Goal: Task Accomplishment & Management: Use online tool/utility

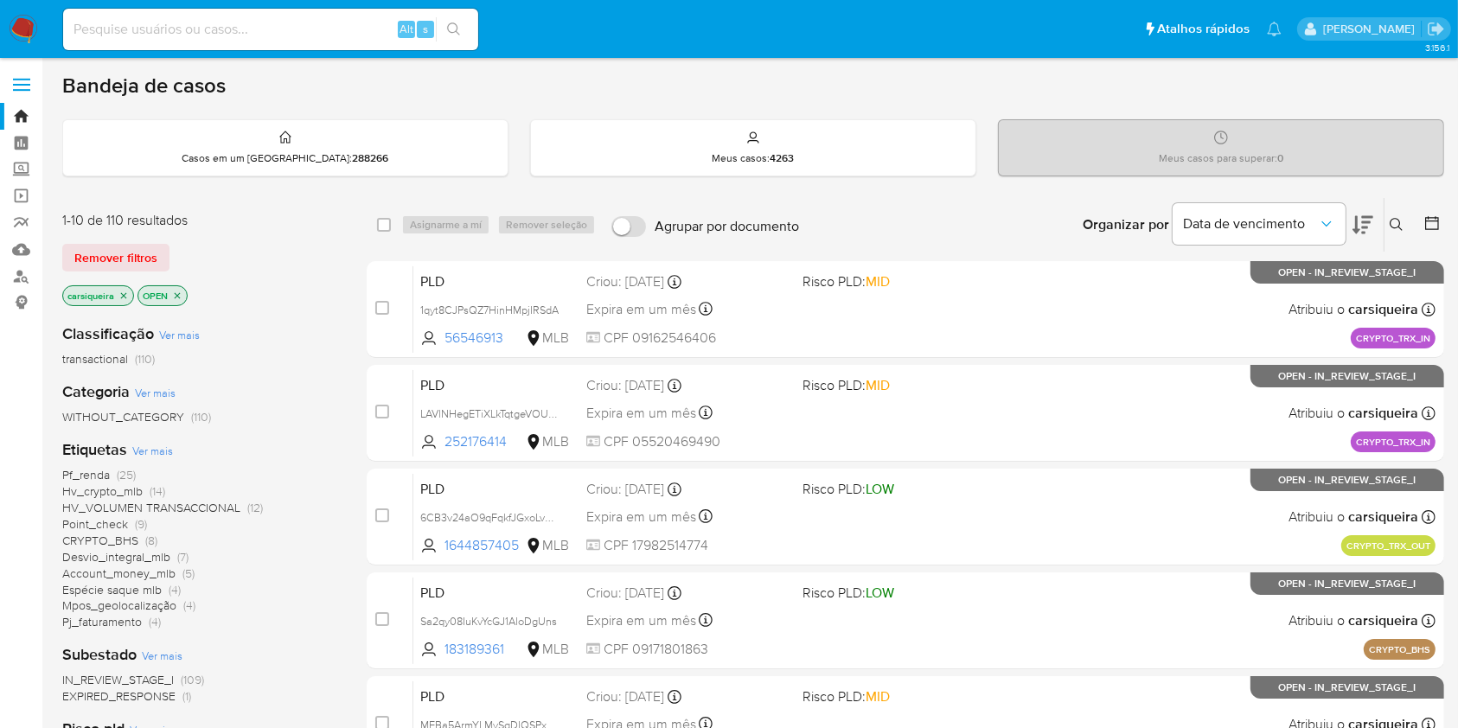
click at [35, 27] on img at bounding box center [23, 29] width 29 height 29
click at [292, 586] on div "Pf_renda (25) Hv_crypto_mlb (14) HV_VOLUMEN TRANSACCIONAL (12) Point_check (9) …" at bounding box center [200, 548] width 277 height 163
click at [298, 645] on div "Subestado Ver mais IN_REVIEW_STAGE_I (109) EXPIRED_RESPONSE (1)" at bounding box center [200, 674] width 277 height 61
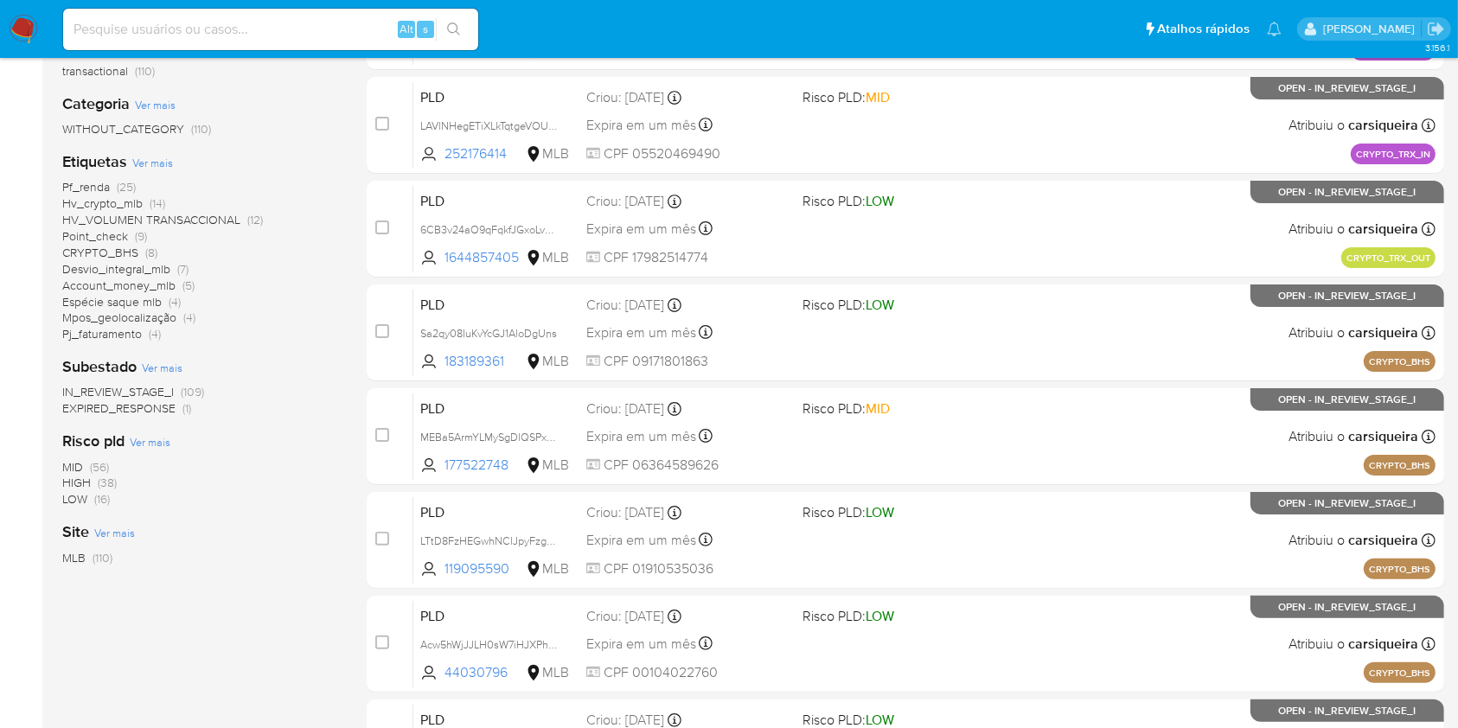
scroll to position [368, 0]
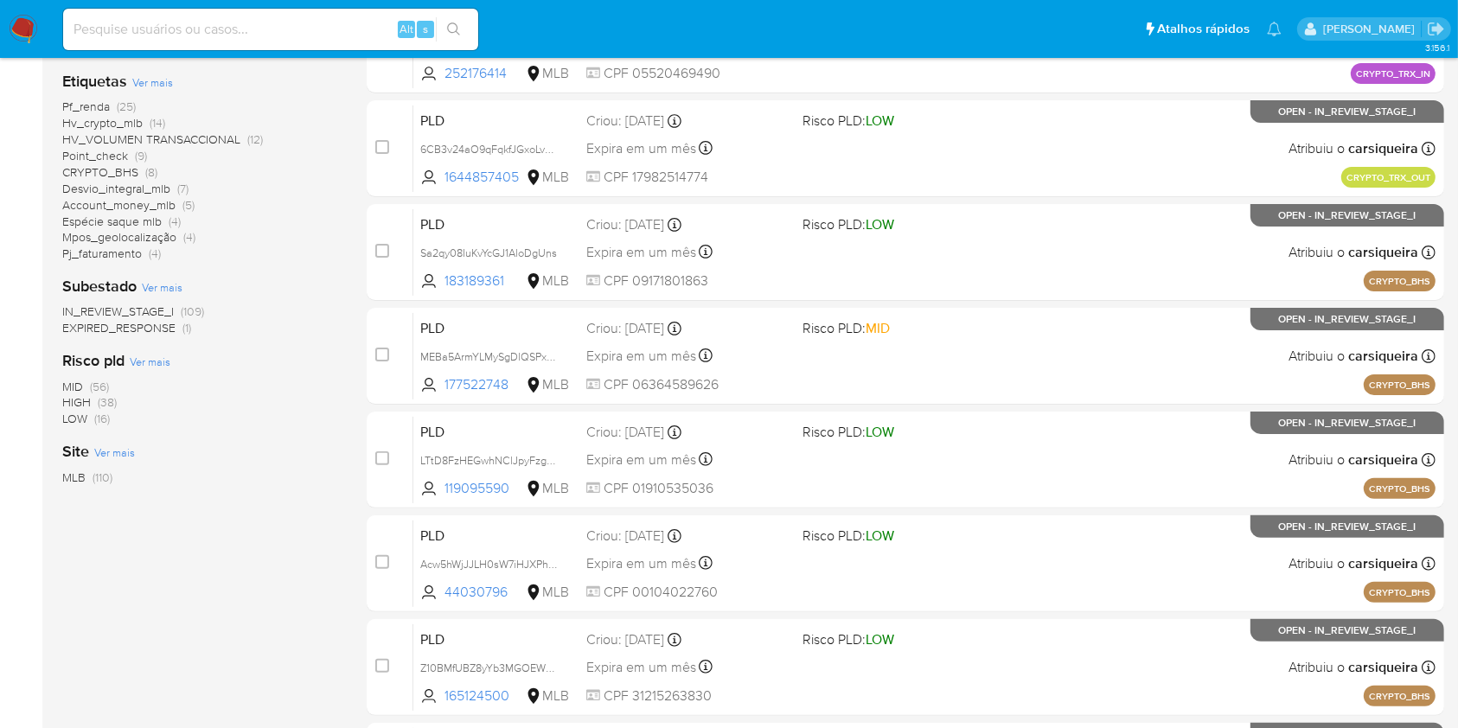
click at [109, 398] on span "(38)" at bounding box center [107, 402] width 19 height 17
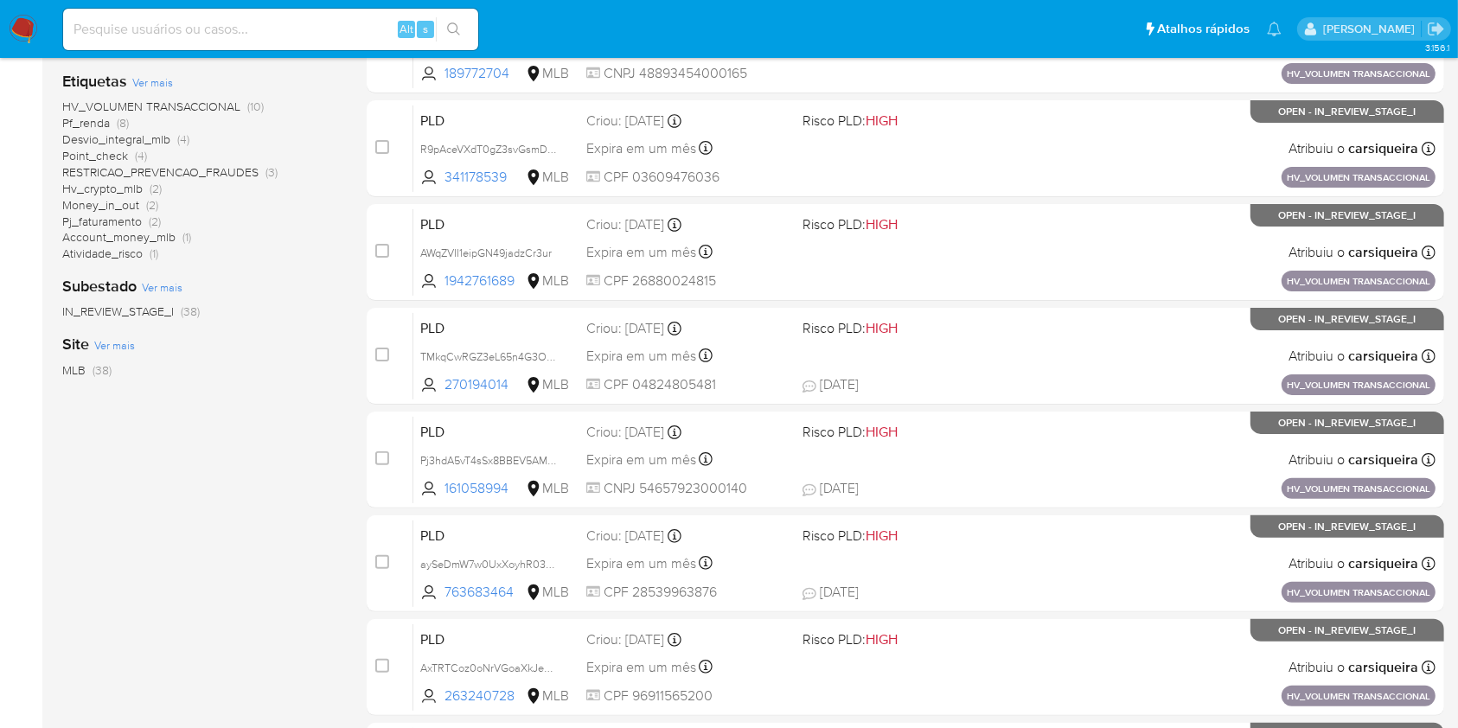
click at [195, 654] on div "1-10 de 38 resultados Remover filtros HIGH carsiqueira OPEN Classificação Ver m…" at bounding box center [200, 407] width 277 height 1157
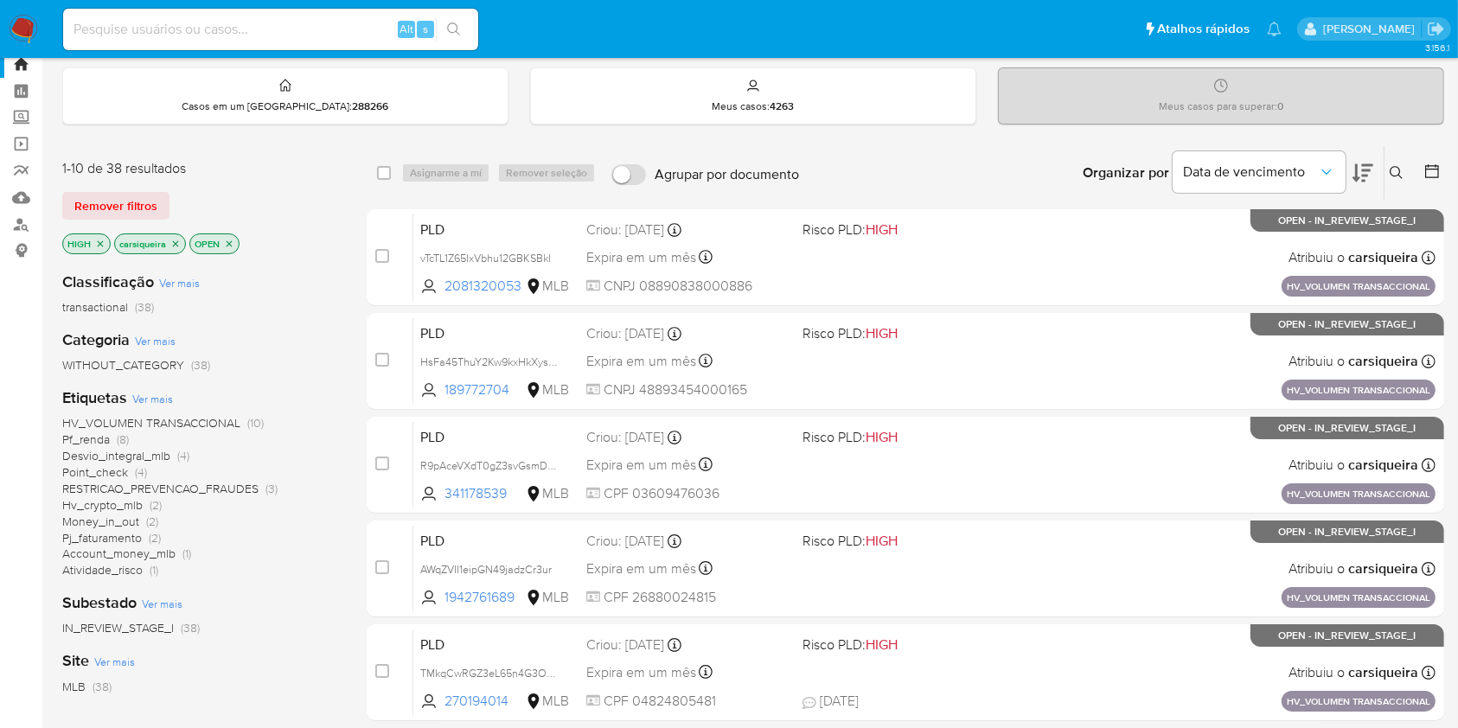
scroll to position [46, 0]
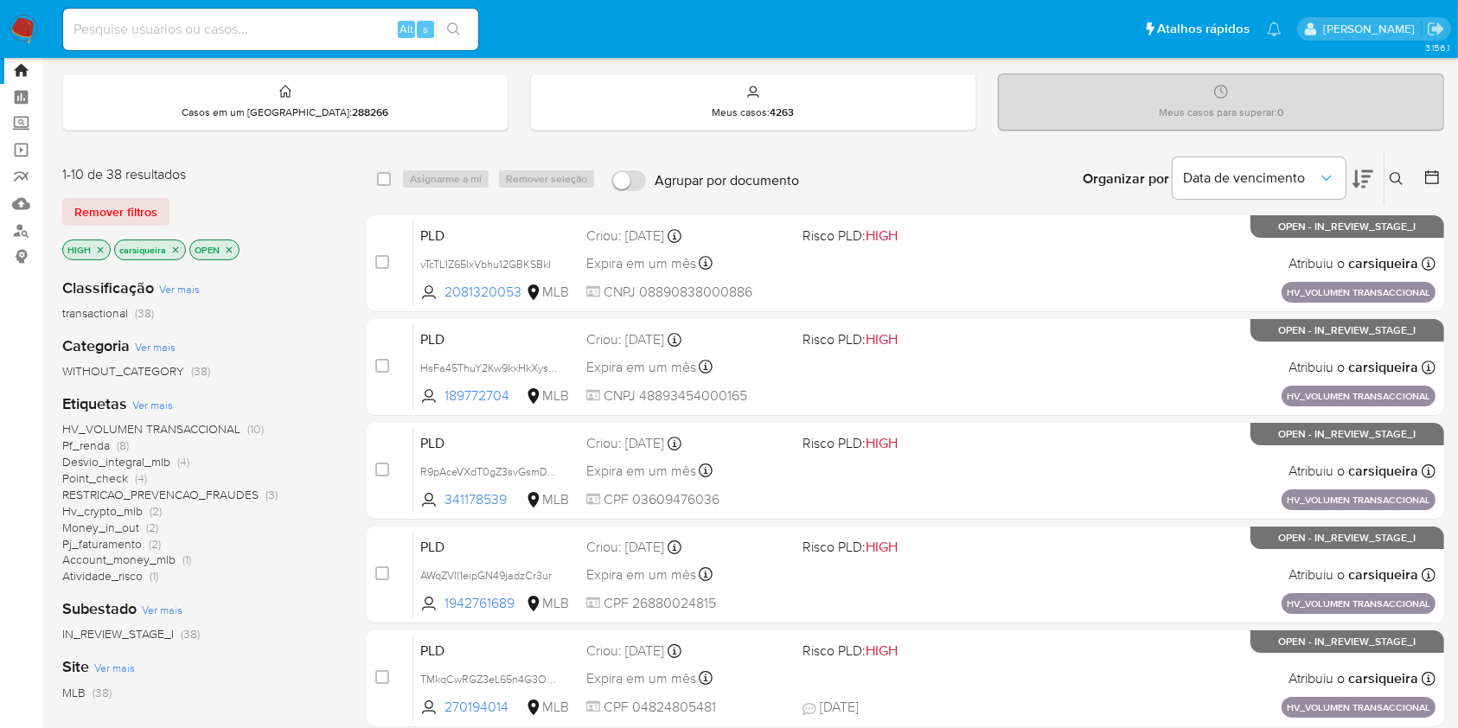
click at [195, 654] on div "Classificação Ver mais transactional (38) Categoria Ver mais WITHOUT_CATEGORY (…" at bounding box center [200, 558] width 277 height 588
click at [143, 541] on span "Pj_faturamento (2)" at bounding box center [111, 544] width 99 height 16
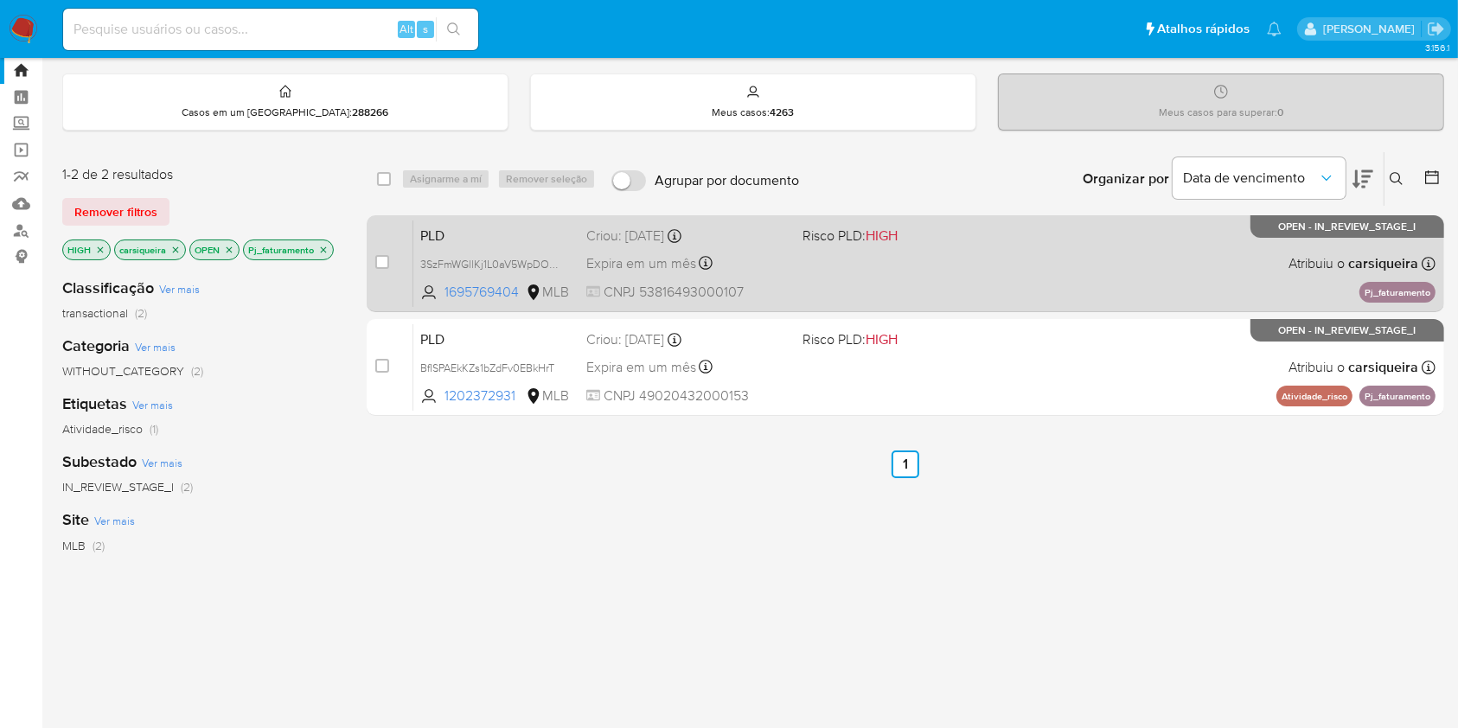
click at [906, 264] on div "PLD 3SzFmWGllKj1L0aV5WpDO0wB 1695769404 MLB Risco PLD: HIGH Criou: 12/08/2025 C…" at bounding box center [924, 263] width 1022 height 87
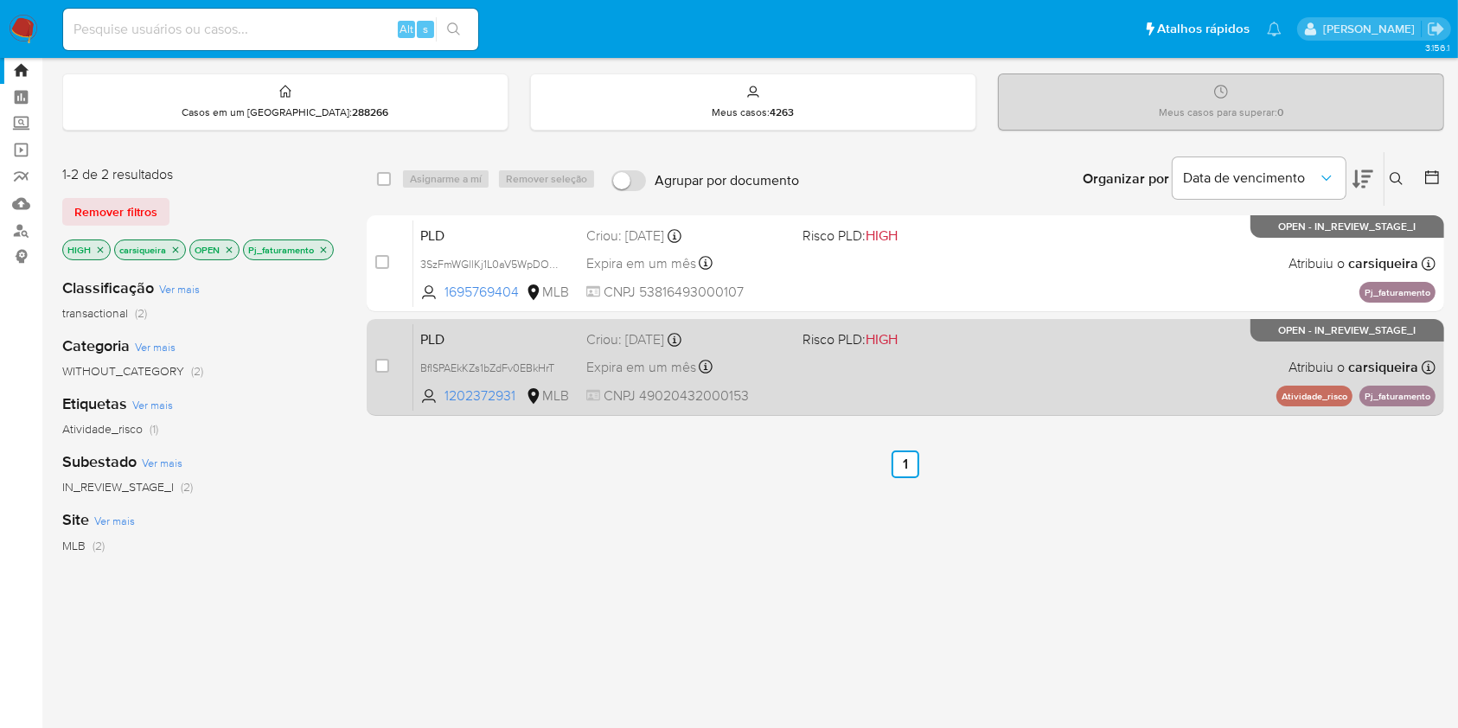
click at [847, 370] on div "PLD BfISPAEkKZs1bZdFv0EBkHrT 1202372931 MLB Risco PLD: HIGH Criou: 12/08/2025 C…" at bounding box center [924, 366] width 1022 height 87
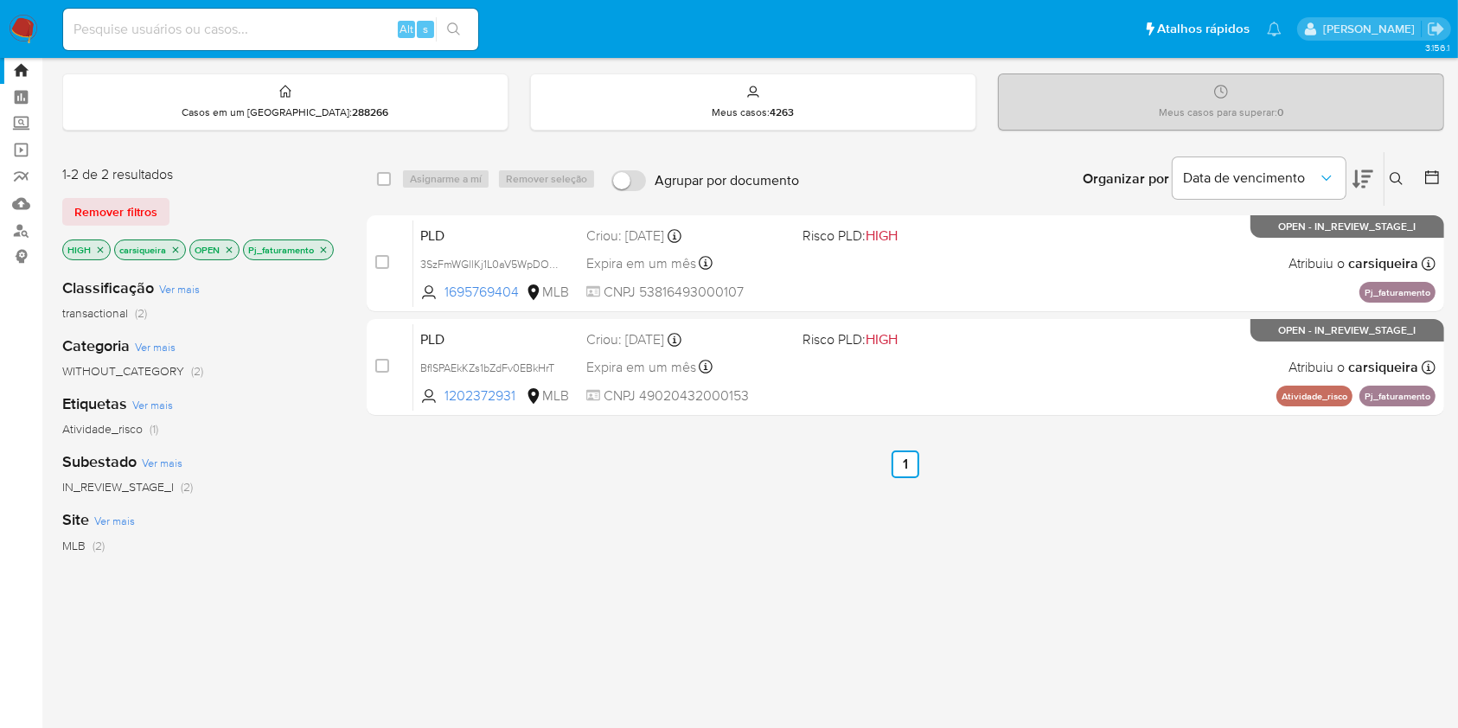
click at [325, 252] on icon "close-filter" at bounding box center [323, 250] width 10 height 10
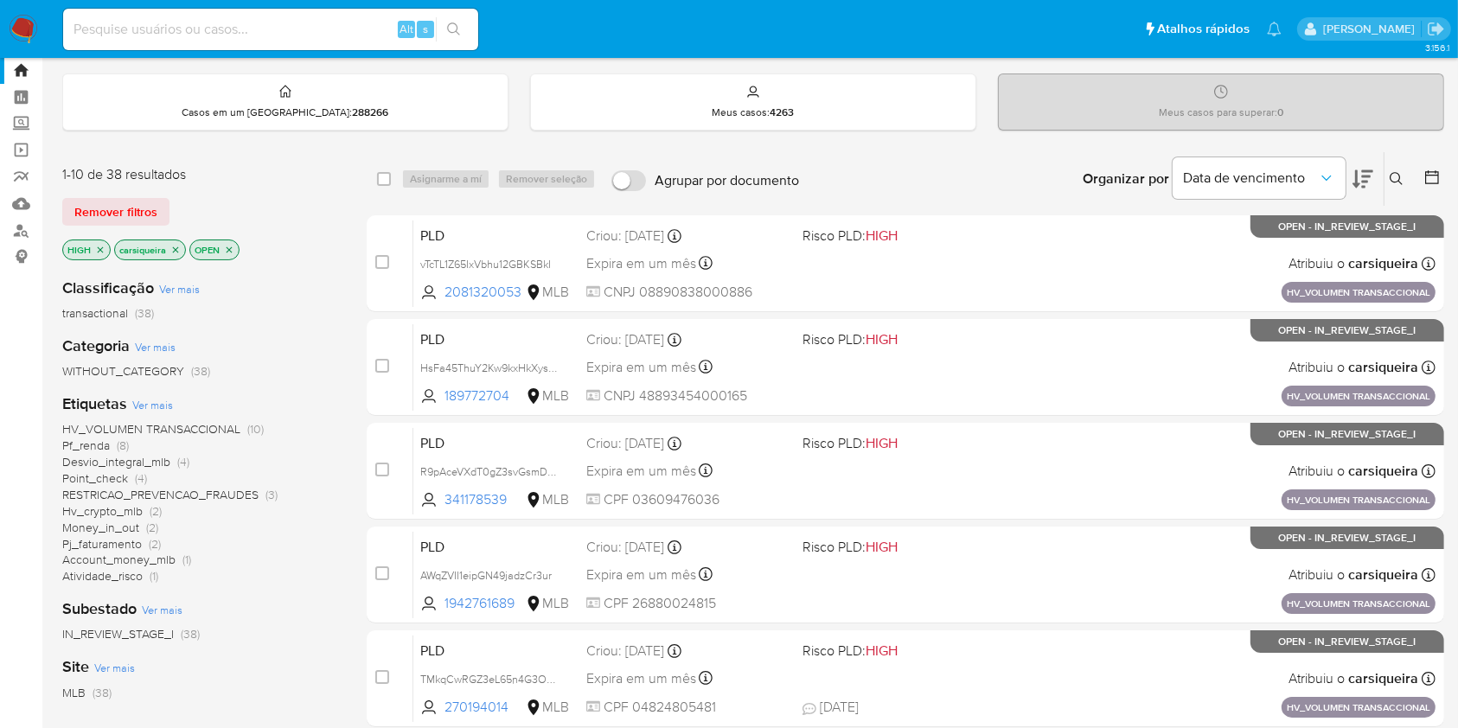
click at [173, 557] on span "Account_money_mlb" at bounding box center [118, 559] width 113 height 17
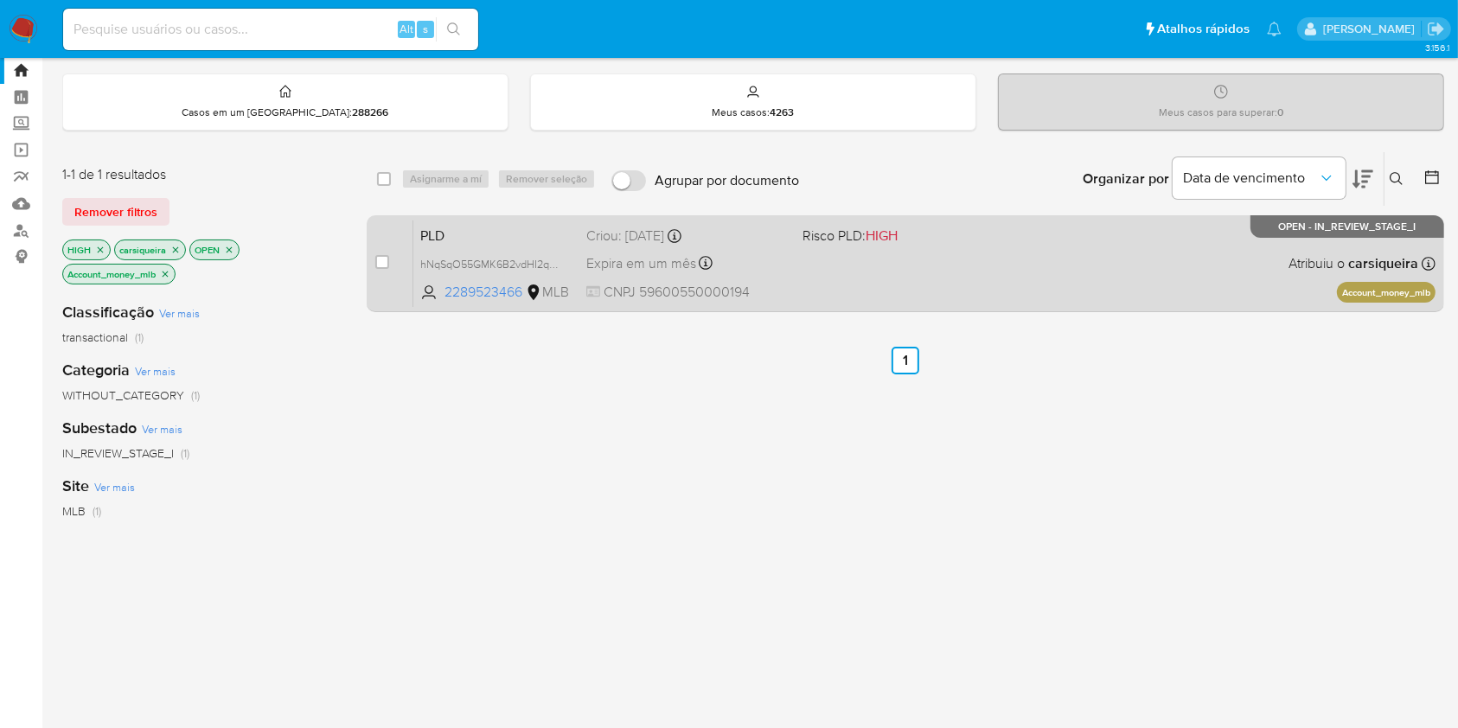
click at [803, 268] on div "PLD hNqSqO55GMK6B2vdHI2qiqGw 2289523466 MLB Risco PLD: HIGH Criou: 12/08/2025 C…" at bounding box center [924, 263] width 1022 height 87
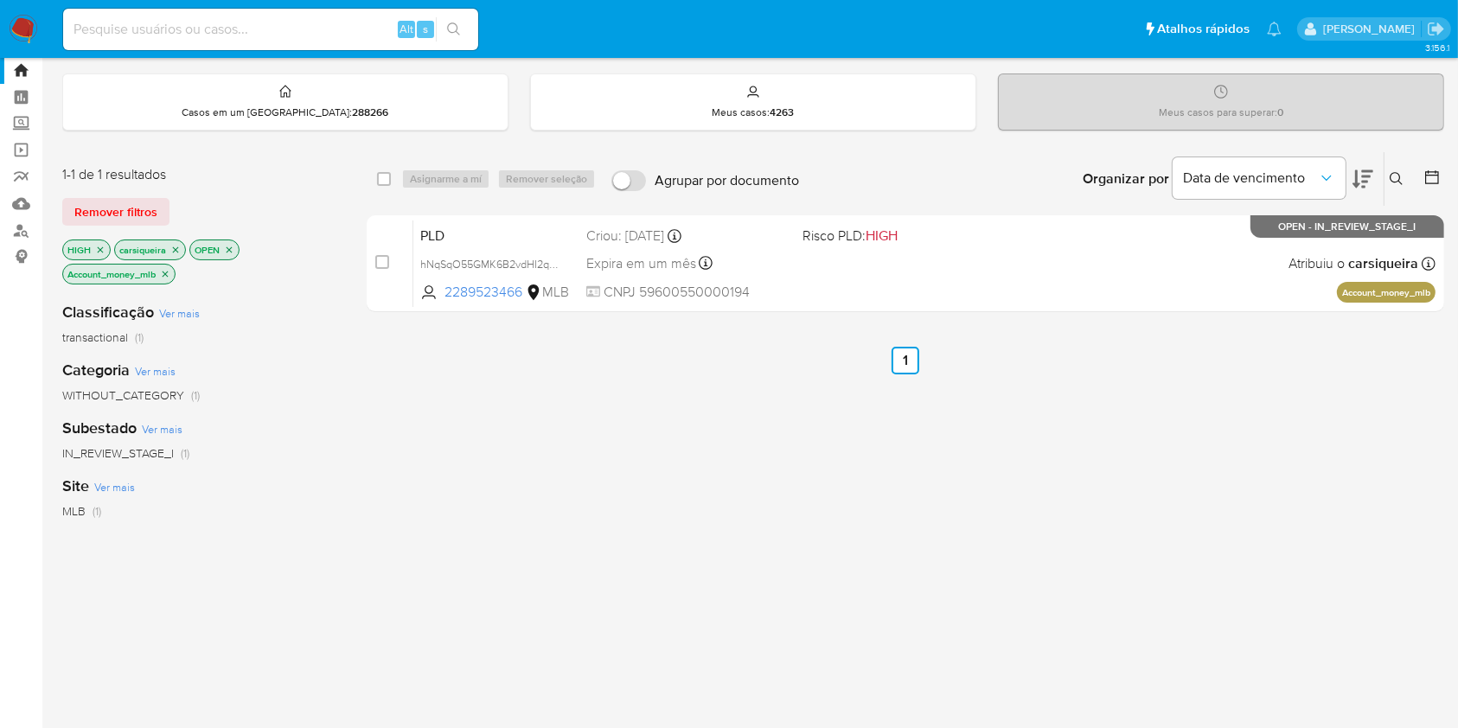
click at [170, 273] on icon "close-filter" at bounding box center [165, 274] width 10 height 10
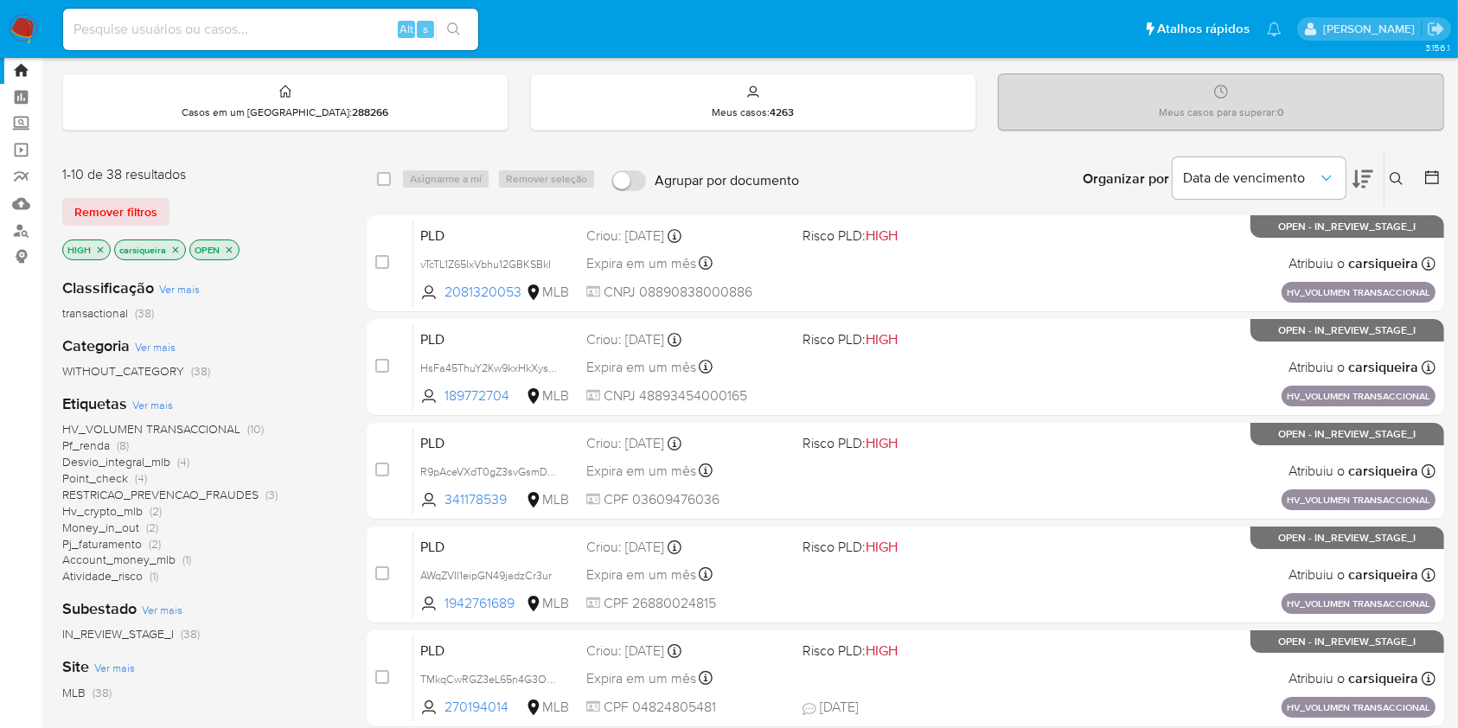
click at [266, 496] on span "(3)" at bounding box center [272, 494] width 12 height 17
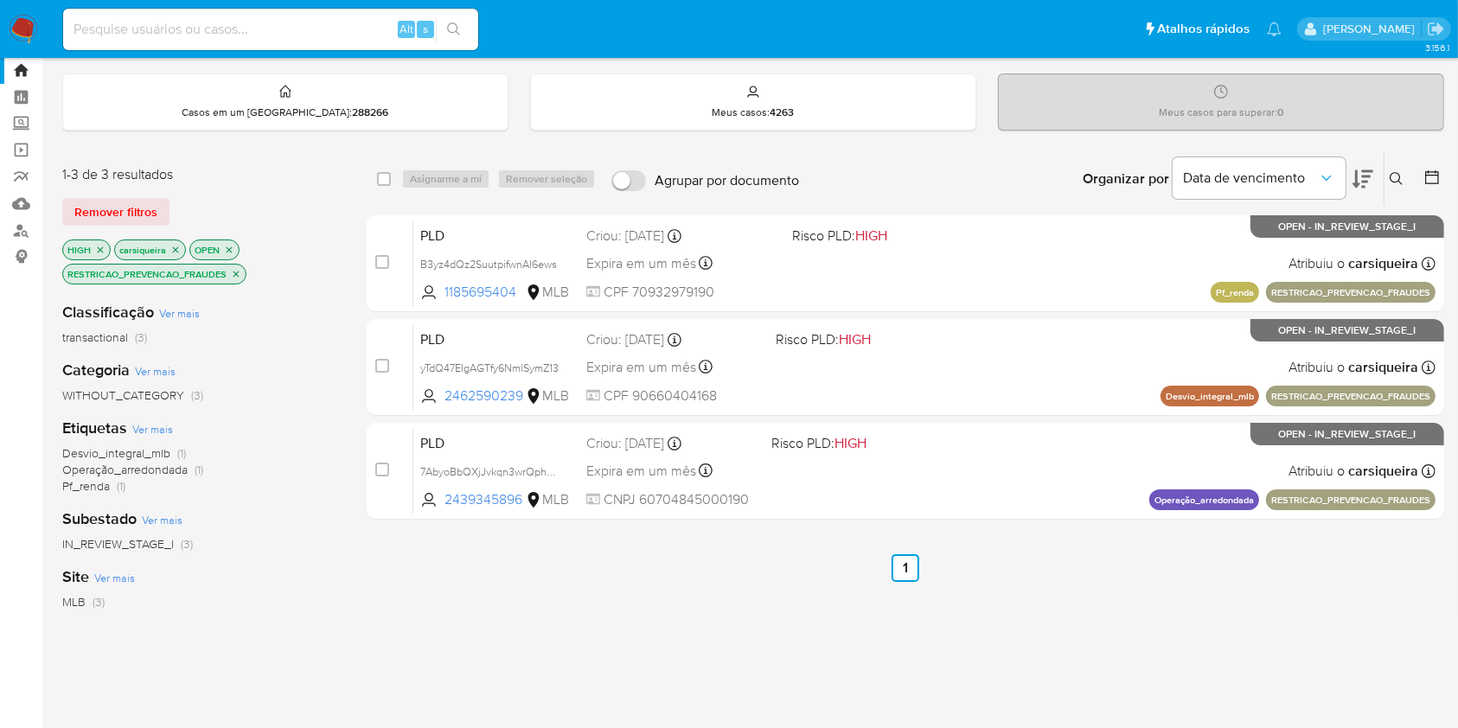
click at [235, 269] on icon "close-filter" at bounding box center [236, 274] width 10 height 10
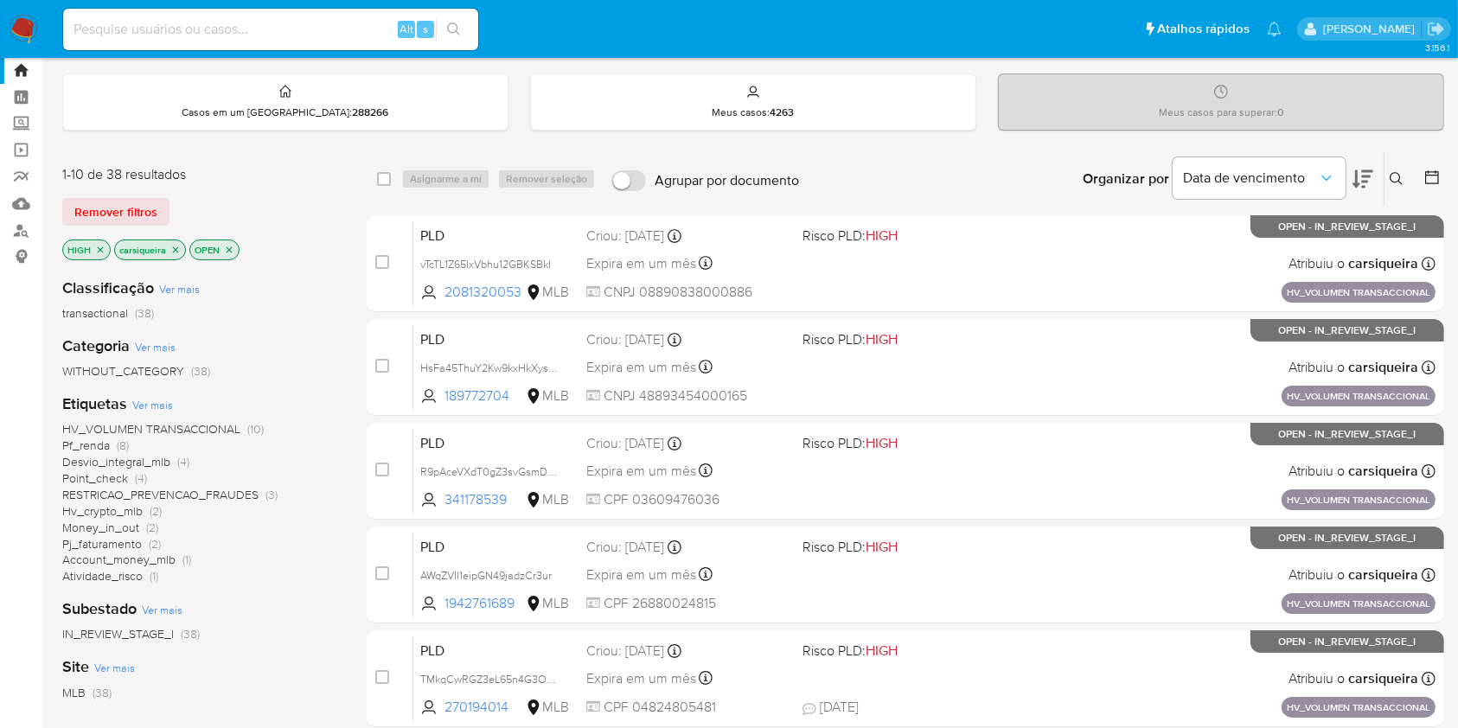
click at [141, 472] on span "(4)" at bounding box center [141, 478] width 12 height 17
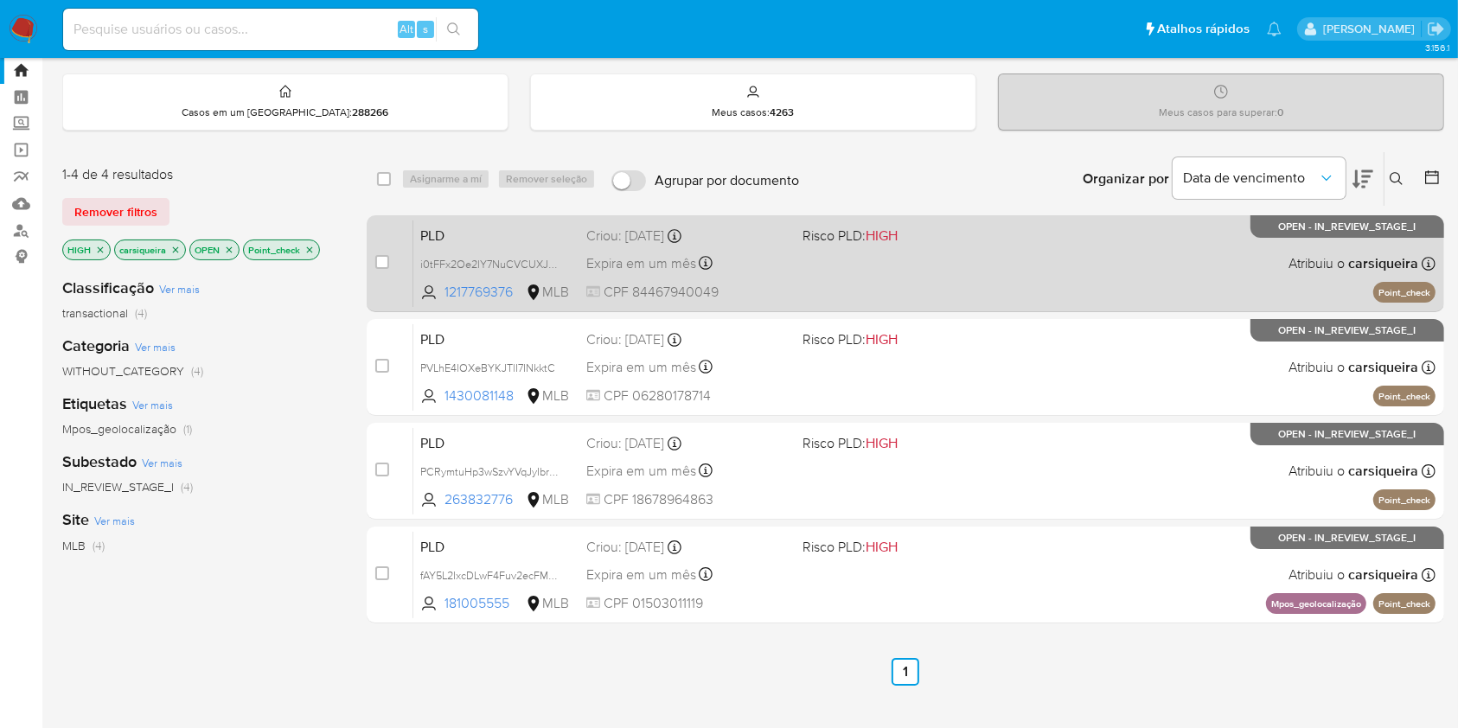
click at [766, 253] on div "Expira em um mês Expira em 26/09/2025 00:31:54" at bounding box center [687, 263] width 202 height 23
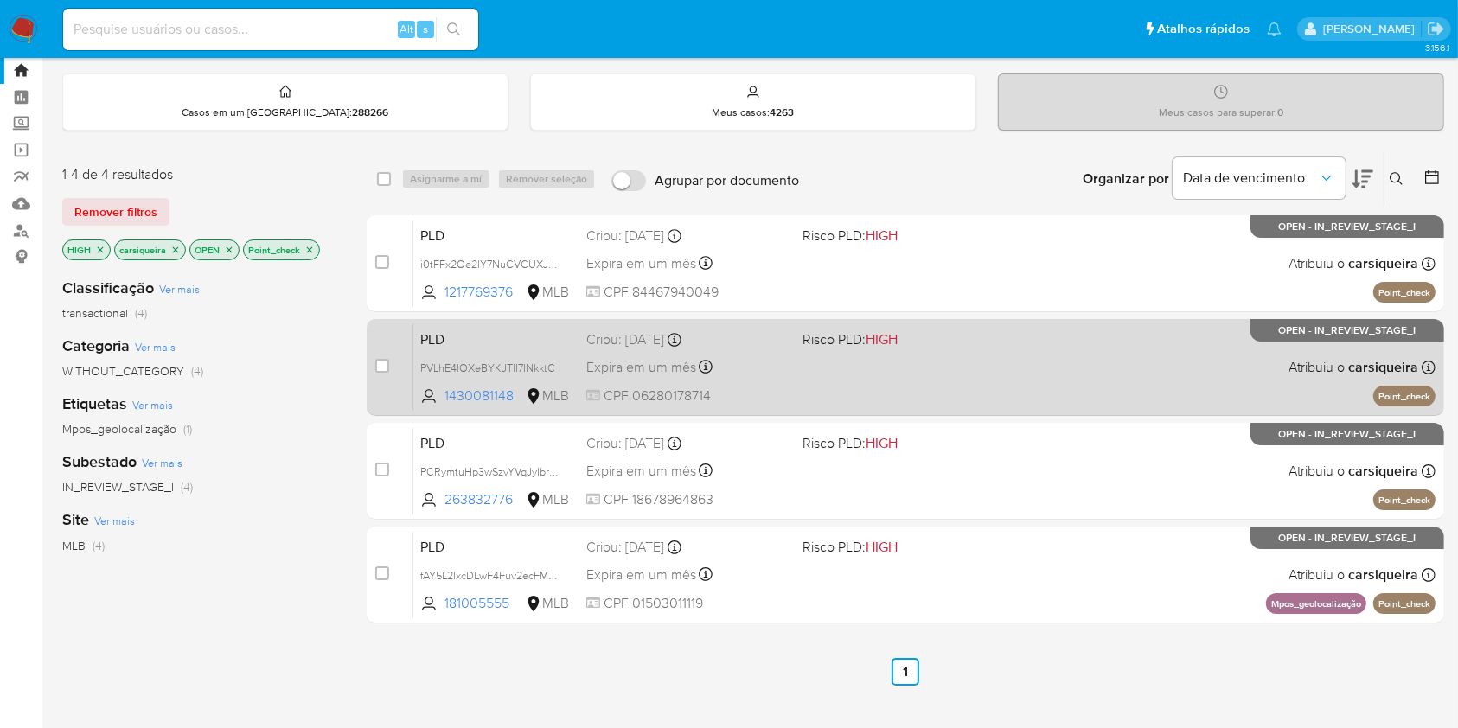
click at [864, 341] on span "Risco PLD: HIGH" at bounding box center [850, 339] width 95 height 19
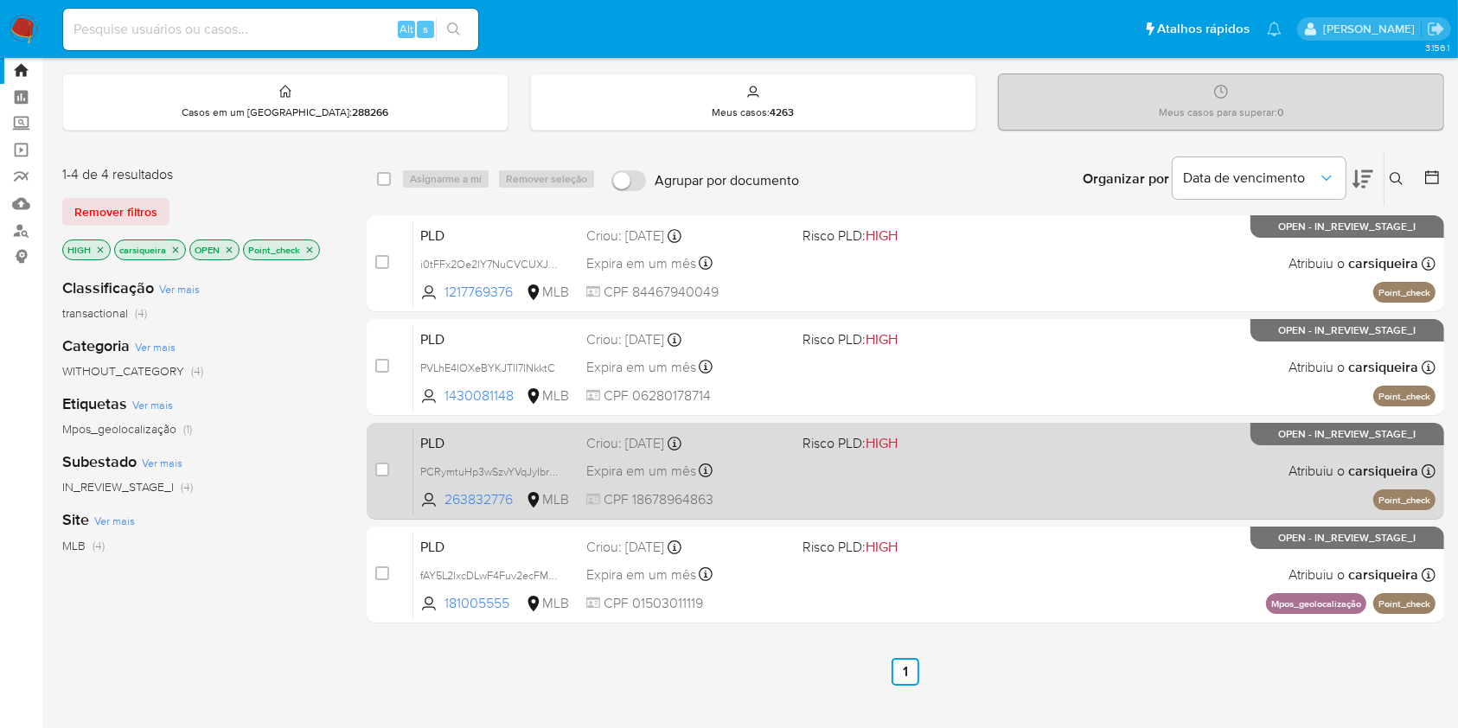
click at [871, 498] on div "PLD PCRymtuHp3wSzvYVqJyIbrZ4 263832776 MLB Risco PLD: HIGH Criou: 12/08/2025 Cr…" at bounding box center [924, 470] width 1022 height 87
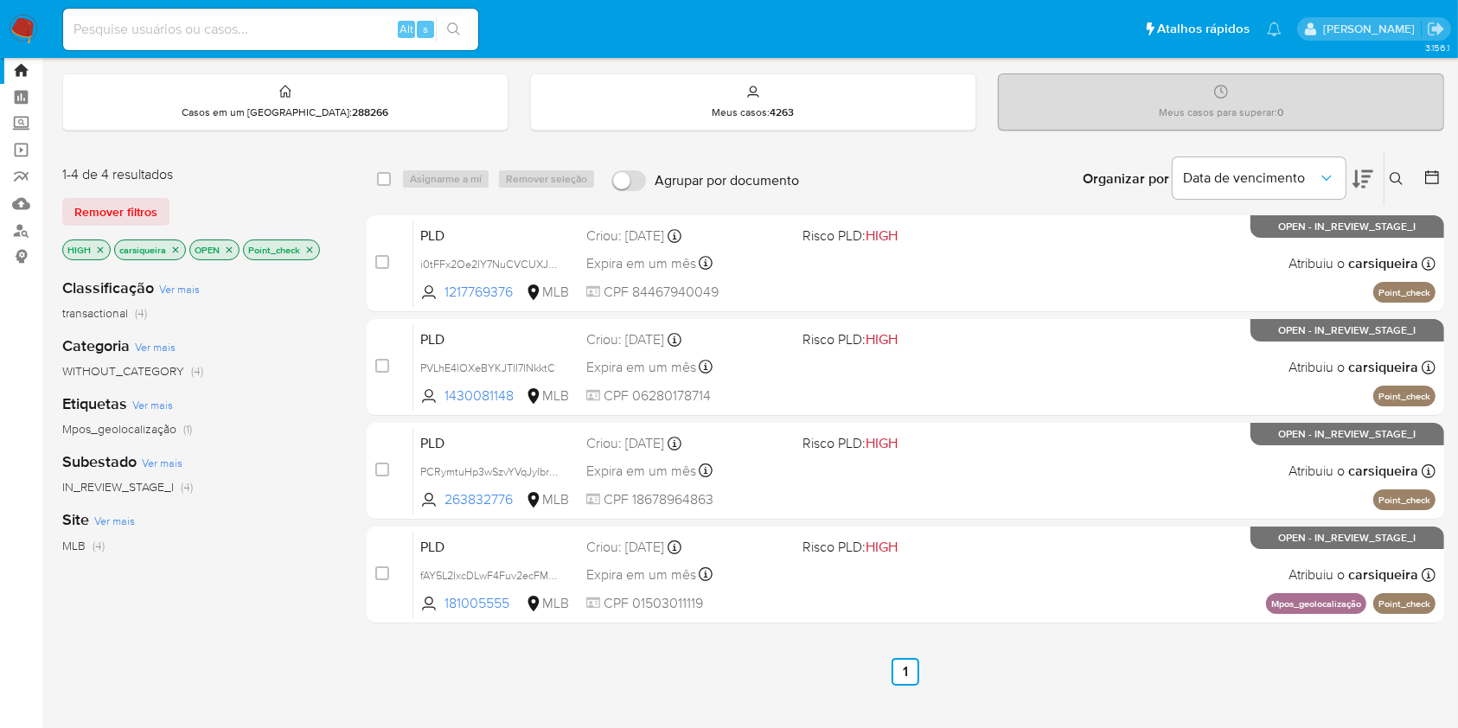
click at [314, 246] on icon "close-filter" at bounding box center [309, 250] width 10 height 10
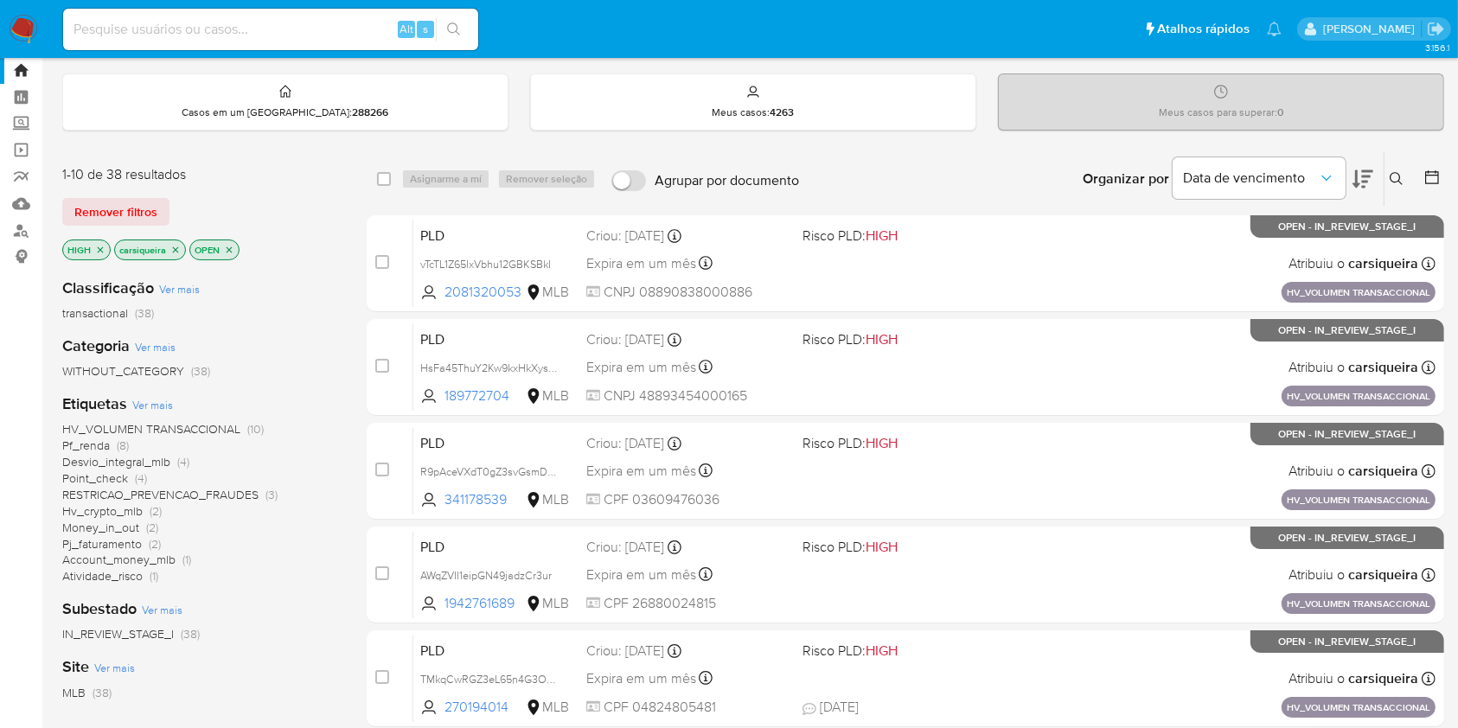
click at [28, 15] on img at bounding box center [23, 29] width 29 height 29
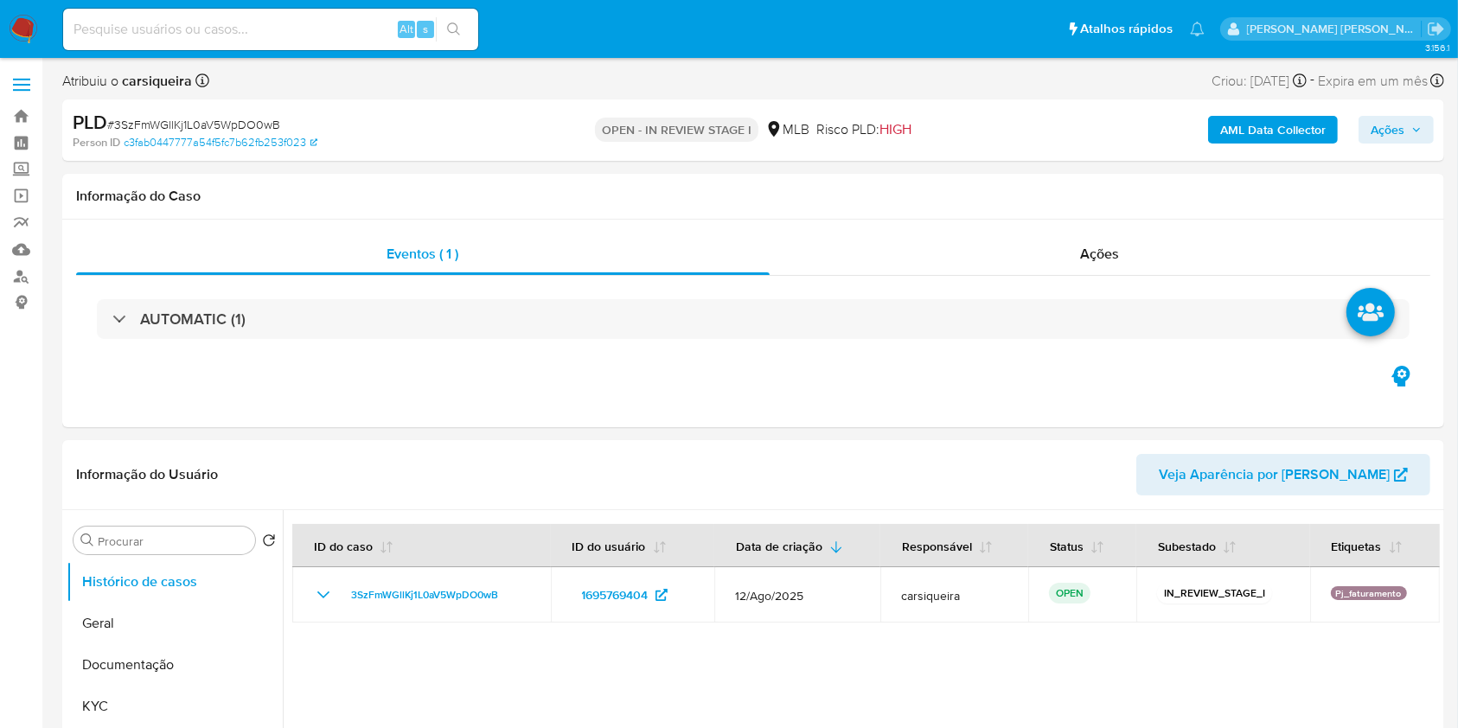
select select "10"
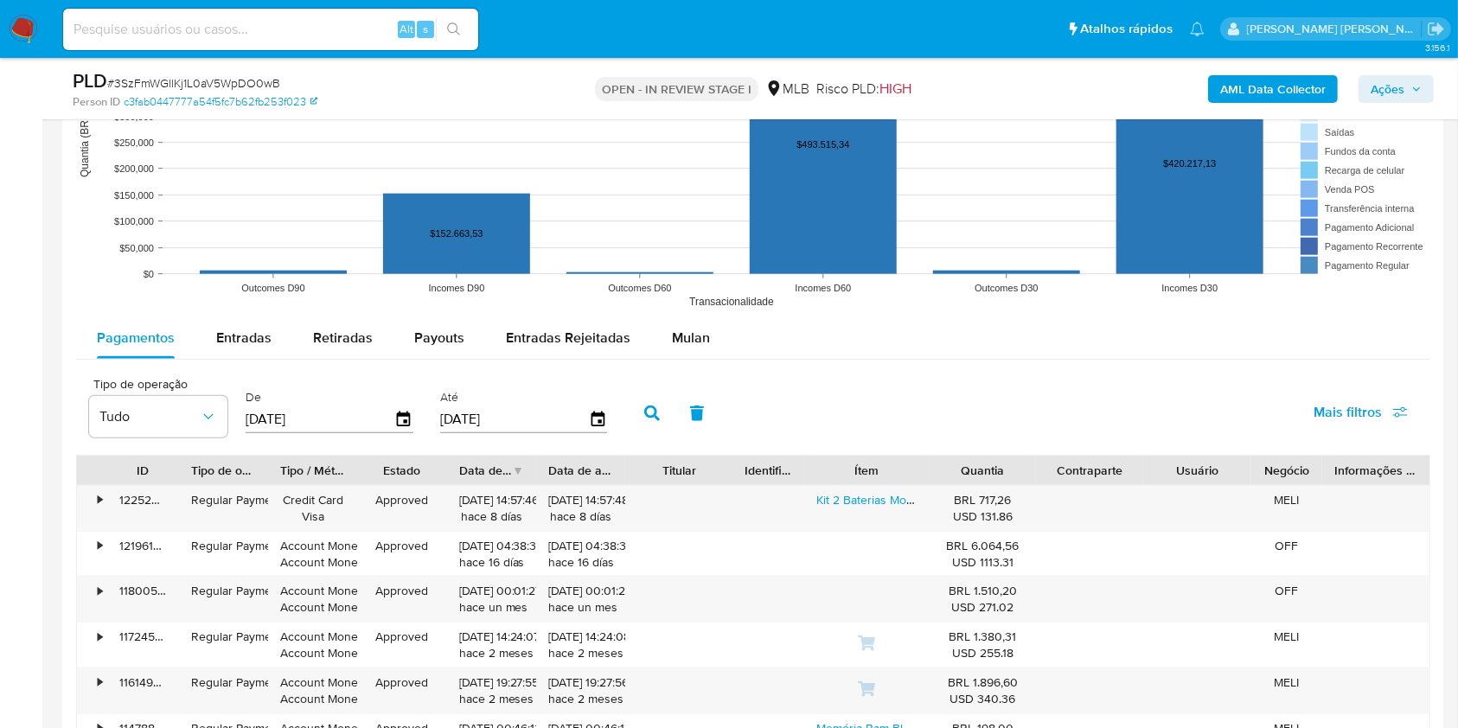
scroll to position [1784, 0]
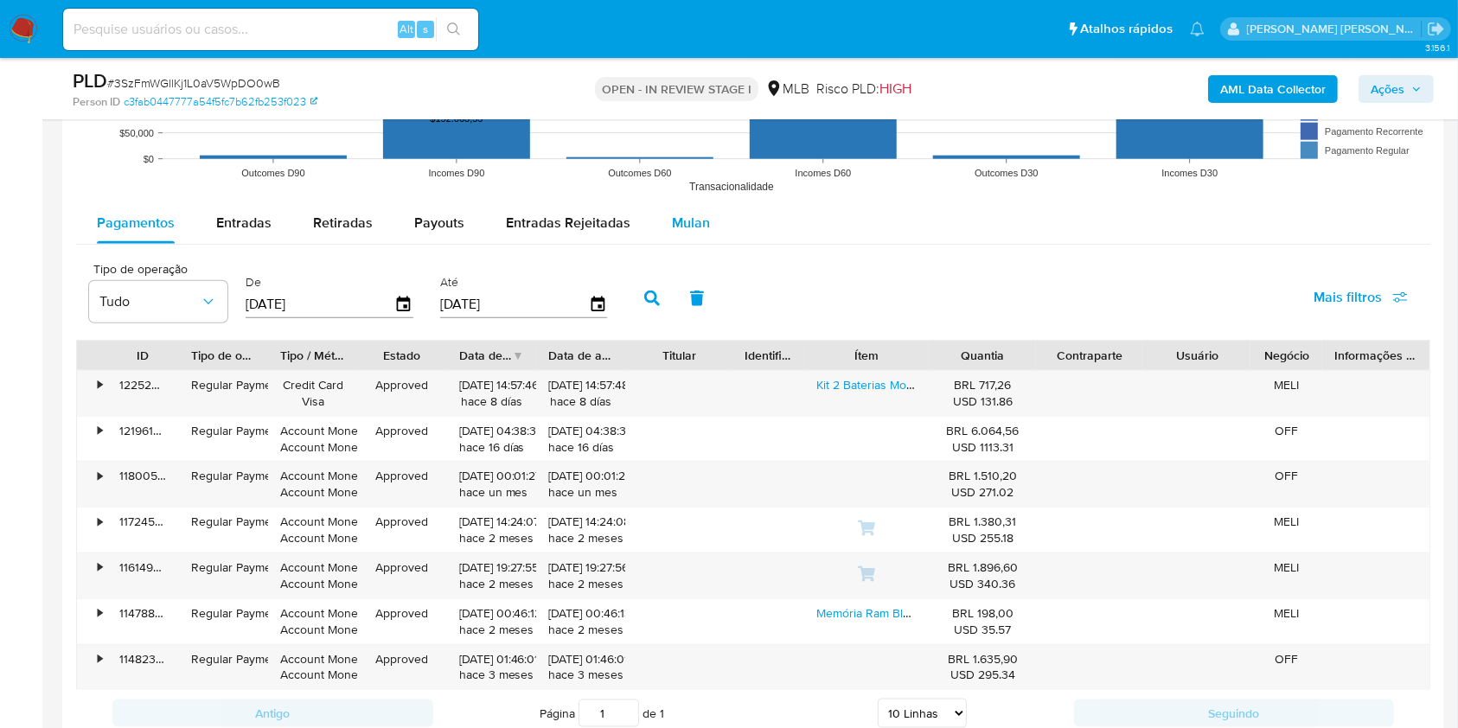
click at [684, 218] on span "Mulan" at bounding box center [691, 223] width 38 height 20
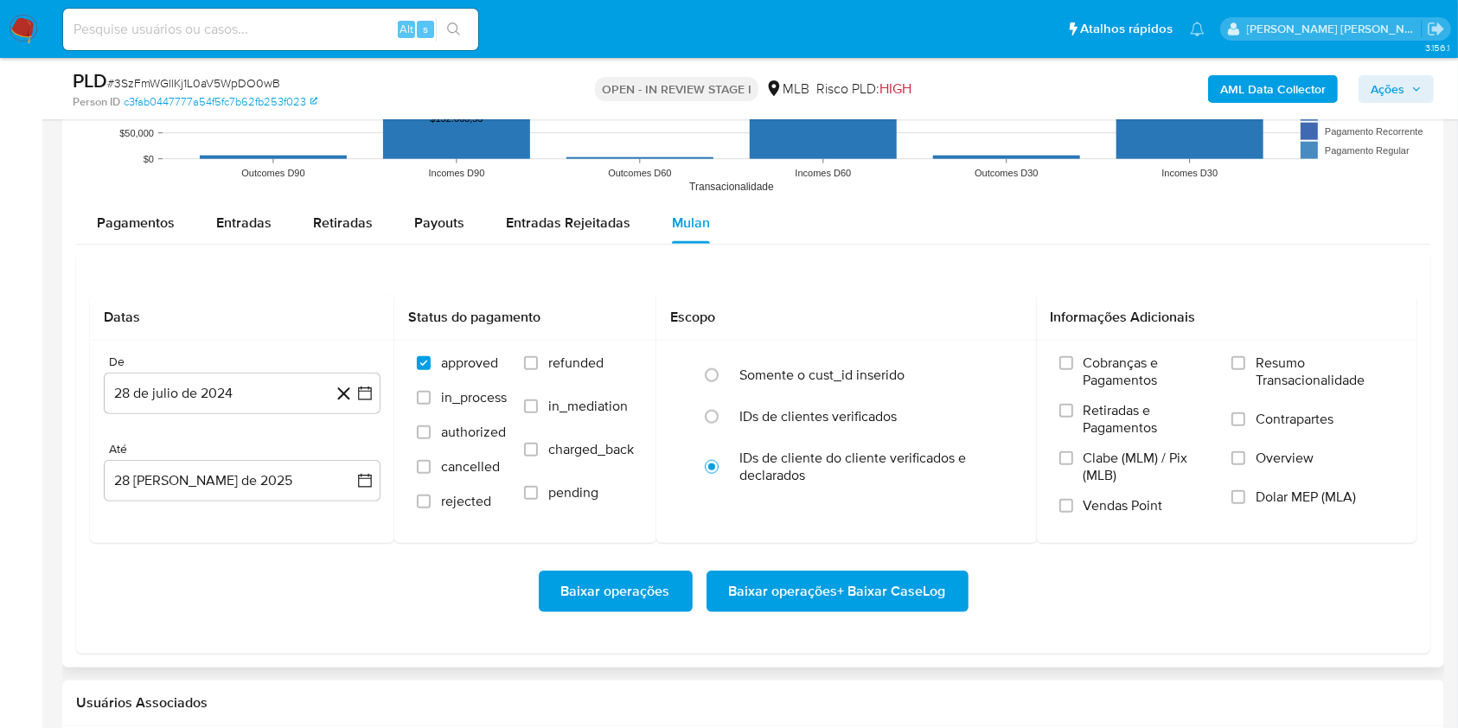
click at [972, 225] on div "Pagamentos Entradas Retiradas Payouts Entradas Rejeitadas Mulan" at bounding box center [753, 223] width 1354 height 42
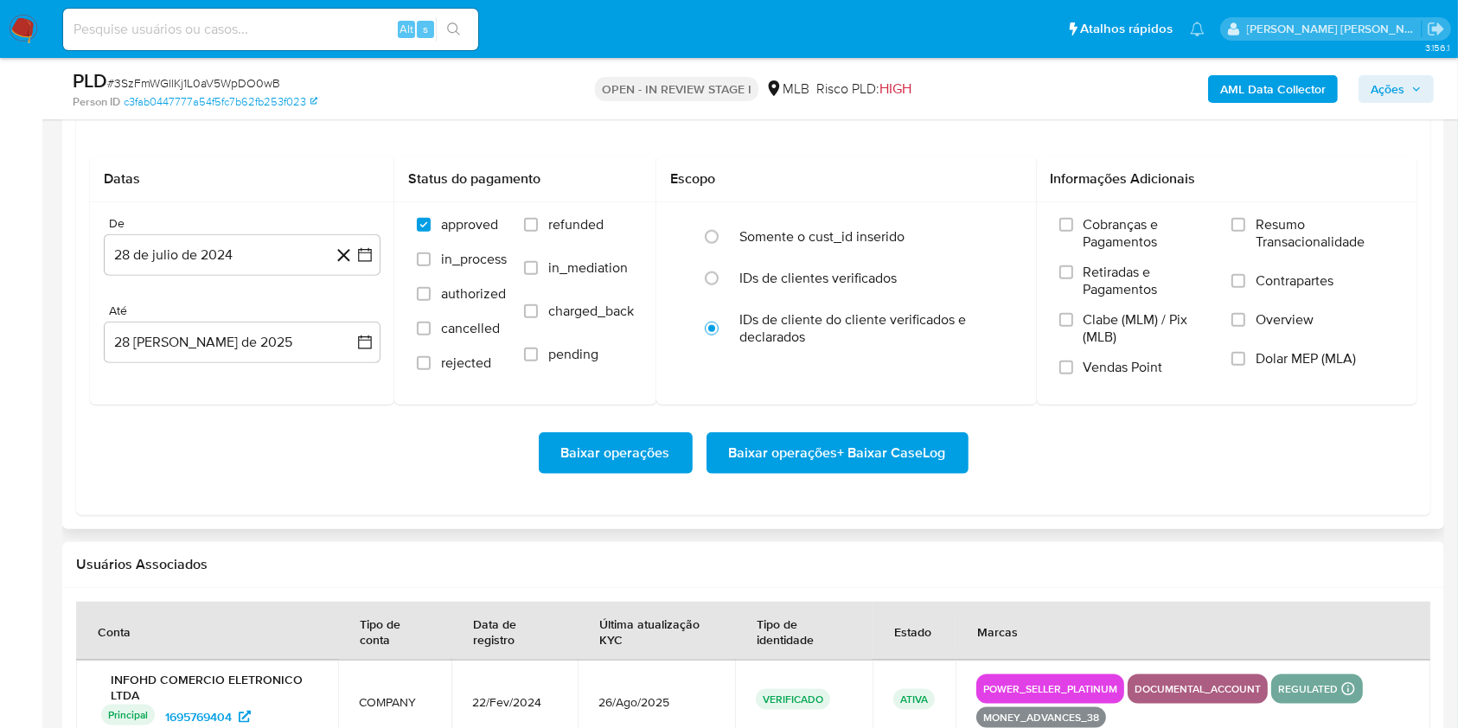
scroll to position [1968, 0]
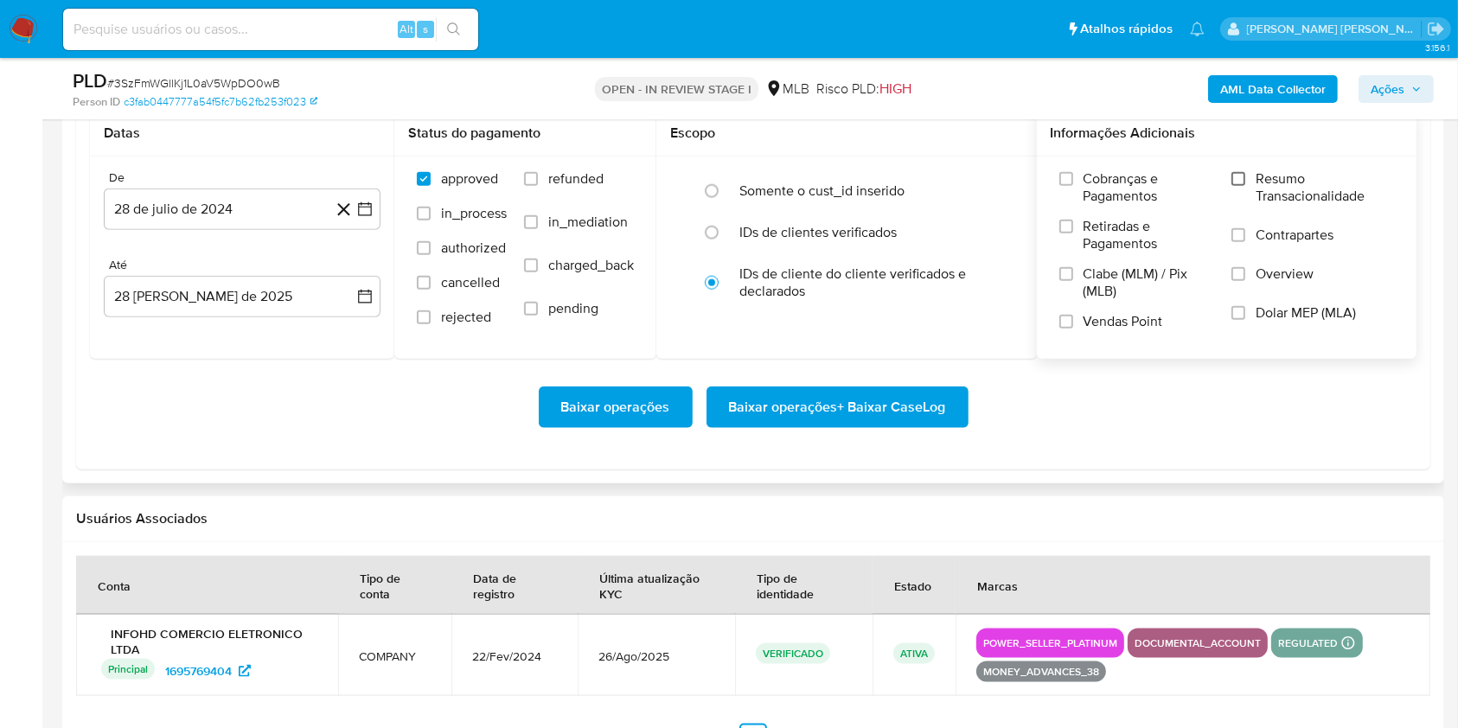
click at [1238, 178] on input "Resumo Transacionalidade" at bounding box center [1239, 179] width 14 height 14
click at [1061, 321] on input "Vendas Point" at bounding box center [1066, 322] width 14 height 14
click at [369, 202] on icon "button" at bounding box center [364, 209] width 17 height 17
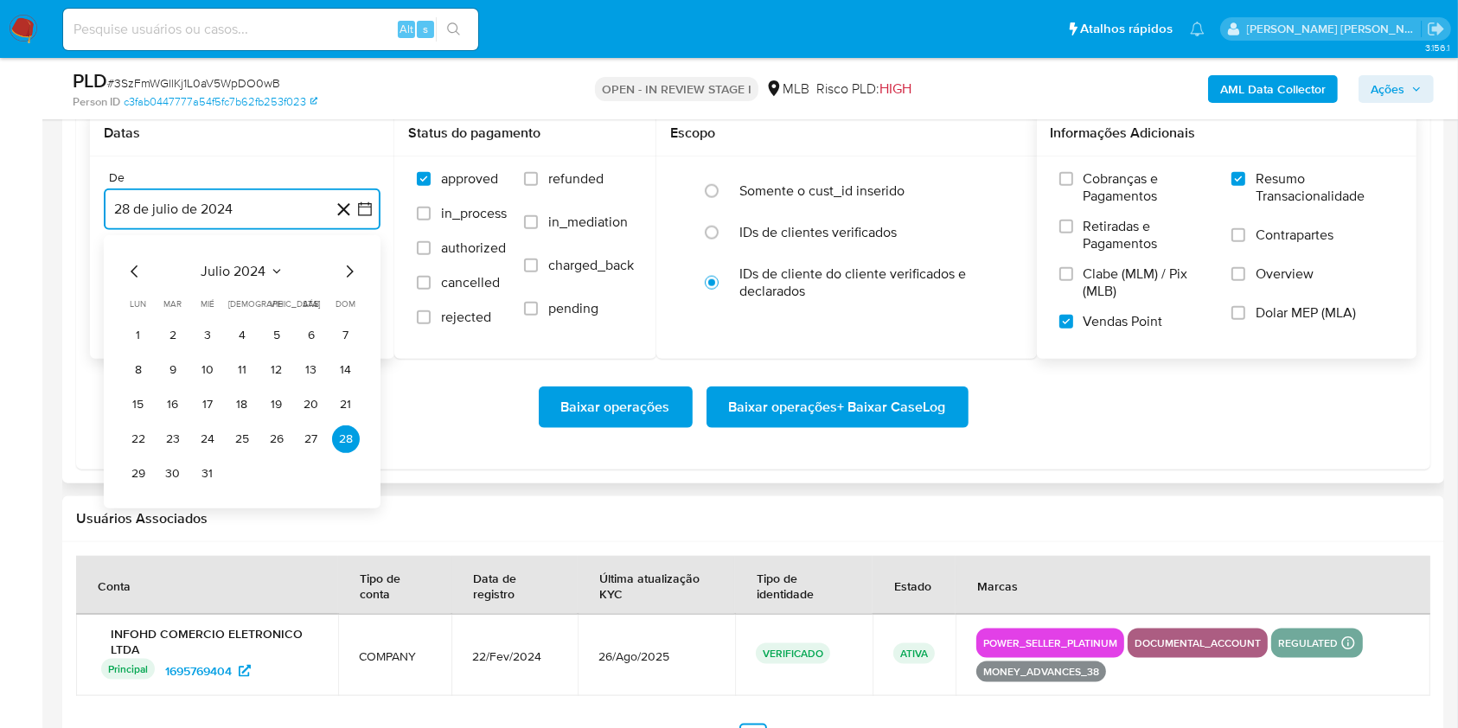
click at [347, 271] on icon "Mes siguiente" at bounding box center [349, 271] width 21 height 21
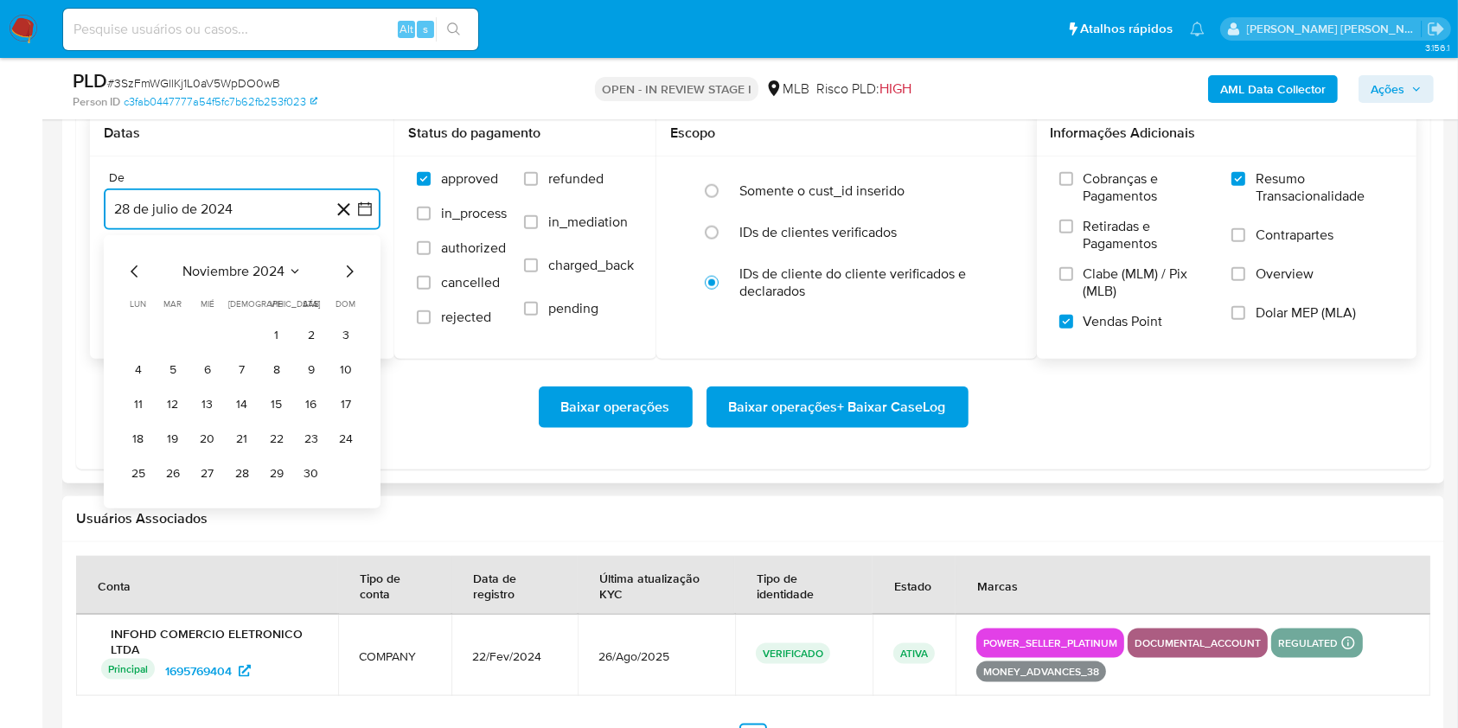
click at [347, 271] on icon "Mes siguiente" at bounding box center [349, 271] width 21 height 21
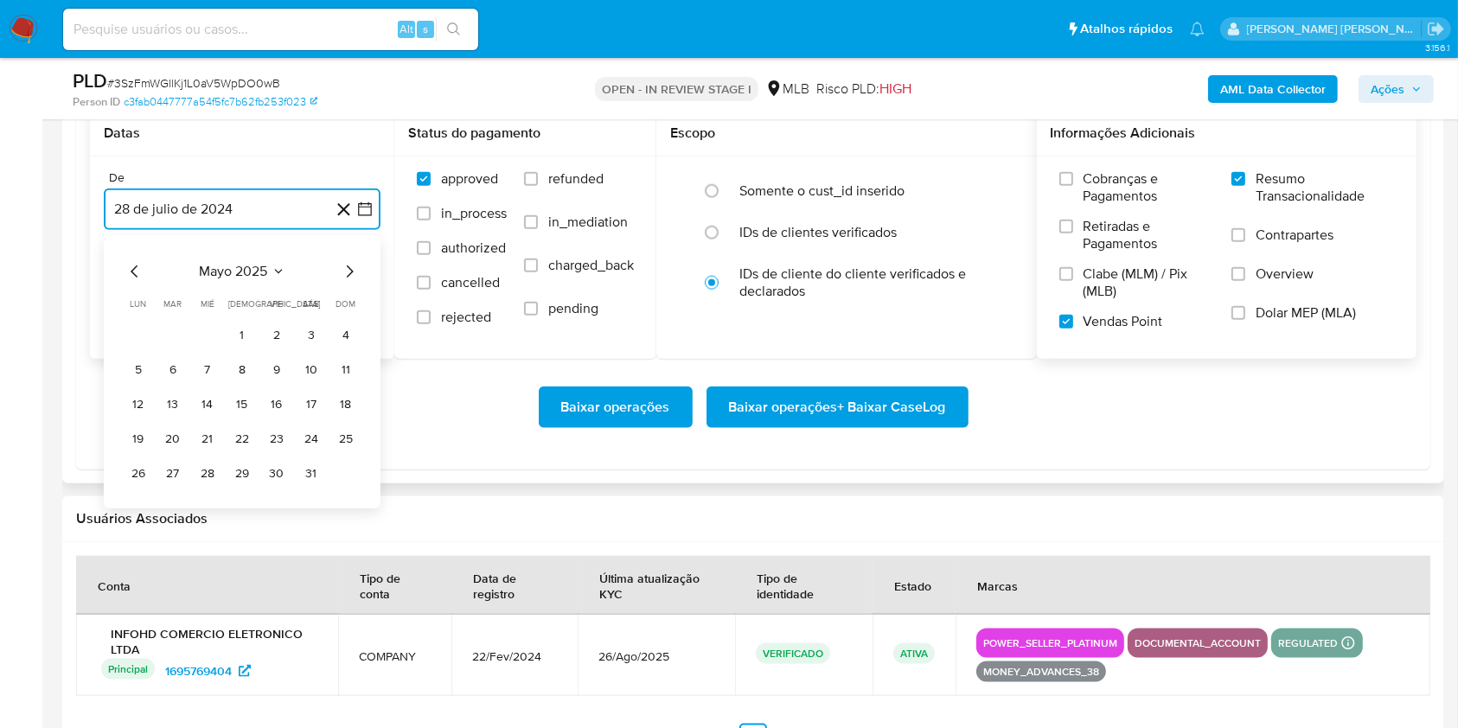
click at [347, 271] on icon "Mes siguiente" at bounding box center [349, 271] width 21 height 21
click at [170, 327] on button "1" at bounding box center [173, 336] width 28 height 28
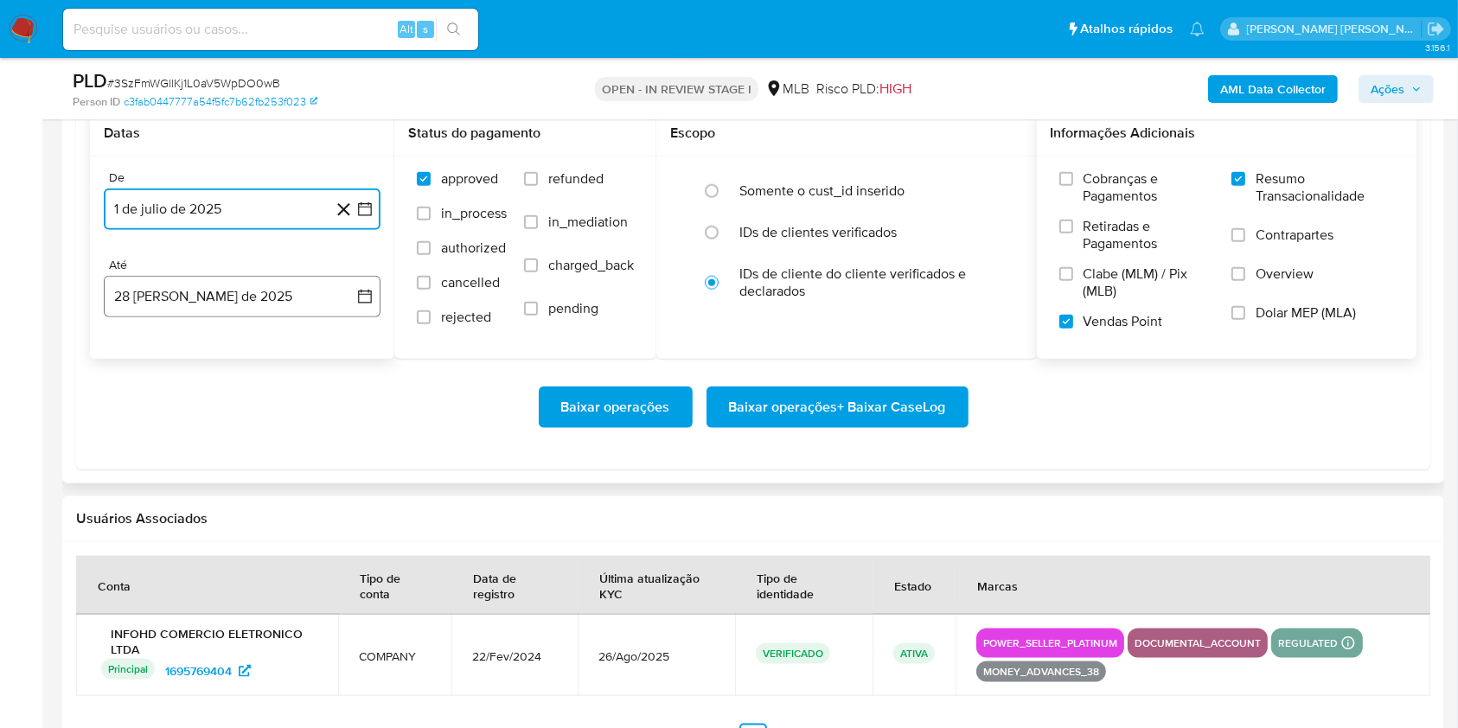
click at [203, 309] on button "28 [PERSON_NAME] de 2025" at bounding box center [242, 297] width 277 height 42
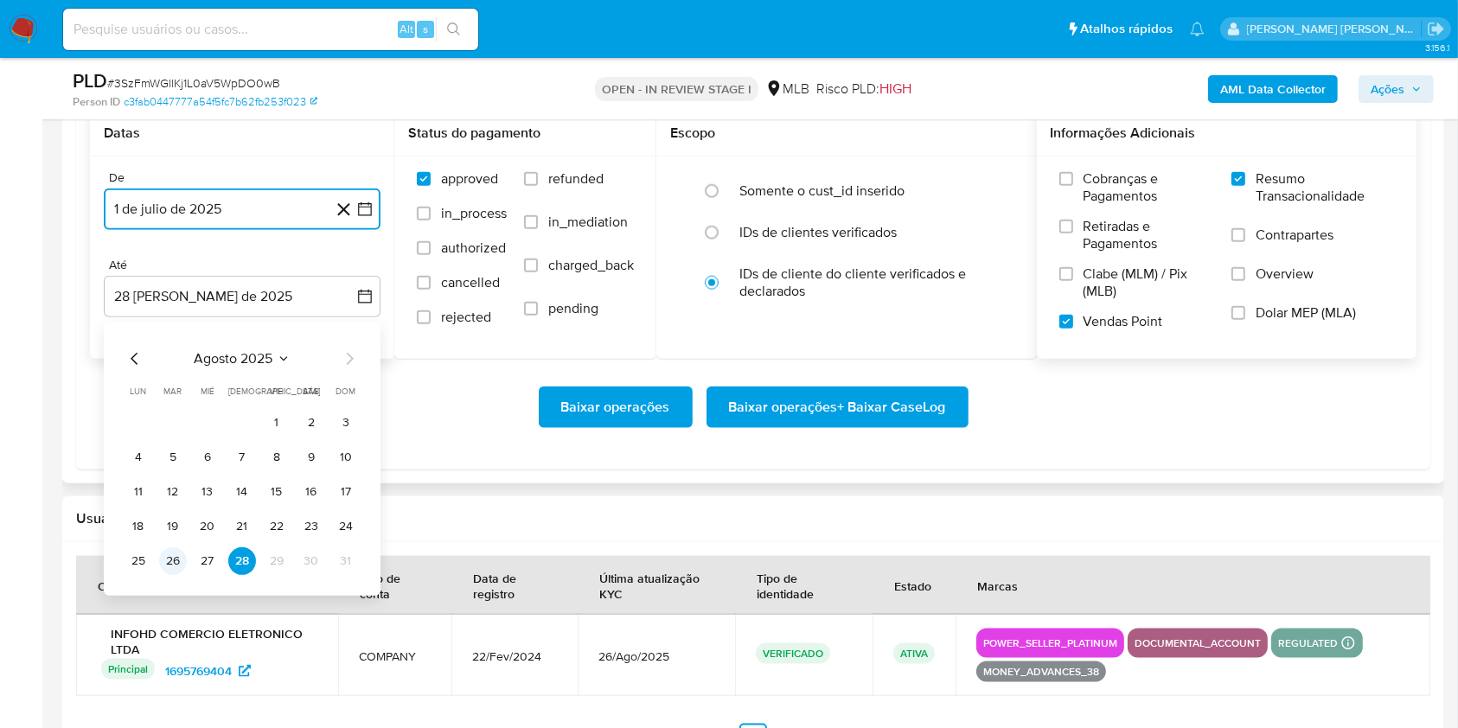
click at [180, 563] on button "26" at bounding box center [173, 561] width 28 height 28
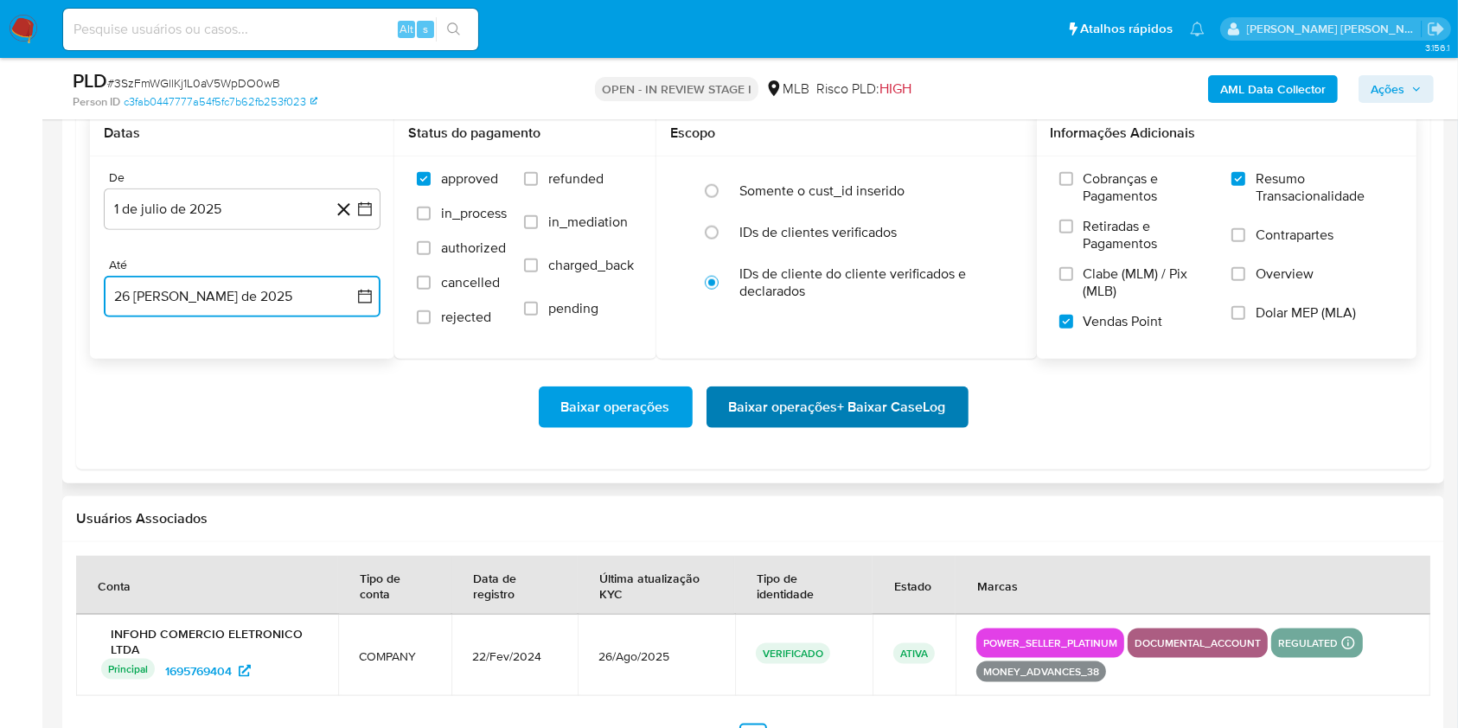
click at [822, 396] on span "Baixar operações + Baixar CaseLog" at bounding box center [837, 407] width 217 height 38
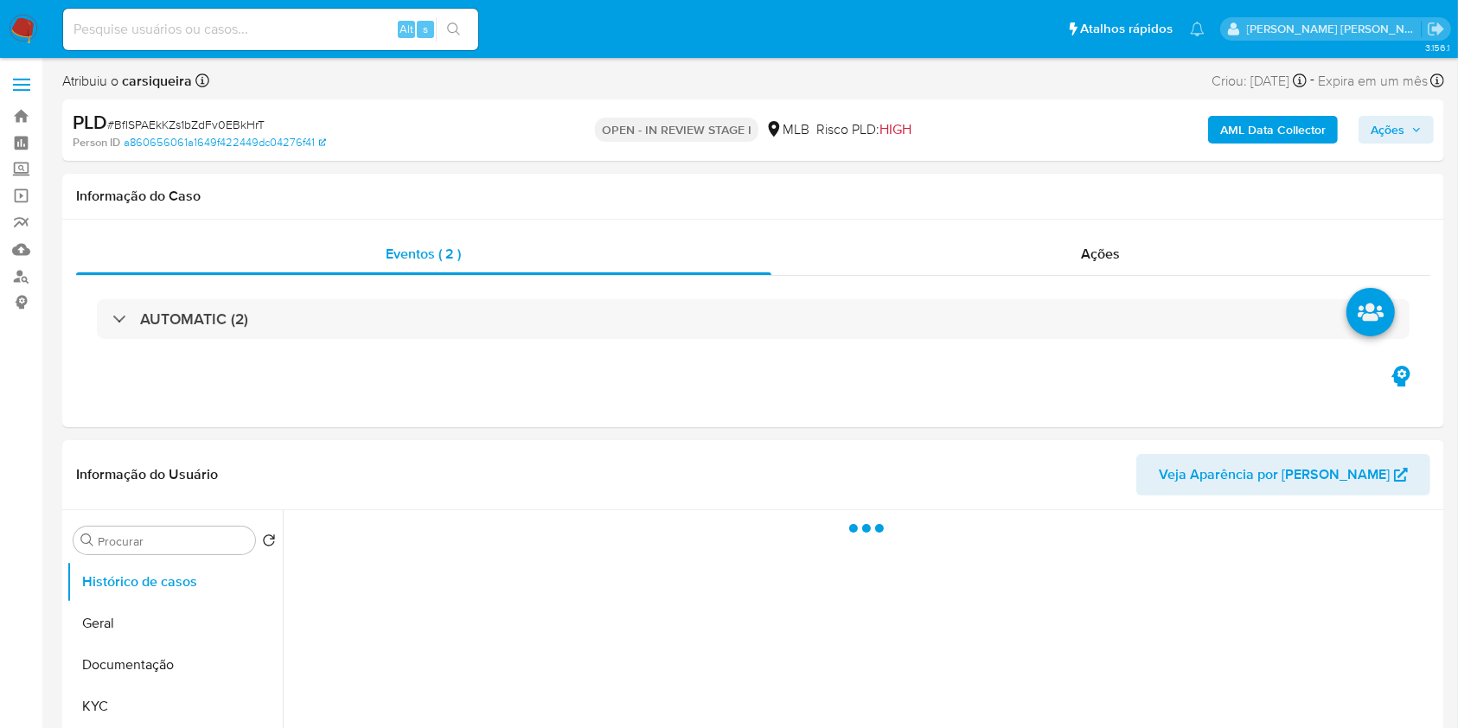
select select "10"
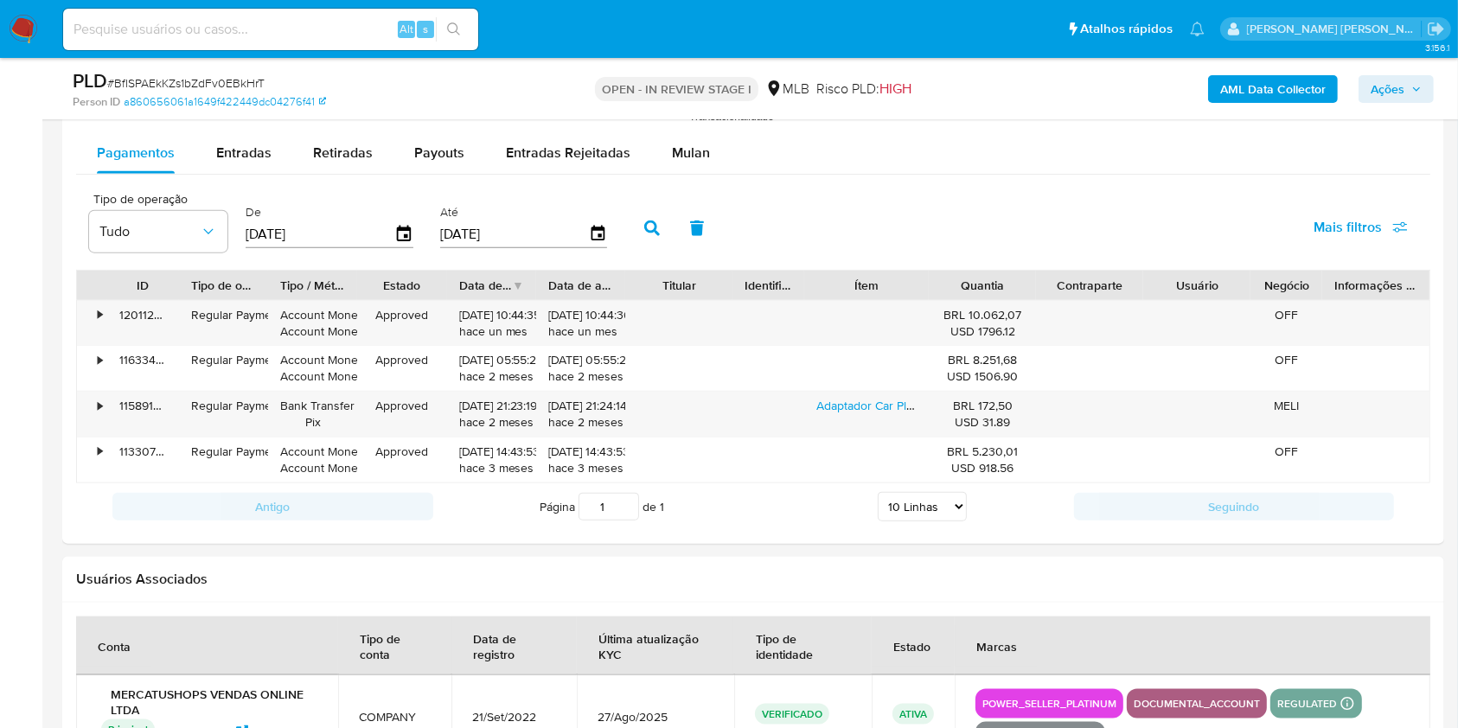
scroll to position [1917, 0]
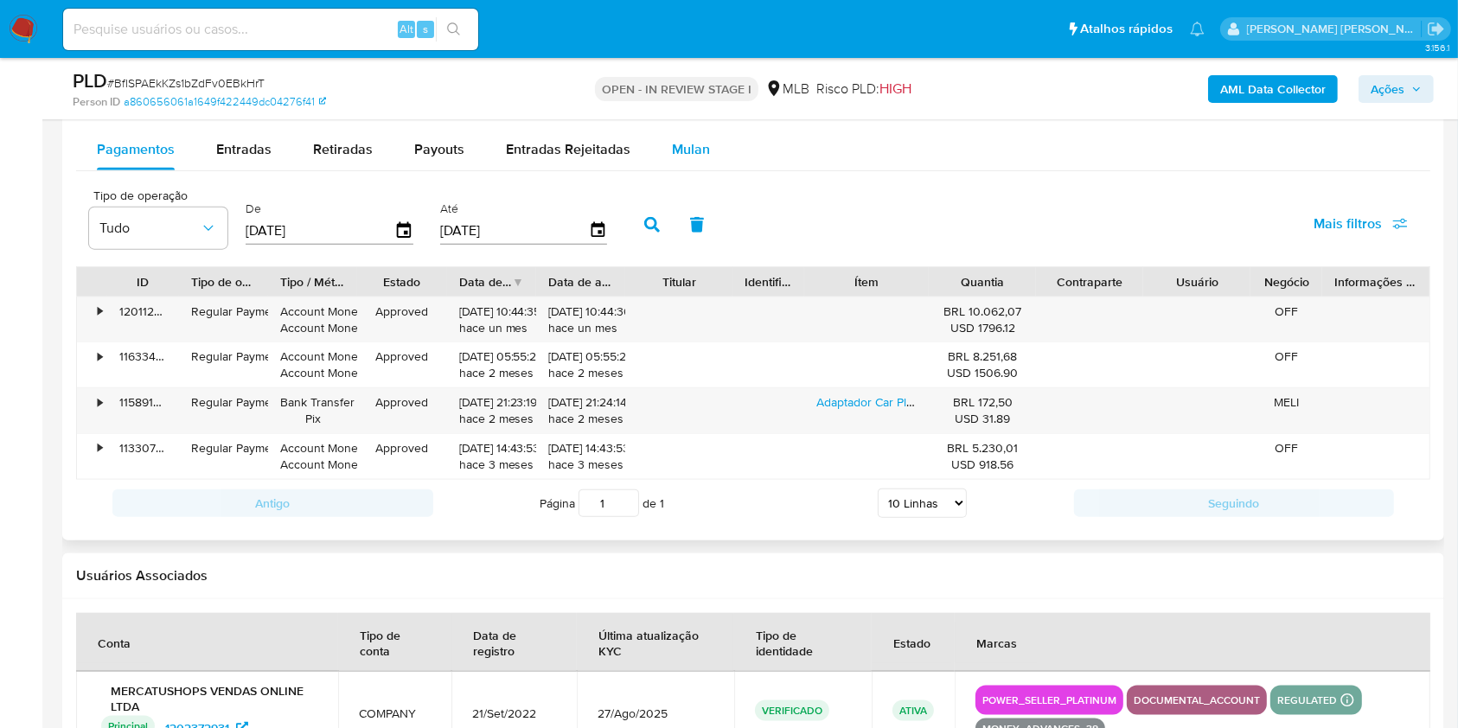
click at [697, 145] on span "Mulan" at bounding box center [691, 149] width 38 height 20
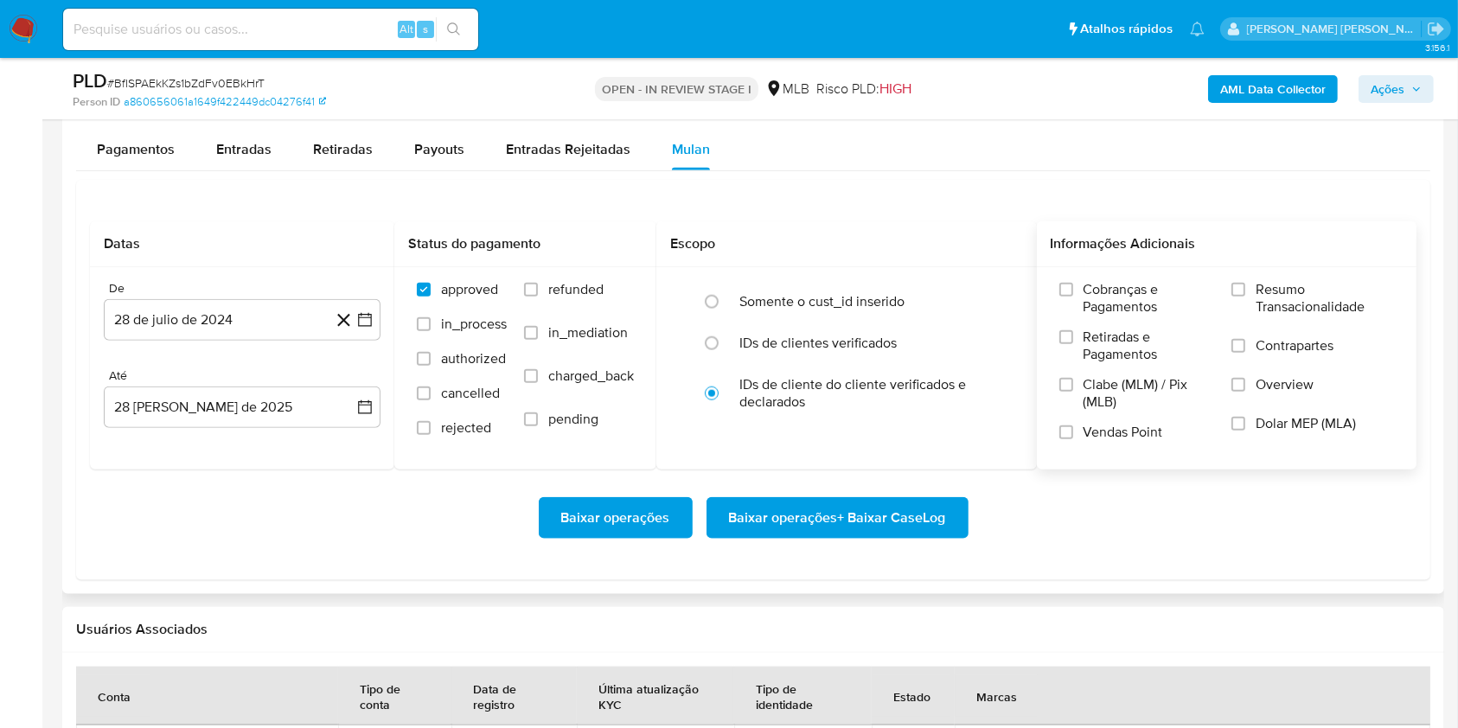
click at [1247, 301] on label "Resumo Transacionalidade" at bounding box center [1313, 309] width 163 height 56
click at [1245, 297] on input "Resumo Transacionalidade" at bounding box center [1239, 290] width 14 height 14
click at [1066, 426] on input "Vendas Point" at bounding box center [1066, 433] width 14 height 14
click at [366, 325] on icon "button" at bounding box center [364, 319] width 17 height 17
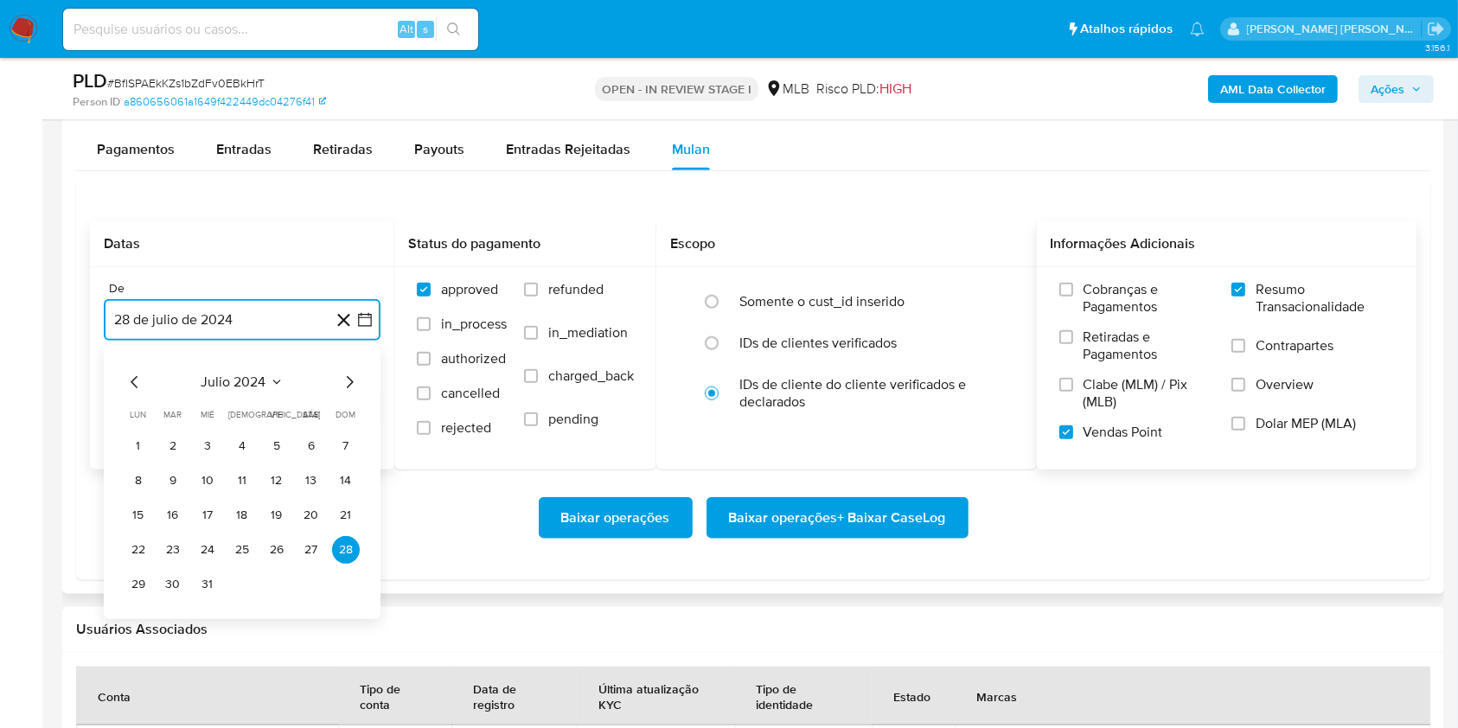
click at [349, 381] on icon "Mes siguiente" at bounding box center [349, 382] width 21 height 21
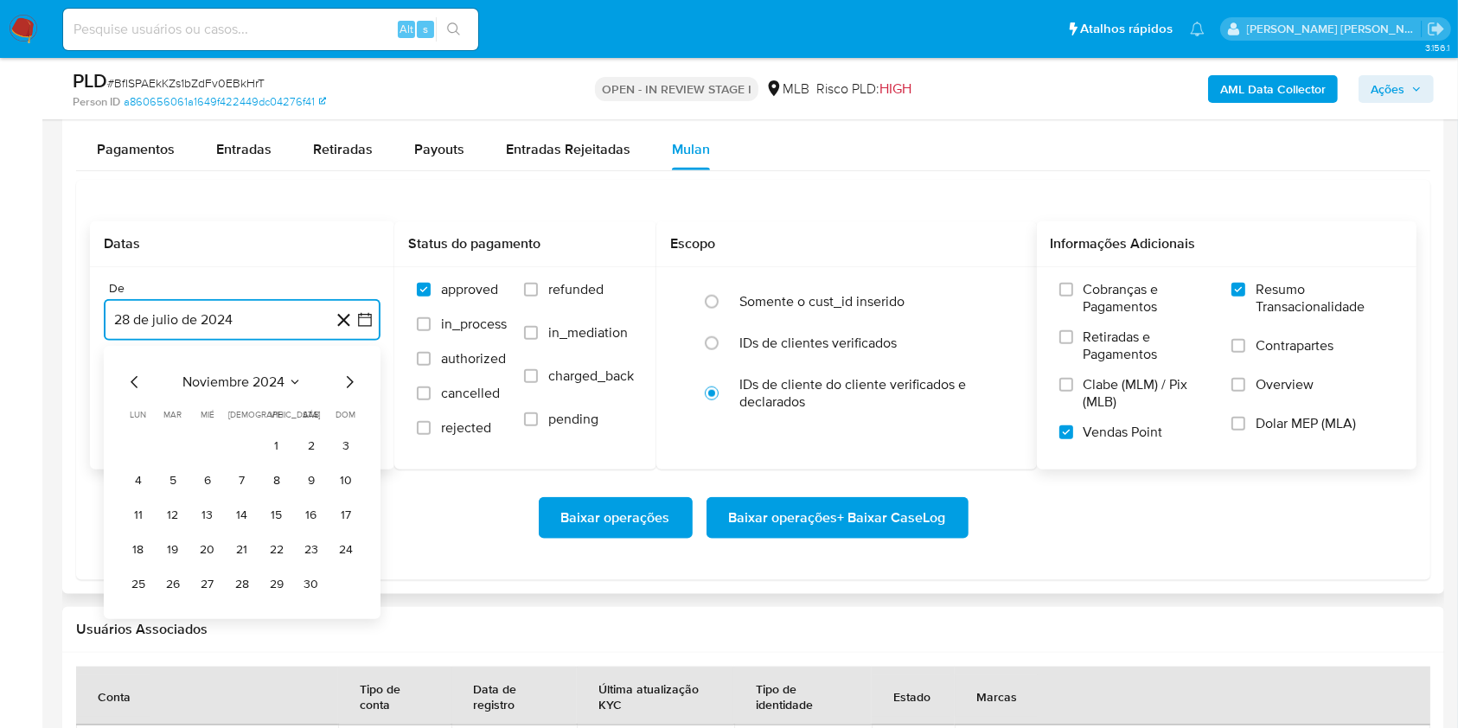
click at [349, 381] on icon "Mes siguiente" at bounding box center [349, 382] width 21 height 21
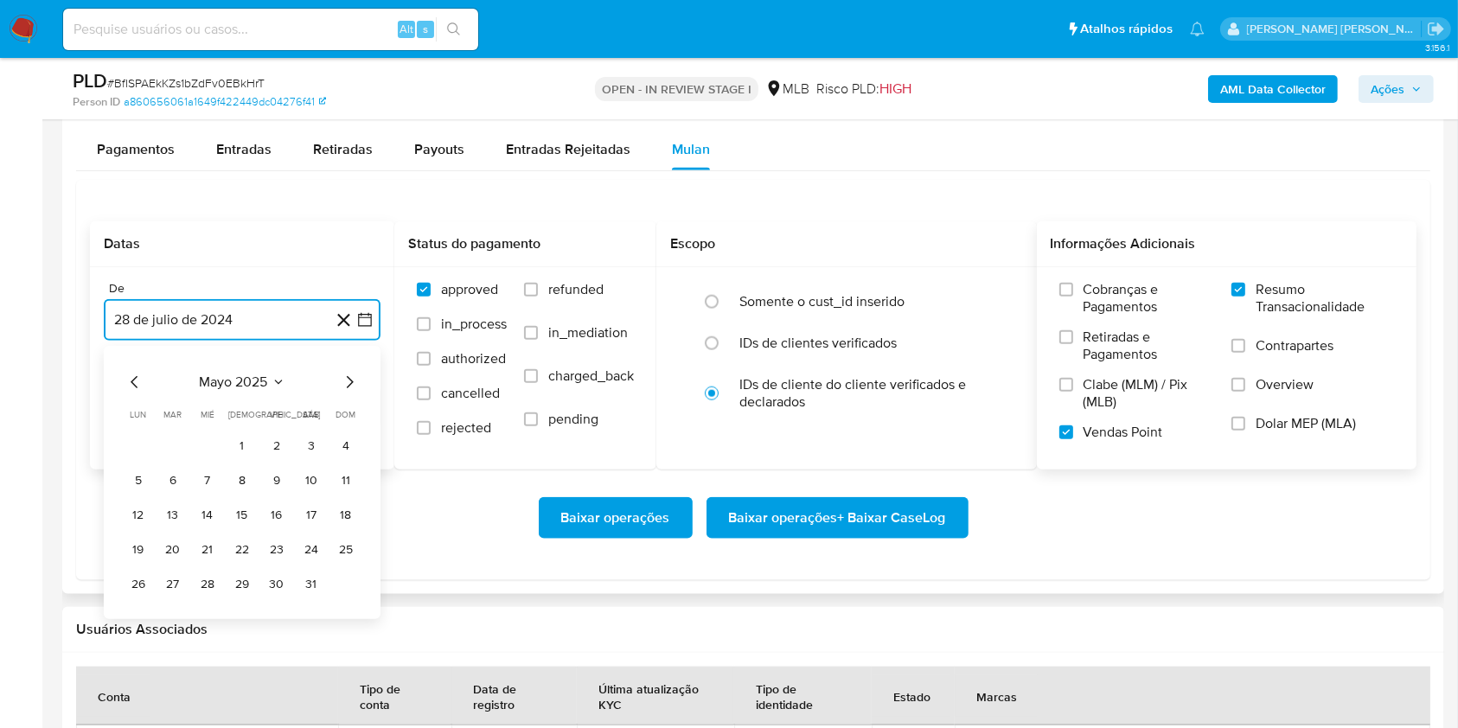
click at [349, 381] on icon "Mes siguiente" at bounding box center [349, 382] width 21 height 21
click at [175, 446] on button "1" at bounding box center [173, 446] width 28 height 28
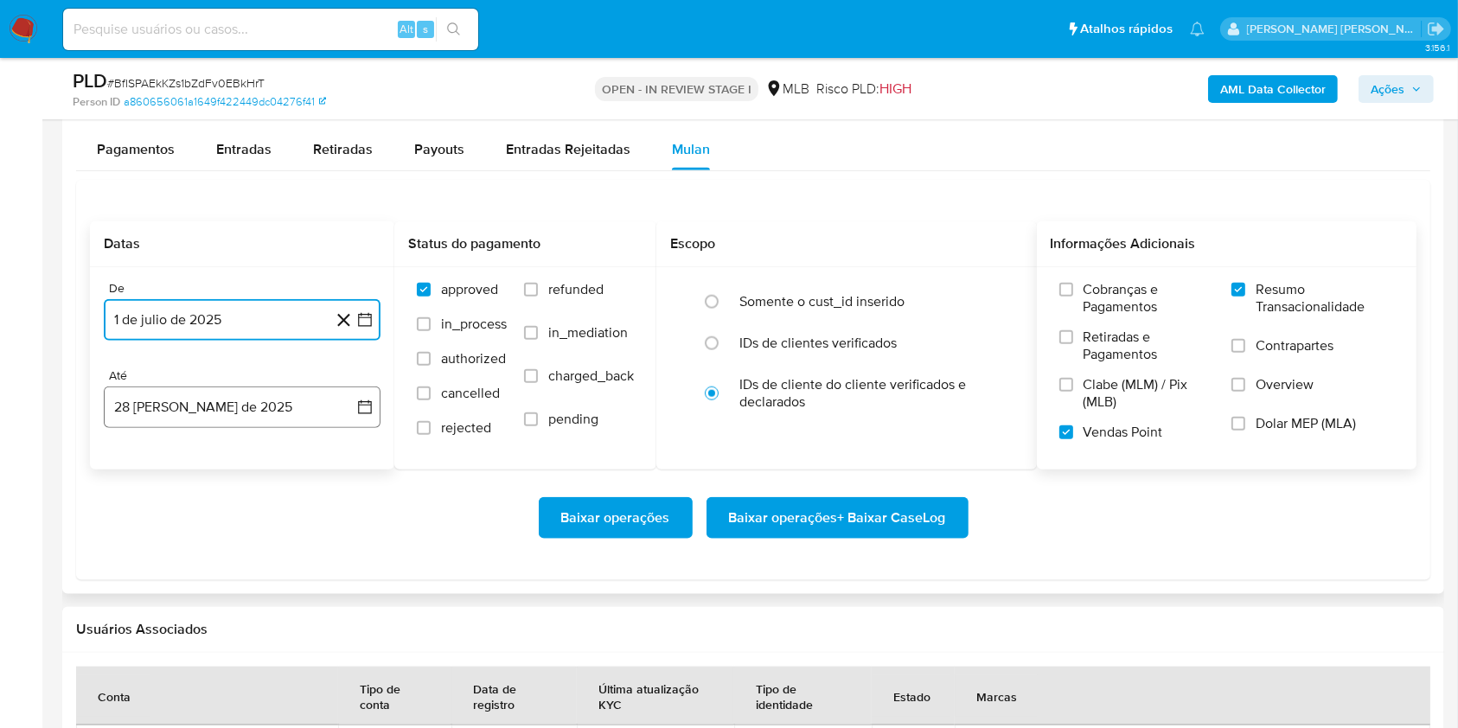
click at [245, 403] on button "28 [PERSON_NAME] de 2025" at bounding box center [242, 408] width 277 height 42
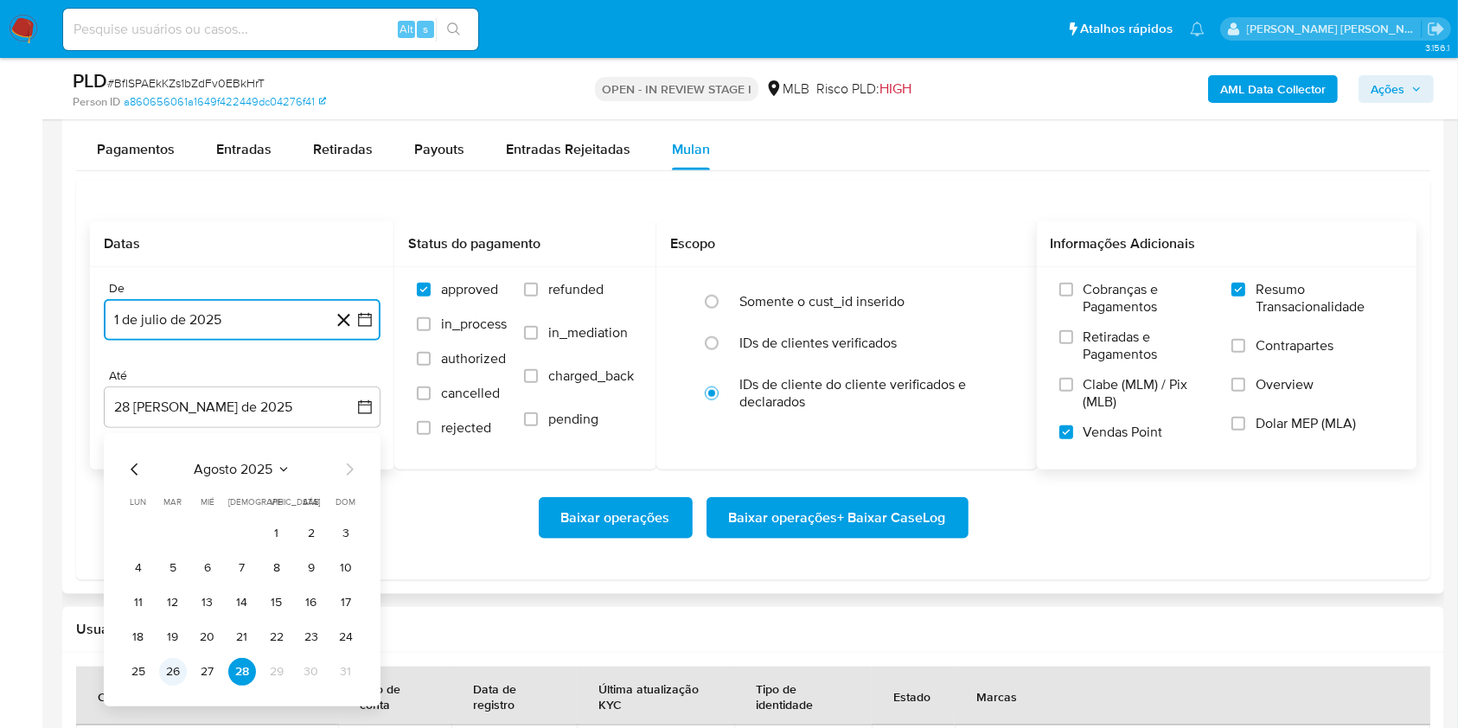
click at [172, 667] on button "26" at bounding box center [173, 672] width 28 height 28
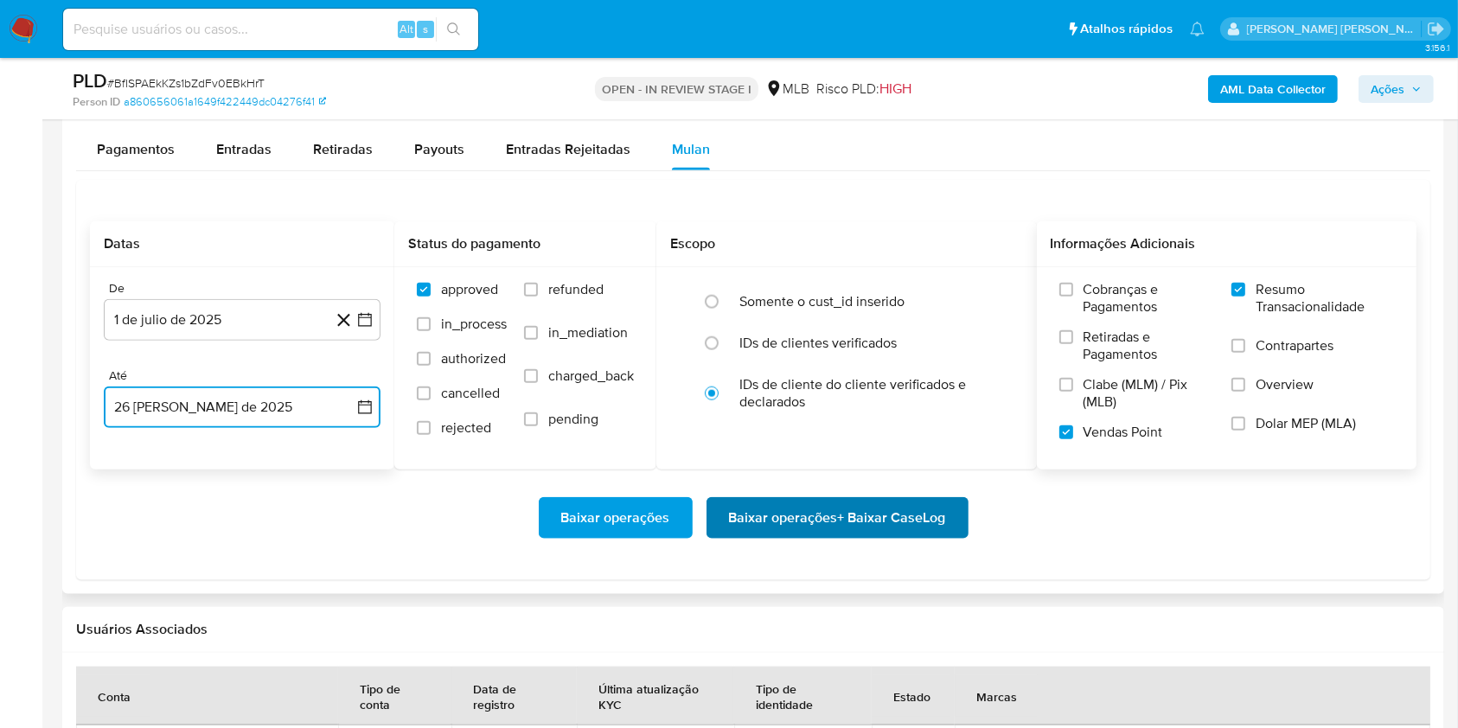
click at [768, 522] on span "Baixar operações + Baixar CaseLog" at bounding box center [837, 518] width 217 height 38
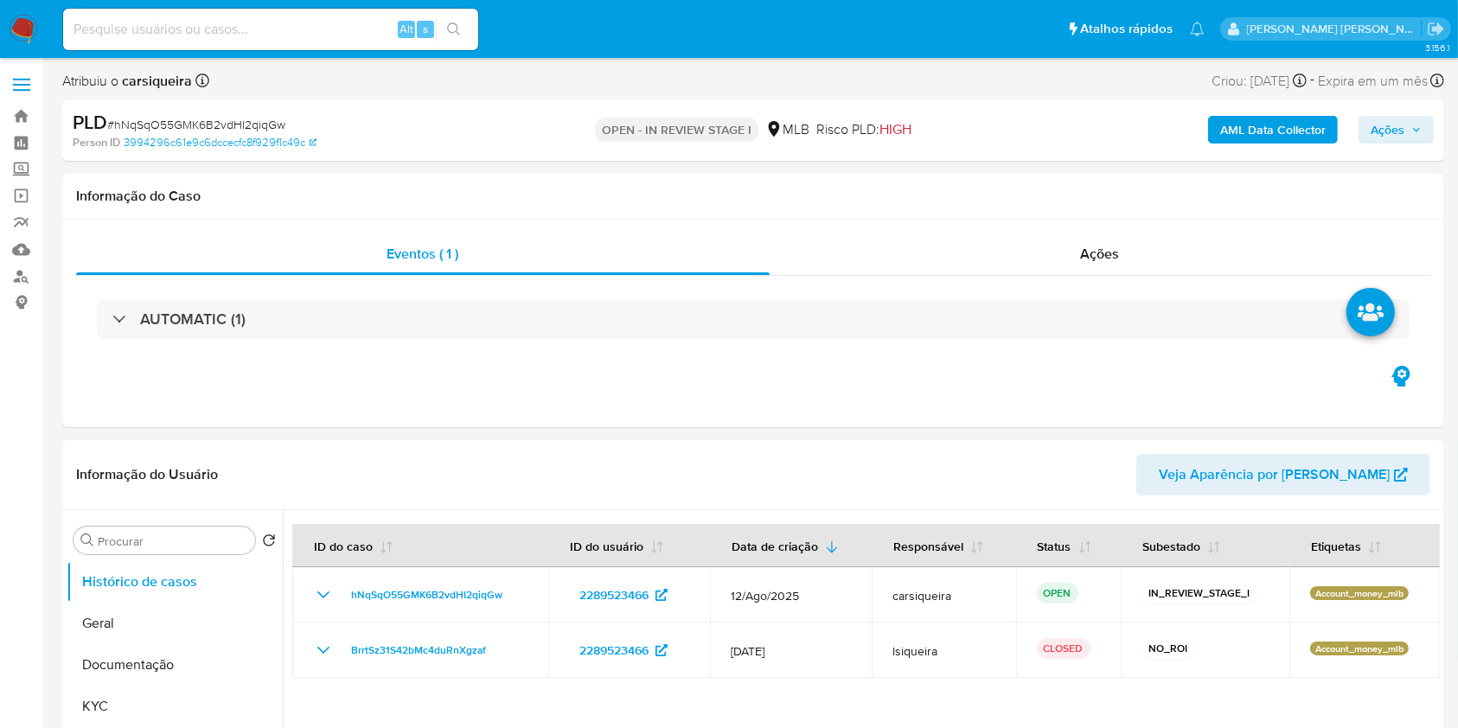
select select "10"
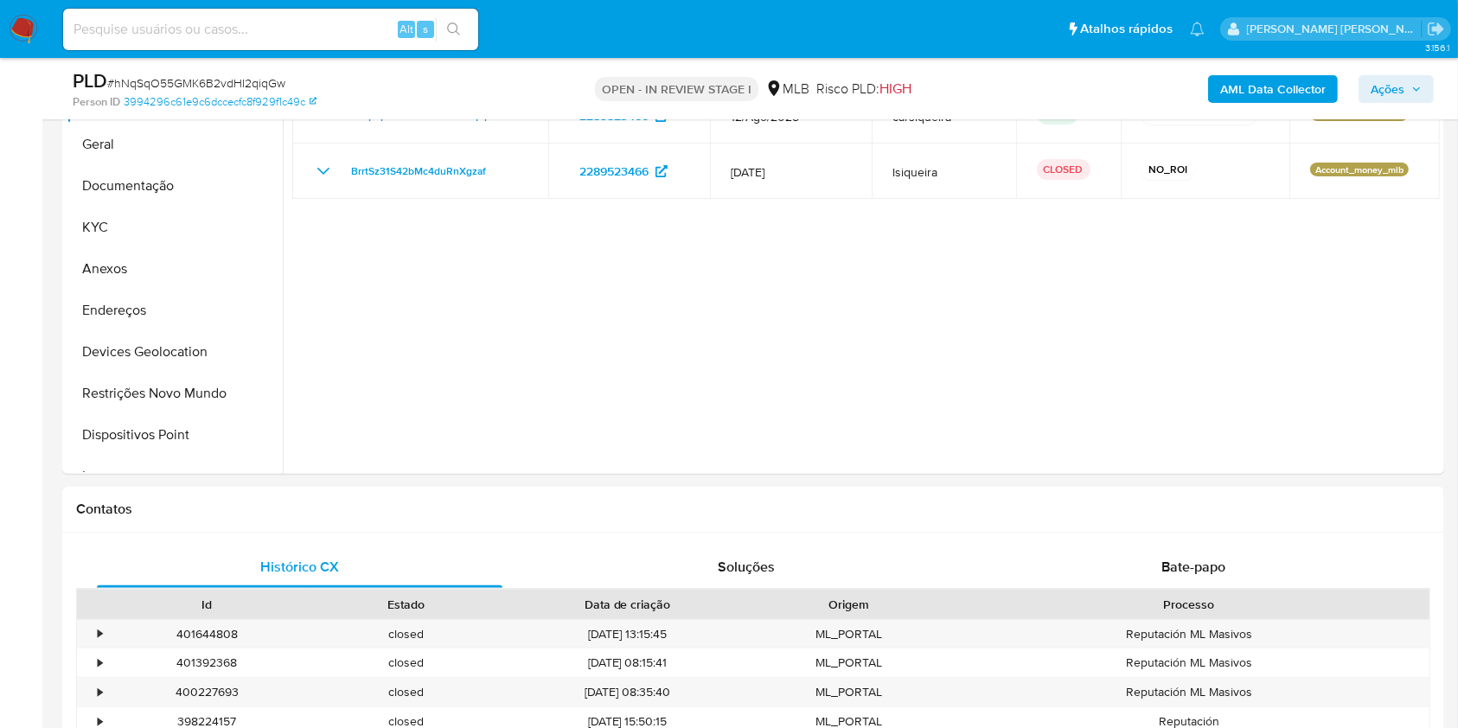
scroll to position [352, 0]
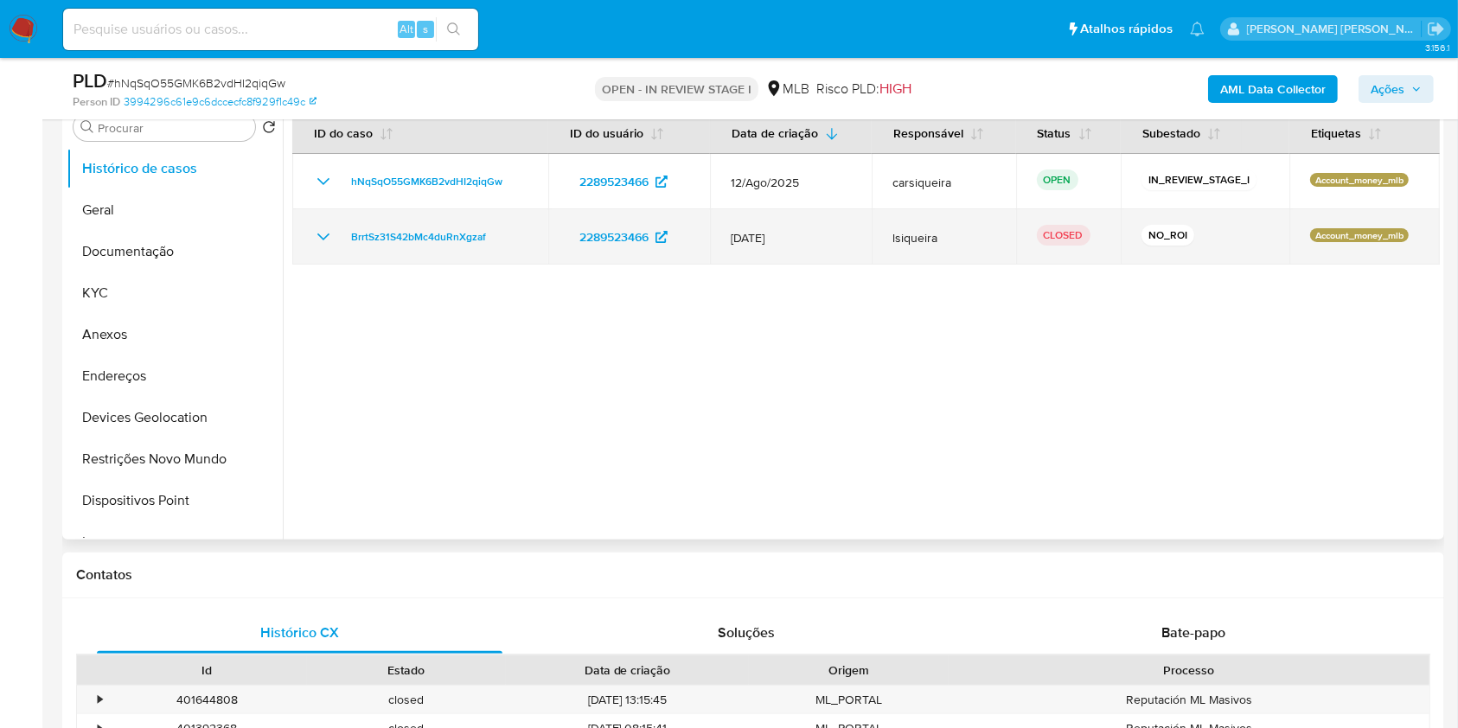
click at [325, 230] on icon "Mostrar/Ocultar" at bounding box center [323, 237] width 21 height 21
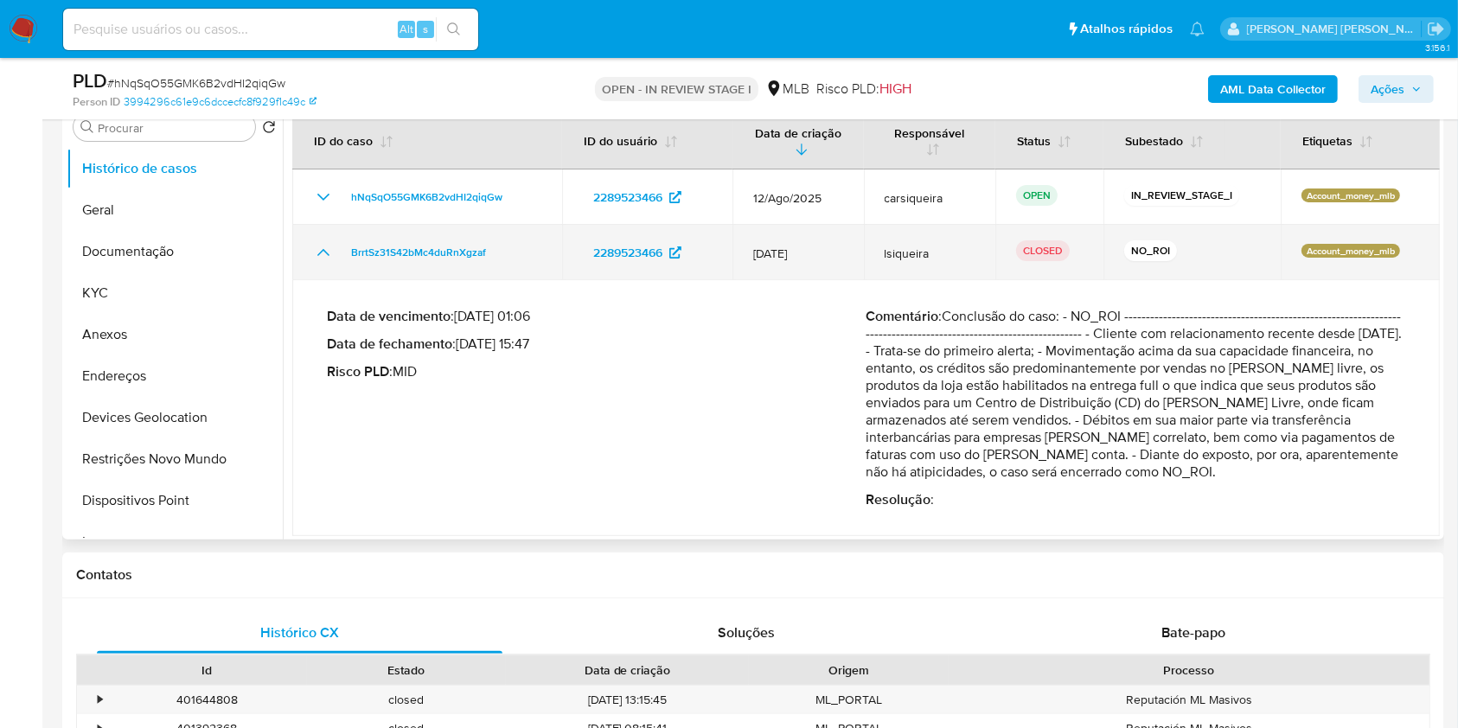
click at [325, 230] on td "BrrtSz31S42bMc4duRnXgzaf" at bounding box center [427, 252] width 270 height 55
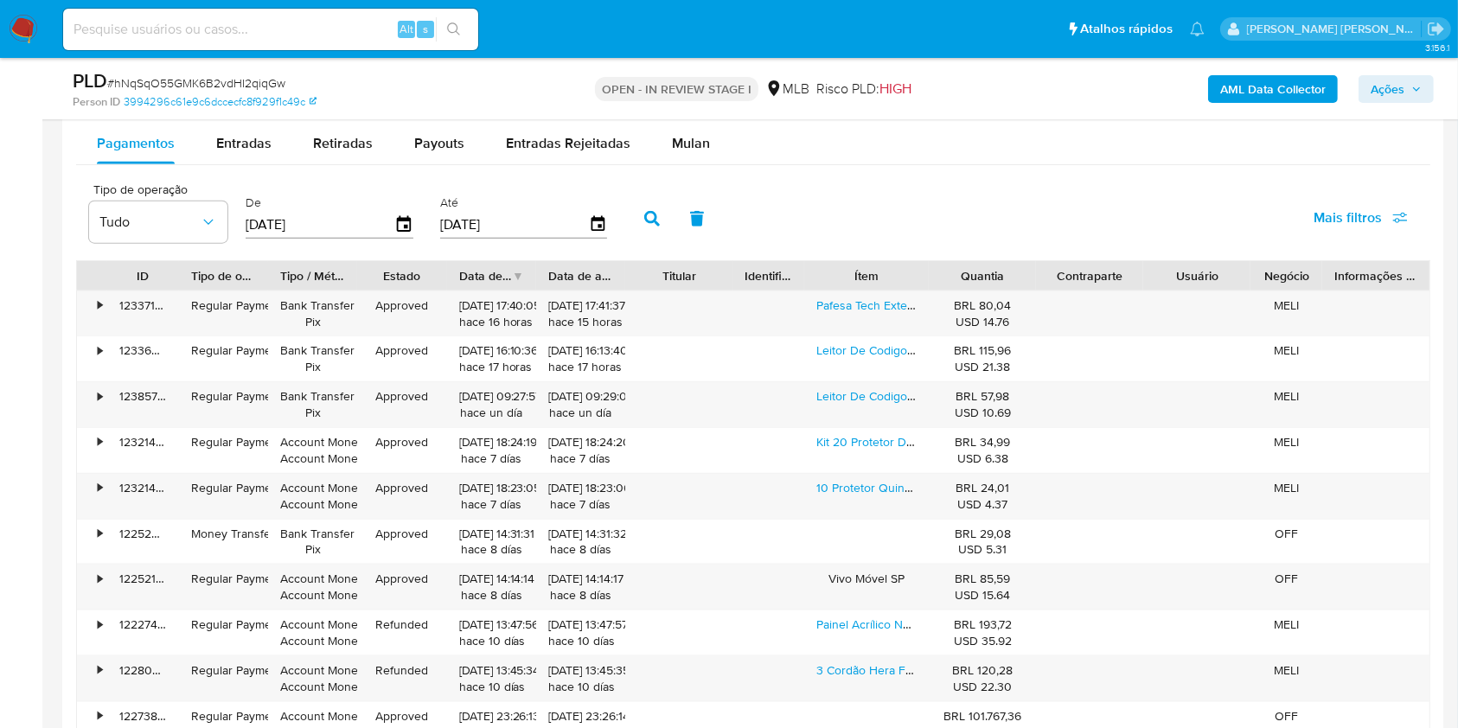
scroll to position [1918, 0]
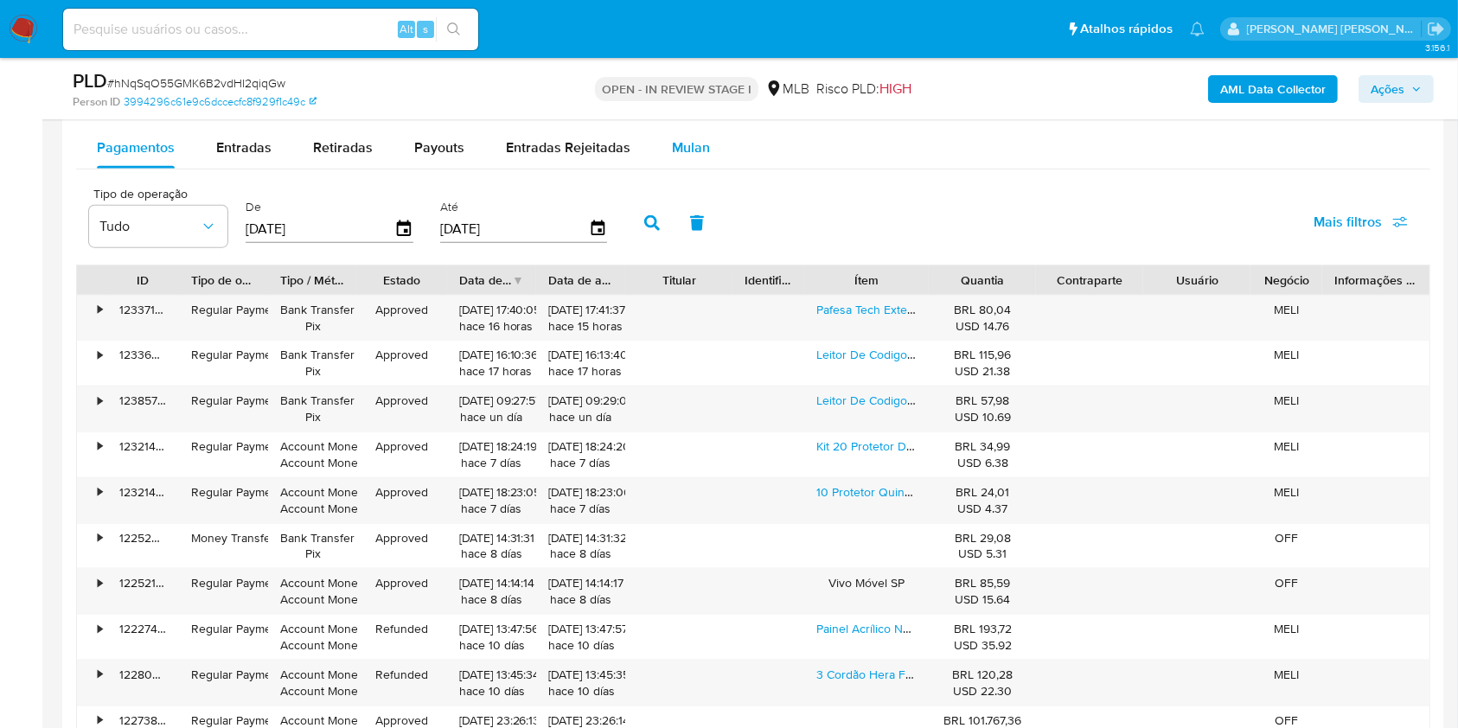
click at [673, 151] on span "Mulan" at bounding box center [691, 148] width 38 height 20
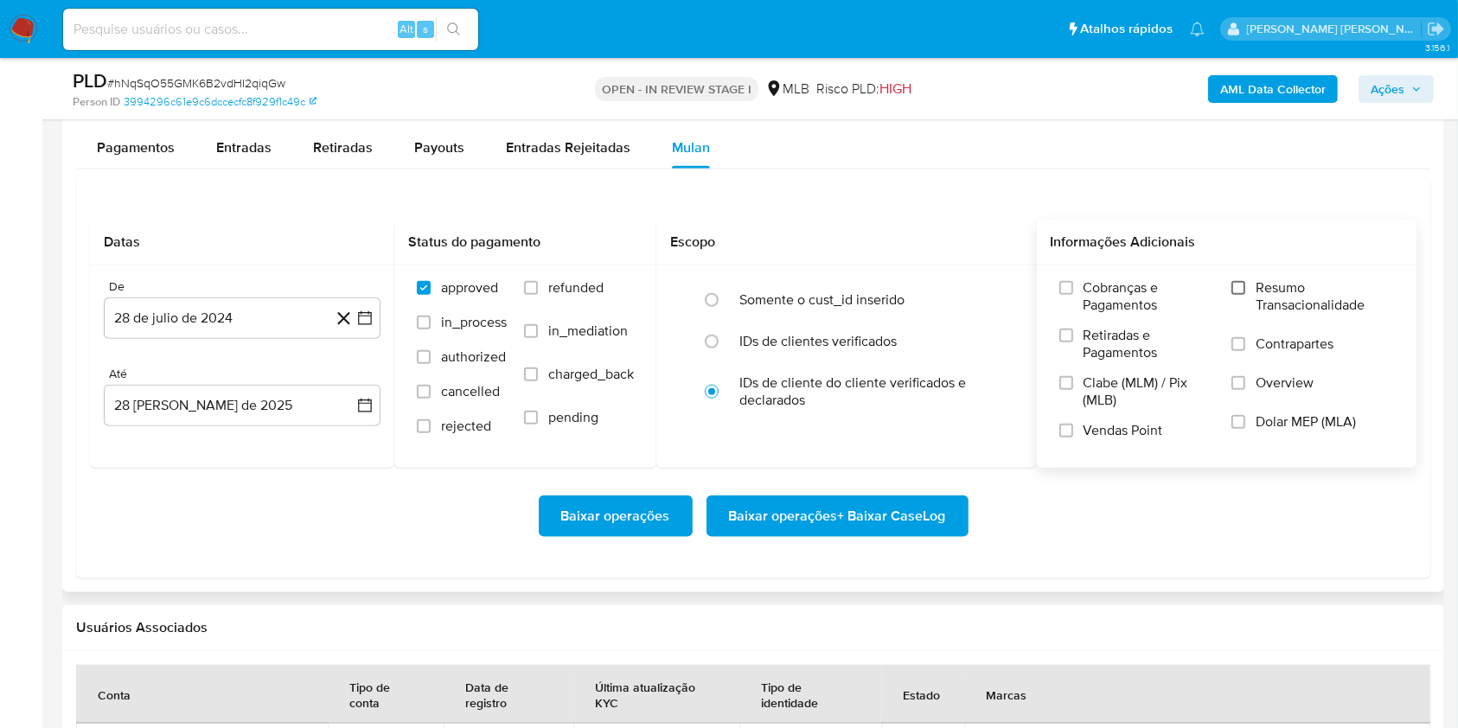
click at [1238, 292] on input "Resumo Transacionalidade" at bounding box center [1239, 288] width 14 height 14
click at [1066, 429] on input "Vendas Point" at bounding box center [1066, 431] width 14 height 14
click at [357, 318] on icon "button" at bounding box center [364, 318] width 17 height 17
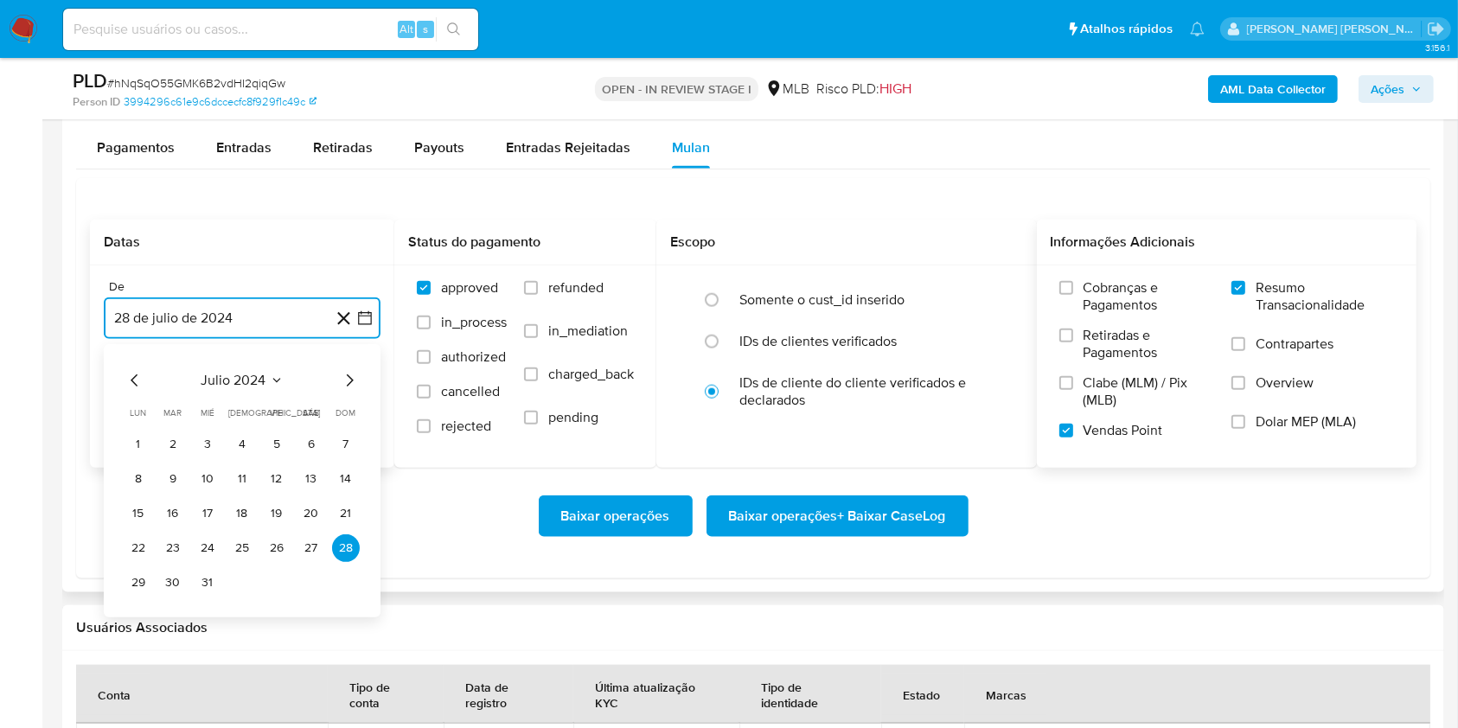
click at [349, 381] on icon "Mes siguiente" at bounding box center [349, 380] width 21 height 21
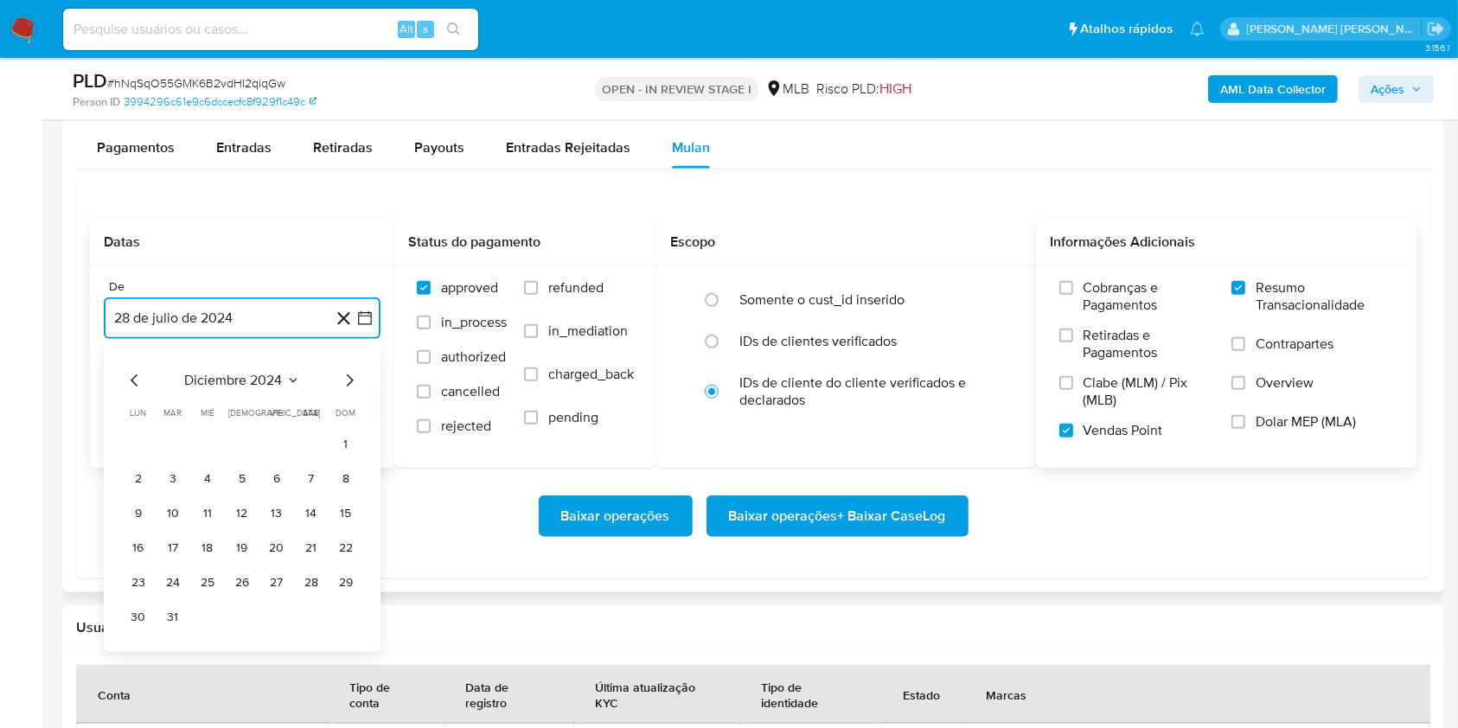
click at [349, 381] on icon "Mes siguiente" at bounding box center [349, 380] width 21 height 21
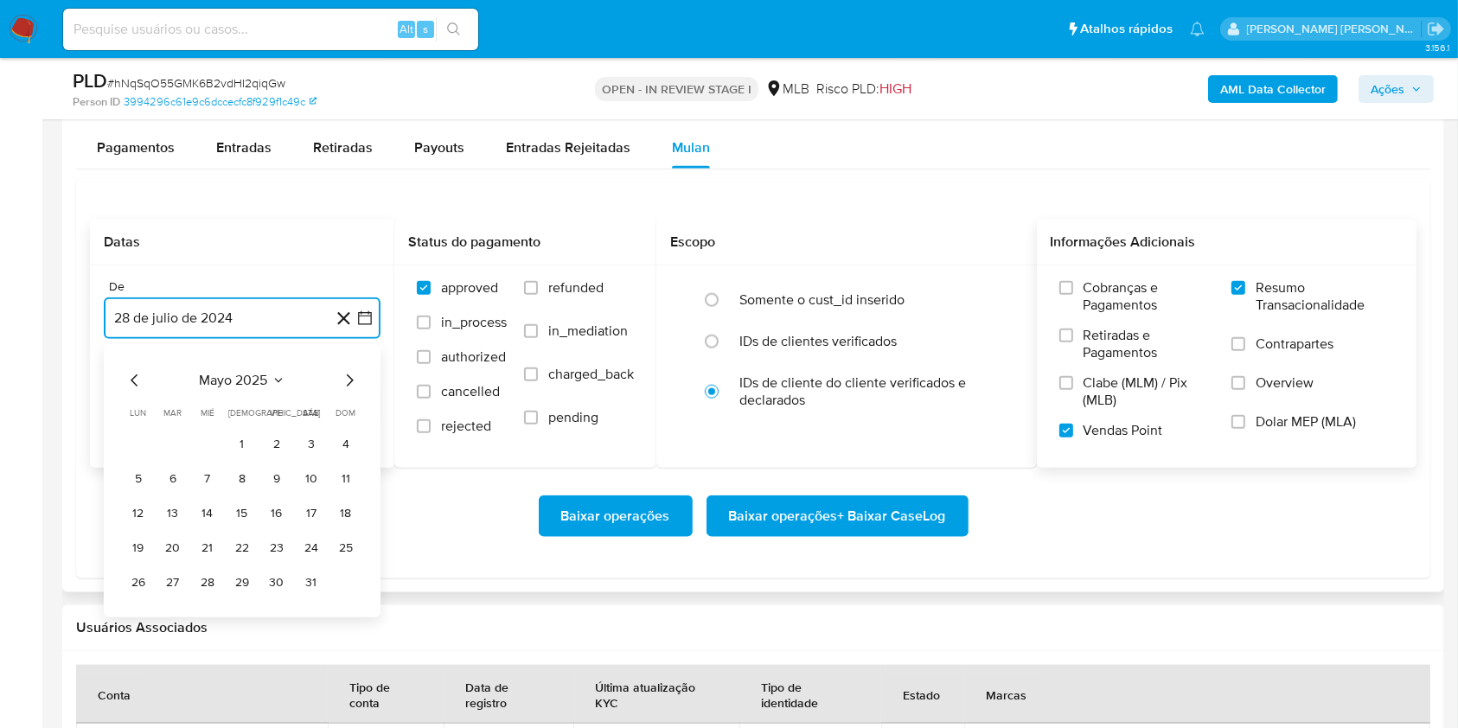
click at [349, 381] on icon "Mes siguiente" at bounding box center [349, 380] width 21 height 21
click at [176, 437] on button "1" at bounding box center [173, 445] width 28 height 28
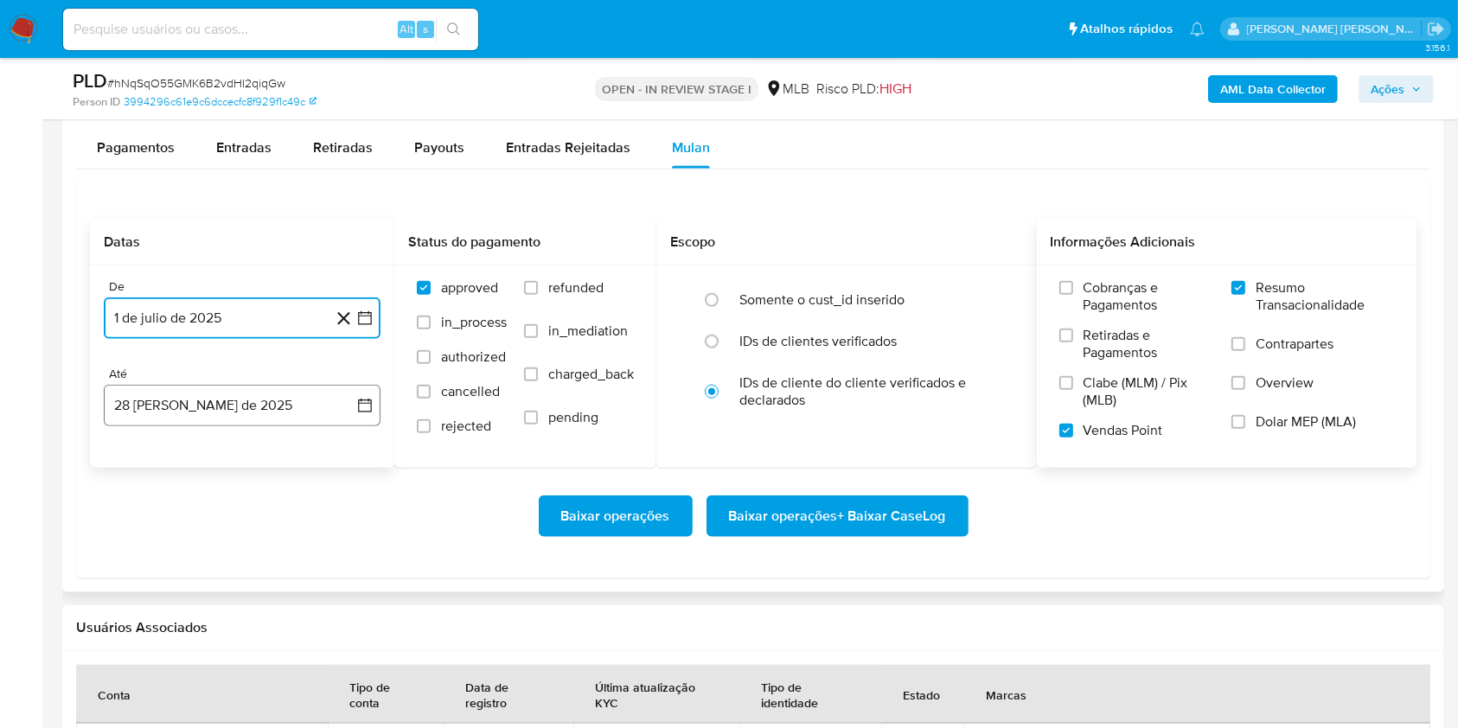
click at [237, 405] on button "28 [PERSON_NAME] de 2025" at bounding box center [242, 406] width 277 height 42
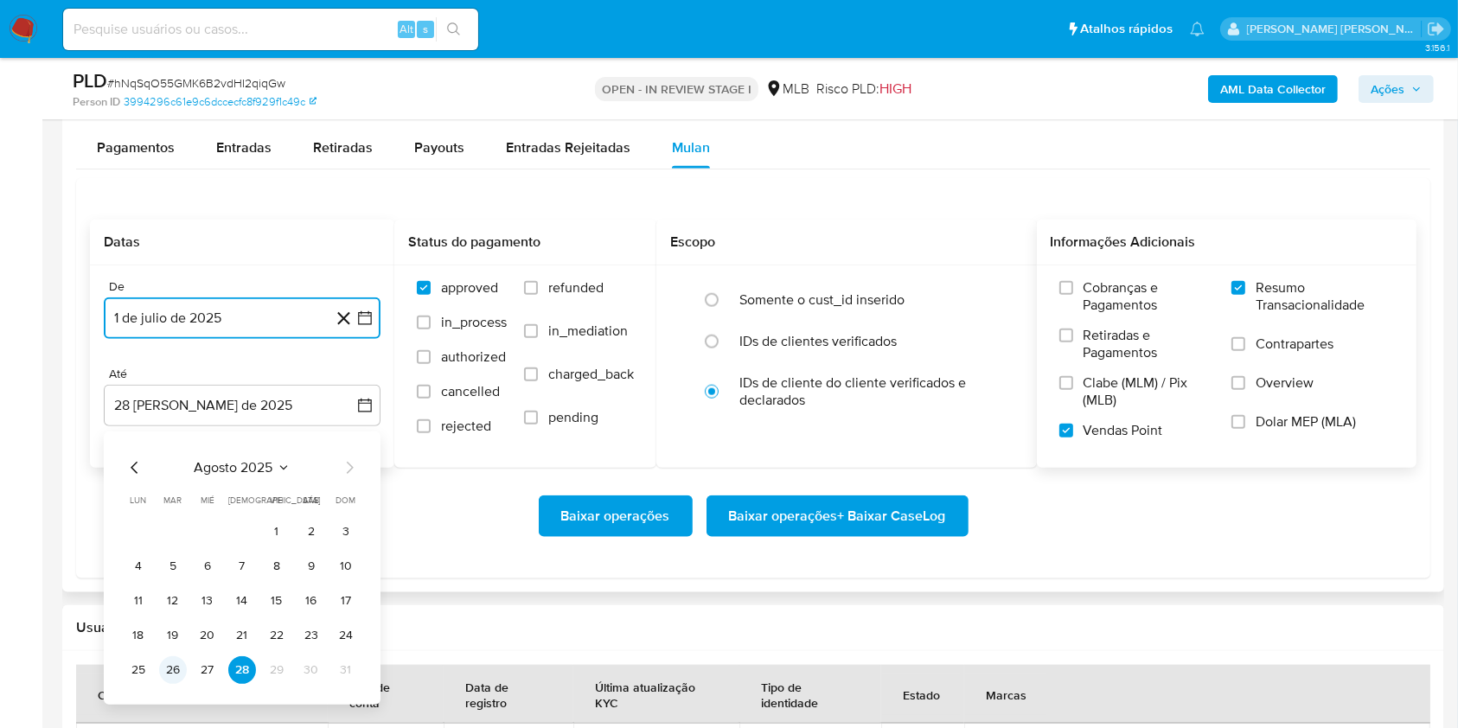
click at [175, 669] on button "26" at bounding box center [173, 670] width 28 height 28
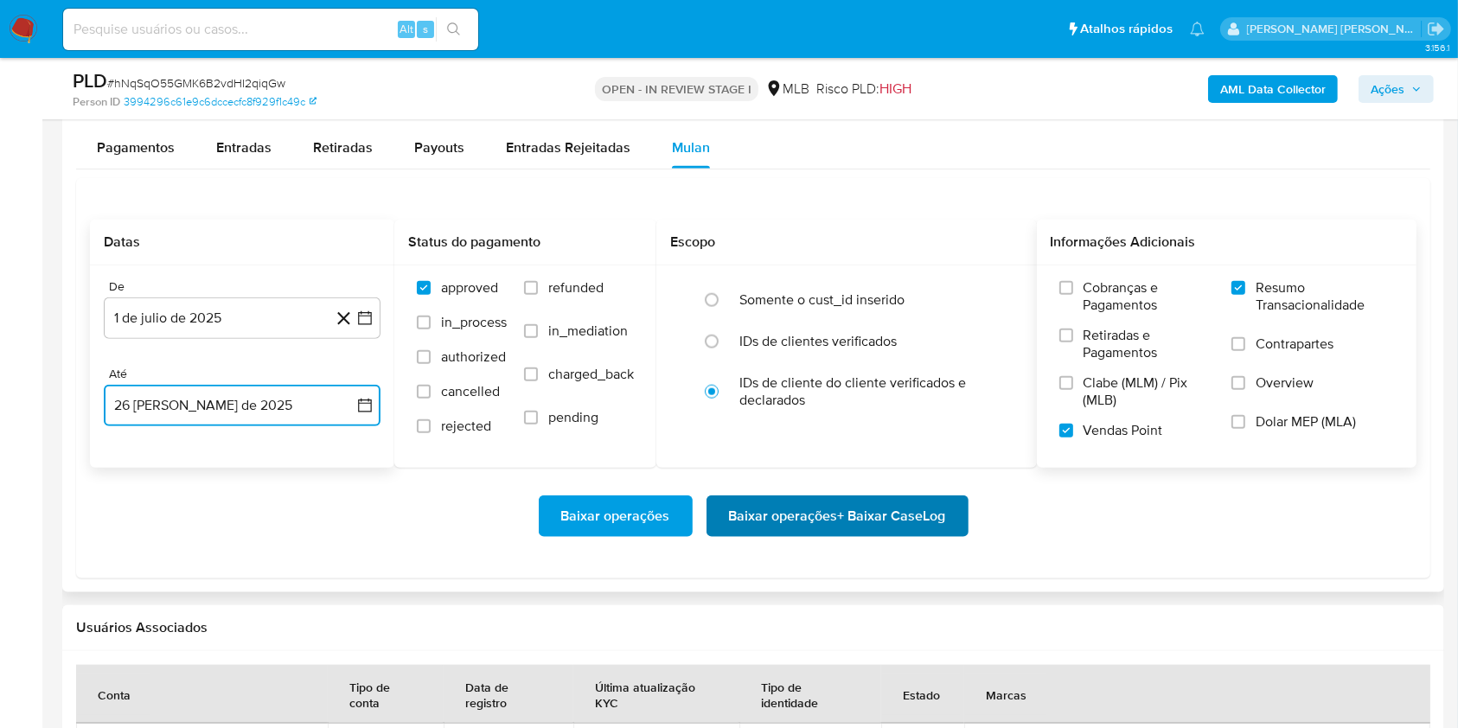
click at [804, 512] on span "Baixar operações + Baixar CaseLog" at bounding box center [837, 516] width 217 height 38
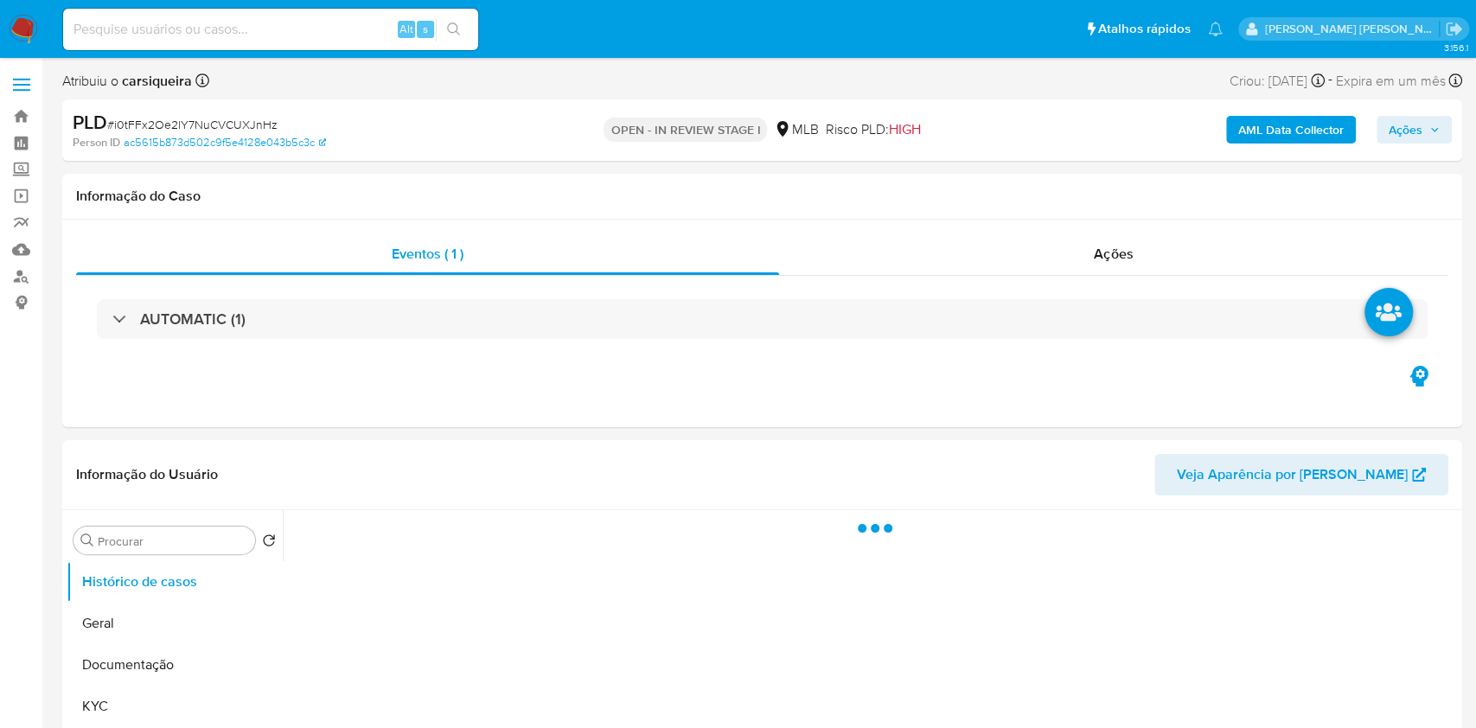
select select "10"
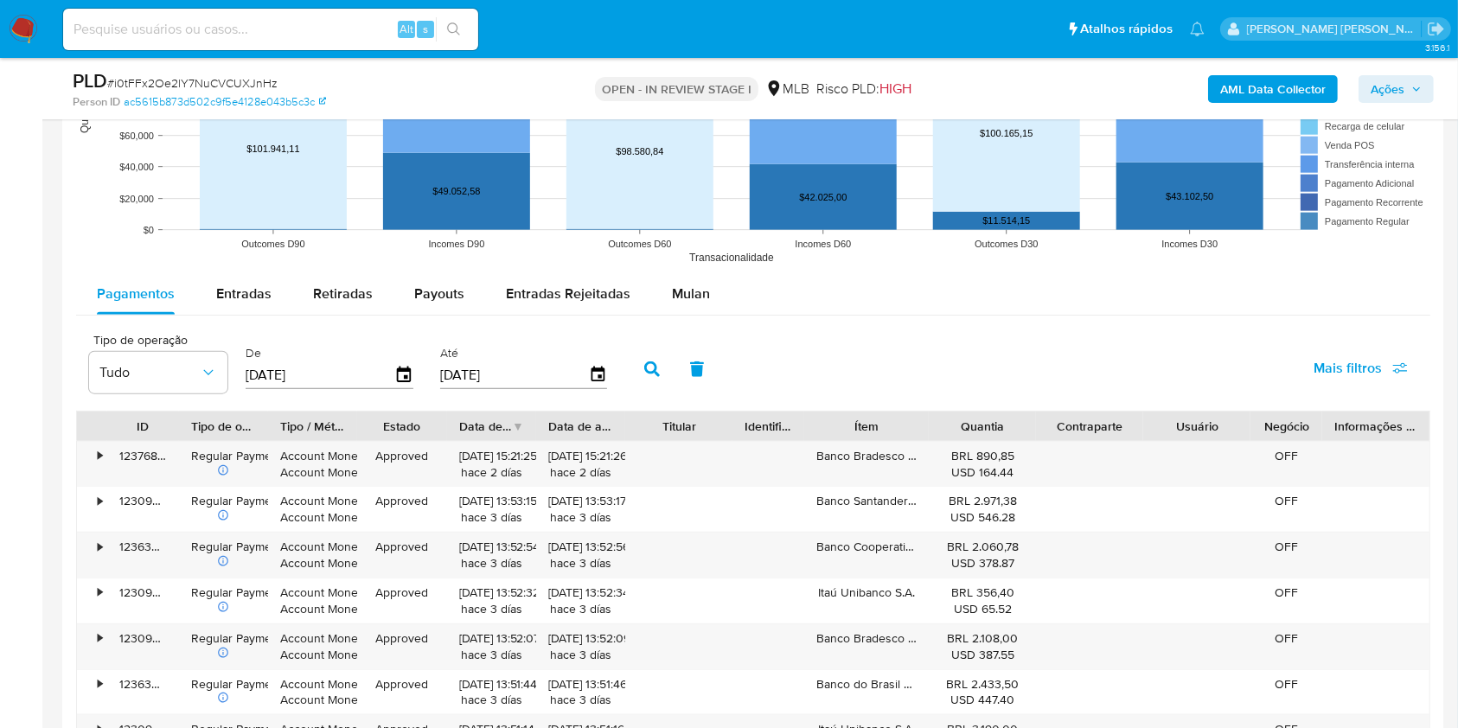
scroll to position [1780, 0]
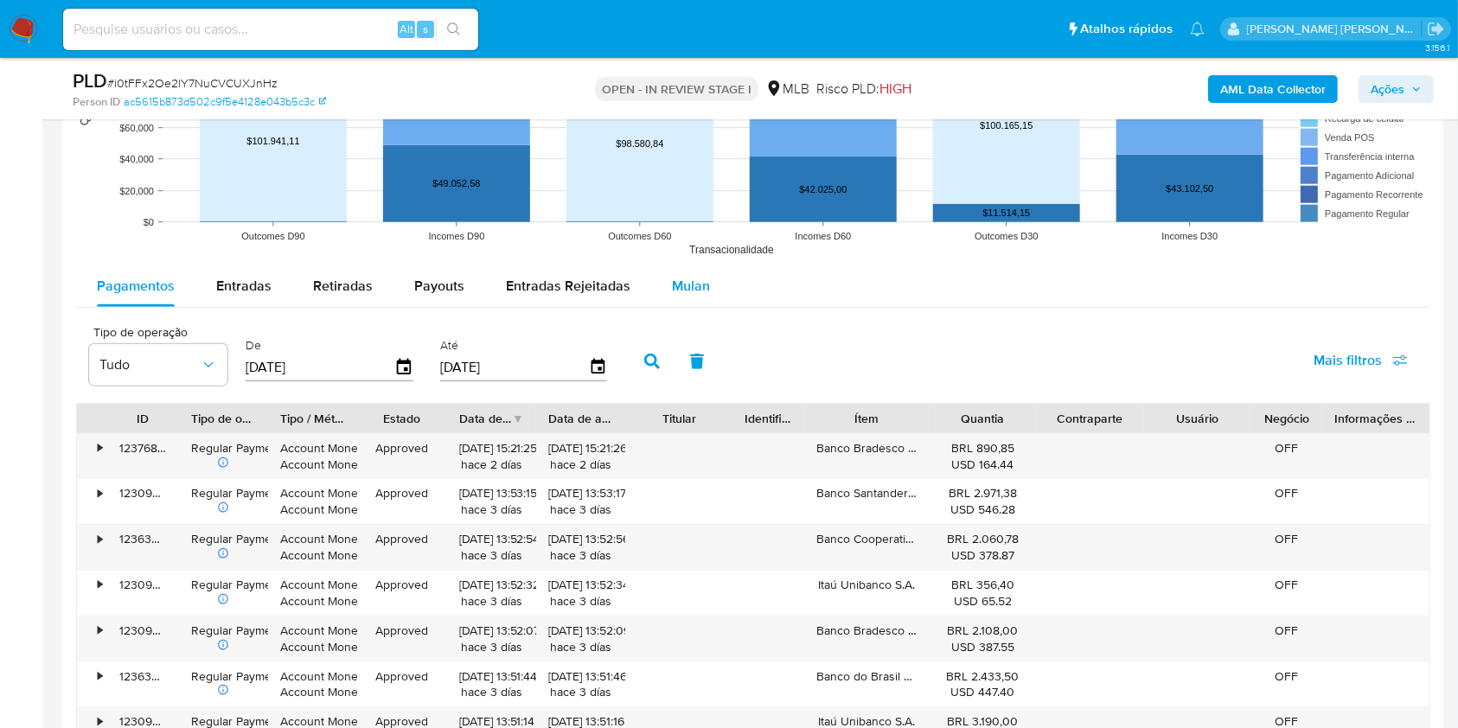
click at [688, 296] on div "Mulan" at bounding box center [691, 287] width 38 height 42
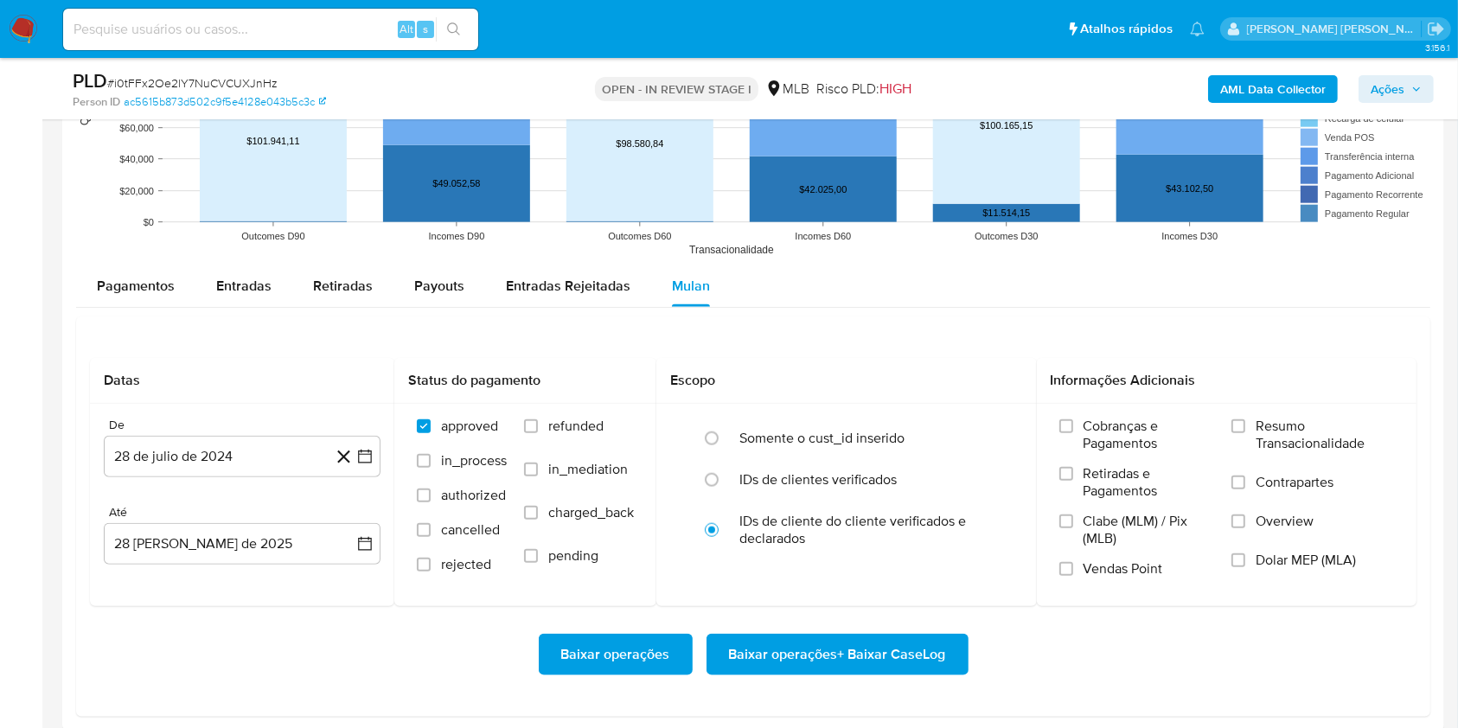
click at [914, 329] on div "Datas De 28 de [PERSON_NAME] de 2024 [DATE] [GEOGRAPHIC_DATA] 28 [PERSON_NAME] …" at bounding box center [753, 517] width 1354 height 400
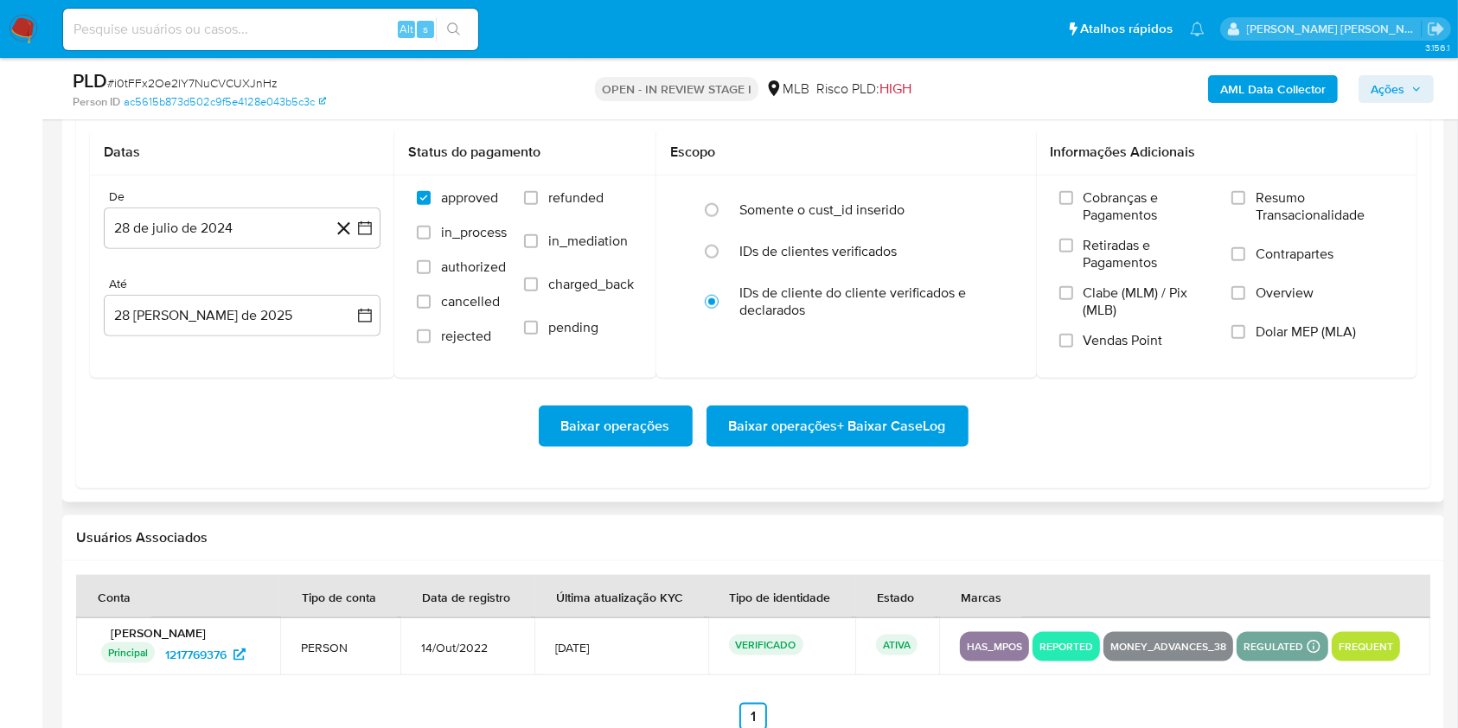
scroll to position [2011, 0]
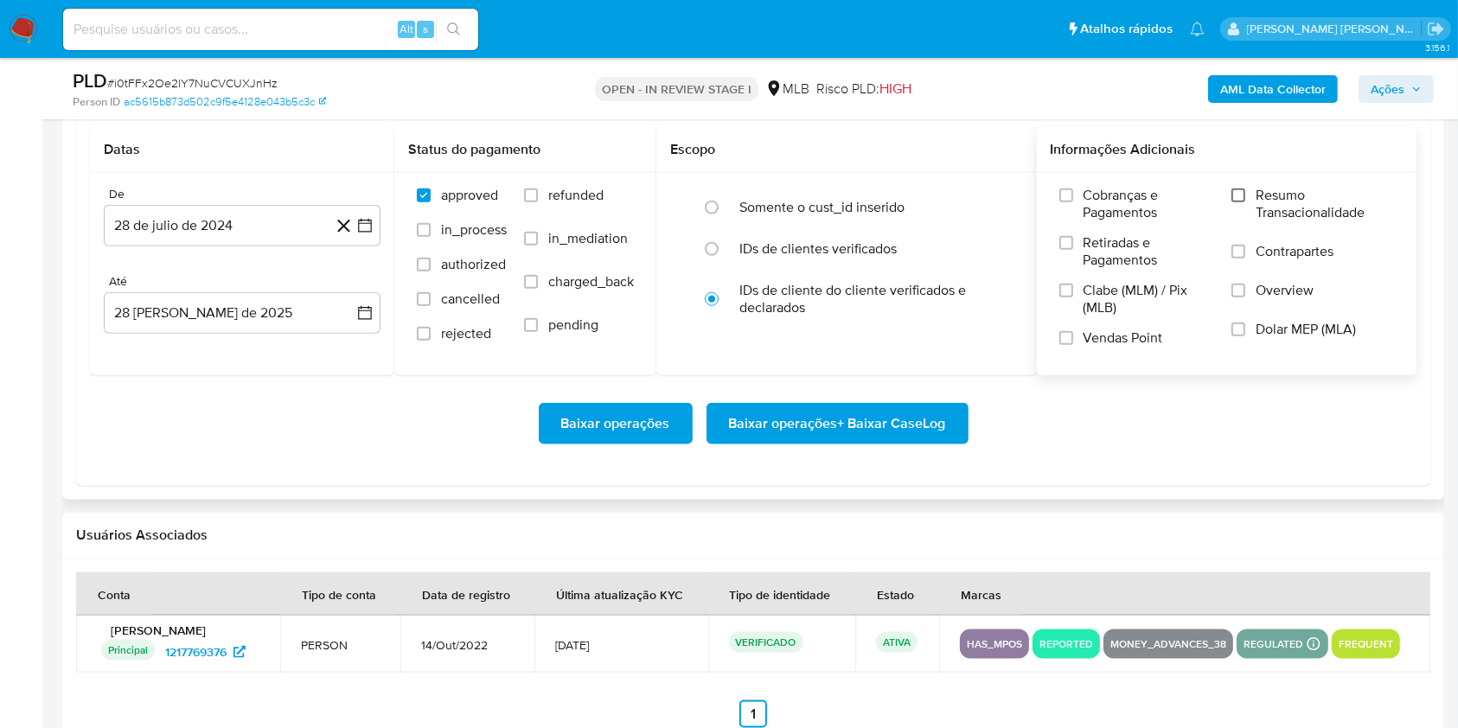
click at [1245, 189] on input "Resumo Transacionalidade" at bounding box center [1239, 196] width 14 height 14
click at [1067, 337] on input "Vendas Point" at bounding box center [1066, 338] width 14 height 14
click at [370, 231] on icon "button" at bounding box center [365, 226] width 14 height 14
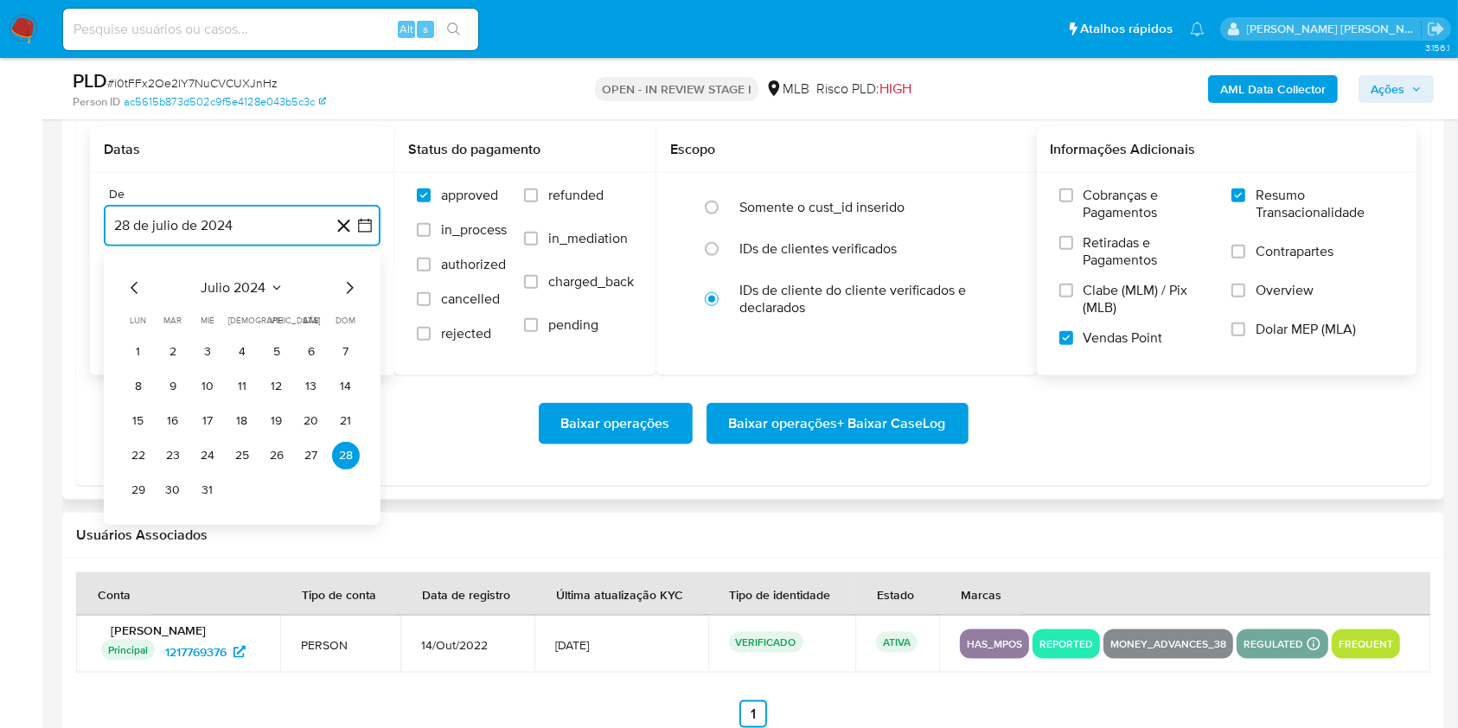
click at [351, 287] on icon "Mes siguiente" at bounding box center [349, 288] width 21 height 21
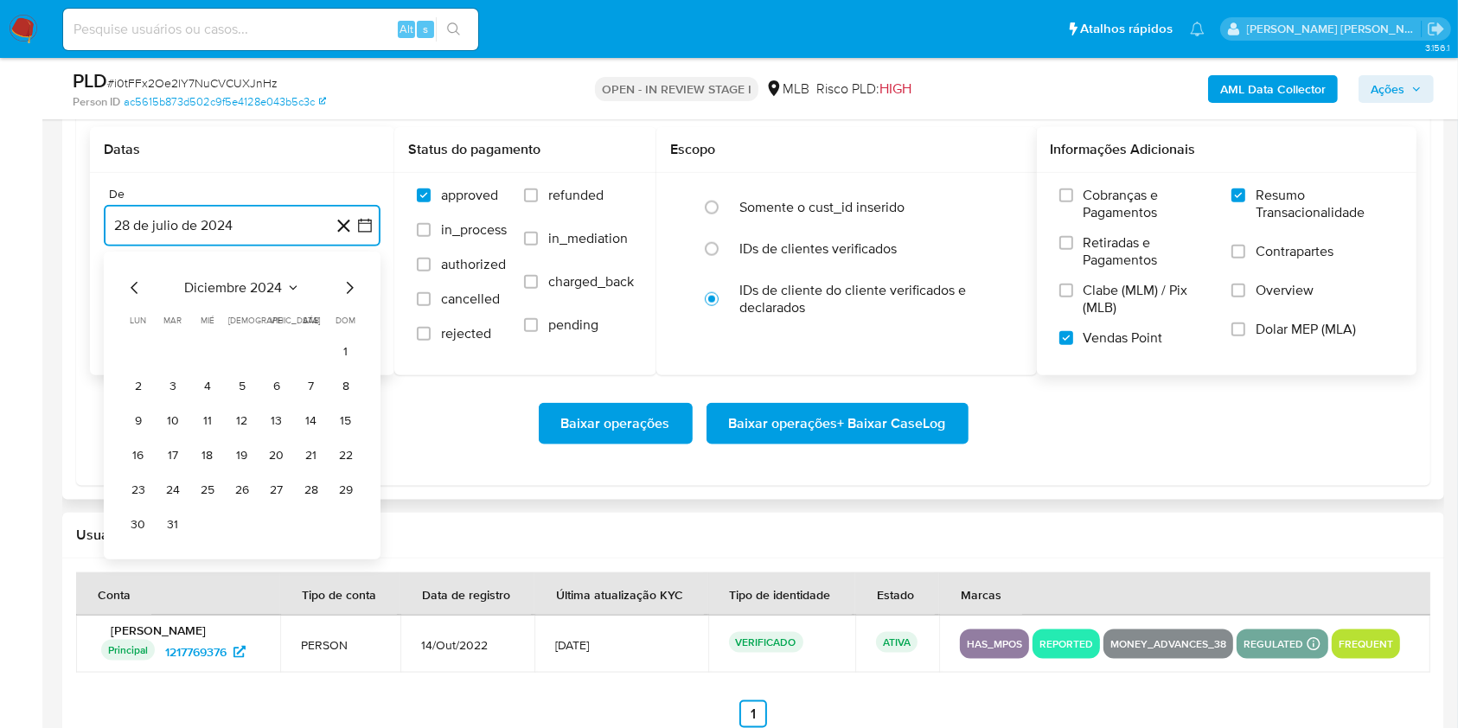
click at [351, 287] on icon "Mes siguiente" at bounding box center [349, 288] width 21 height 21
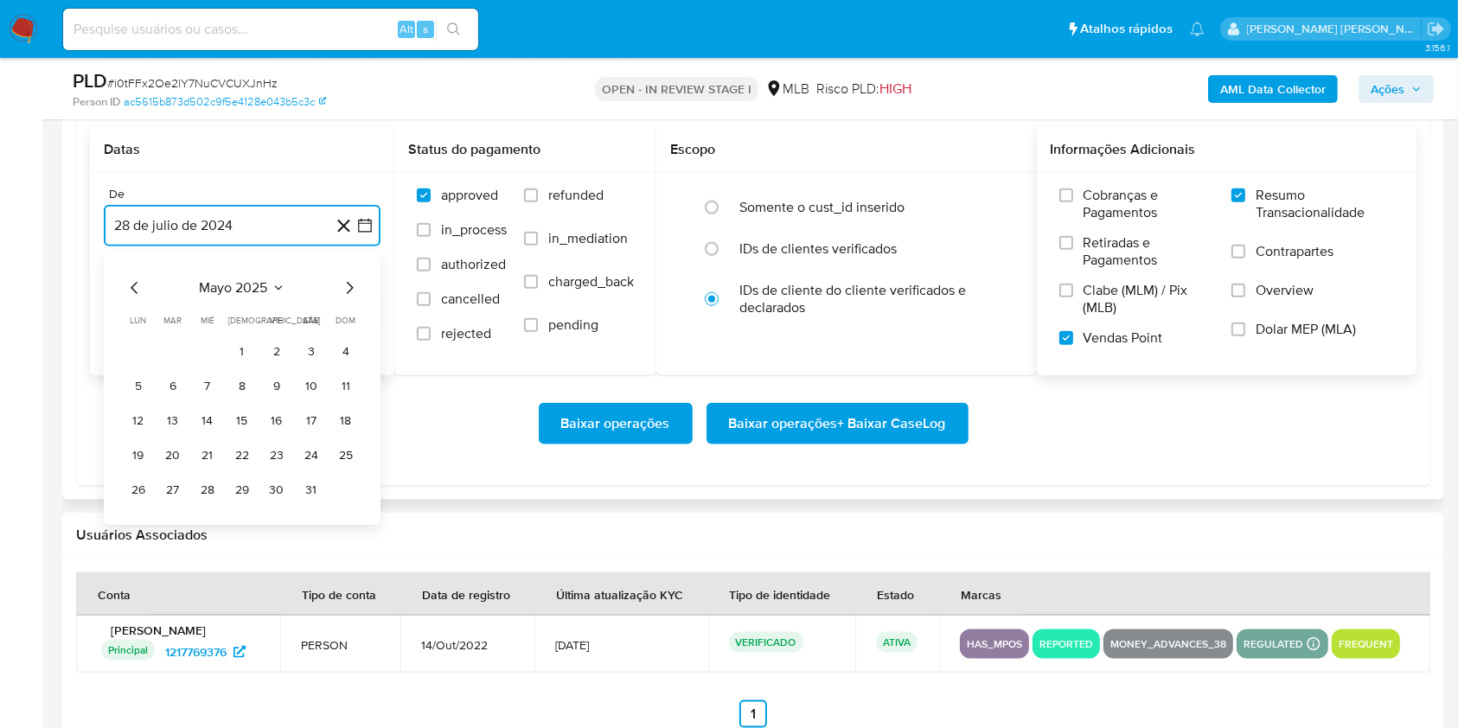
click at [351, 287] on icon "Mes siguiente" at bounding box center [349, 288] width 21 height 21
click at [173, 350] on button "1" at bounding box center [173, 352] width 28 height 28
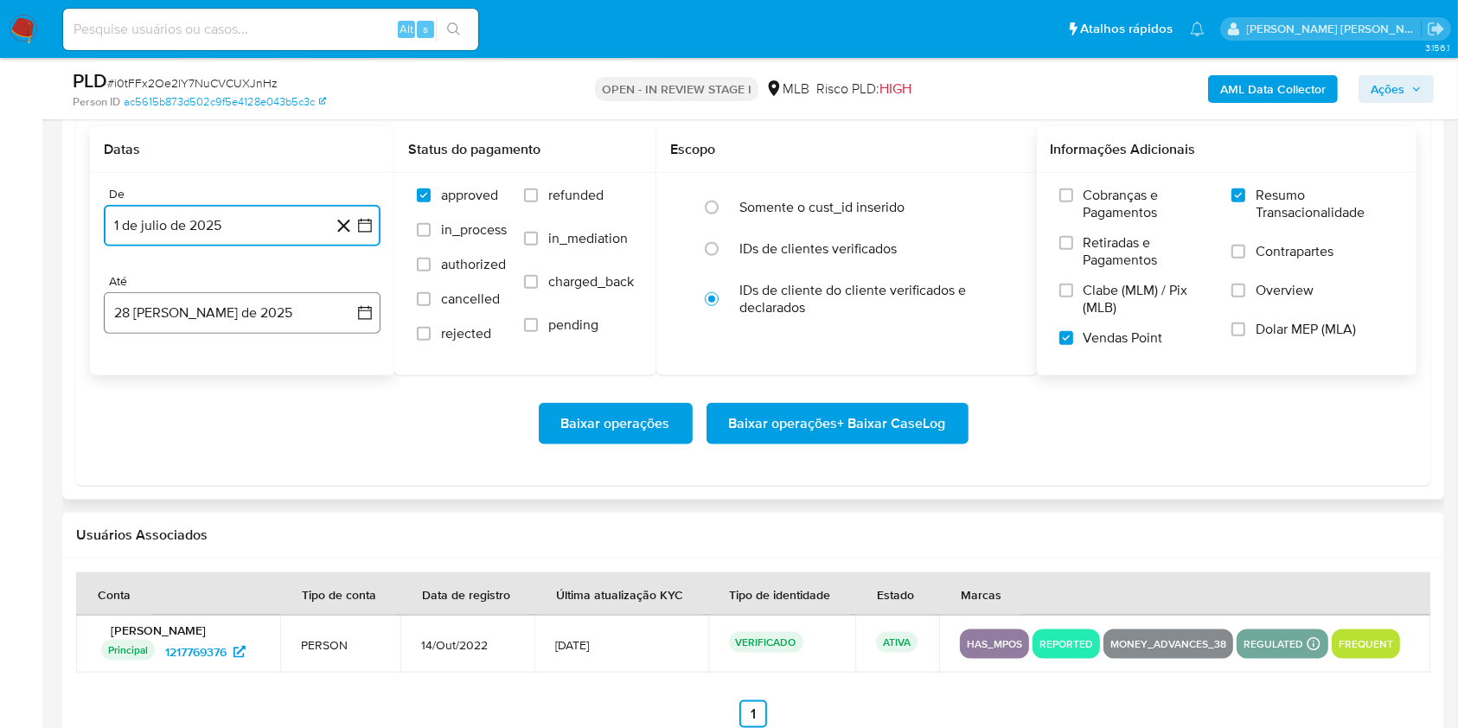
click at [256, 308] on button "28 [PERSON_NAME] de 2025" at bounding box center [242, 313] width 277 height 42
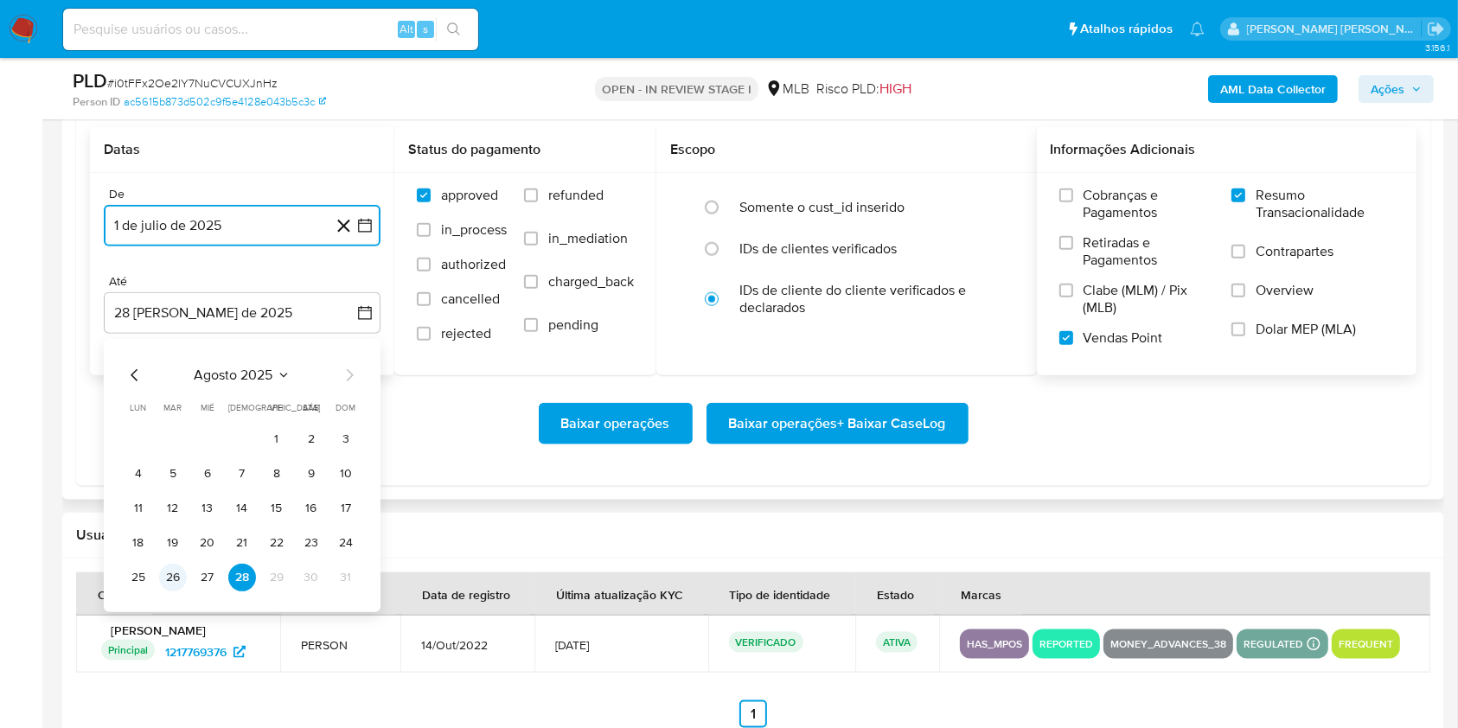
click at [169, 578] on button "26" at bounding box center [173, 578] width 28 height 28
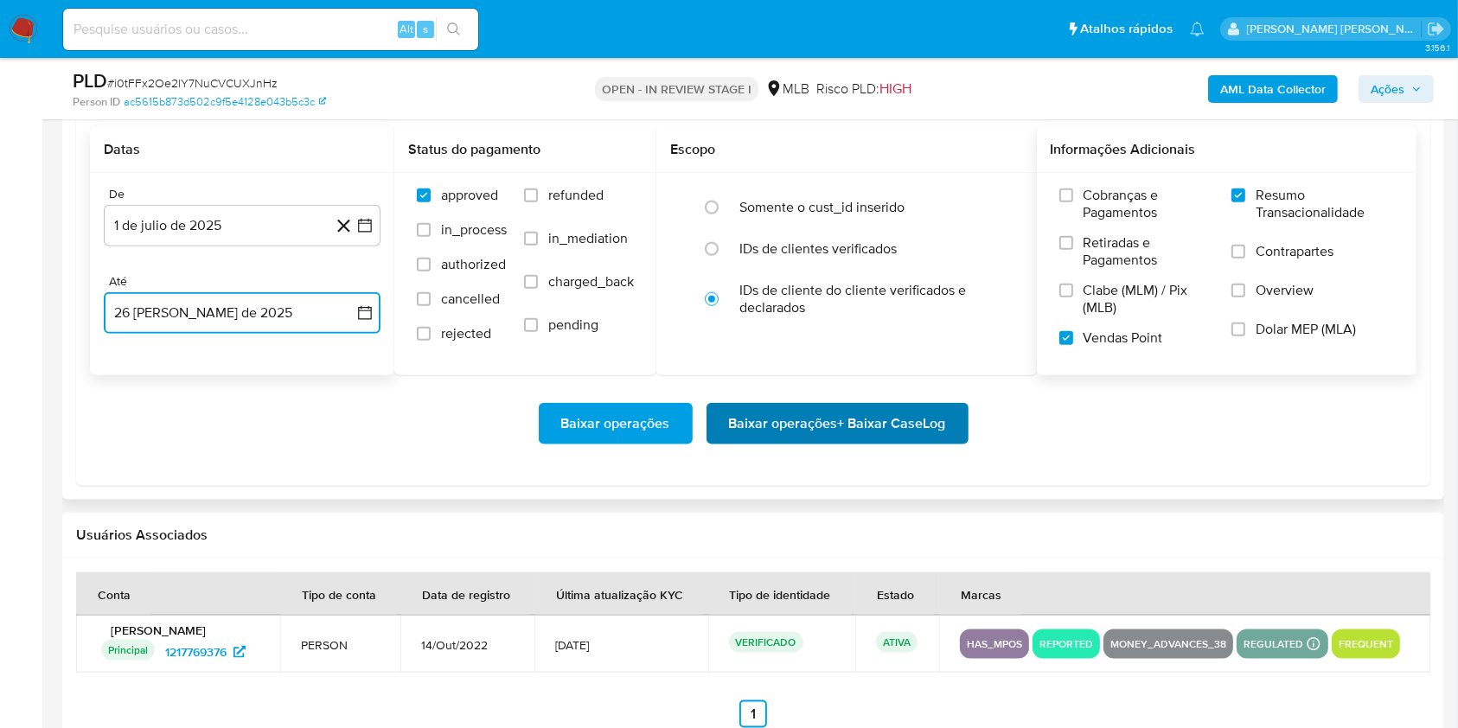
click at [851, 420] on span "Baixar operações + Baixar CaseLog" at bounding box center [837, 424] width 217 height 38
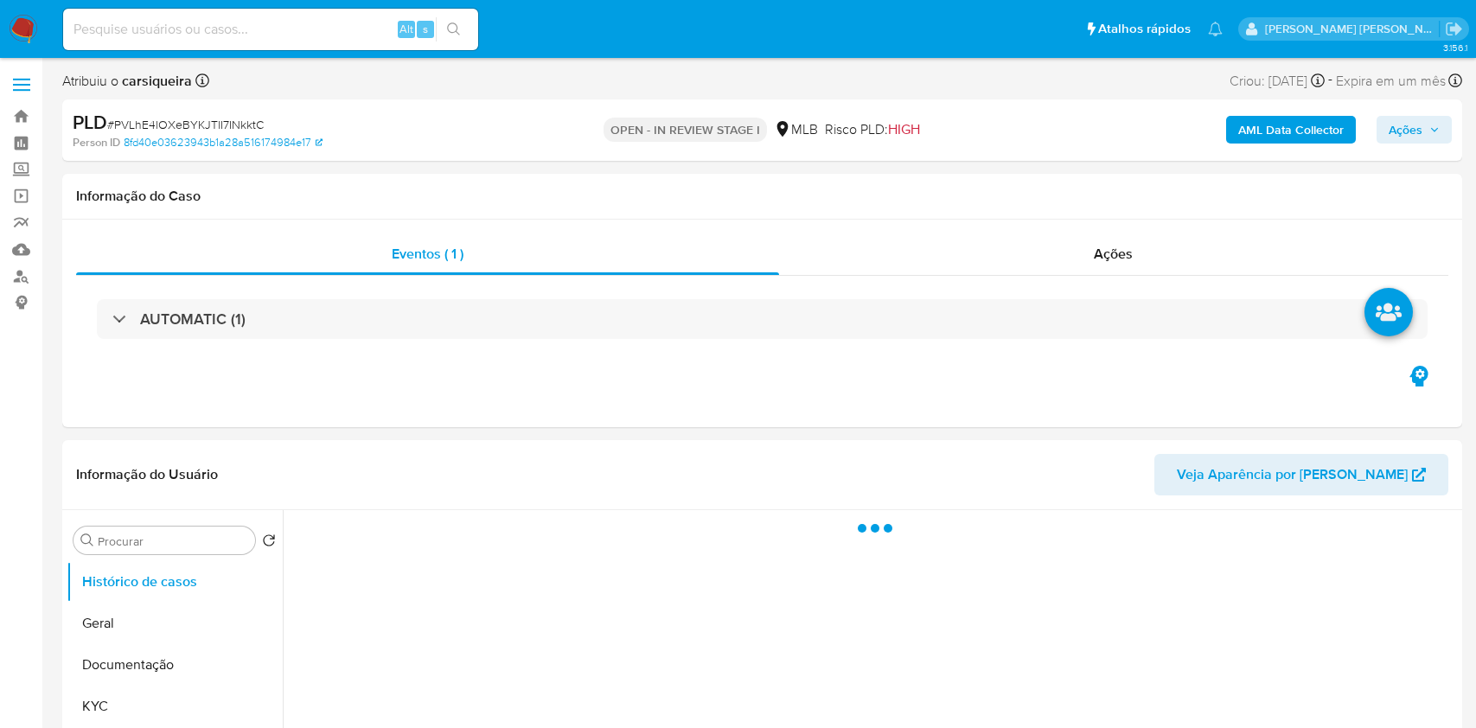
select select "10"
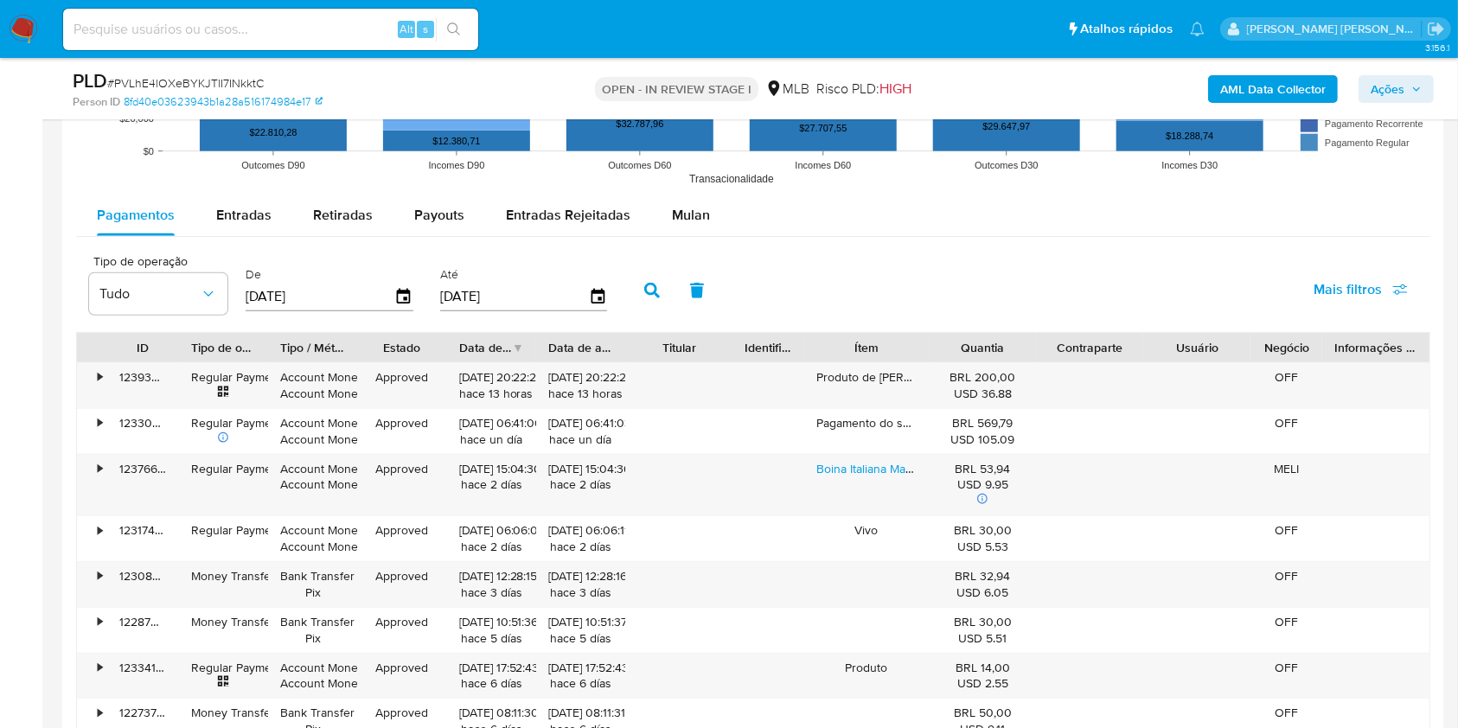
scroll to position [1846, 0]
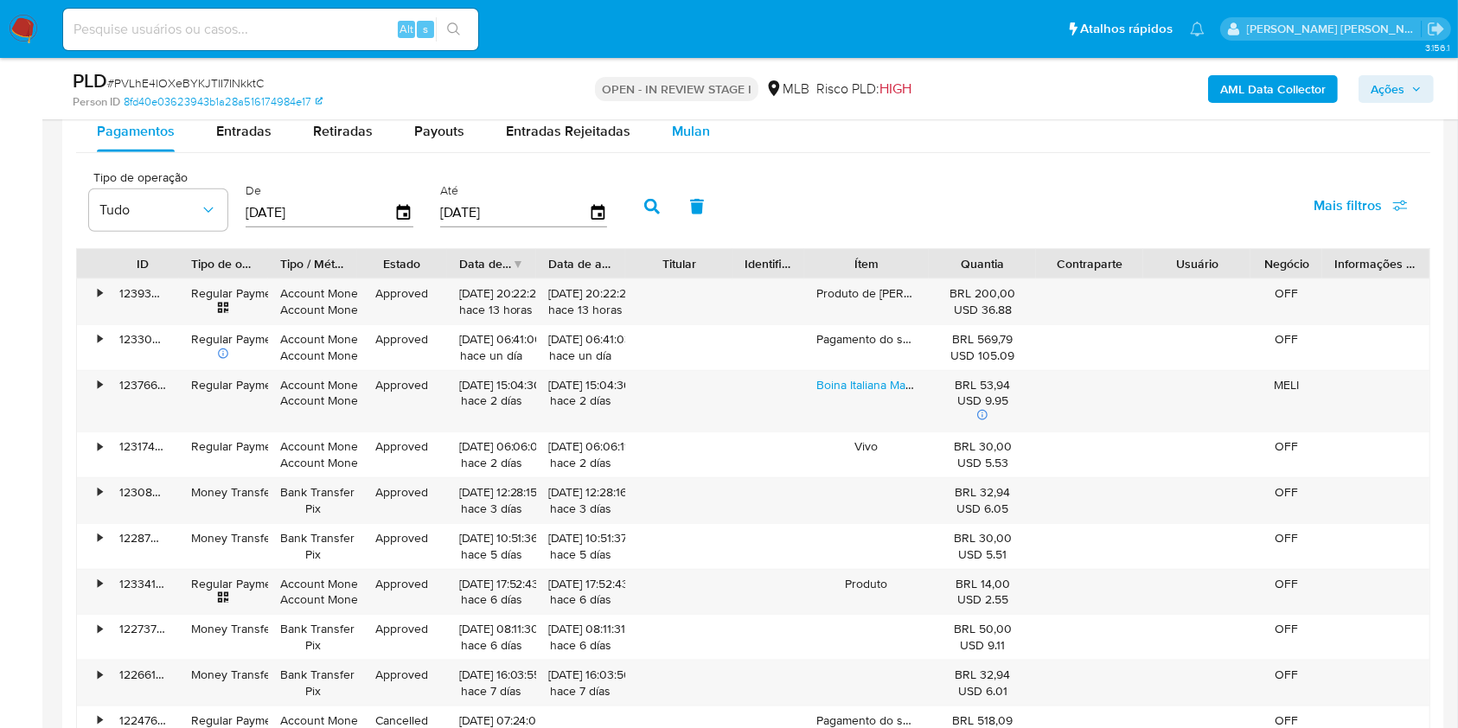
click at [683, 131] on span "Mulan" at bounding box center [691, 131] width 38 height 20
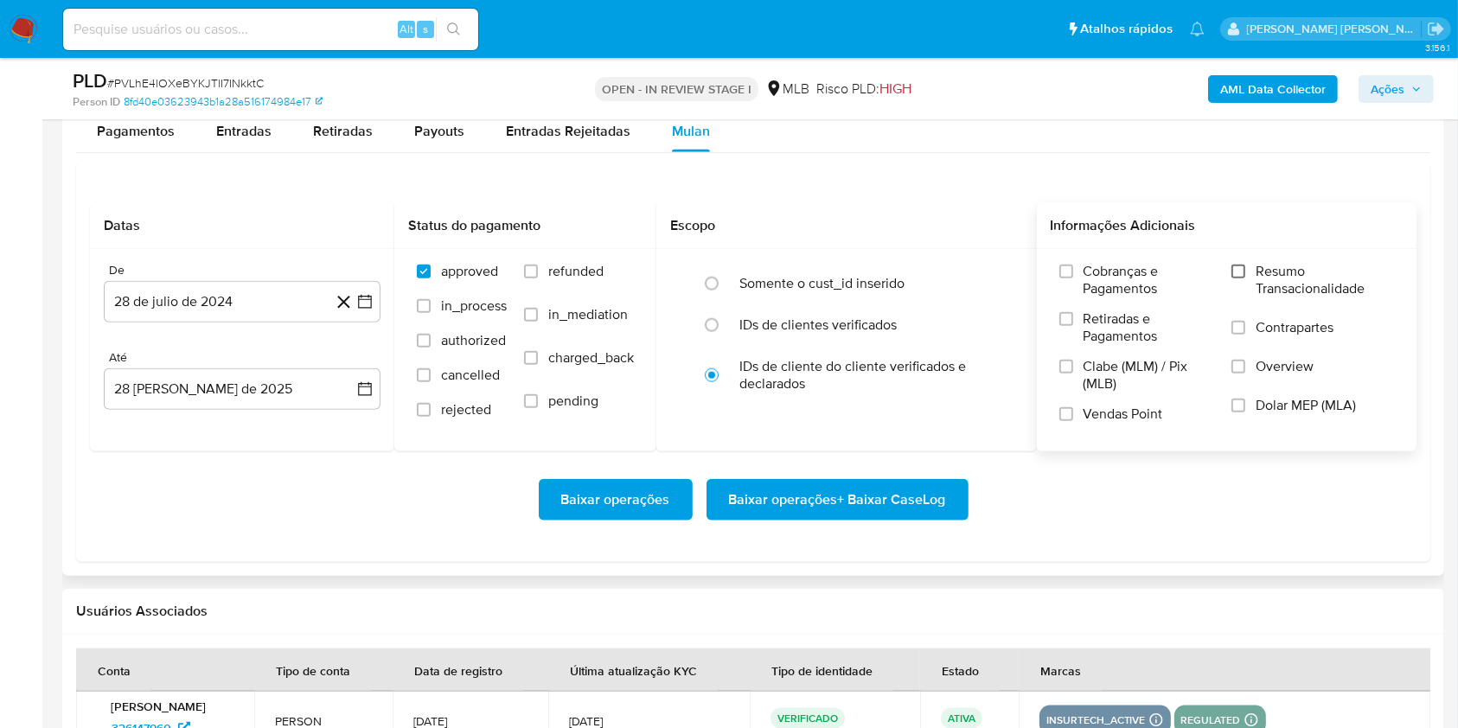
click at [1238, 271] on input "Resumo Transacionalidade" at bounding box center [1239, 272] width 14 height 14
click at [1066, 413] on input "Vendas Point" at bounding box center [1066, 414] width 14 height 14
click at [381, 297] on div "De 28 de julio de 2024 28-07-2024 Até 28 de agosto de 2025 28-08-2025" at bounding box center [242, 350] width 304 height 202
click at [373, 298] on icon "button" at bounding box center [364, 301] width 17 height 17
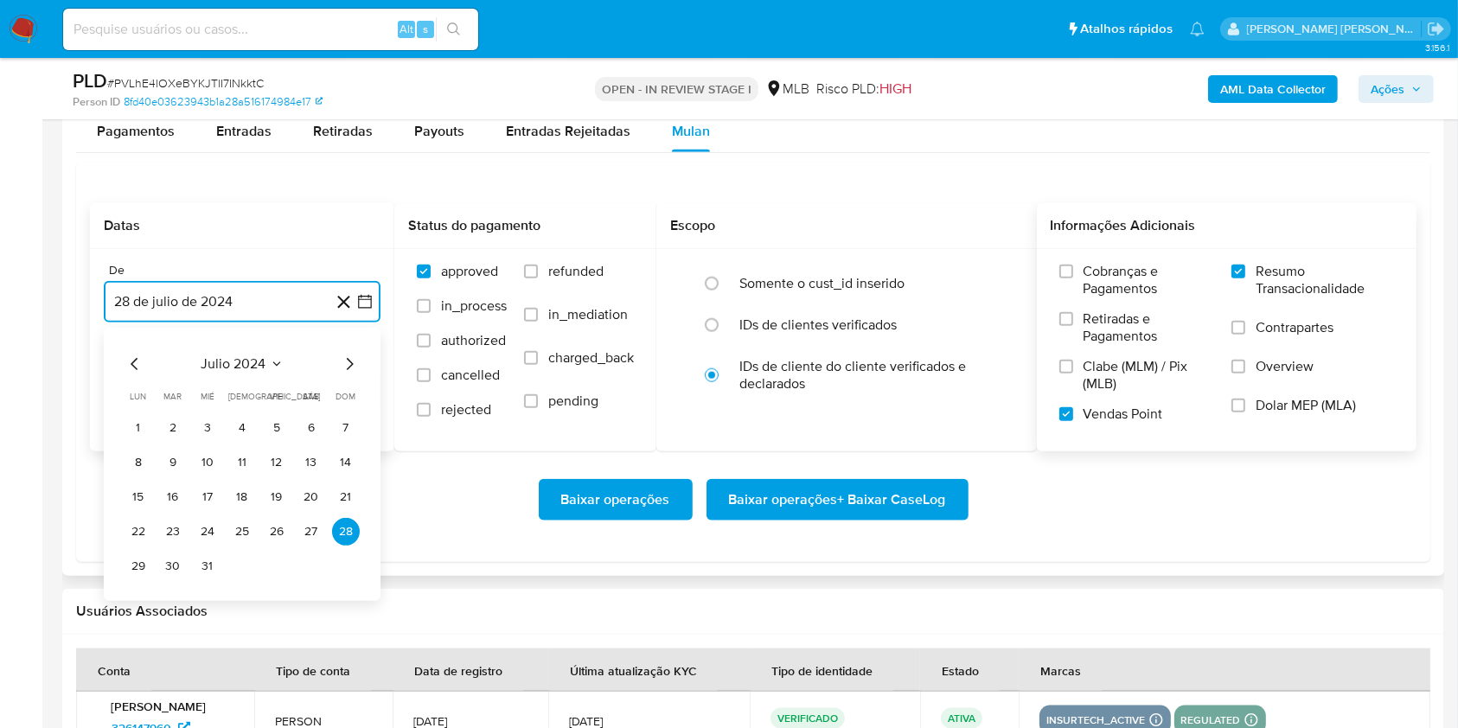
click at [346, 368] on icon "Mes siguiente" at bounding box center [349, 364] width 21 height 21
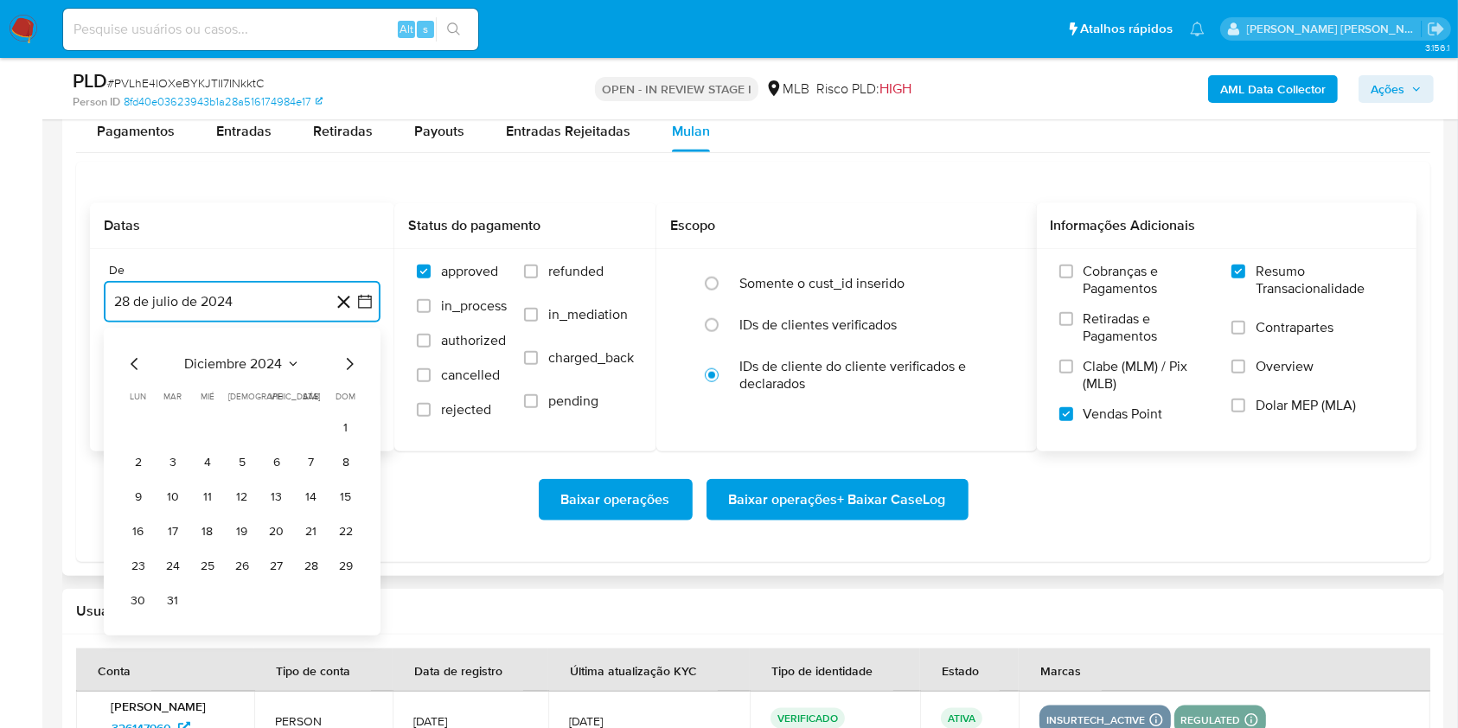
click at [346, 368] on icon "Mes siguiente" at bounding box center [349, 364] width 21 height 21
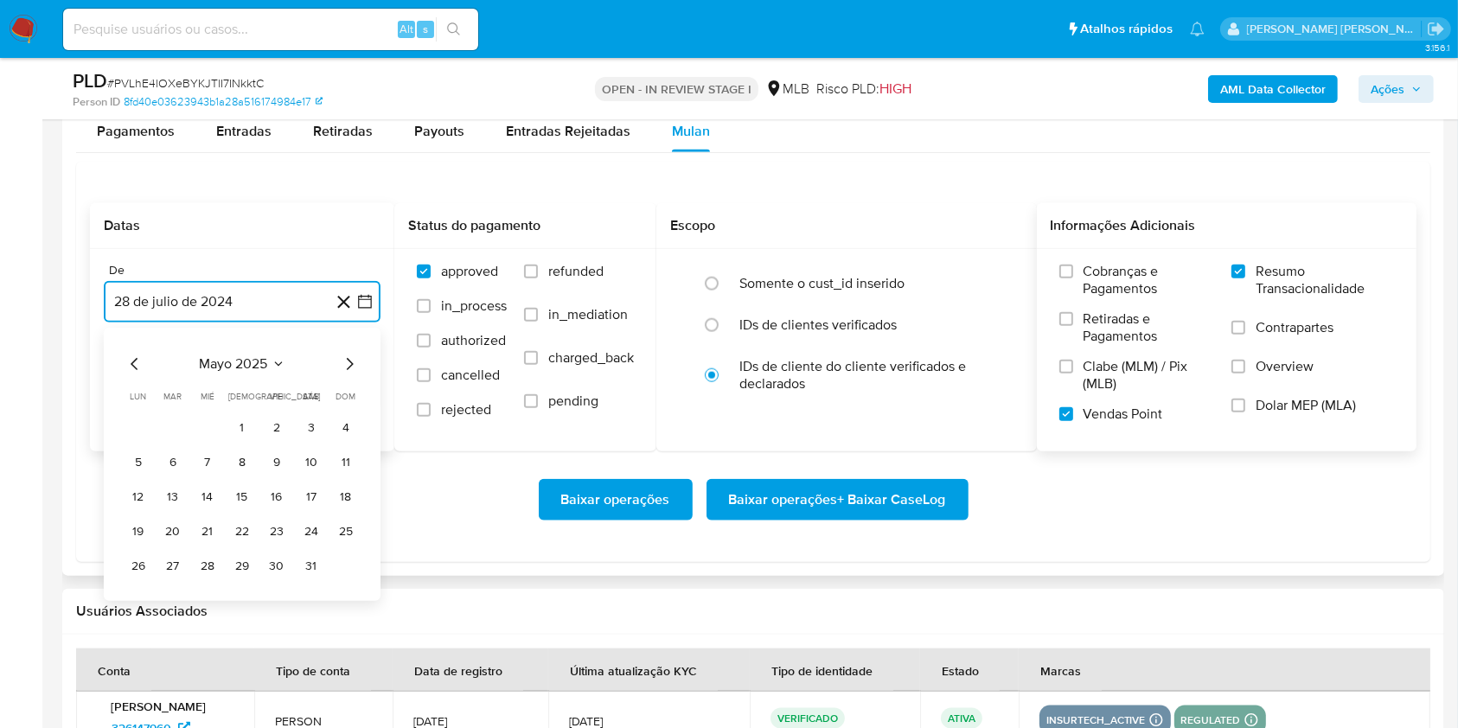
click at [346, 368] on icon "Mes siguiente" at bounding box center [349, 364] width 21 height 21
click at [163, 433] on button "1" at bounding box center [173, 428] width 28 height 28
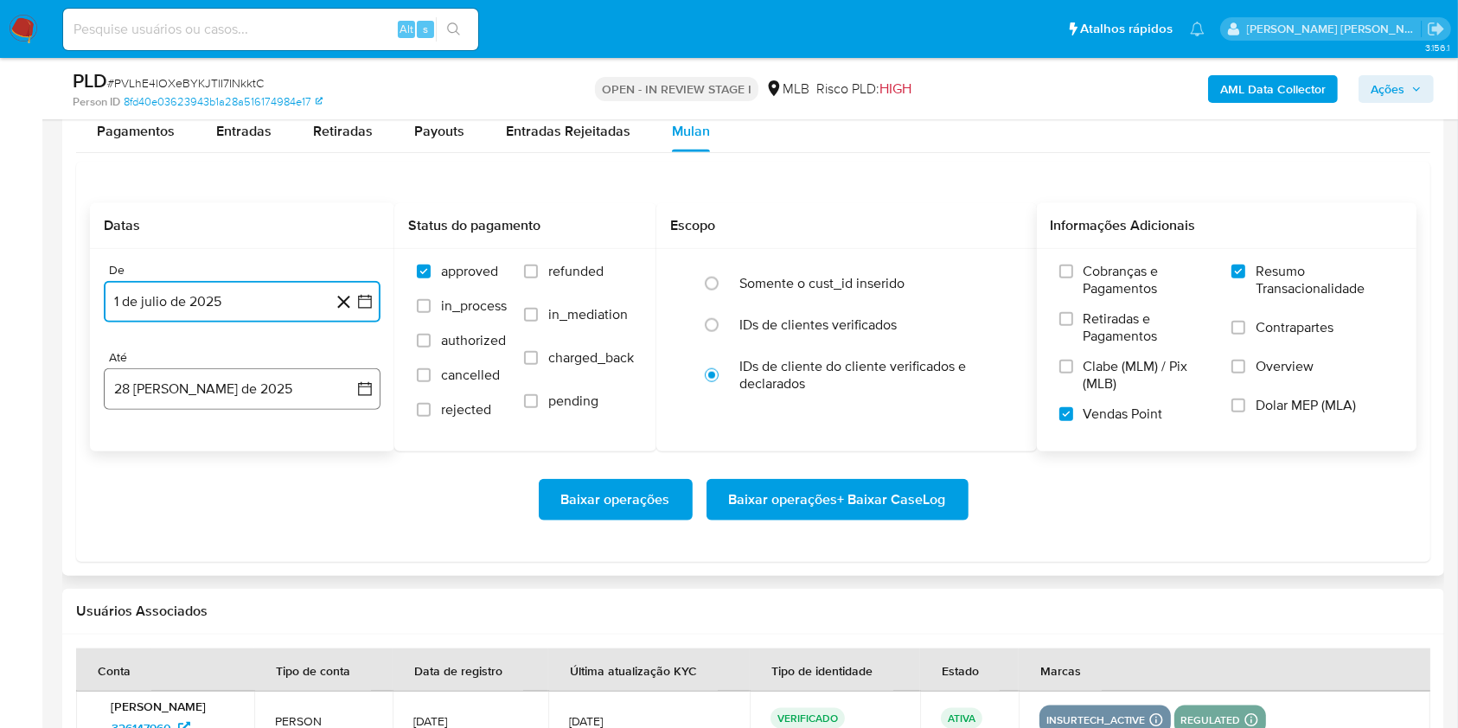
click at [249, 384] on button "28 de agosto de 2025" at bounding box center [242, 389] width 277 height 42
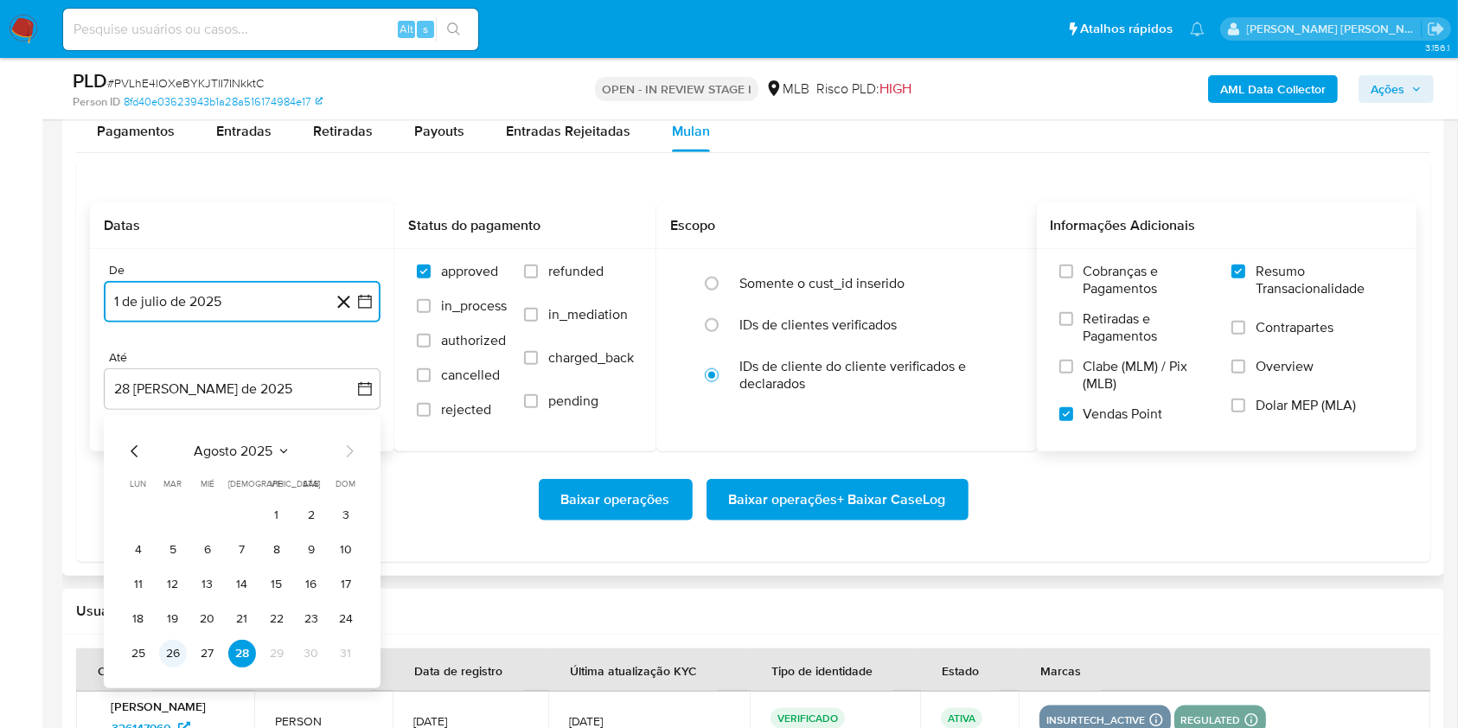
click at [176, 654] on button "26" at bounding box center [173, 654] width 28 height 28
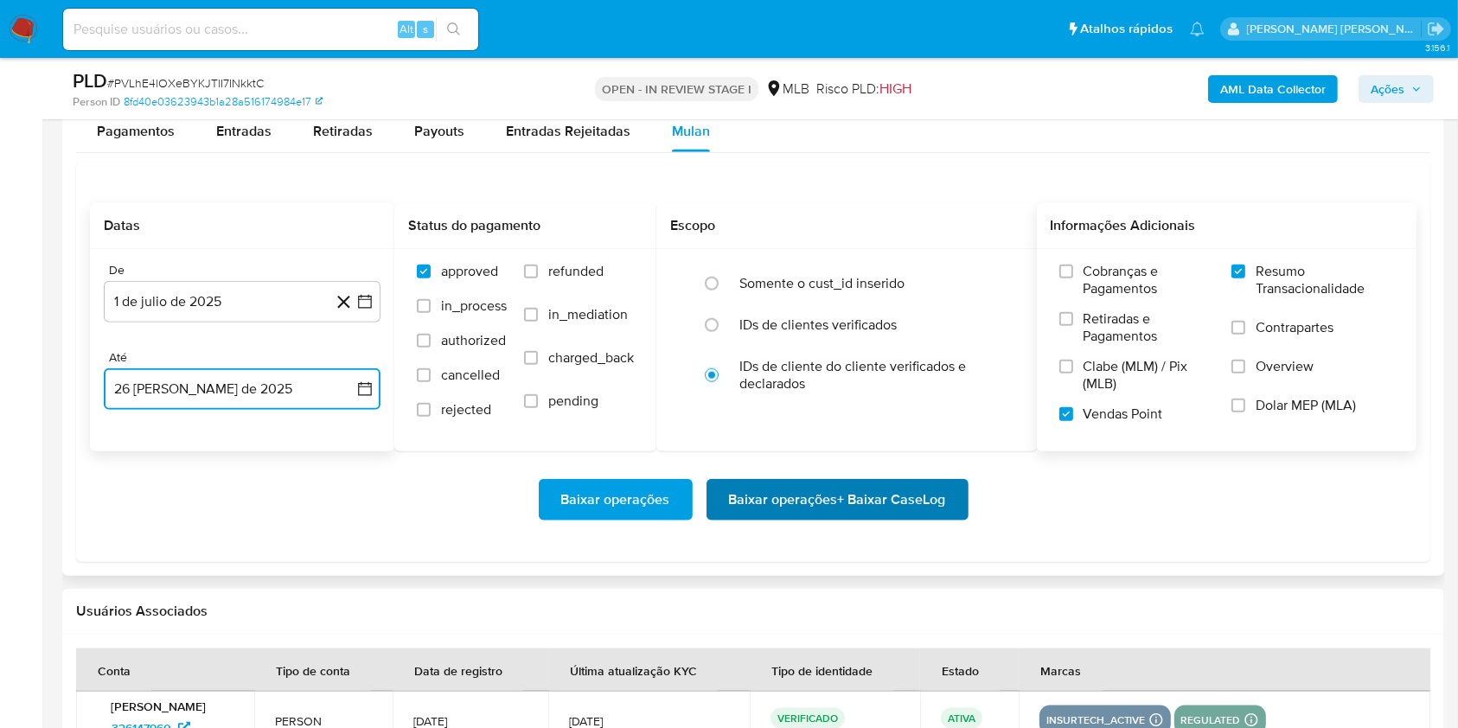
click at [893, 507] on span "Baixar operações + Baixar CaseLog" at bounding box center [837, 500] width 217 height 38
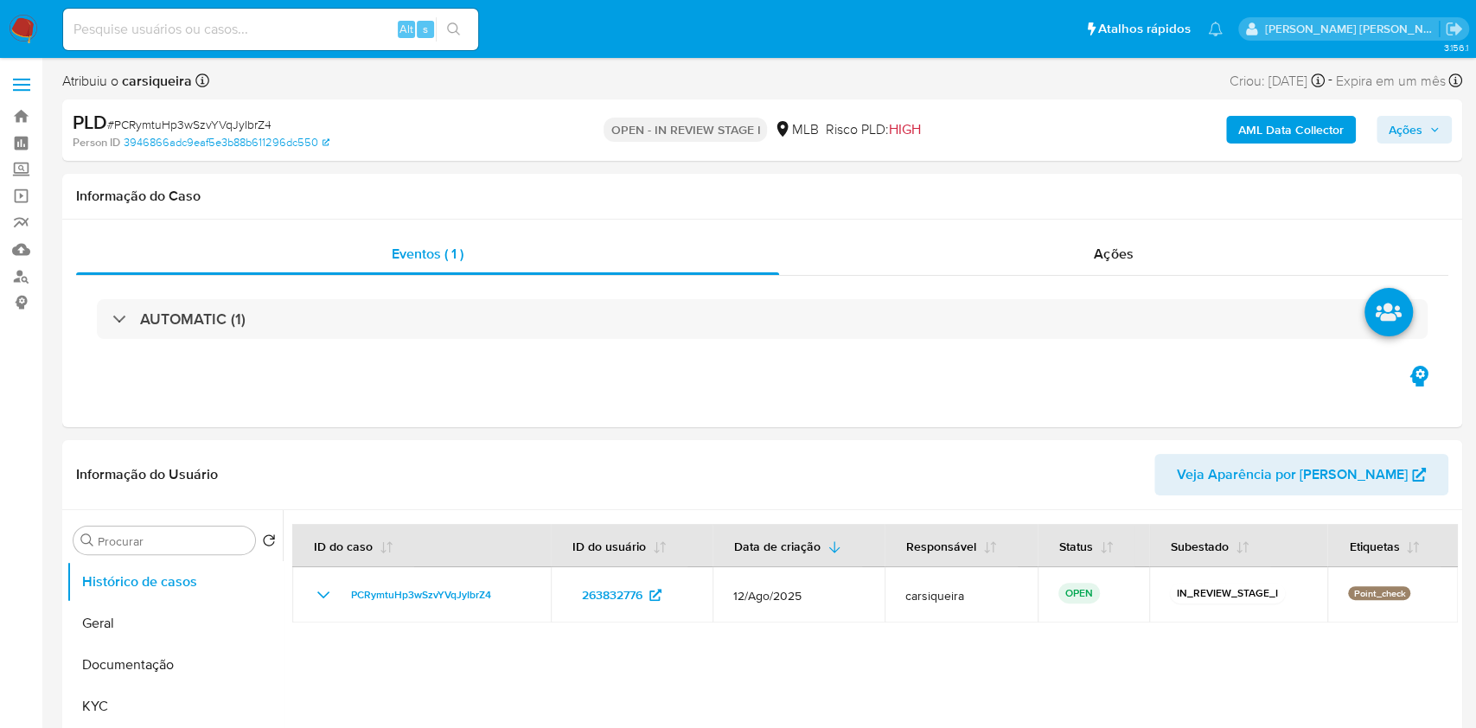
select select "10"
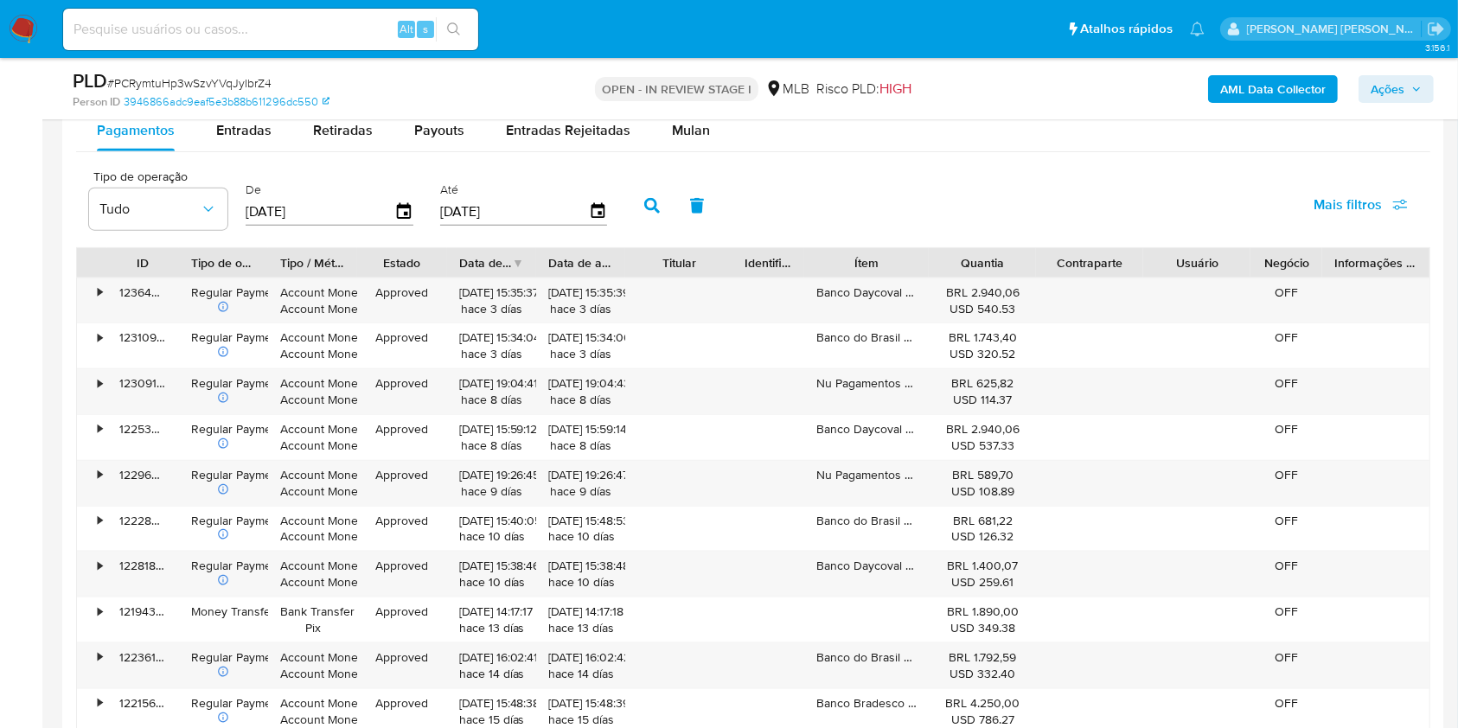
scroll to position [1916, 0]
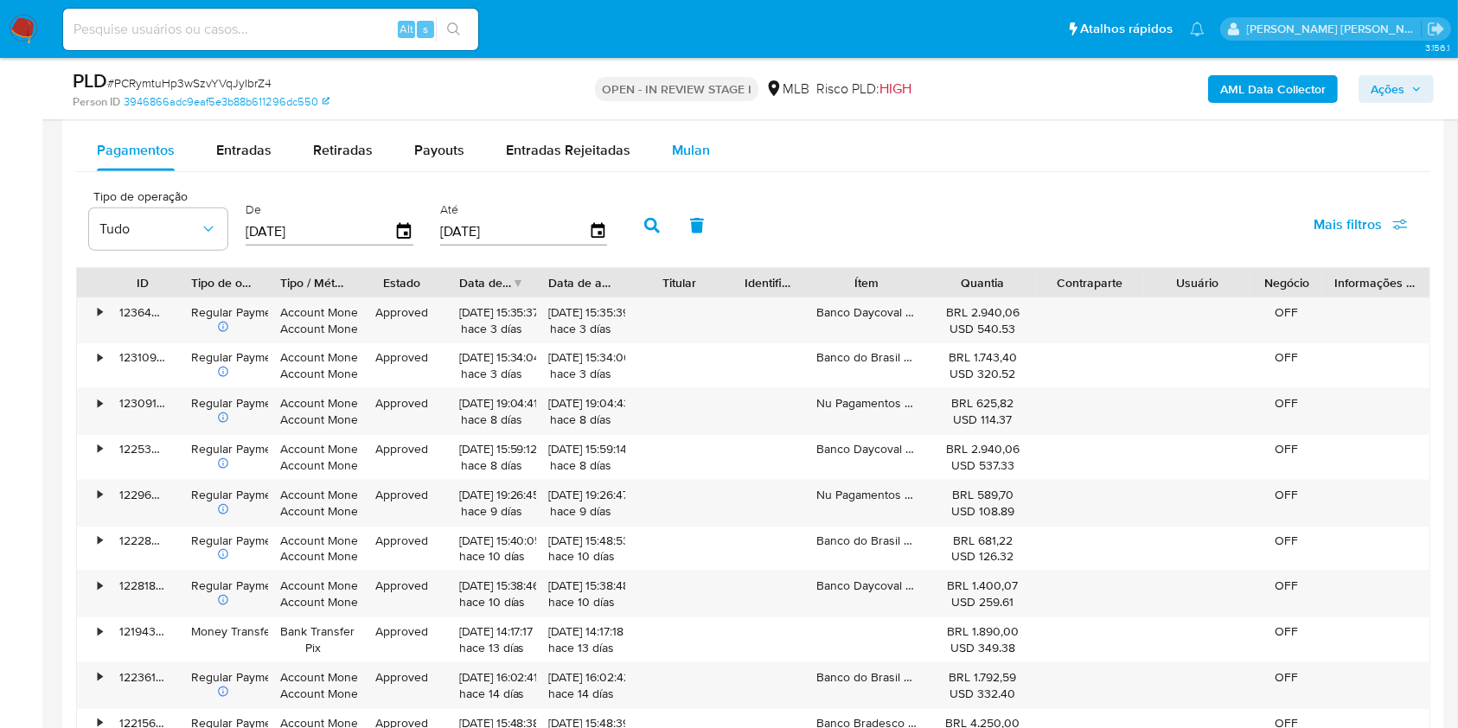
click at [683, 156] on span "Mulan" at bounding box center [691, 150] width 38 height 20
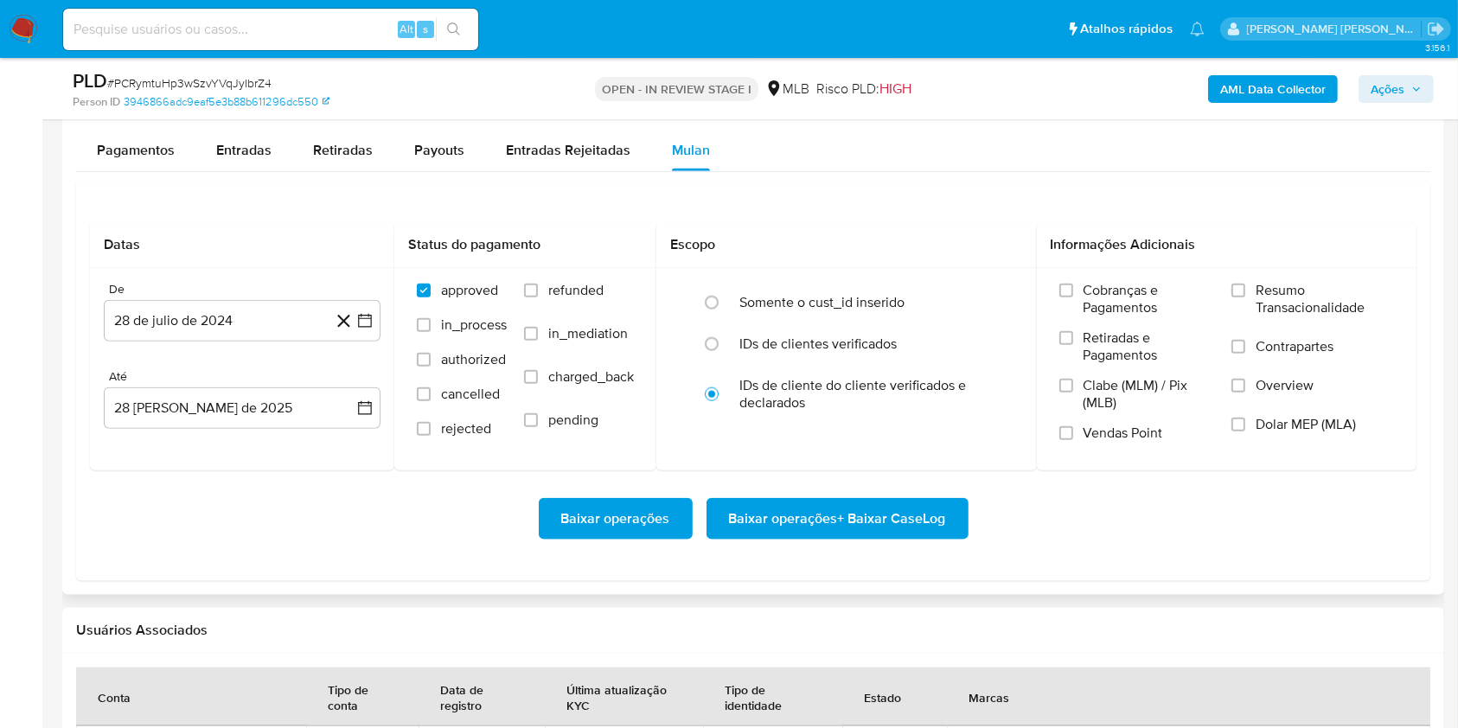
click at [879, 201] on div "Datas De 28 de [PERSON_NAME] de 2024 [DATE] [GEOGRAPHIC_DATA] 28 [PERSON_NAME] …" at bounding box center [753, 381] width 1354 height 400
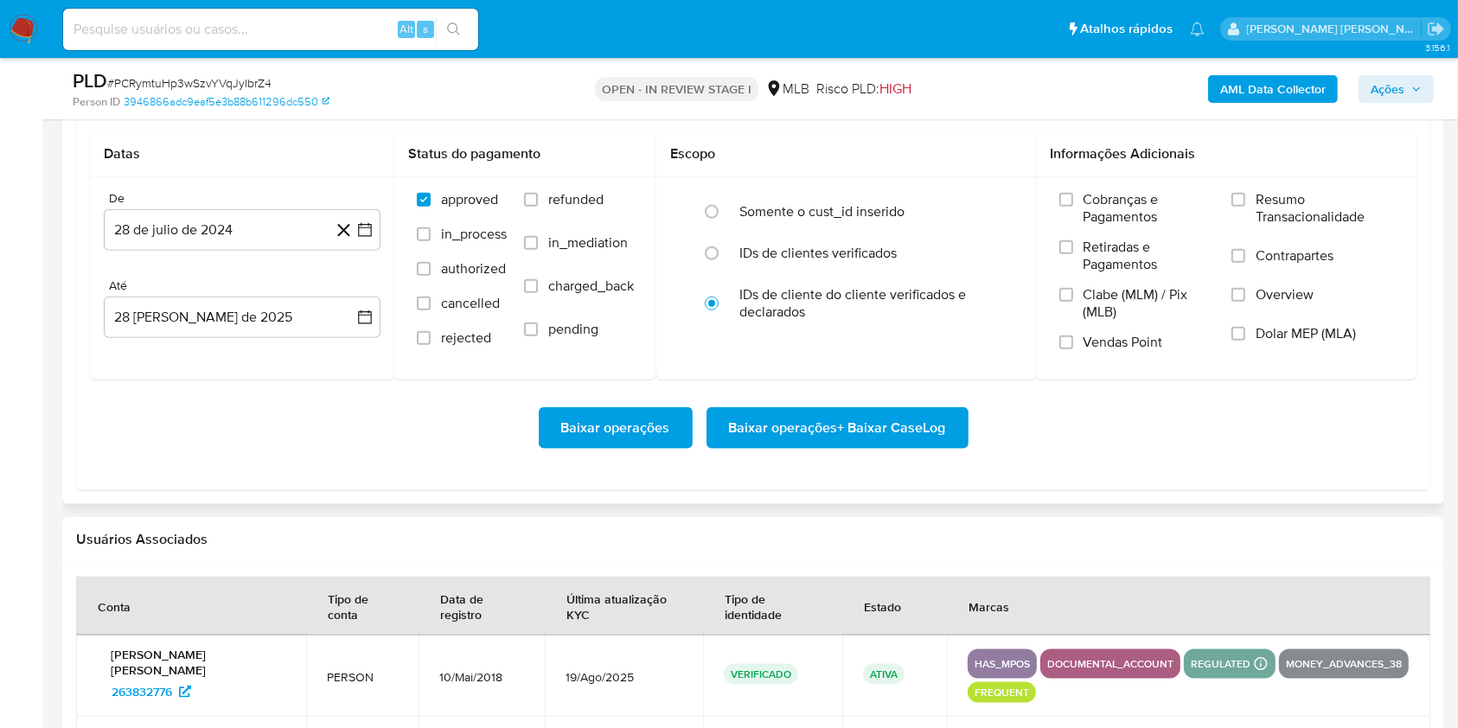
scroll to position [2007, 0]
click at [1238, 202] on input "Resumo Transacionalidade" at bounding box center [1239, 199] width 14 height 14
click at [1069, 342] on input "Vendas Point" at bounding box center [1066, 342] width 14 height 14
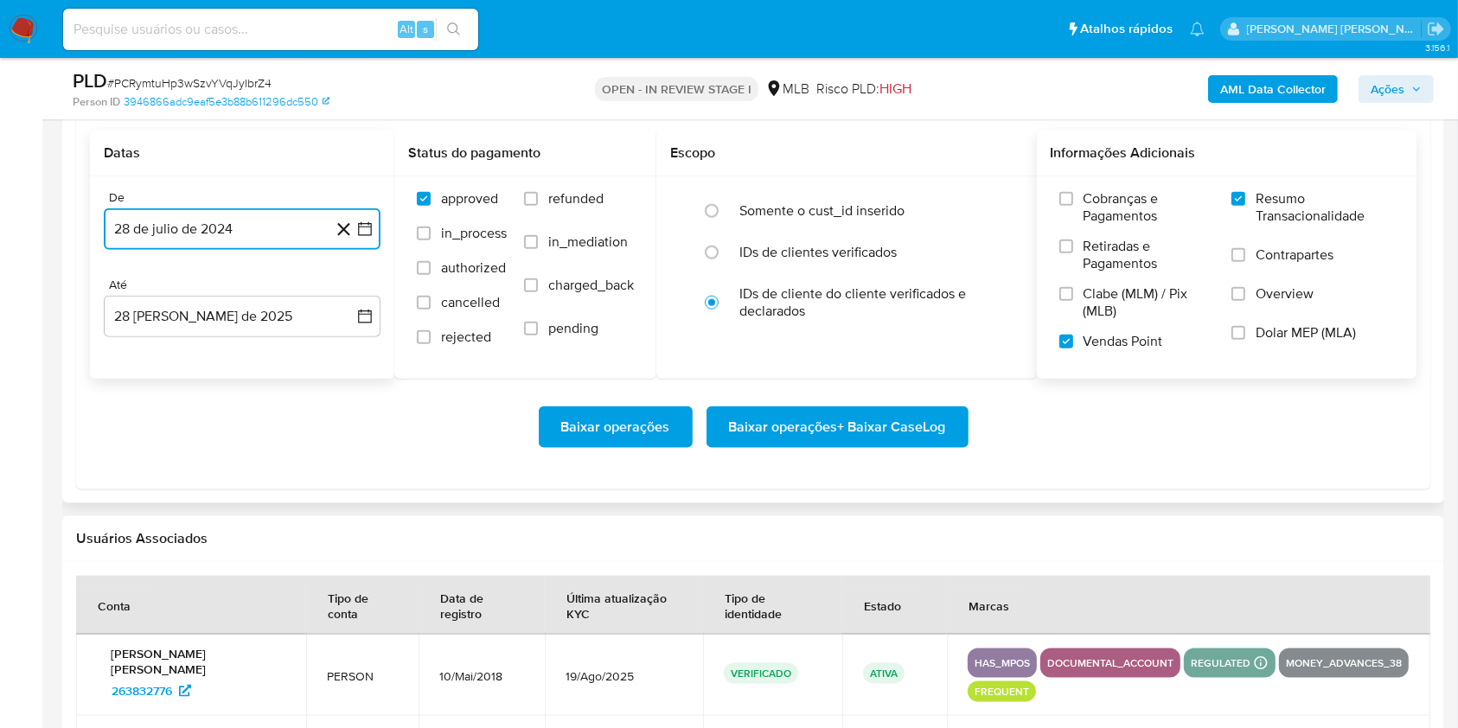
click at [362, 224] on icon "button" at bounding box center [364, 229] width 17 height 17
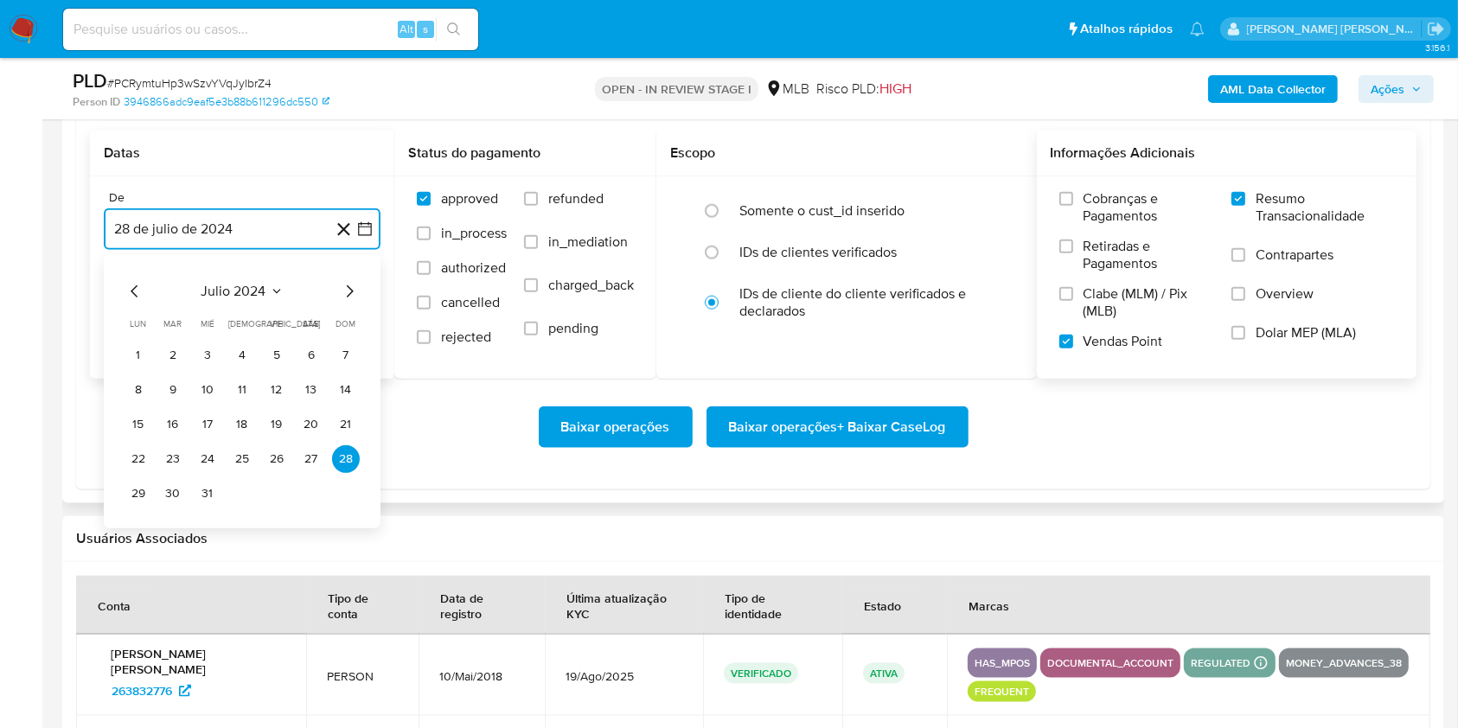
click at [347, 287] on icon "Mes siguiente" at bounding box center [349, 291] width 21 height 21
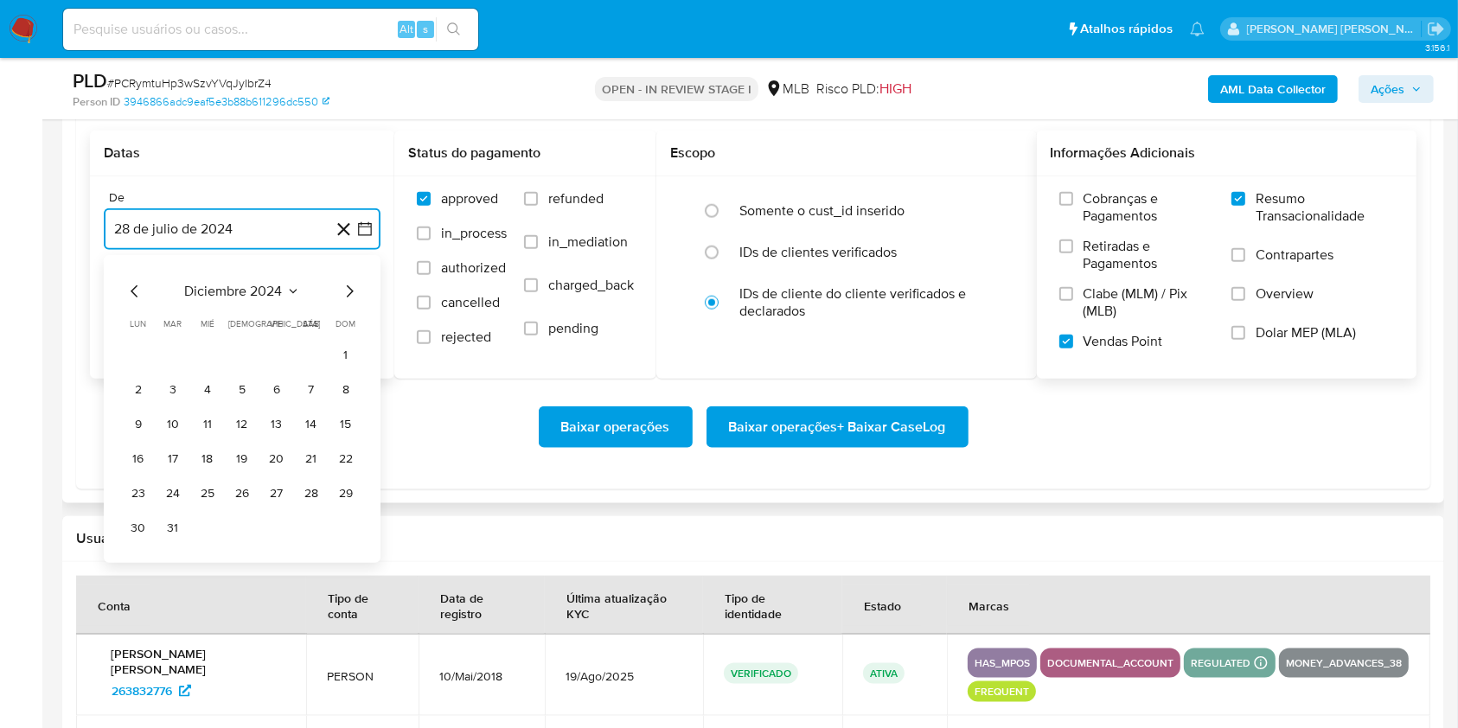
click at [347, 287] on icon "Mes siguiente" at bounding box center [349, 291] width 21 height 21
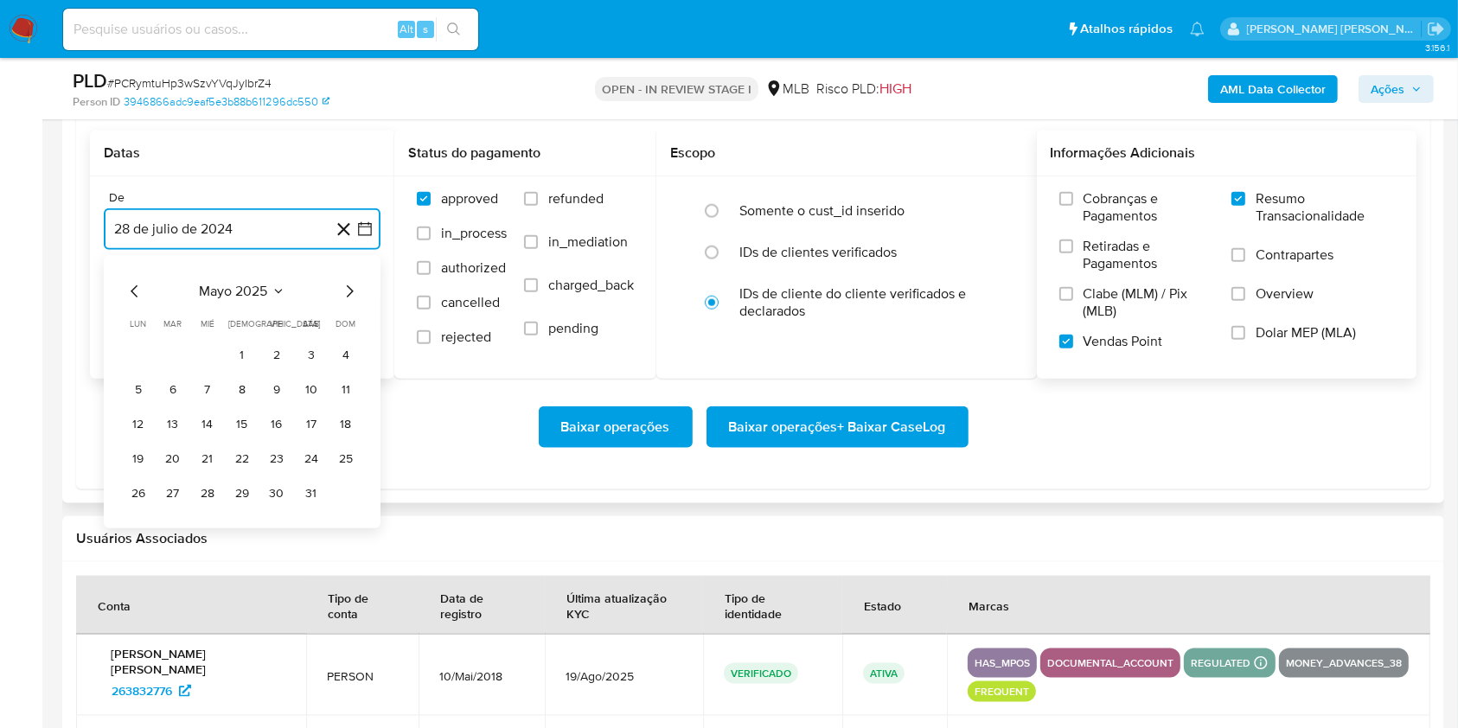
click at [347, 287] on icon "Mes siguiente" at bounding box center [349, 291] width 21 height 21
click at [170, 356] on button "1" at bounding box center [173, 356] width 28 height 28
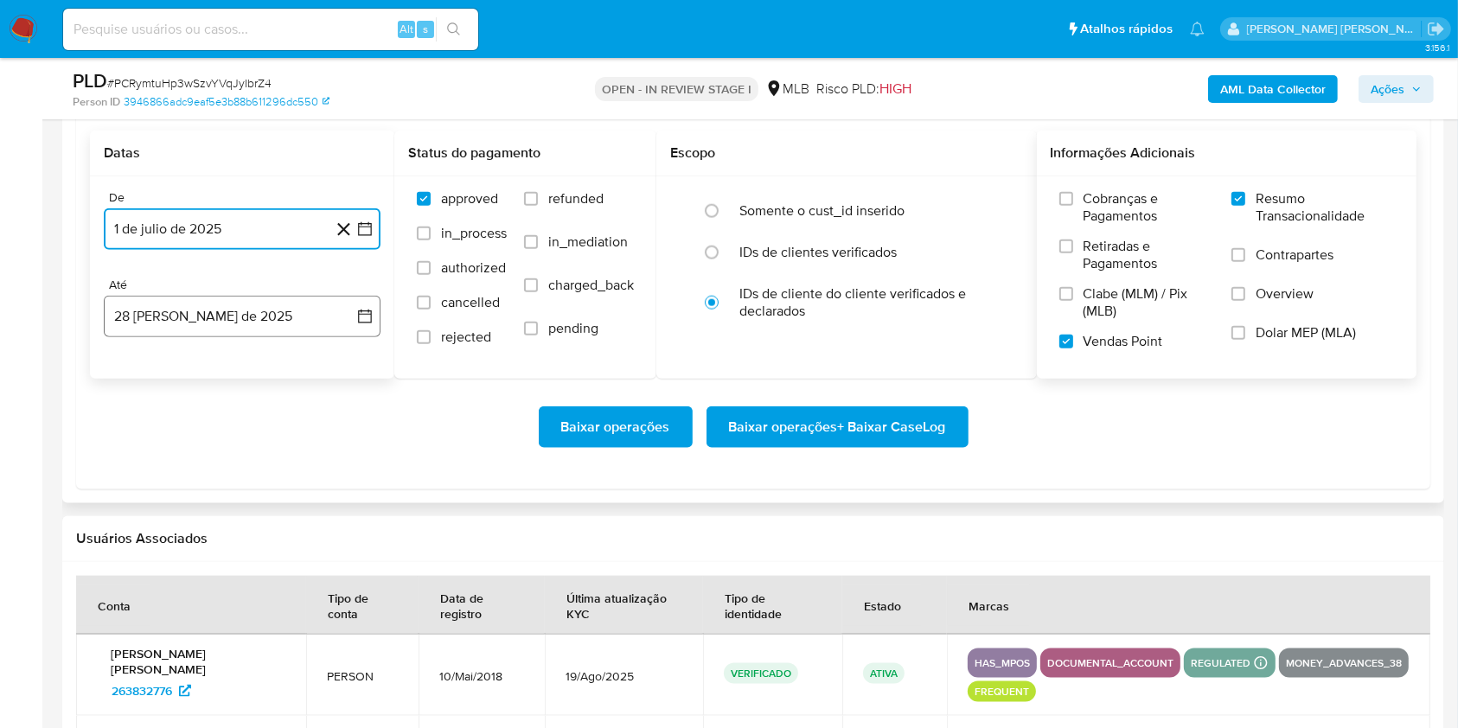
click at [238, 318] on button "28 [PERSON_NAME] de 2025" at bounding box center [242, 317] width 277 height 42
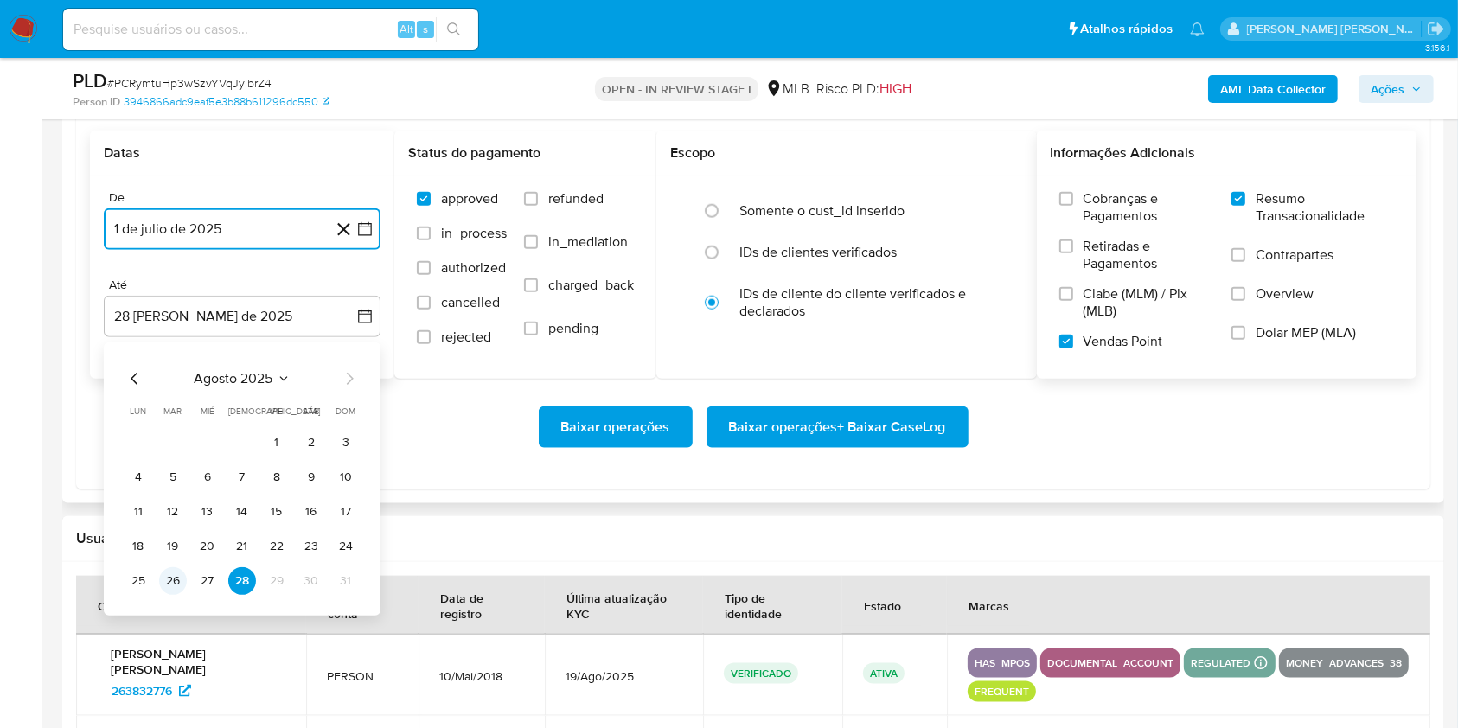
click at [172, 584] on button "26" at bounding box center [173, 581] width 28 height 28
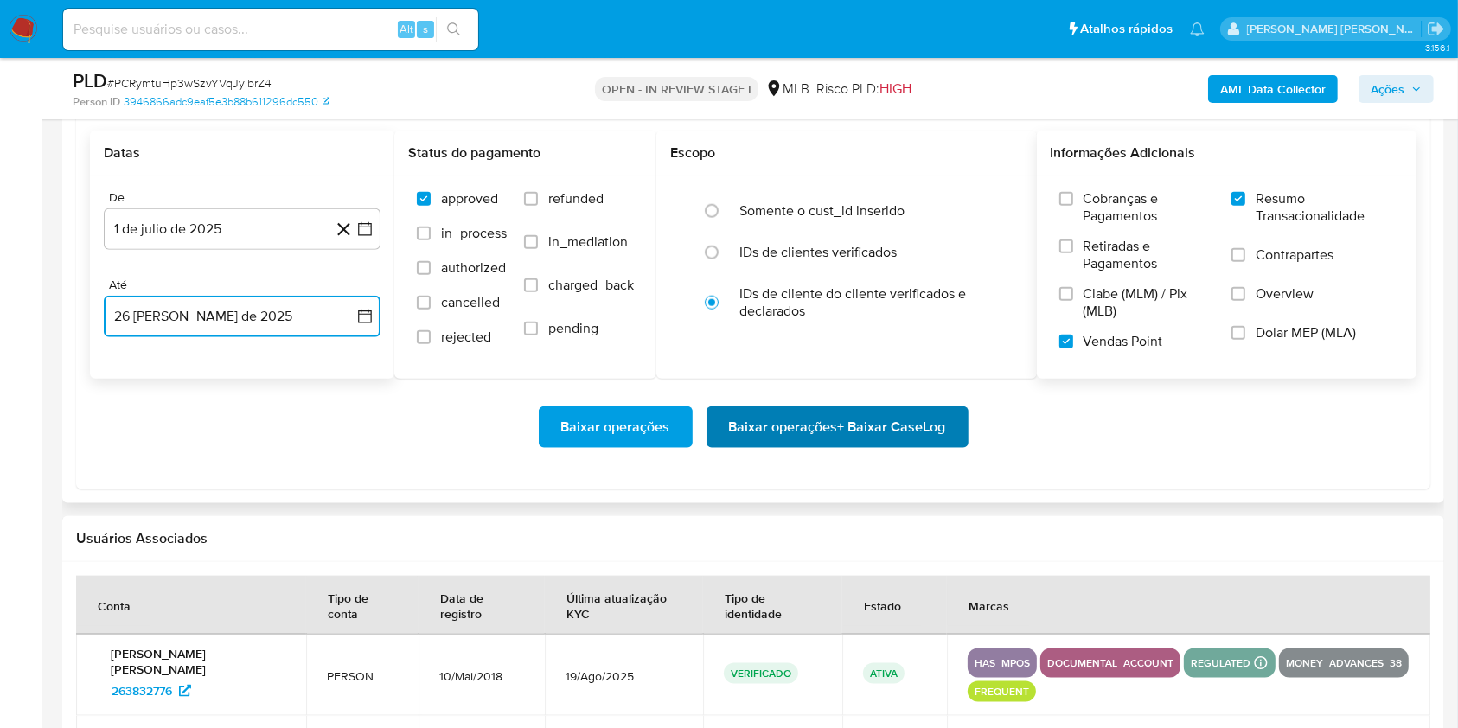
click at [823, 421] on span "Baixar operações + Baixar CaseLog" at bounding box center [837, 427] width 217 height 38
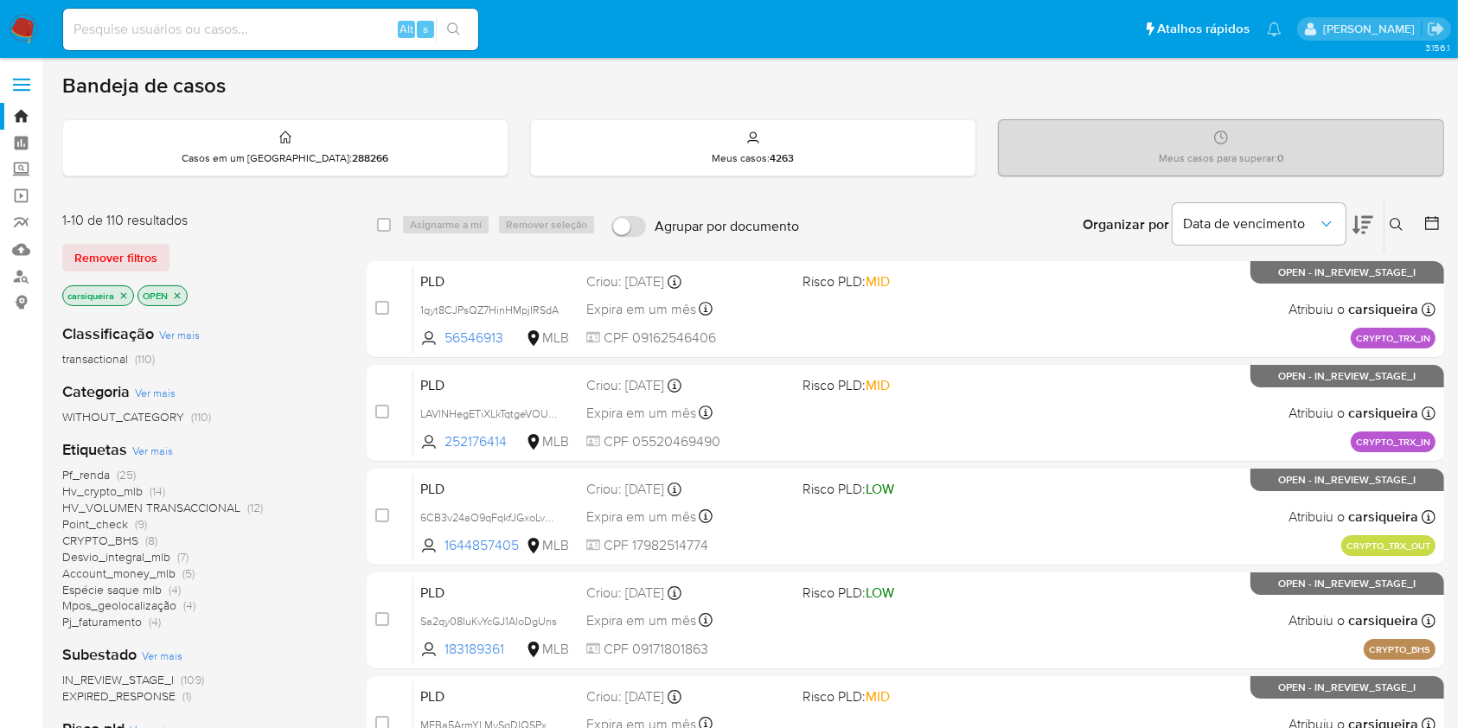
click at [247, 21] on input at bounding box center [270, 29] width 415 height 22
paste input "8YoHfhkgJ8c9TGRw9iMgHfc2"
type input "8YoHfhkgJ8c9TGRw9iMgHfc2"
drag, startPoint x: 455, startPoint y: 22, endPoint x: 464, endPoint y: 20, distance: 8.8
click at [454, 21] on button "search-icon" at bounding box center [453, 29] width 35 height 24
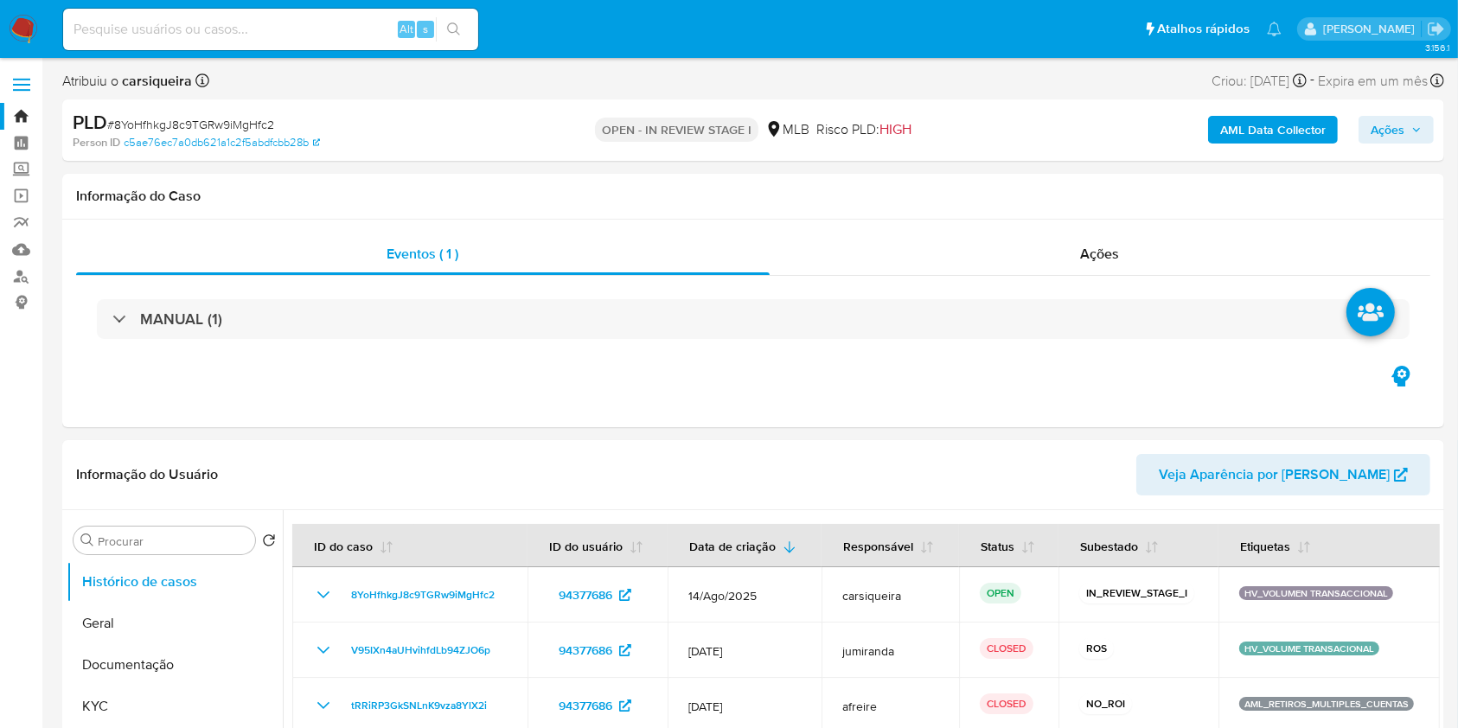
select select "10"
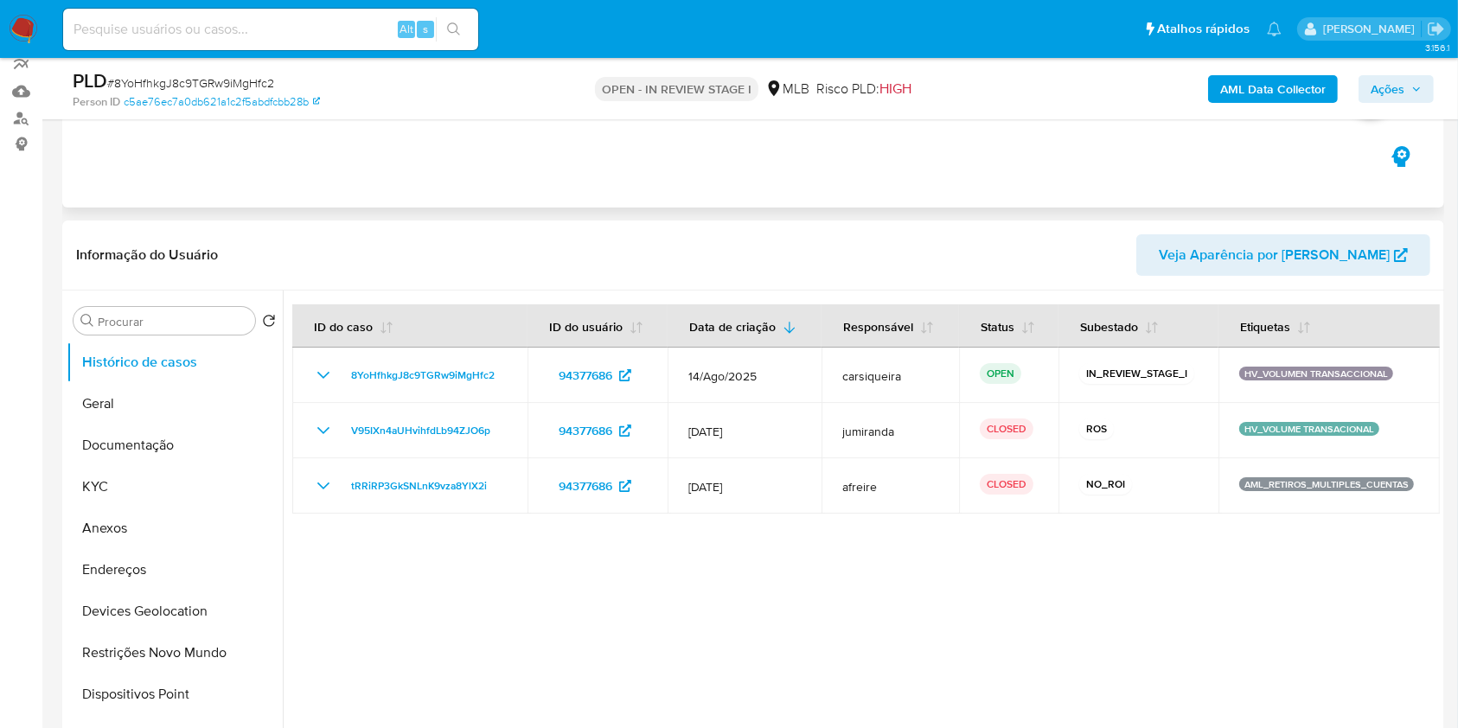
scroll to position [230, 0]
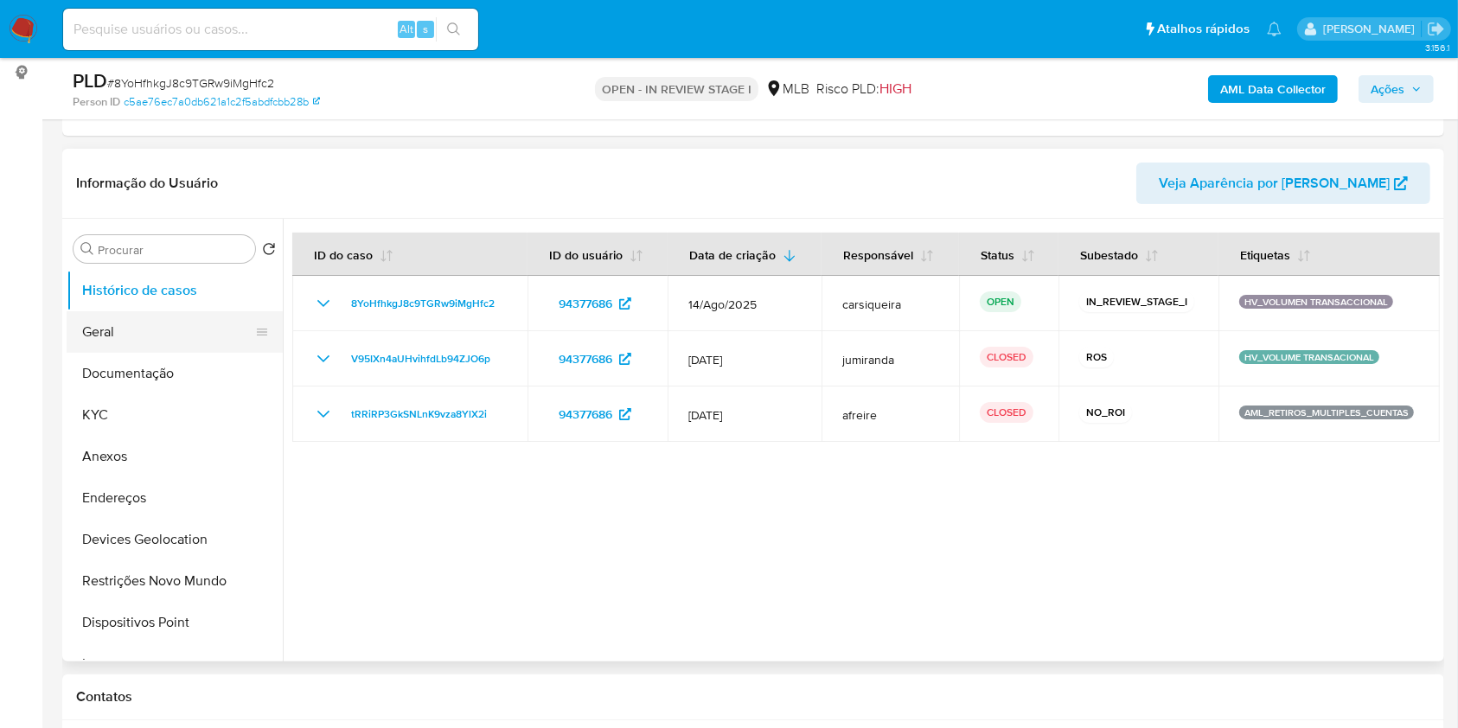
click at [131, 320] on button "Geral" at bounding box center [168, 332] width 202 height 42
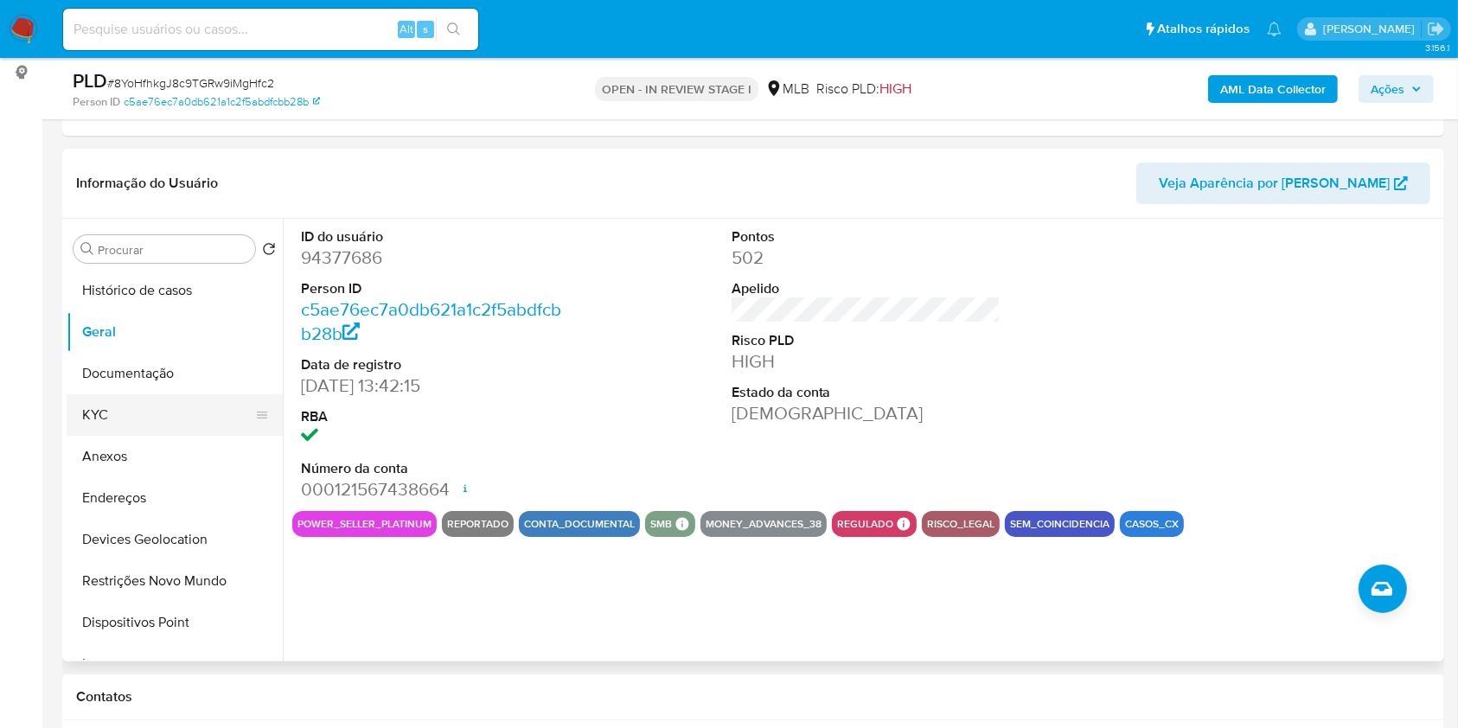
click at [90, 410] on button "KYC" at bounding box center [168, 415] width 202 height 42
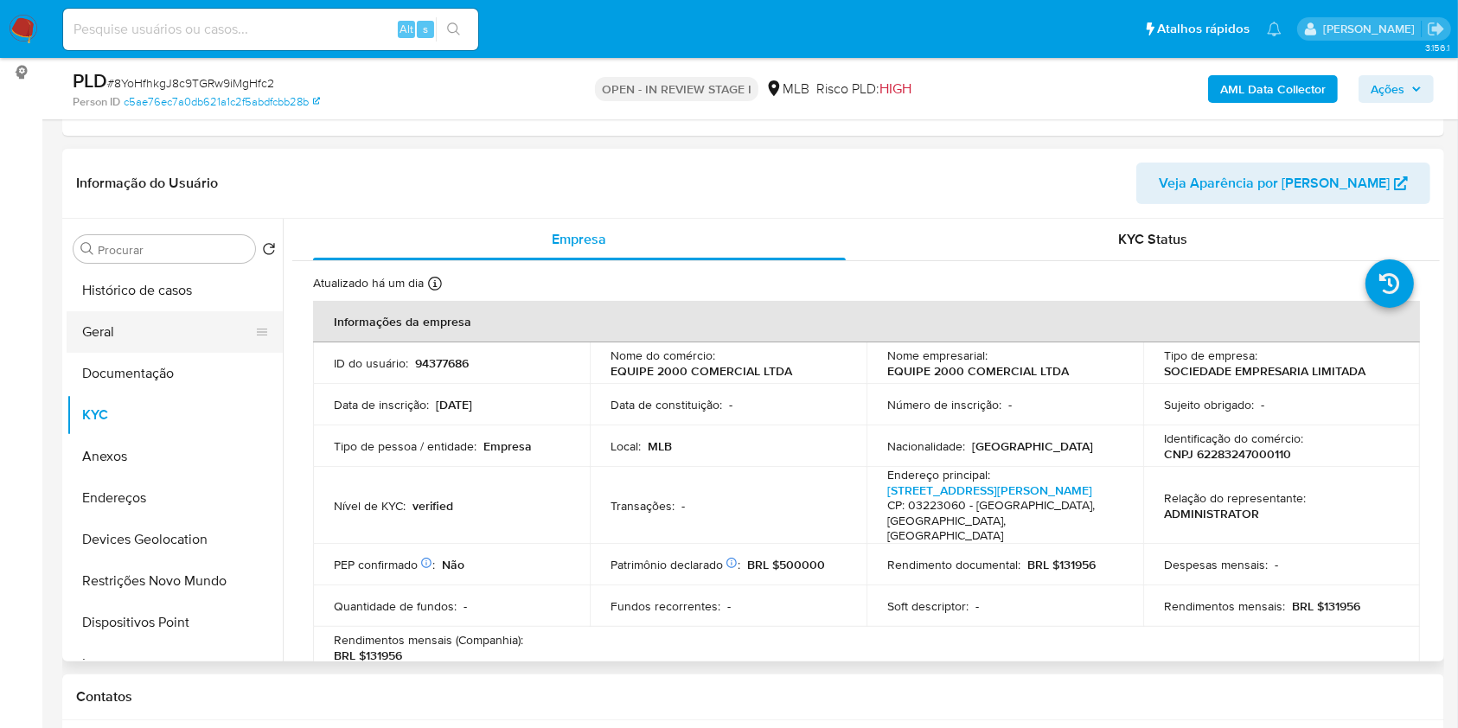
click at [152, 311] on button "Geral" at bounding box center [168, 332] width 202 height 42
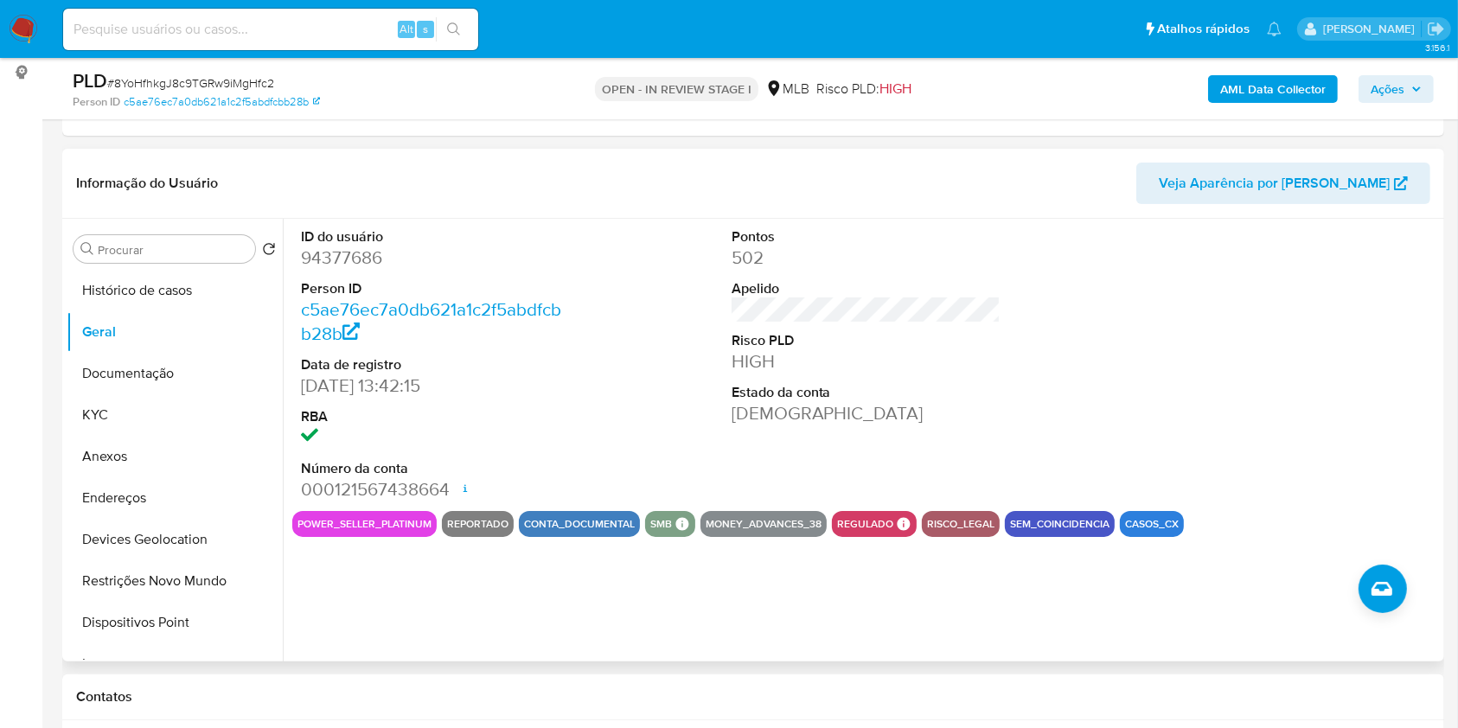
click at [592, 615] on div "ID do usuário 94377686 Person ID c5ae76ec7a0db621a1c2f5abdfcbb28b Data de regis…" at bounding box center [861, 440] width 1157 height 443
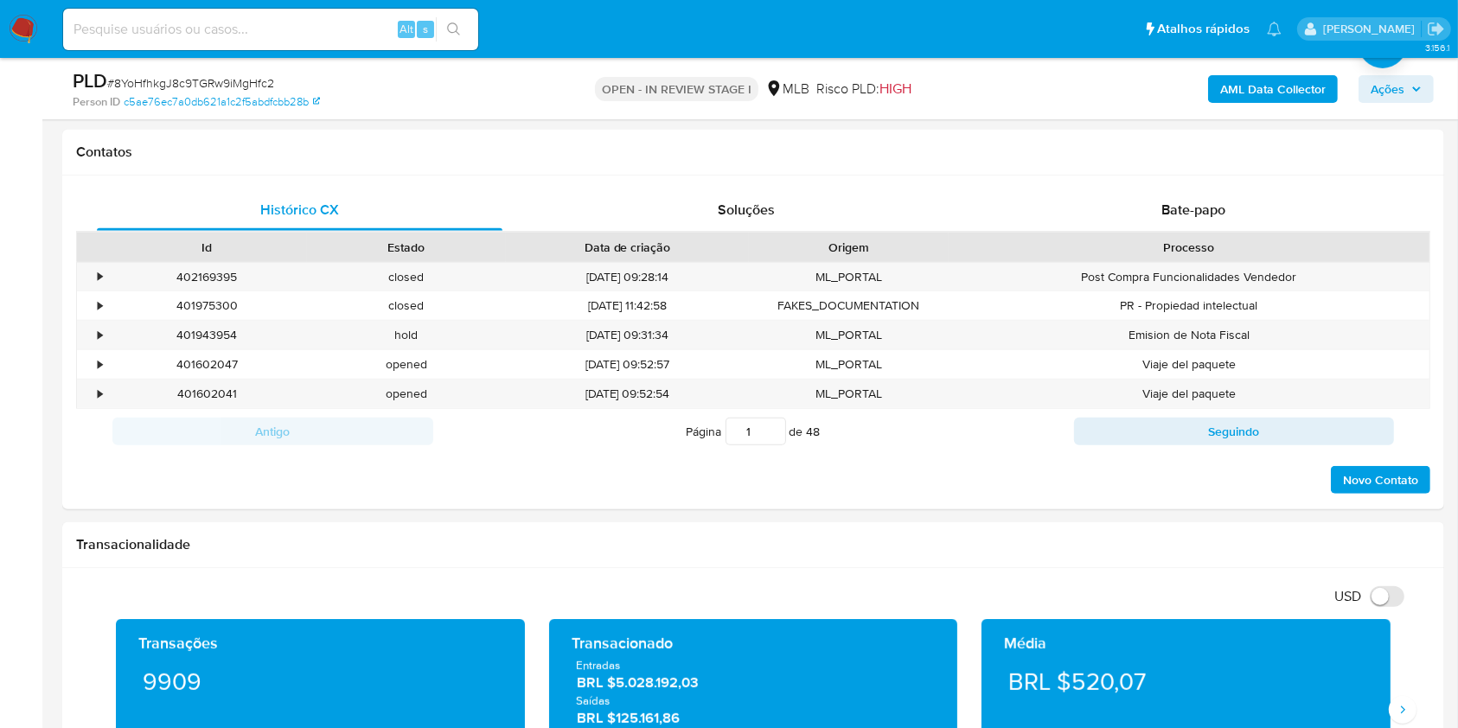
scroll to position [911, 0]
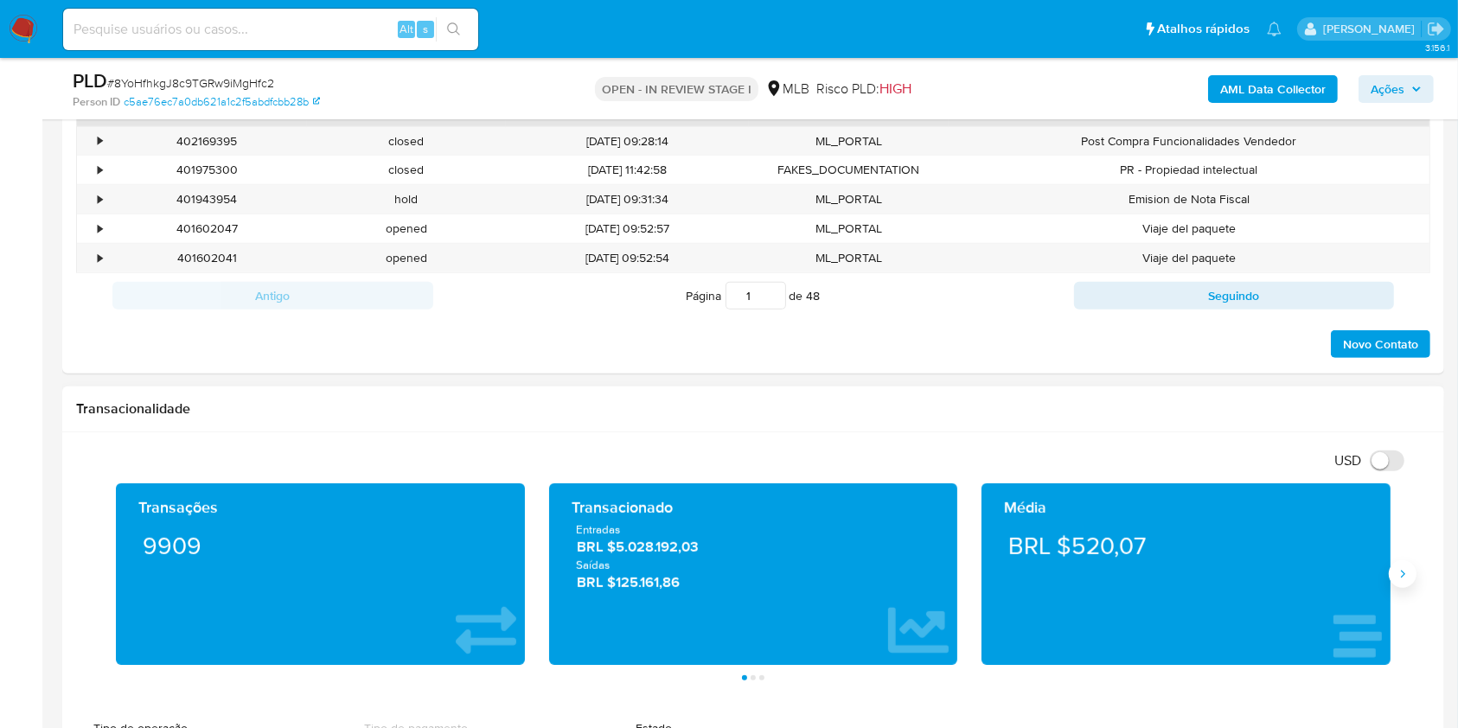
click at [1395, 567] on button "Siguiente" at bounding box center [1403, 574] width 28 height 28
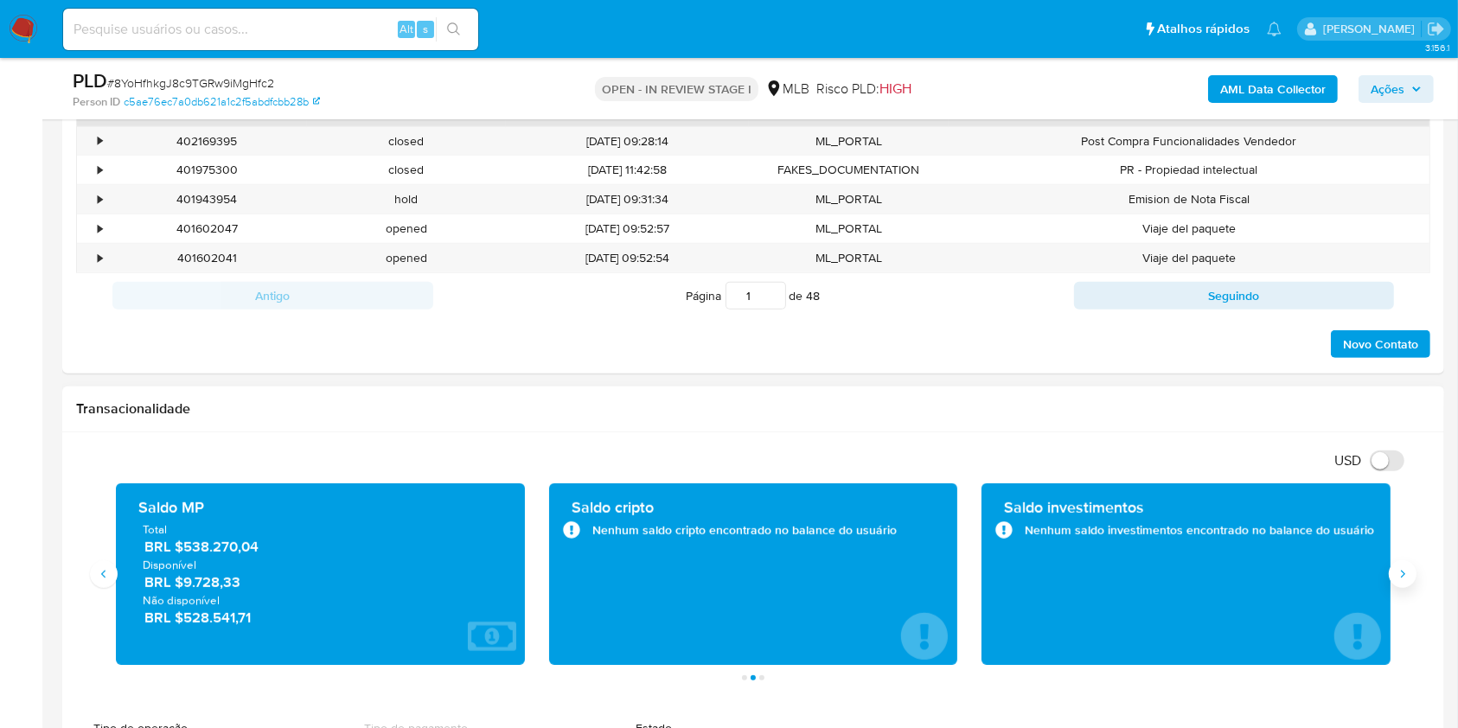
click at [1408, 564] on button "Siguiente" at bounding box center [1403, 574] width 28 height 28
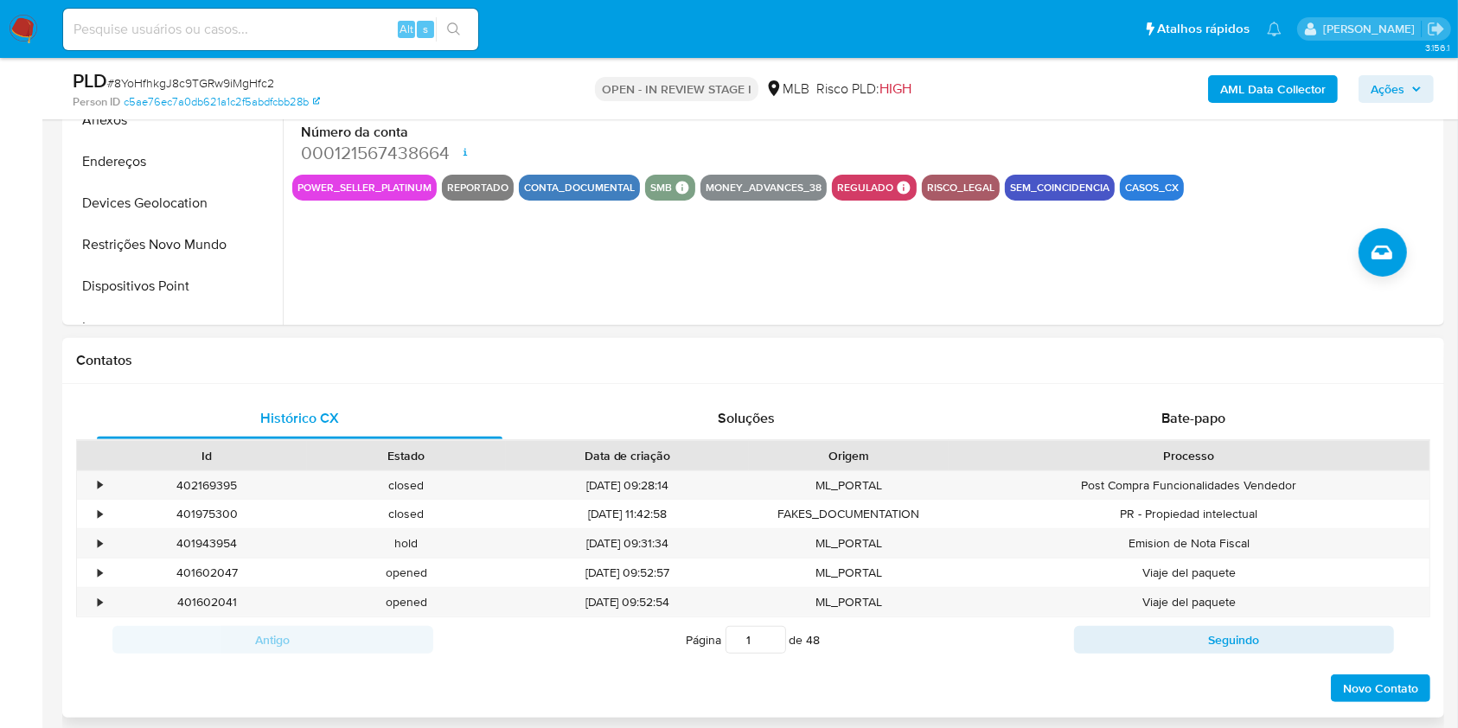
scroll to position [219, 0]
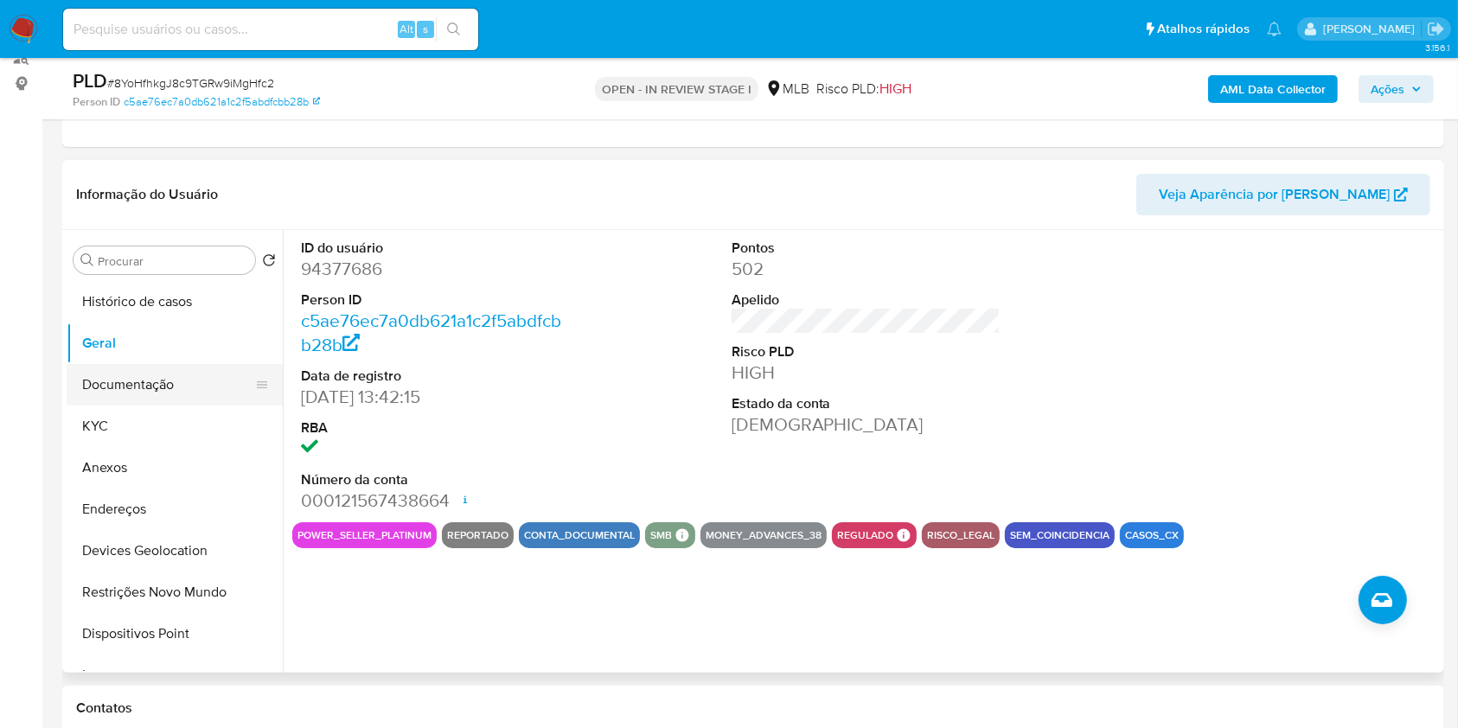
click at [195, 364] on button "Documentação" at bounding box center [168, 385] width 202 height 42
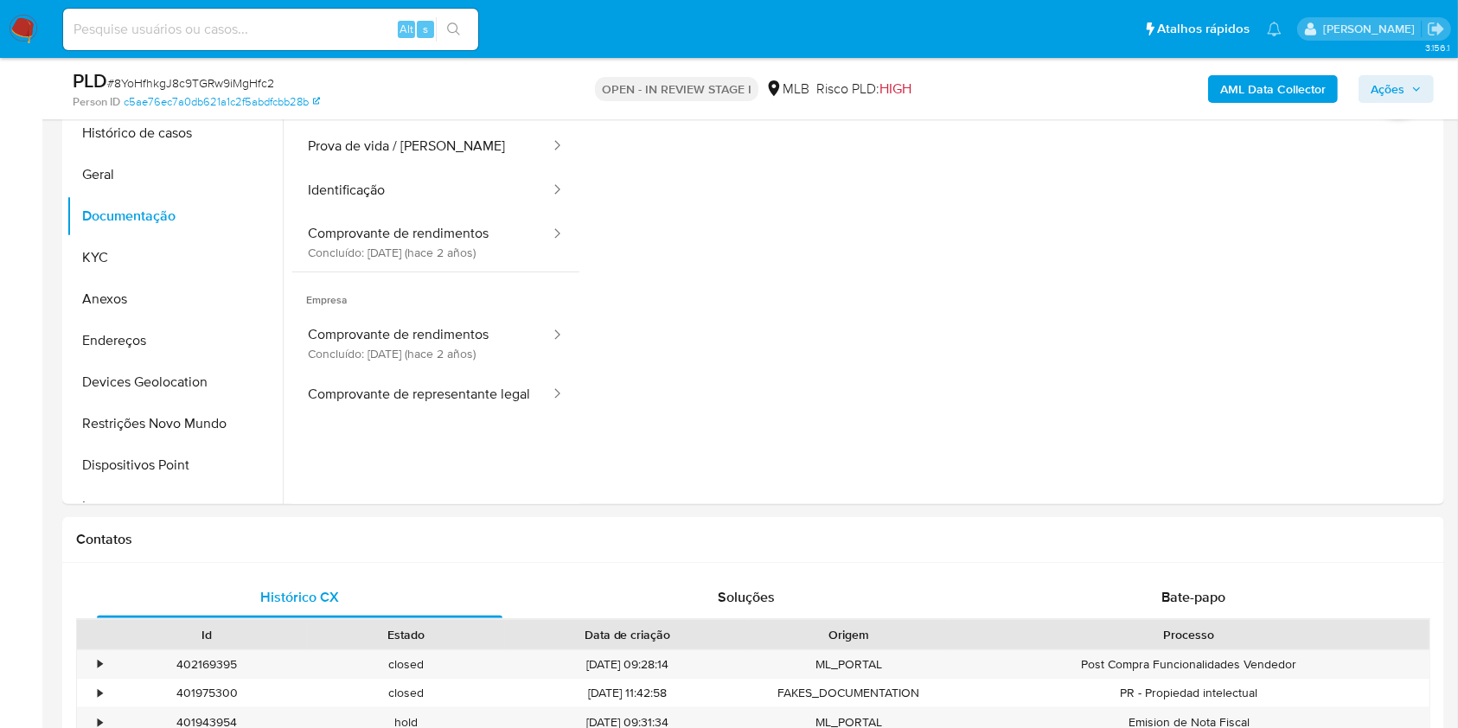
scroll to position [394, 0]
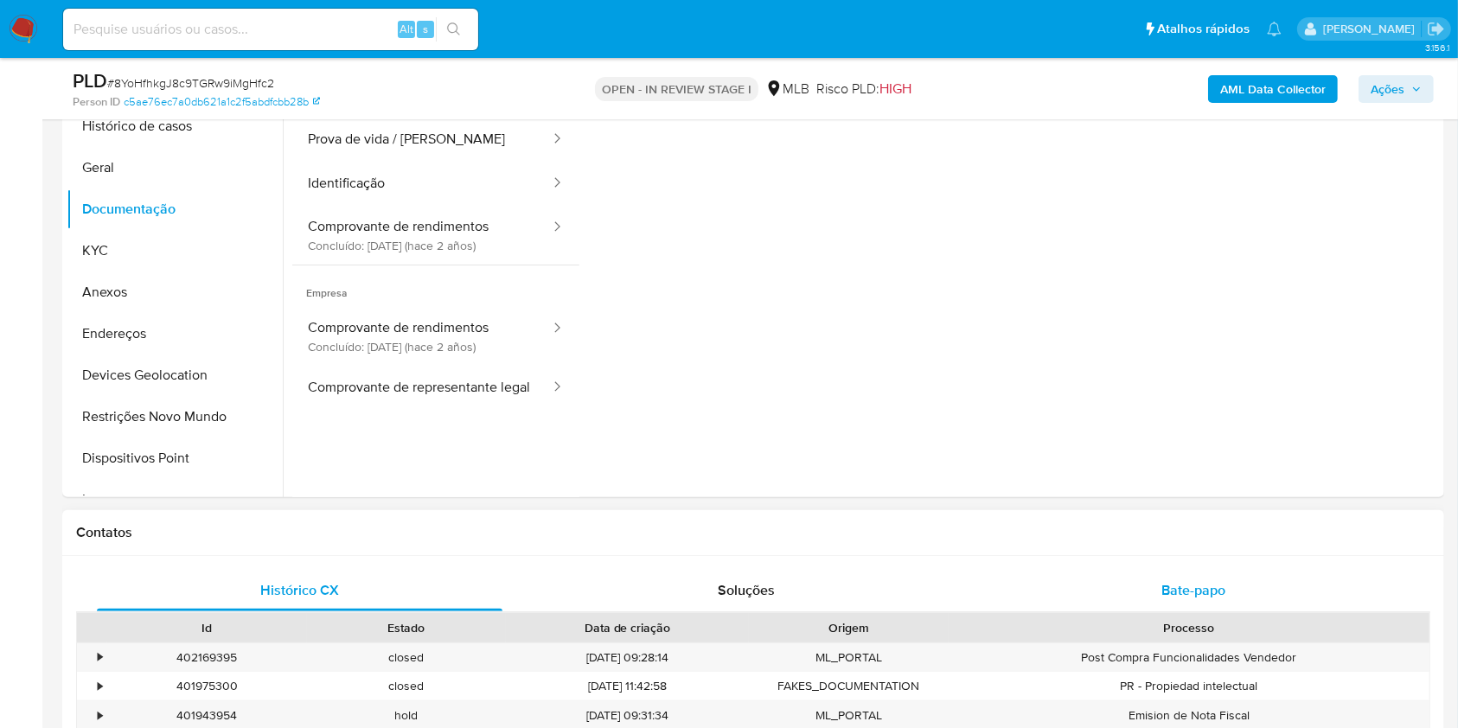
click at [1191, 597] on span "Bate-papo" at bounding box center [1194, 590] width 64 height 20
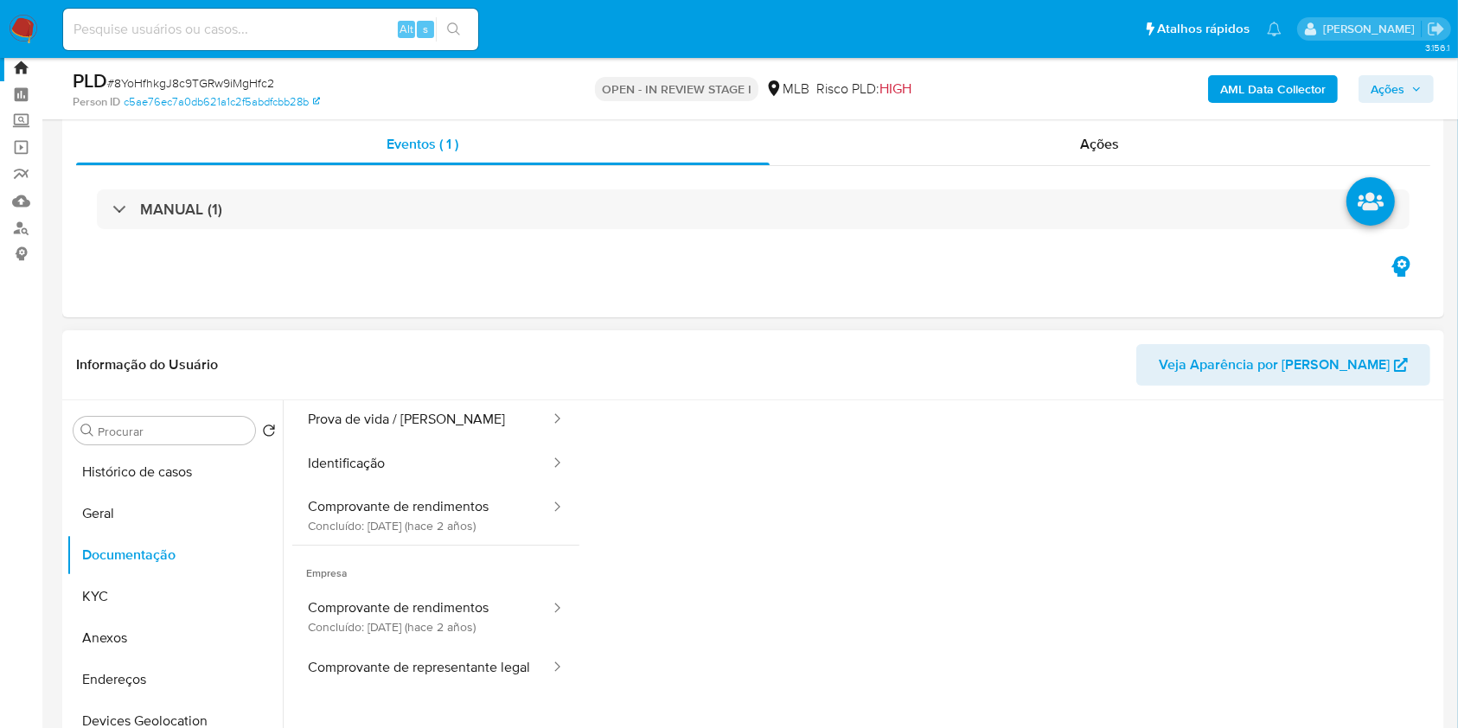
scroll to position [0, 0]
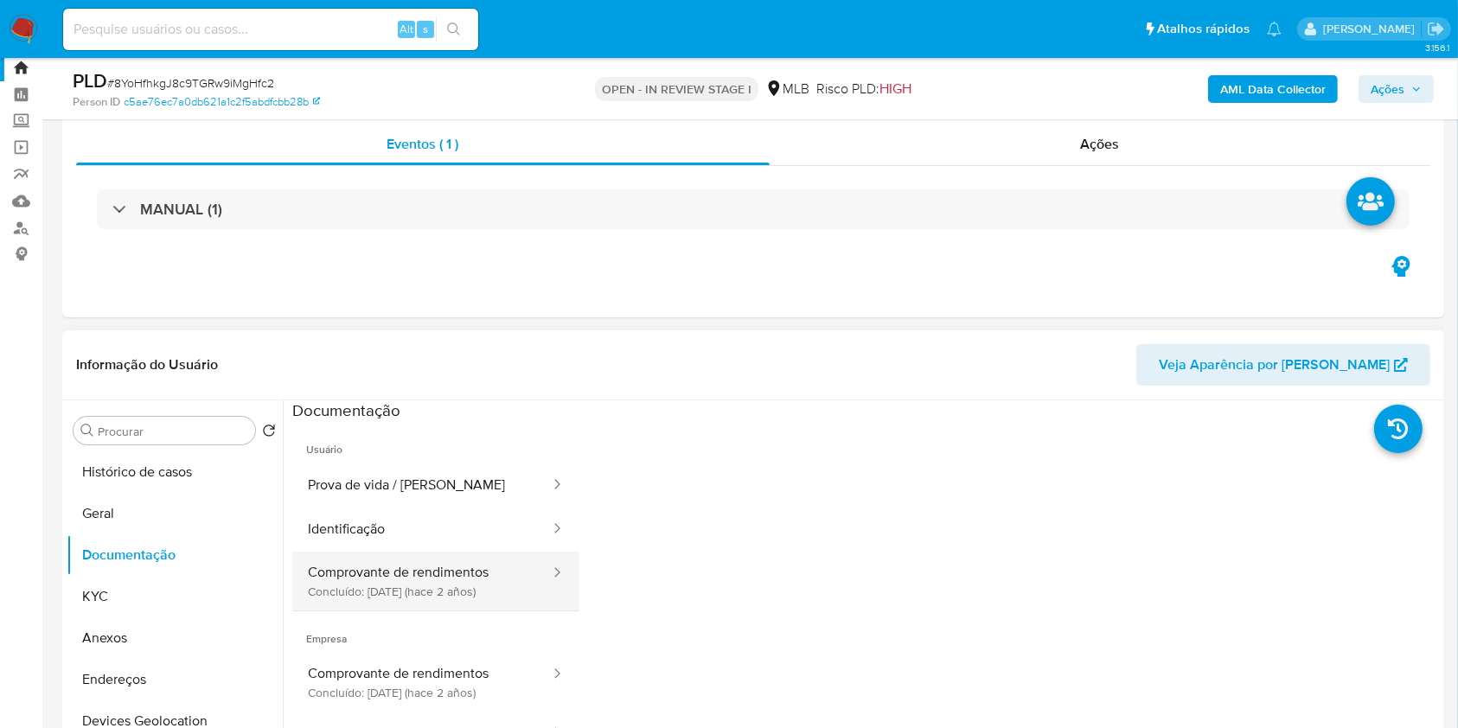
click at [424, 563] on button "Comprovante de rendimentos Concluído: 14/04/2023 (hace 2 años)" at bounding box center [421, 581] width 259 height 59
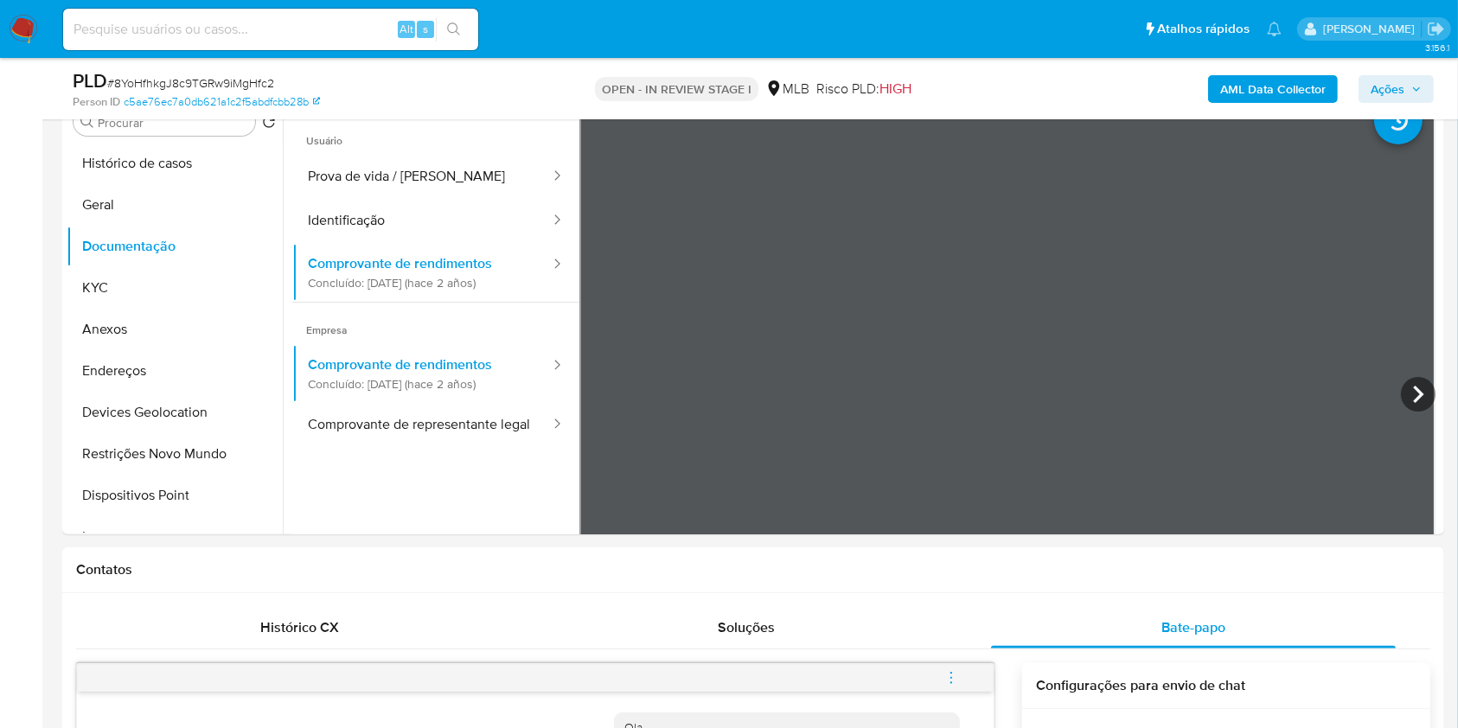
scroll to position [361, 0]
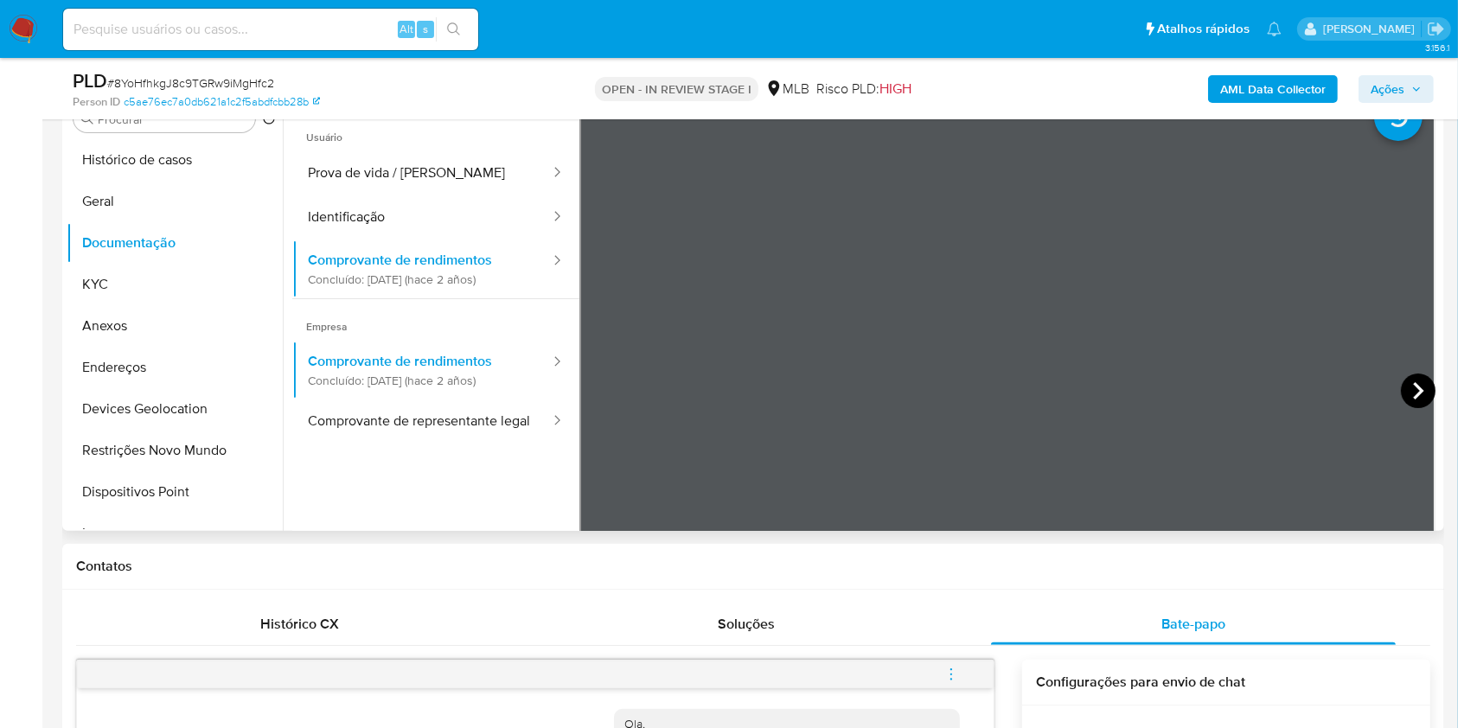
click at [1409, 389] on icon at bounding box center [1418, 391] width 35 height 35
drag, startPoint x: 163, startPoint y: 189, endPoint x: 160, endPoint y: 0, distance: 188.6
click at [163, 182] on button "Geral" at bounding box center [175, 202] width 216 height 42
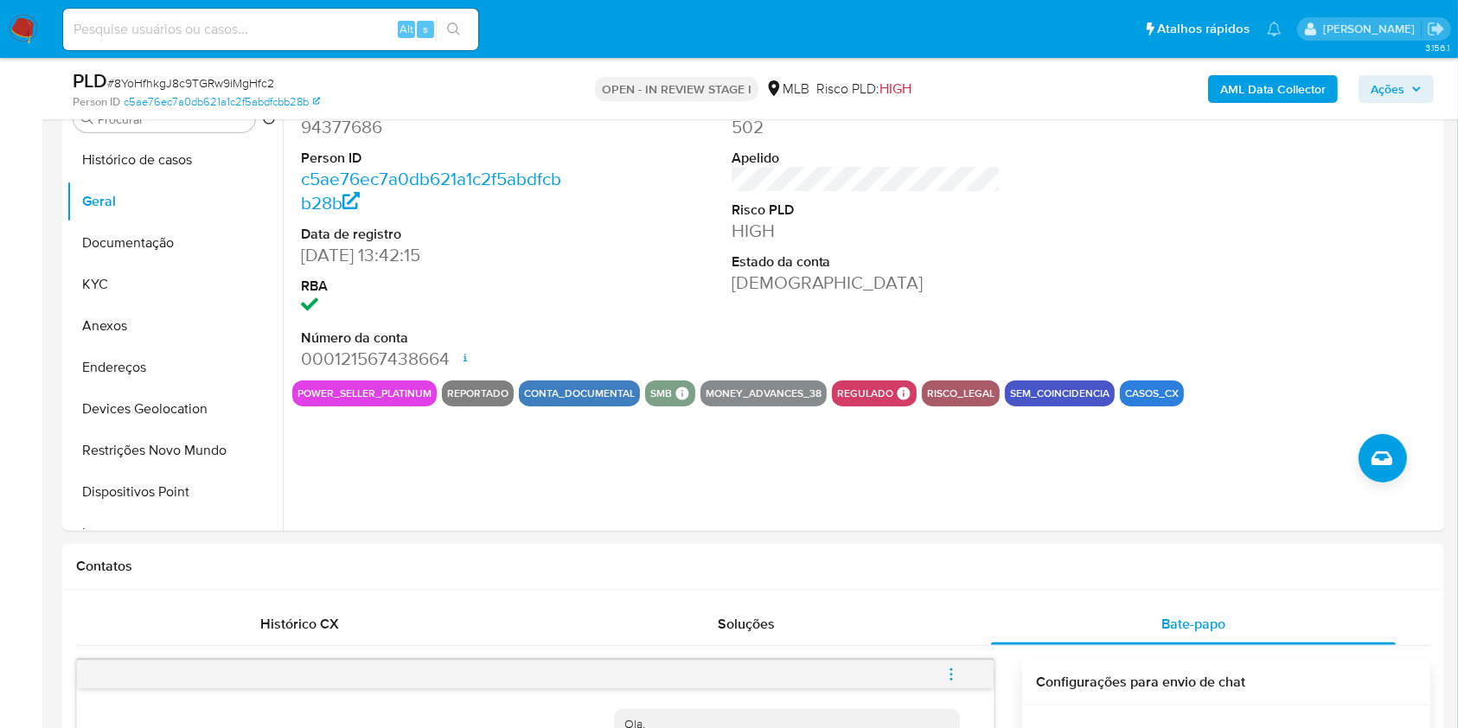
scroll to position [246, 0]
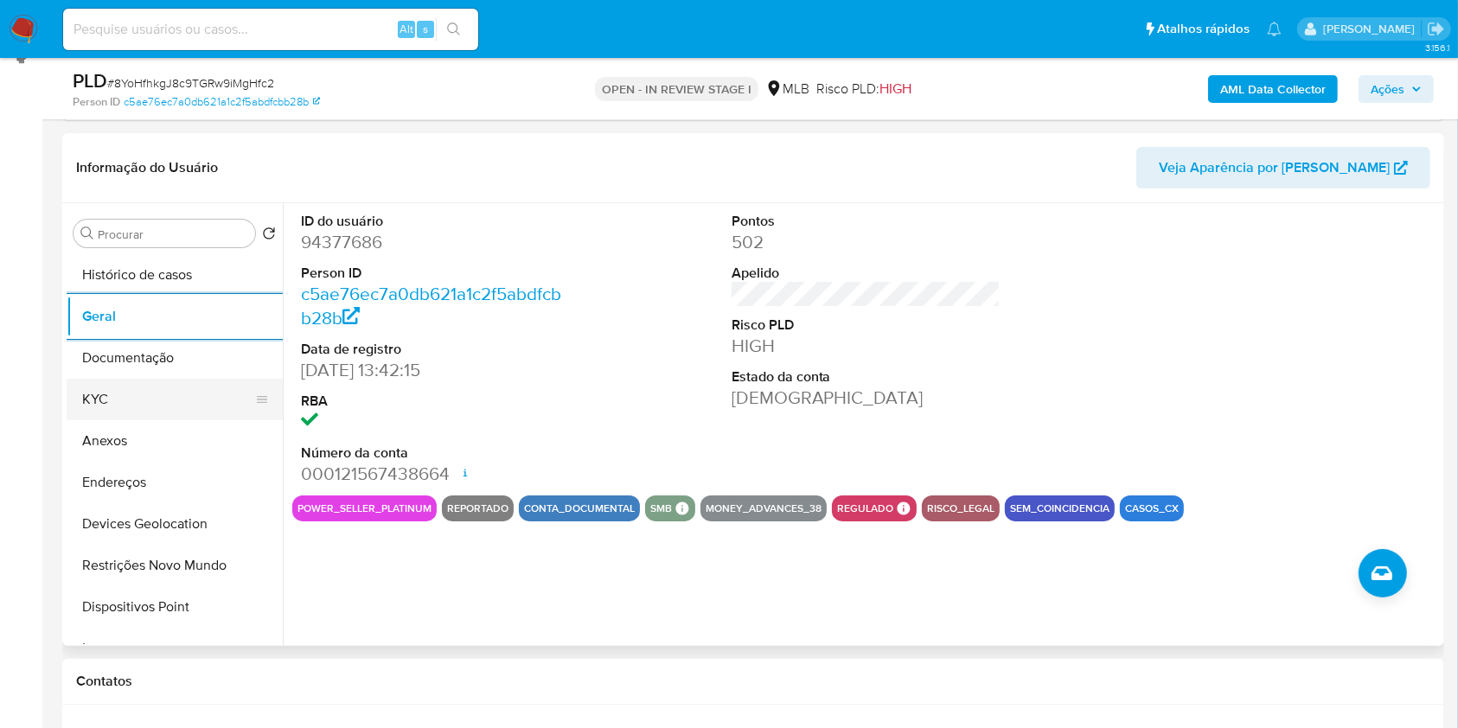
click at [188, 394] on button "KYC" at bounding box center [168, 400] width 202 height 42
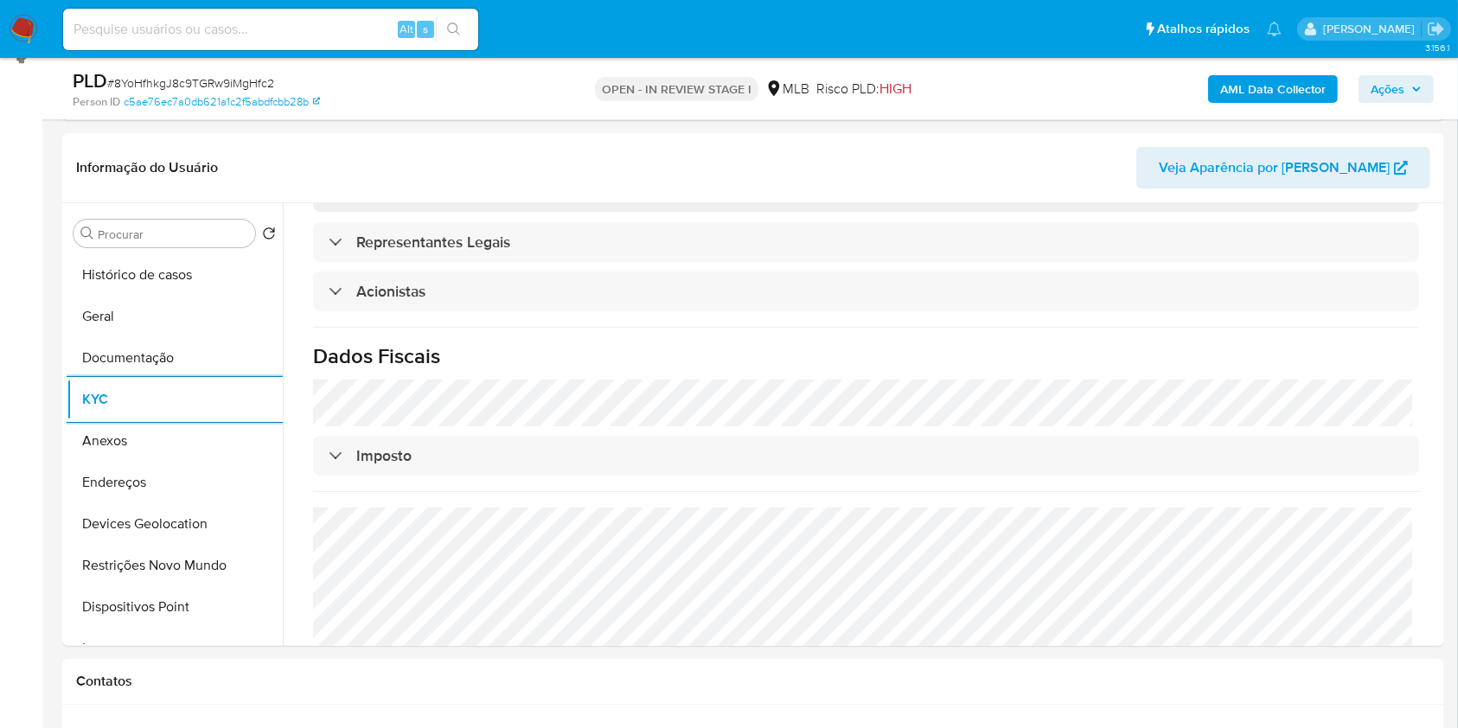
scroll to position [1033, 0]
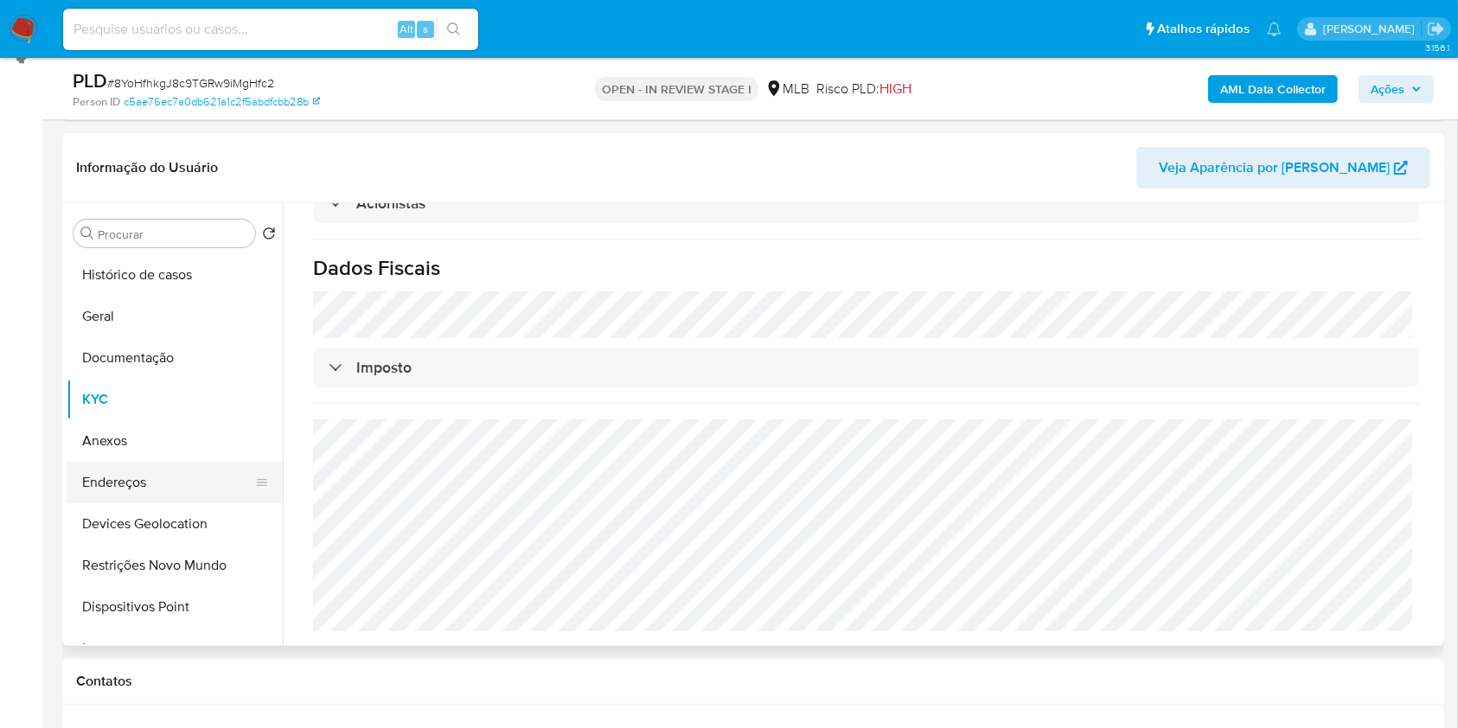
click at [216, 474] on button "Endereços" at bounding box center [168, 483] width 202 height 42
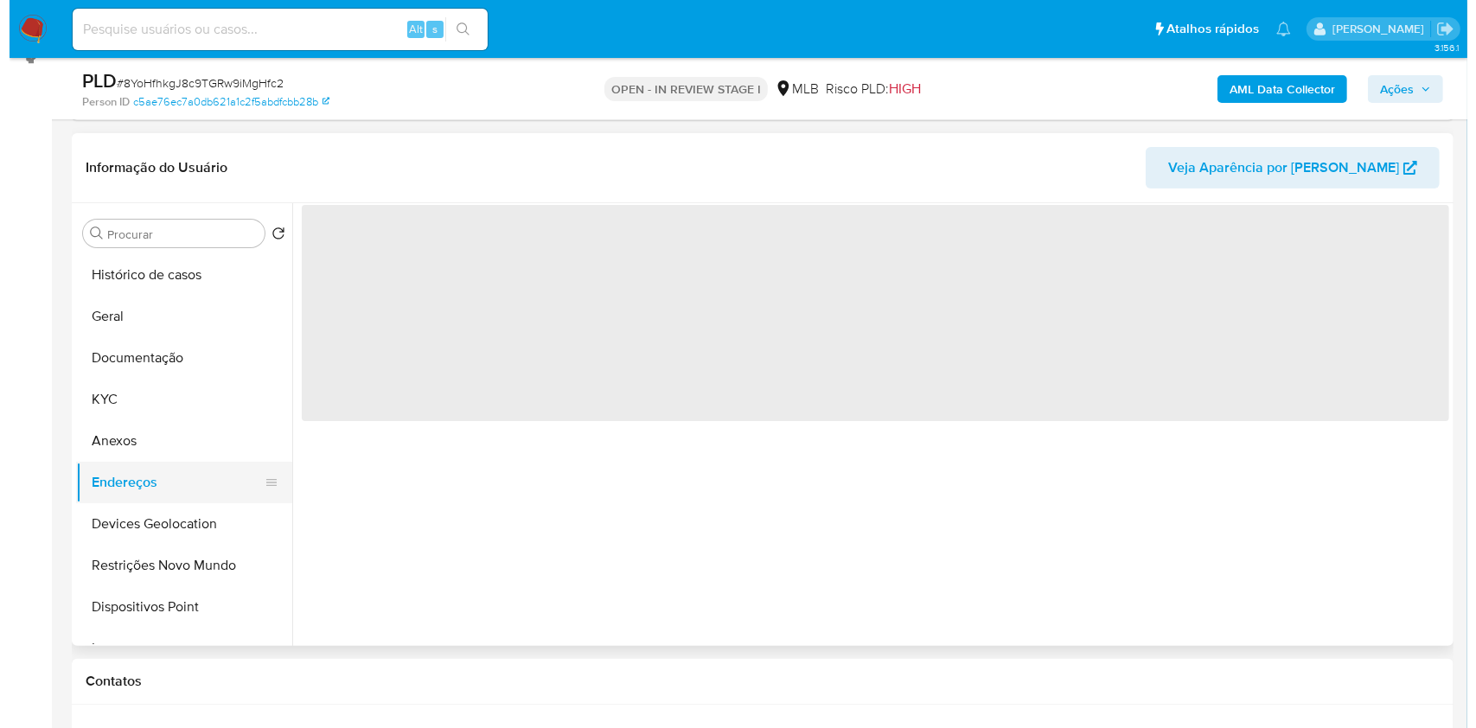
scroll to position [0, 0]
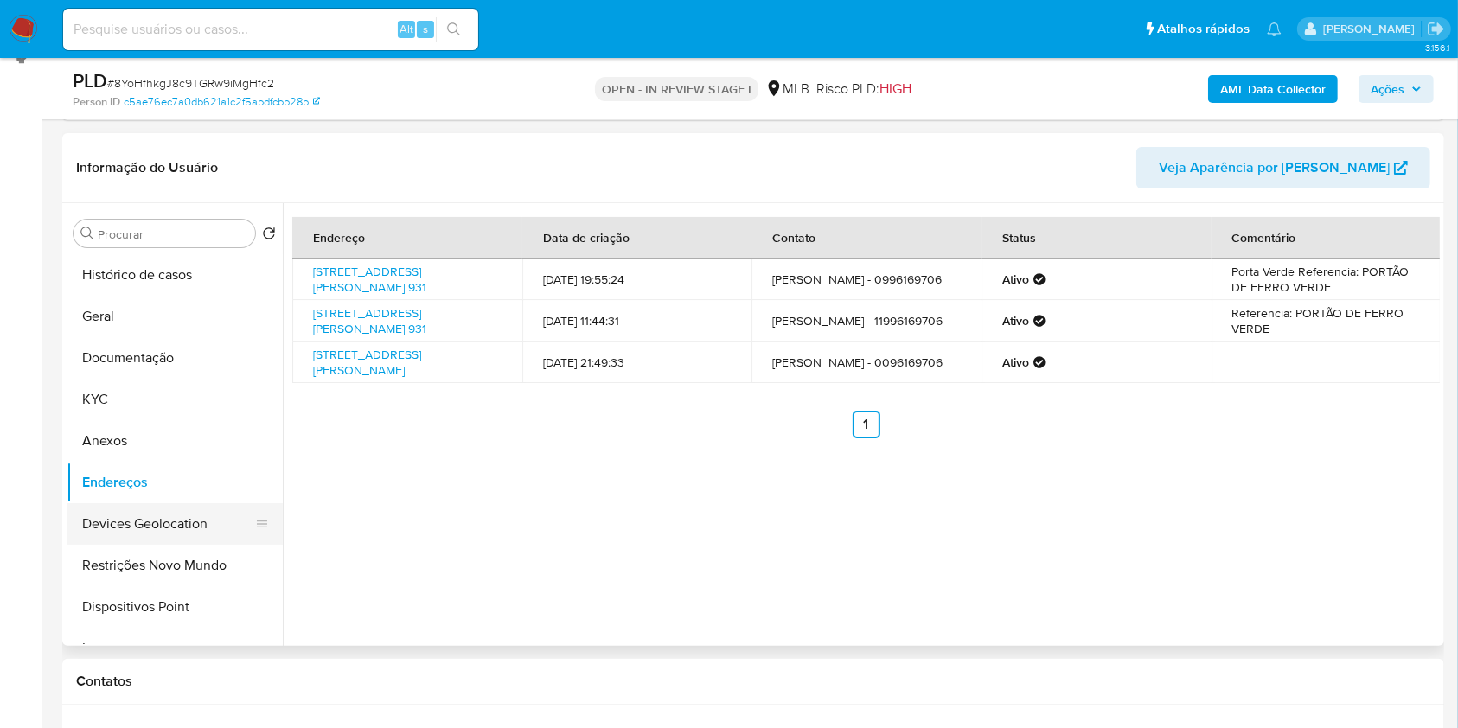
click at [184, 519] on button "Devices Geolocation" at bounding box center [168, 524] width 202 height 42
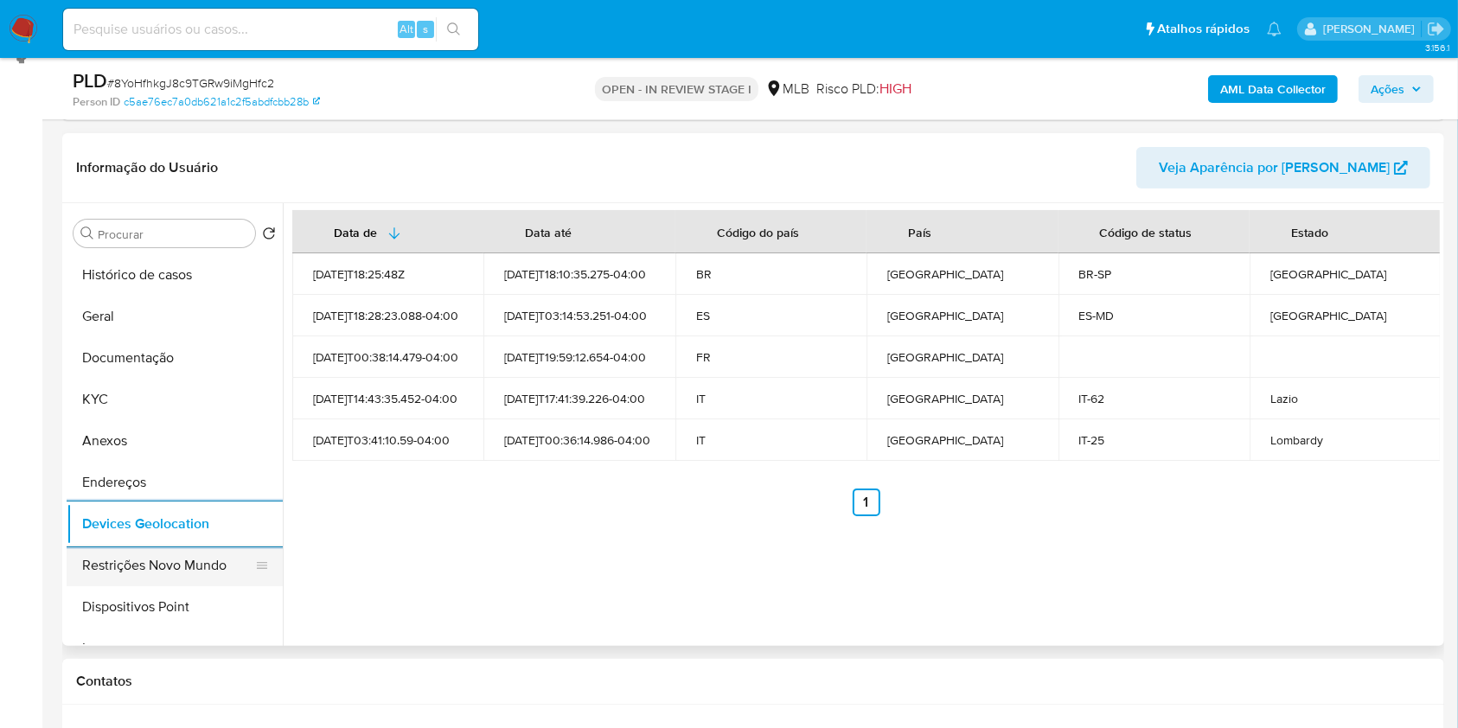
click at [148, 566] on button "Restrições Novo Mundo" at bounding box center [168, 566] width 202 height 42
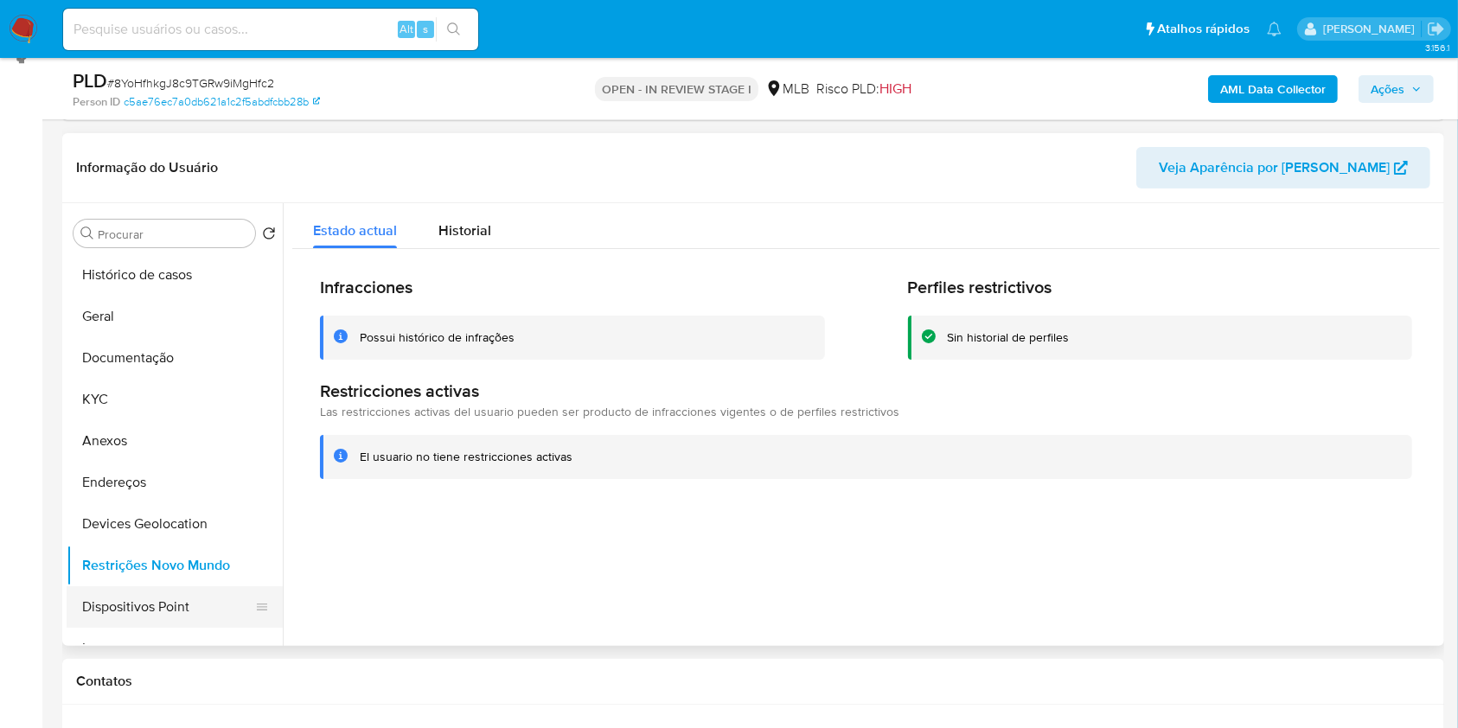
click at [213, 602] on button "Dispositivos Point" at bounding box center [168, 607] width 202 height 42
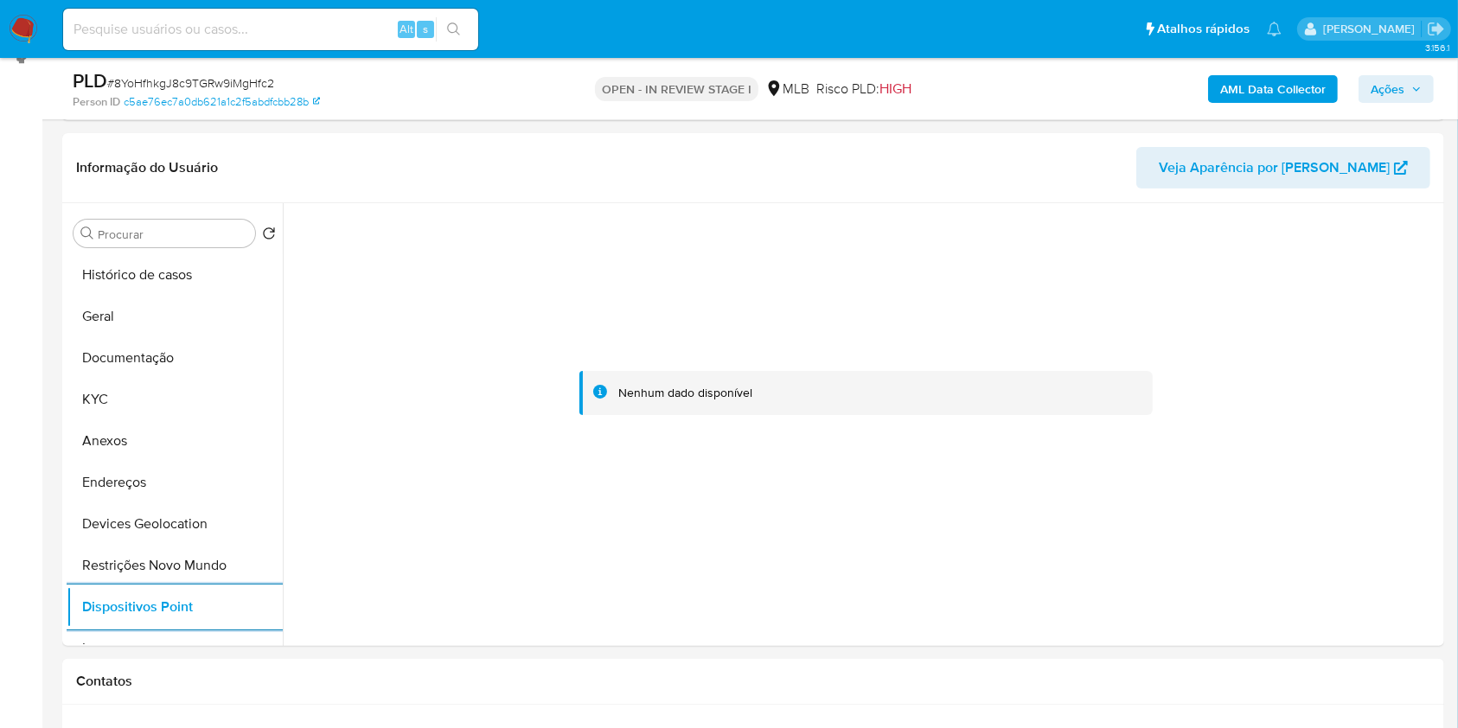
click at [1267, 81] on b "AML Data Collector" at bounding box center [1273, 89] width 106 height 28
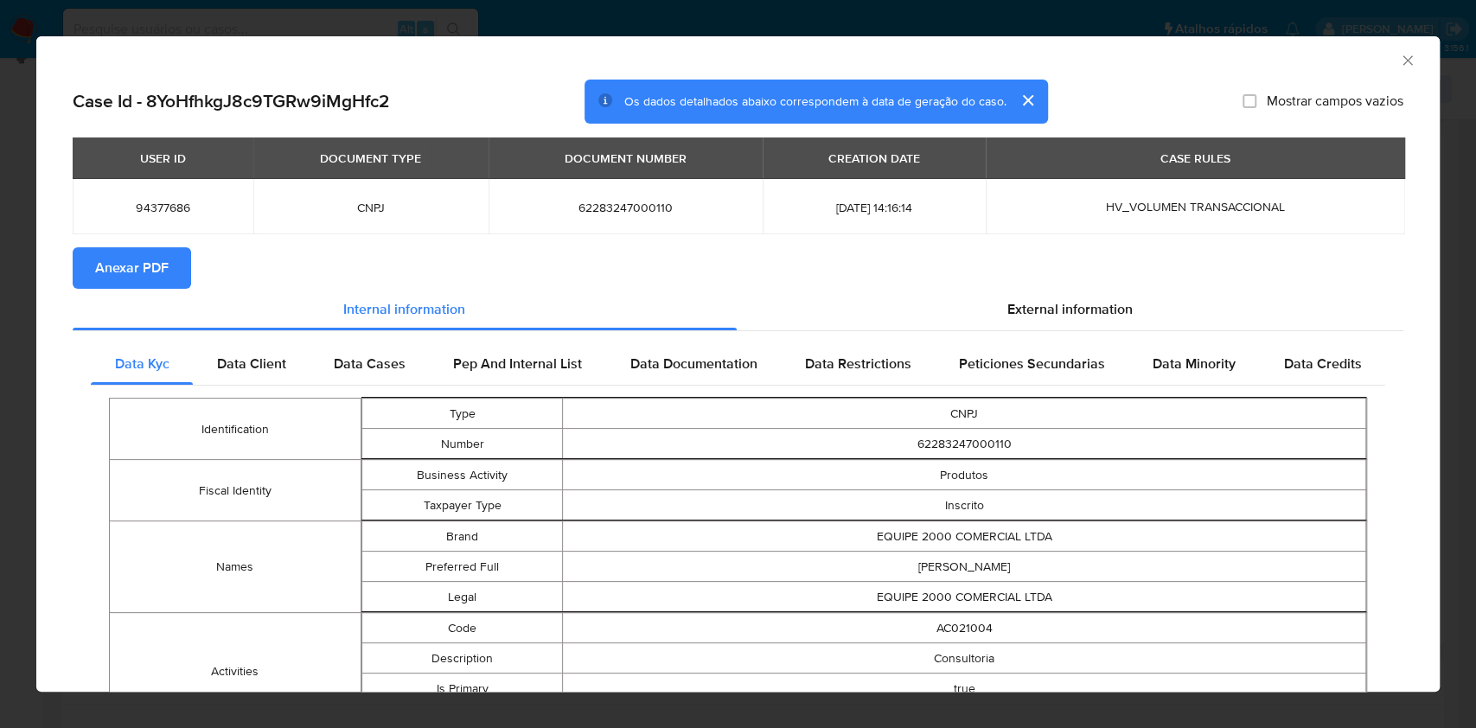
click at [104, 268] on span "Anexar PDF" at bounding box center [132, 268] width 74 height 38
click at [593, 196] on td "62283247000110" at bounding box center [626, 206] width 274 height 55
click at [592, 202] on span "62283247000110" at bounding box center [625, 208] width 233 height 16
copy span "62283247000110"
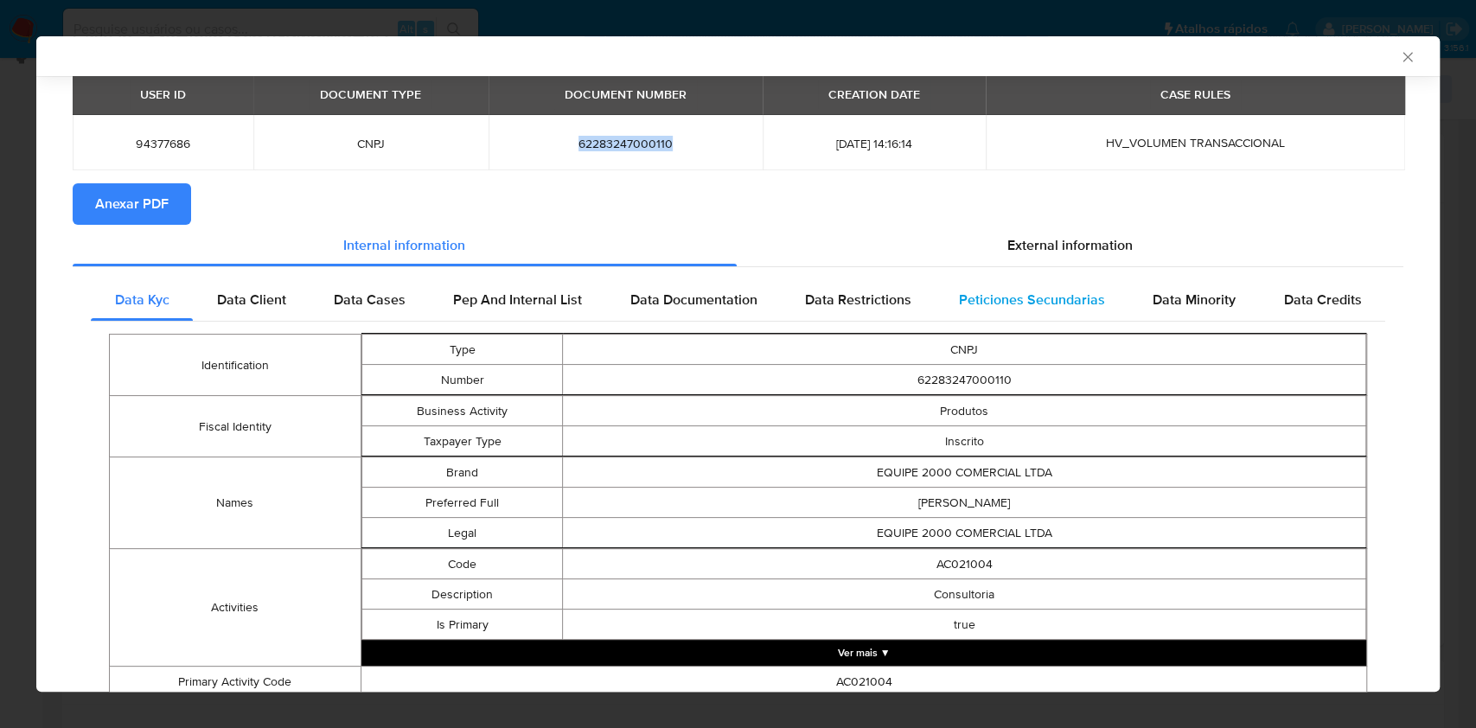
scroll to position [111, 0]
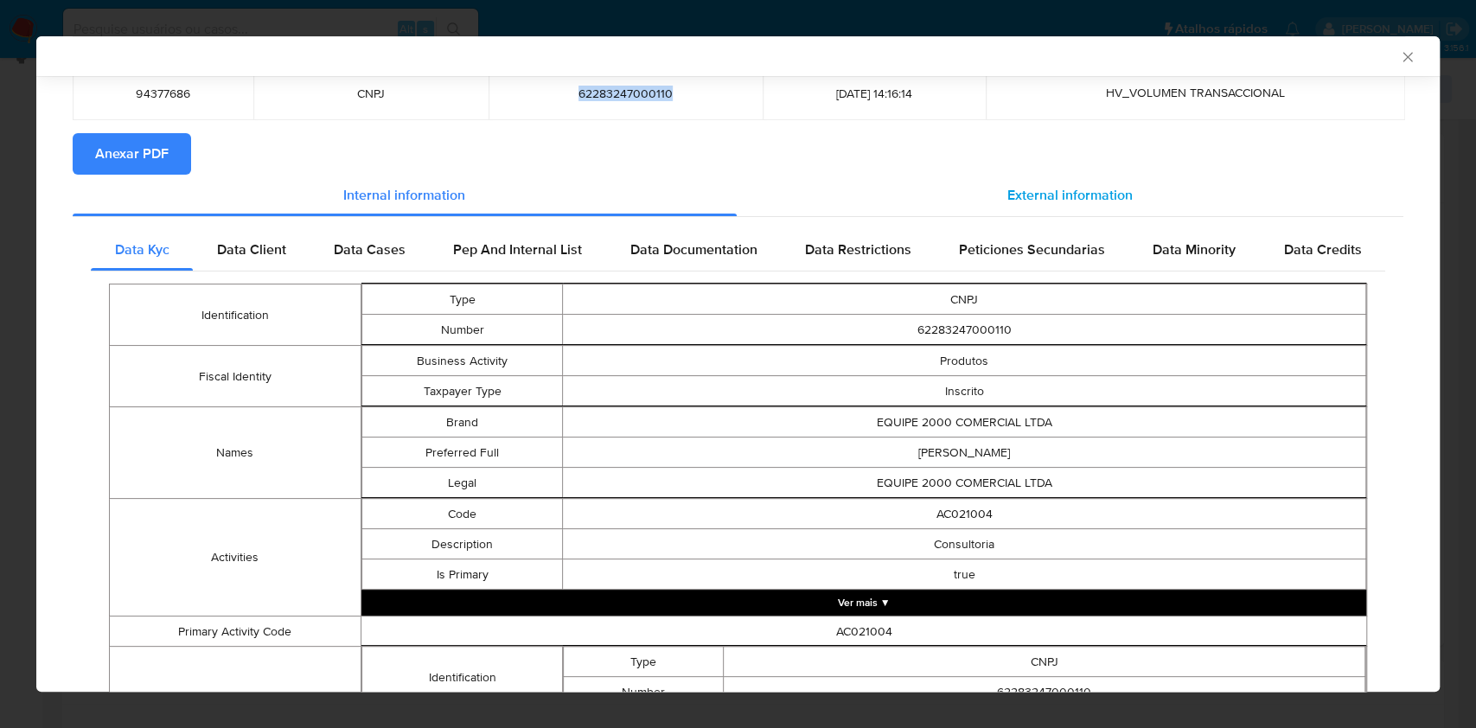
click at [1063, 192] on span "External information" at bounding box center [1070, 195] width 125 height 20
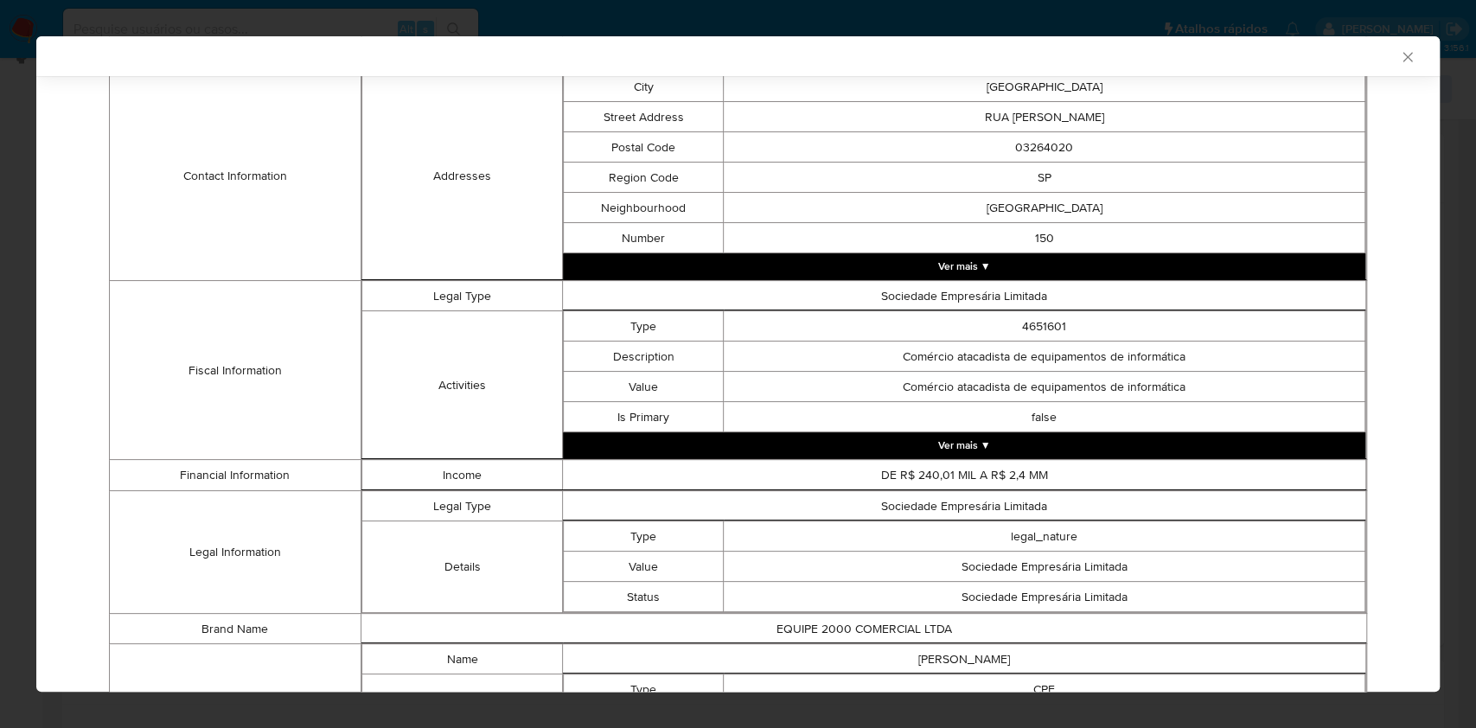
scroll to position [604, 0]
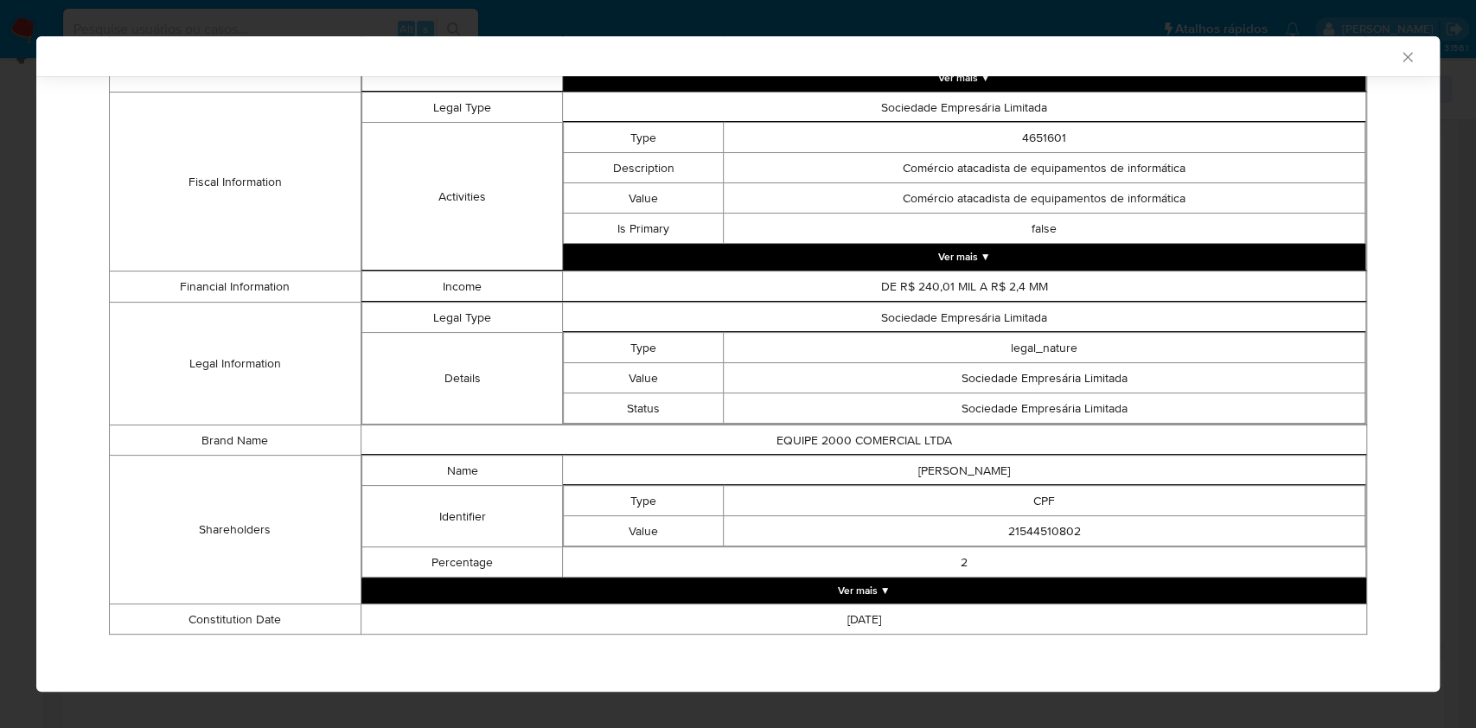
click at [841, 582] on button "Ver mais ▼" at bounding box center [864, 591] width 1005 height 26
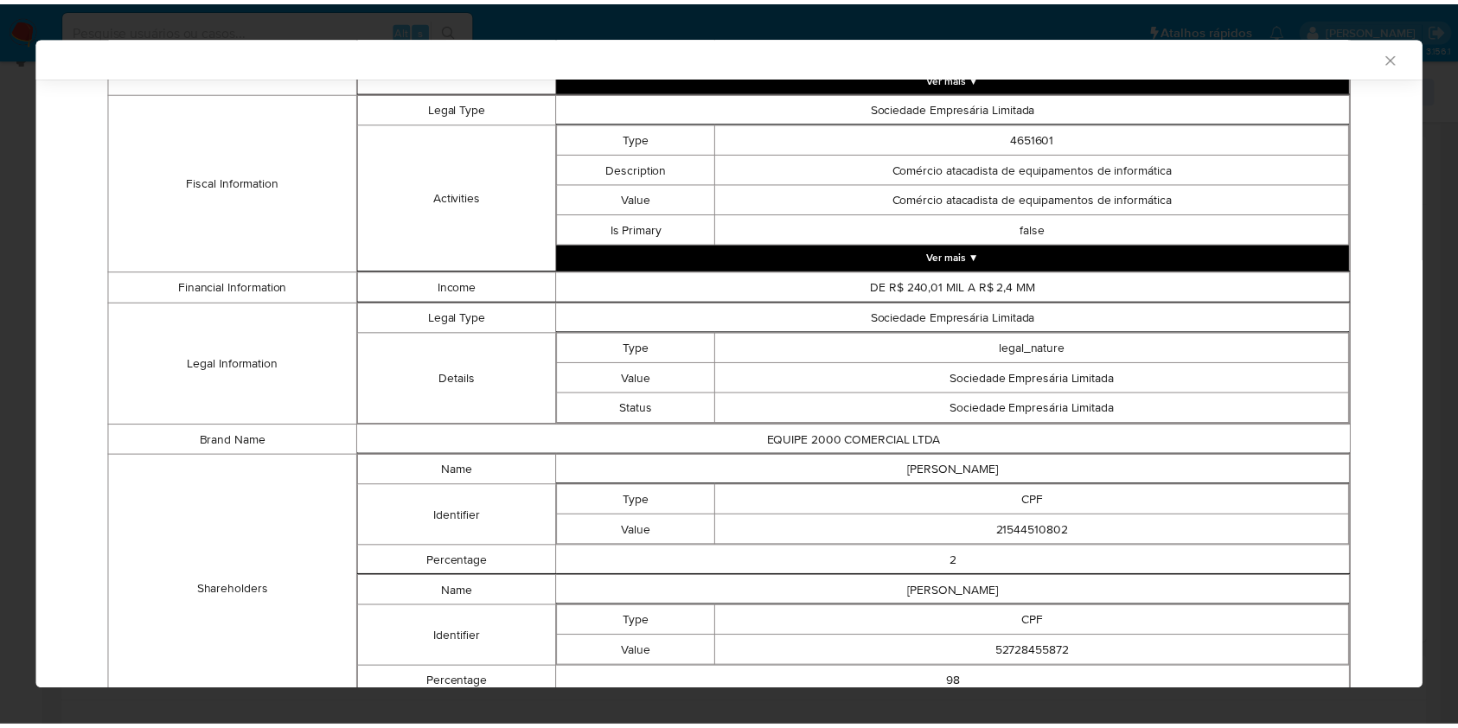
scroll to position [726, 0]
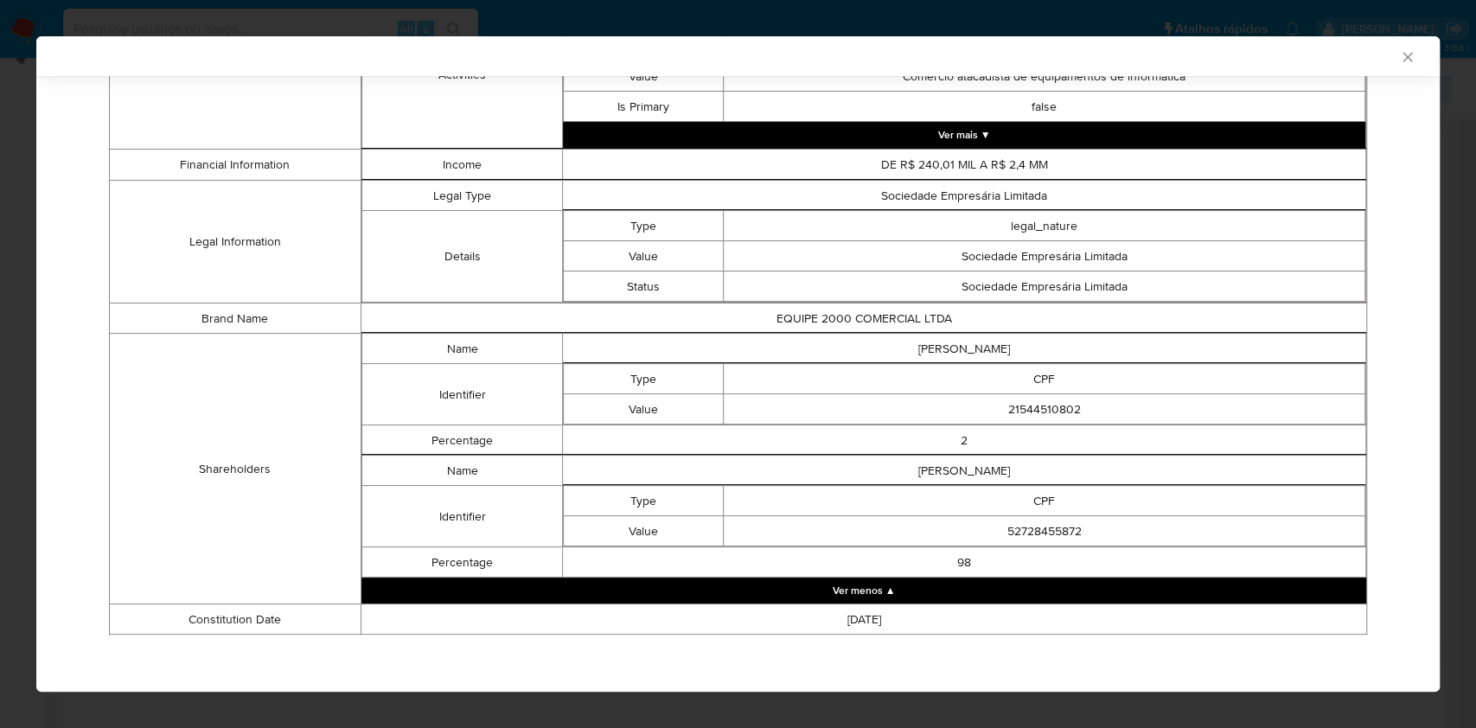
click at [0, 394] on div "AML Data Collector Case Id - 8YoHfhkgJ8c9TGRw9iMgHfc2 Os dados detalhados abaix…" at bounding box center [738, 364] width 1476 height 728
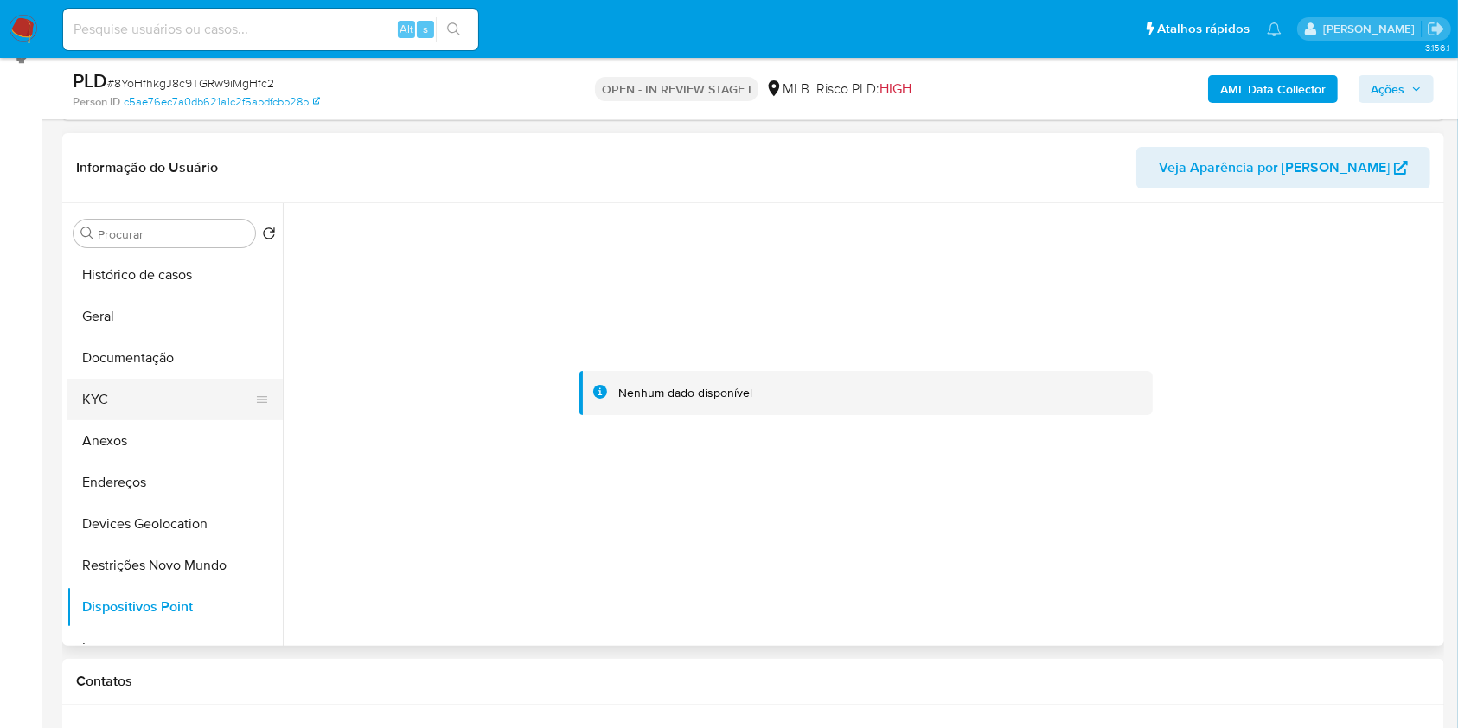
click at [124, 412] on button "KYC" at bounding box center [168, 400] width 202 height 42
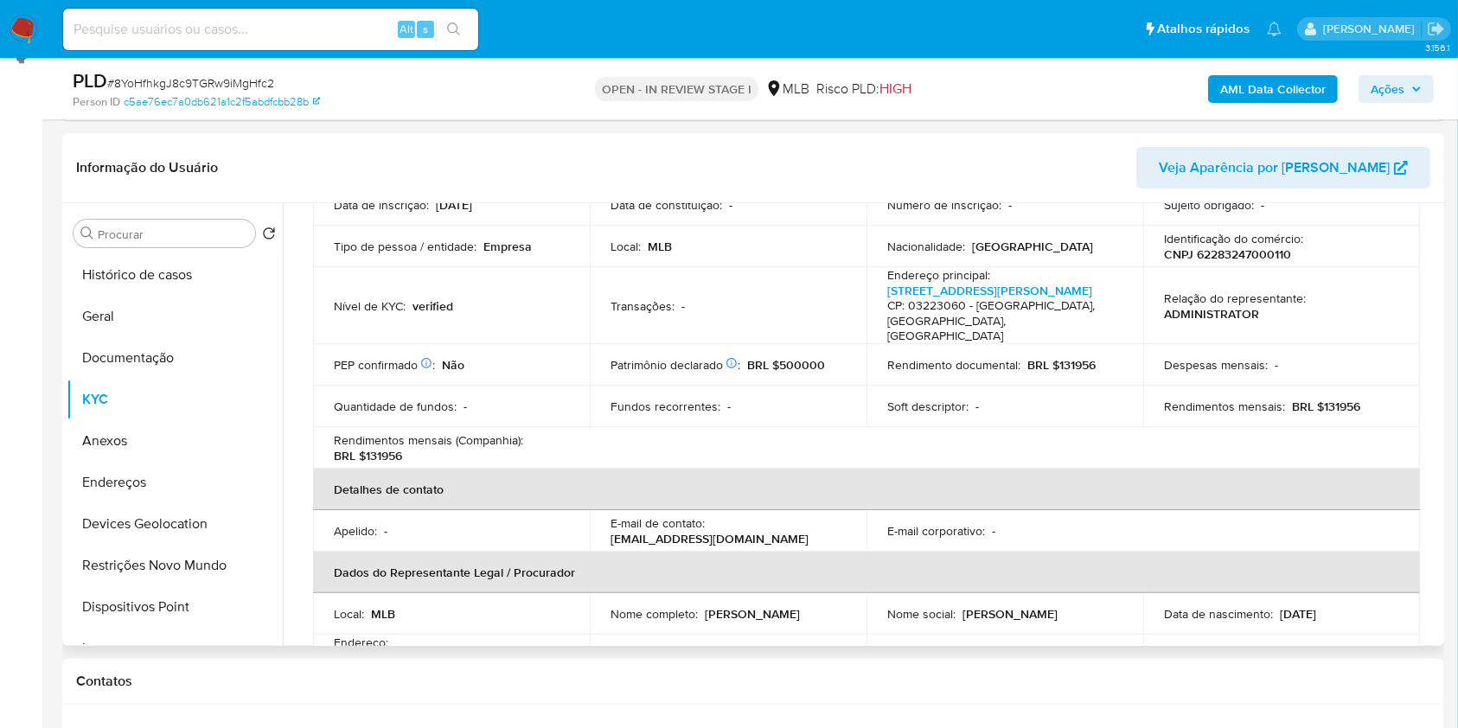
scroll to position [0, 0]
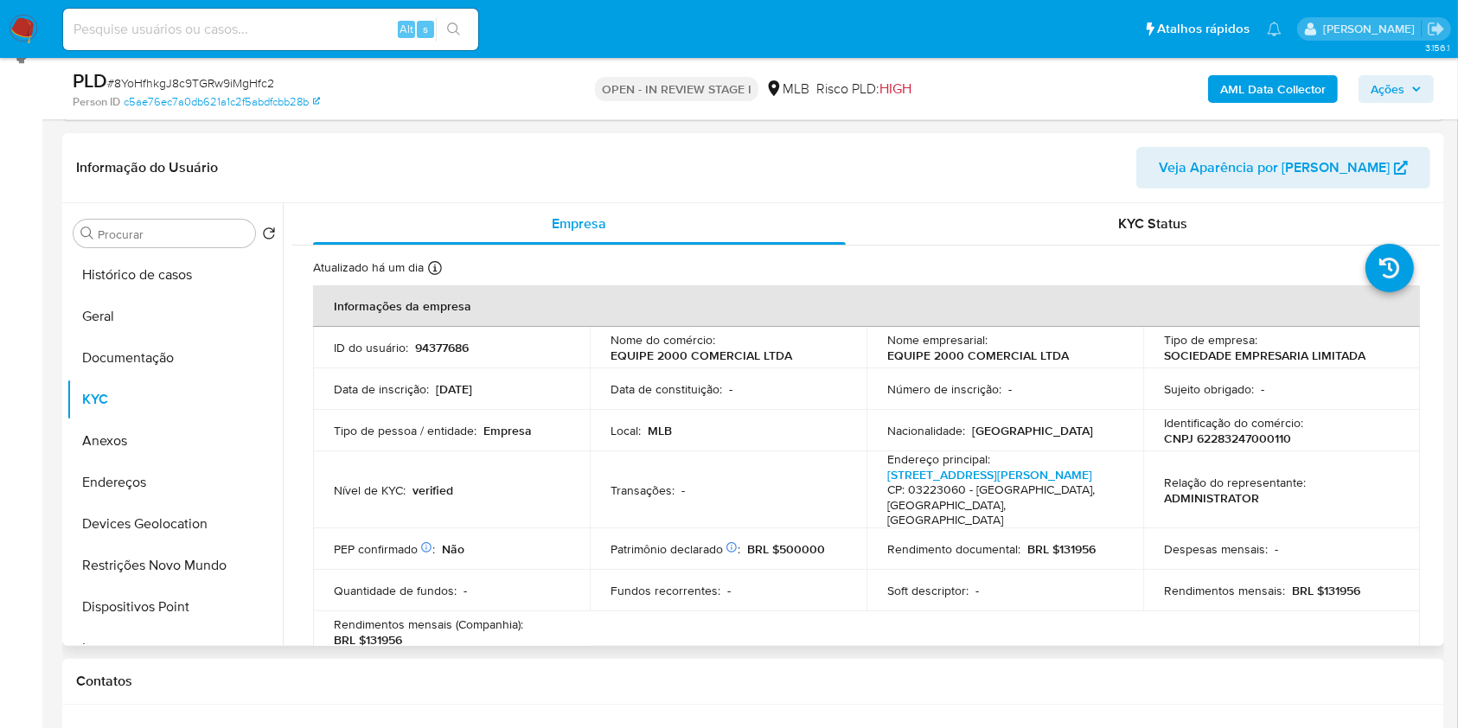
click at [1232, 432] on p "CNPJ 62283247000110" at bounding box center [1227, 439] width 127 height 16
copy p "62283247000110"
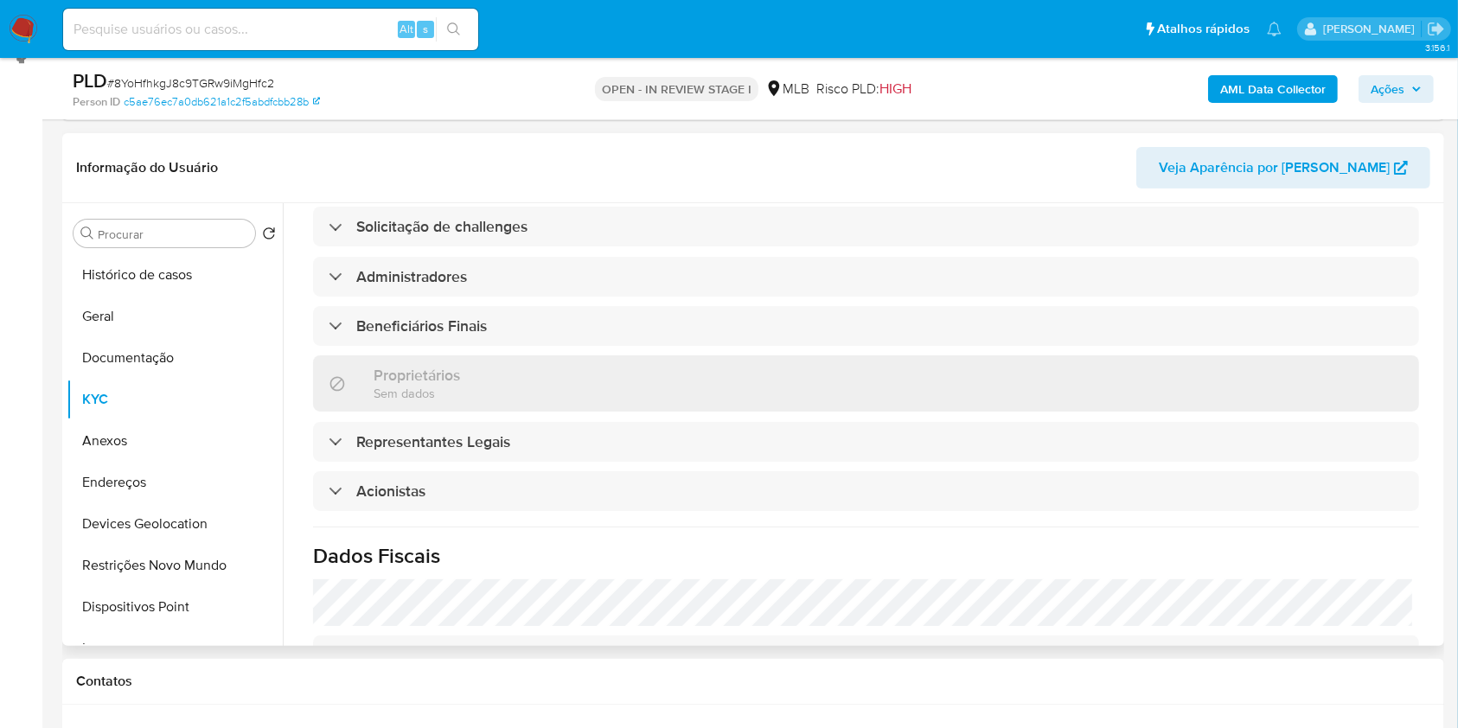
scroll to position [457, 0]
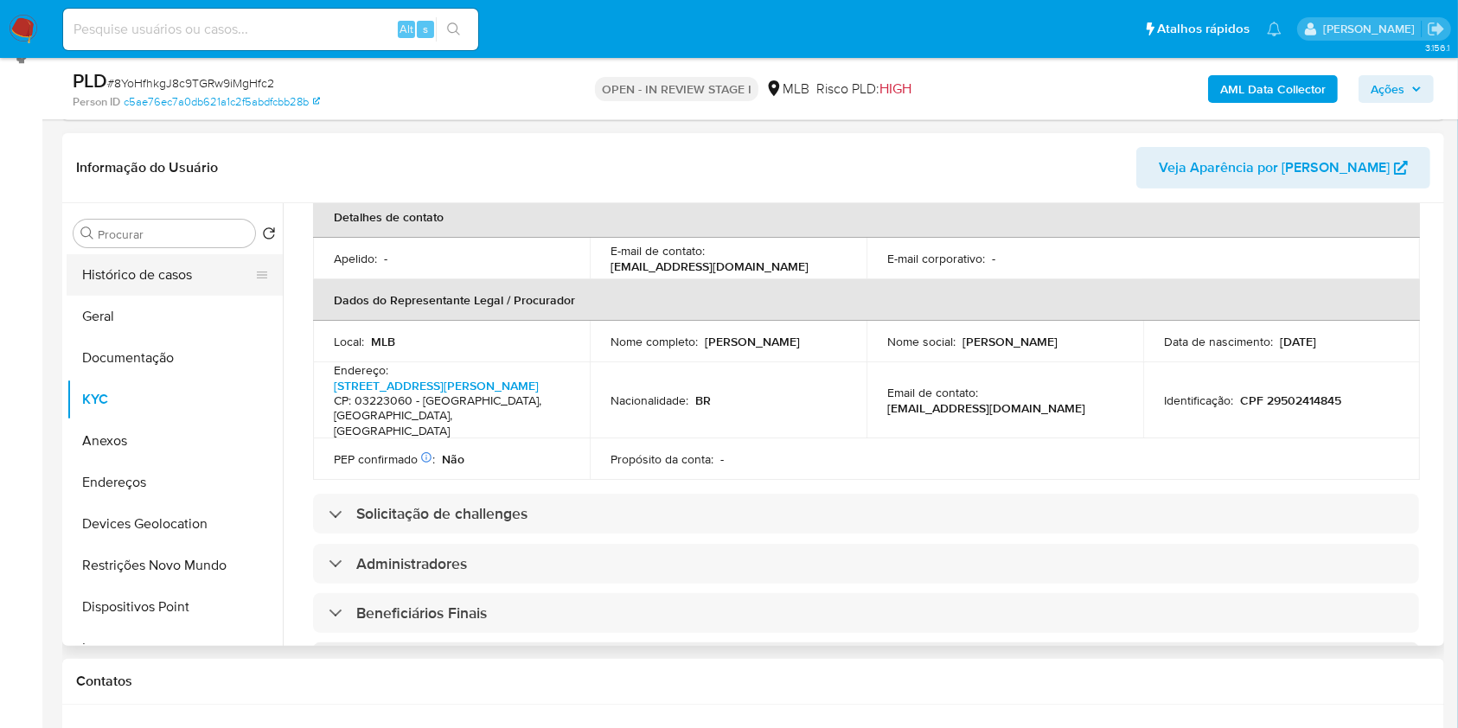
click at [214, 265] on button "Histórico de casos" at bounding box center [168, 275] width 202 height 42
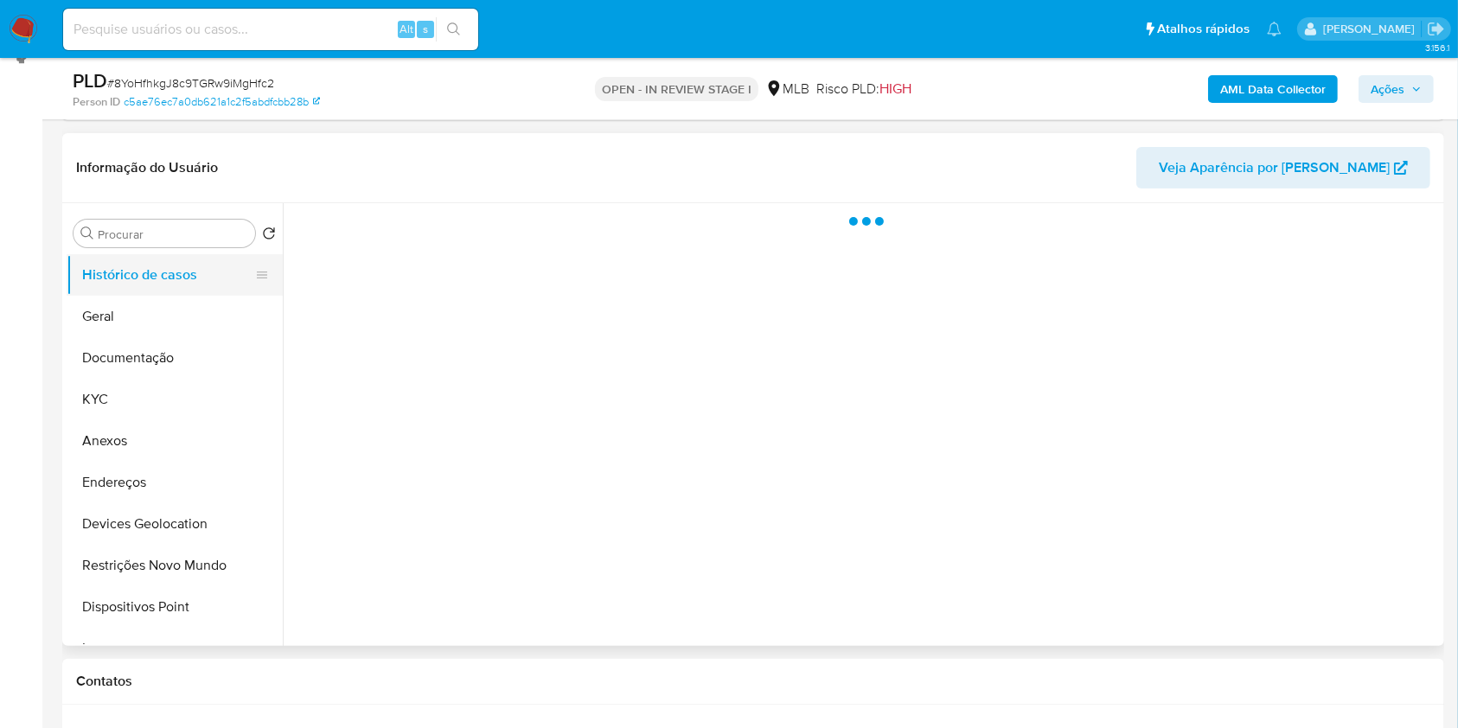
scroll to position [0, 0]
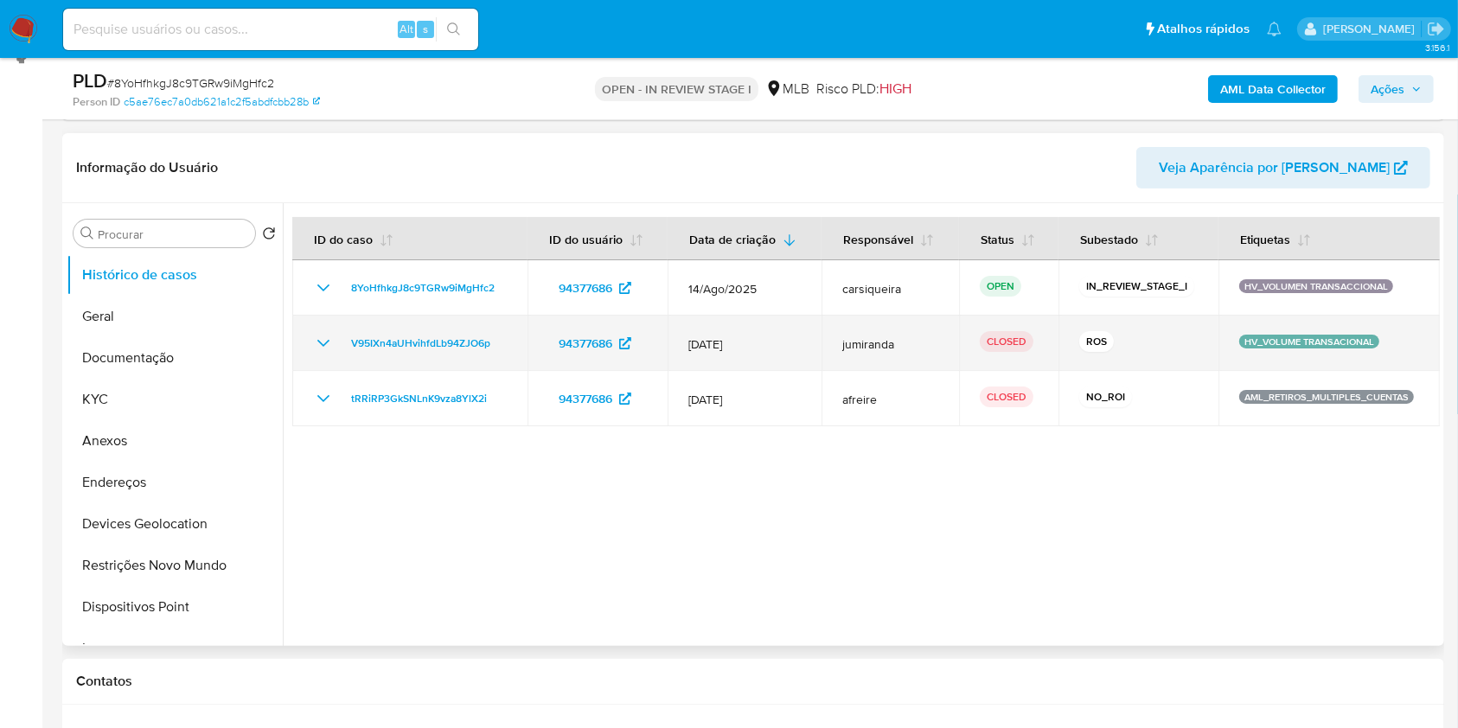
click at [316, 336] on icon "Mostrar/Ocultar" at bounding box center [323, 343] width 21 height 21
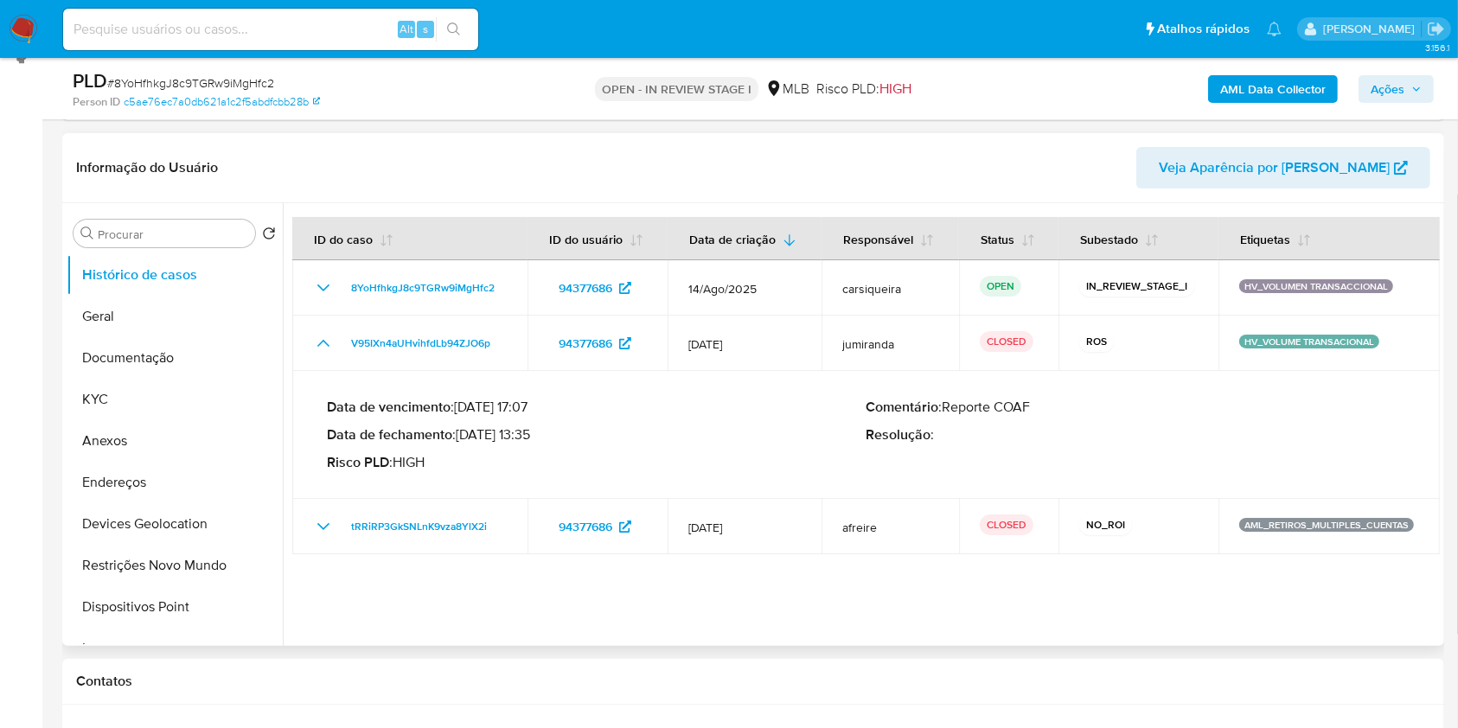
drag, startPoint x: 460, startPoint y: 427, endPoint x: 516, endPoint y: 436, distance: 56.9
click at [516, 436] on p "Data de fechamento : 18/02/2025 13:35" at bounding box center [597, 434] width 540 height 17
click at [525, 438] on p "Data de fechamento : 18/02/2025 13:35" at bounding box center [597, 434] width 540 height 17
drag, startPoint x: 527, startPoint y: 432, endPoint x: 465, endPoint y: 432, distance: 61.4
click at [465, 432] on p "Data de fechamento : 18/02/2025 13:35" at bounding box center [597, 434] width 540 height 17
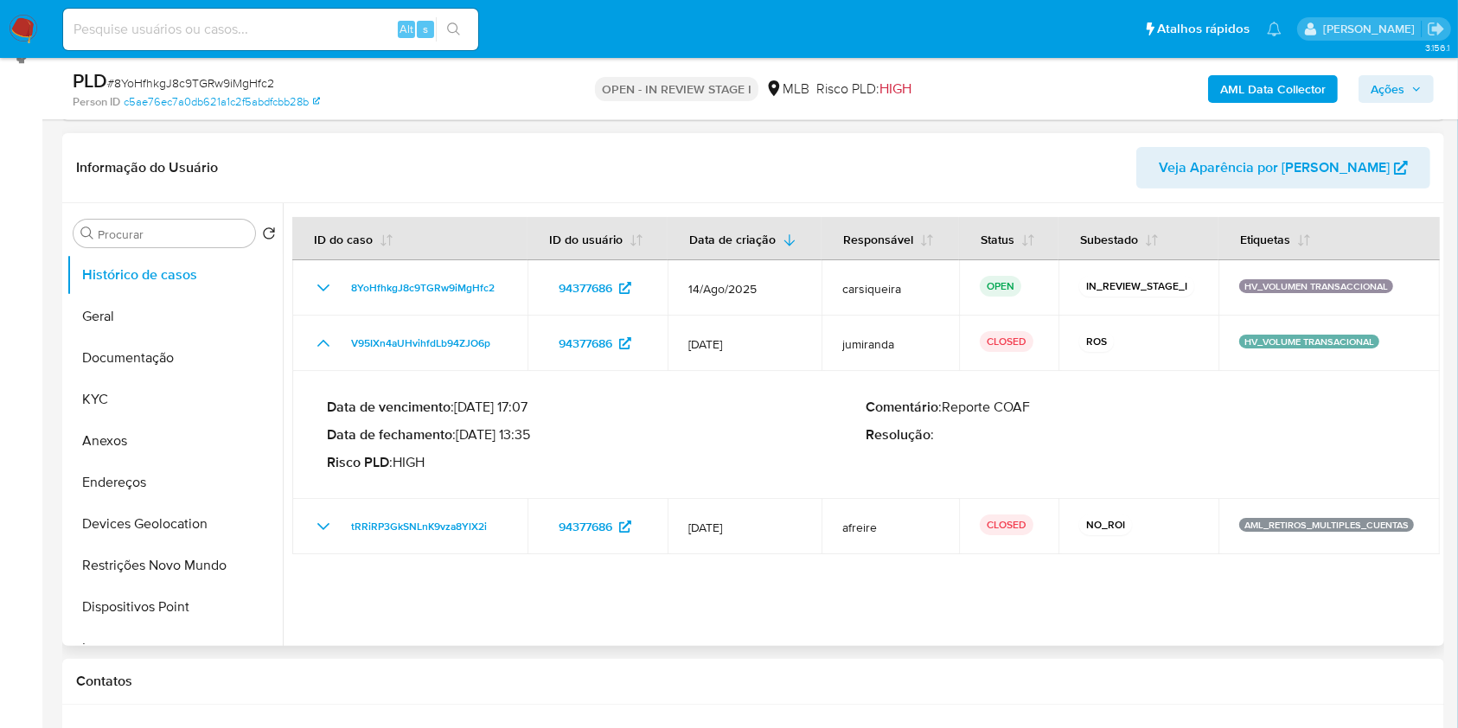
click at [543, 429] on p "Data de fechamento : 18/02/2025 13:35" at bounding box center [597, 434] width 540 height 17
drag, startPoint x: 530, startPoint y: 437, endPoint x: 461, endPoint y: 438, distance: 69.2
click at [461, 438] on p "Data de fechamento : 18/02/2025 13:35" at bounding box center [597, 434] width 540 height 17
click at [160, 445] on button "Anexos" at bounding box center [168, 441] width 202 height 42
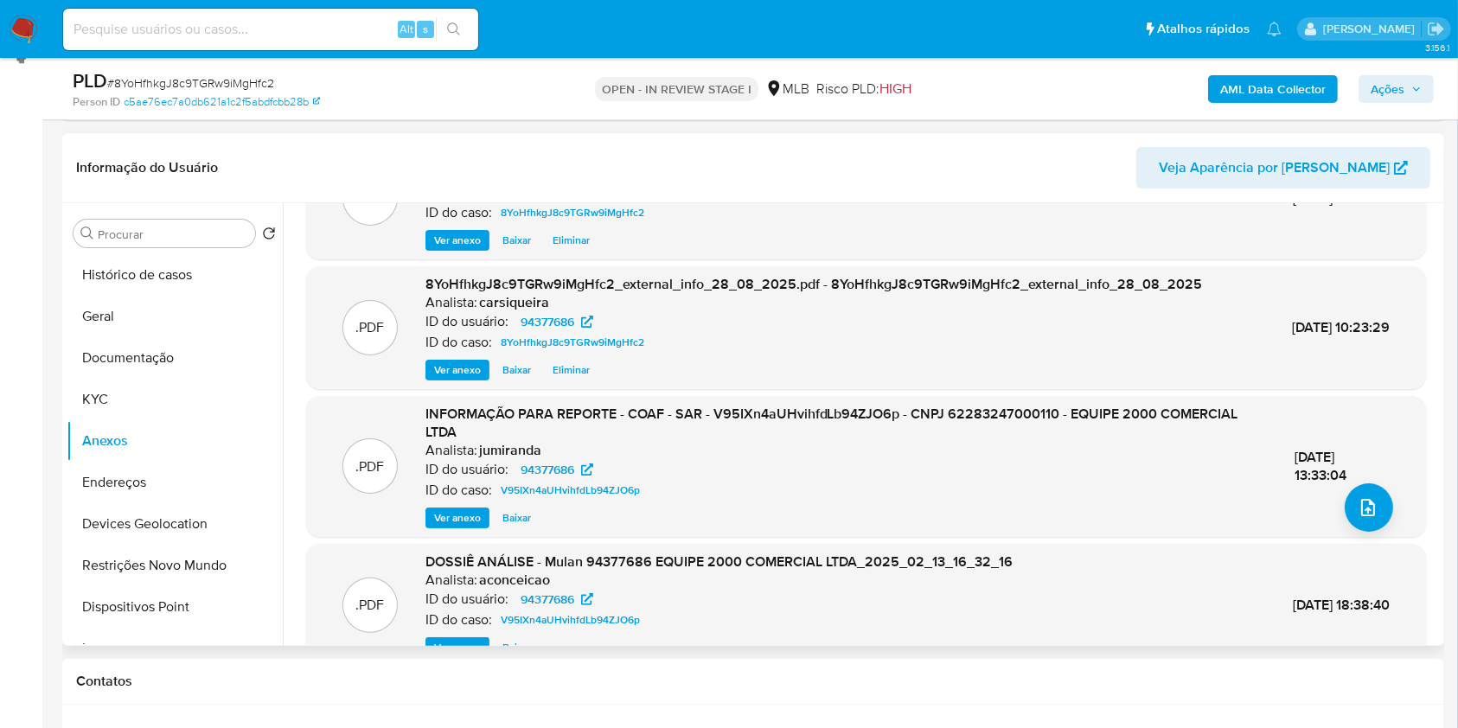
scroll to position [115, 0]
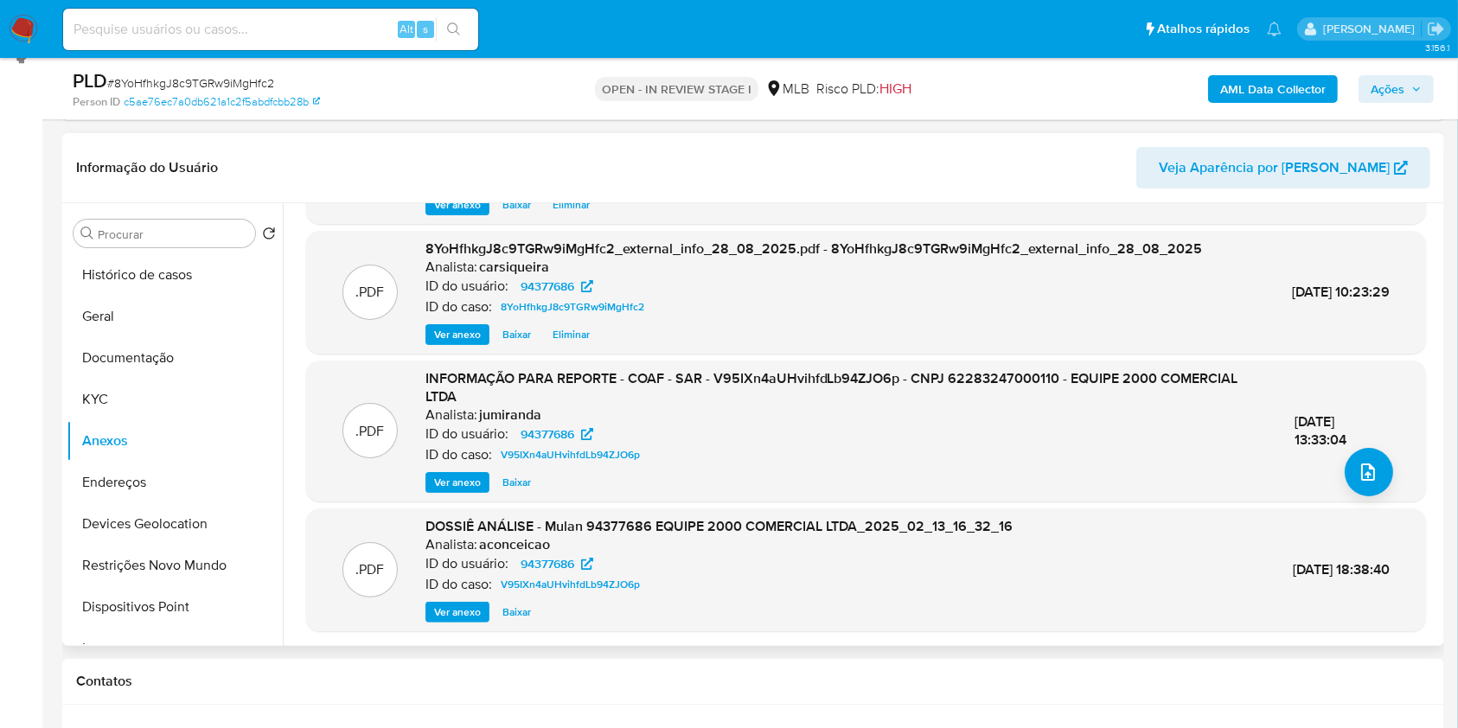
click at [452, 482] on span "Ver anexo" at bounding box center [457, 482] width 47 height 17
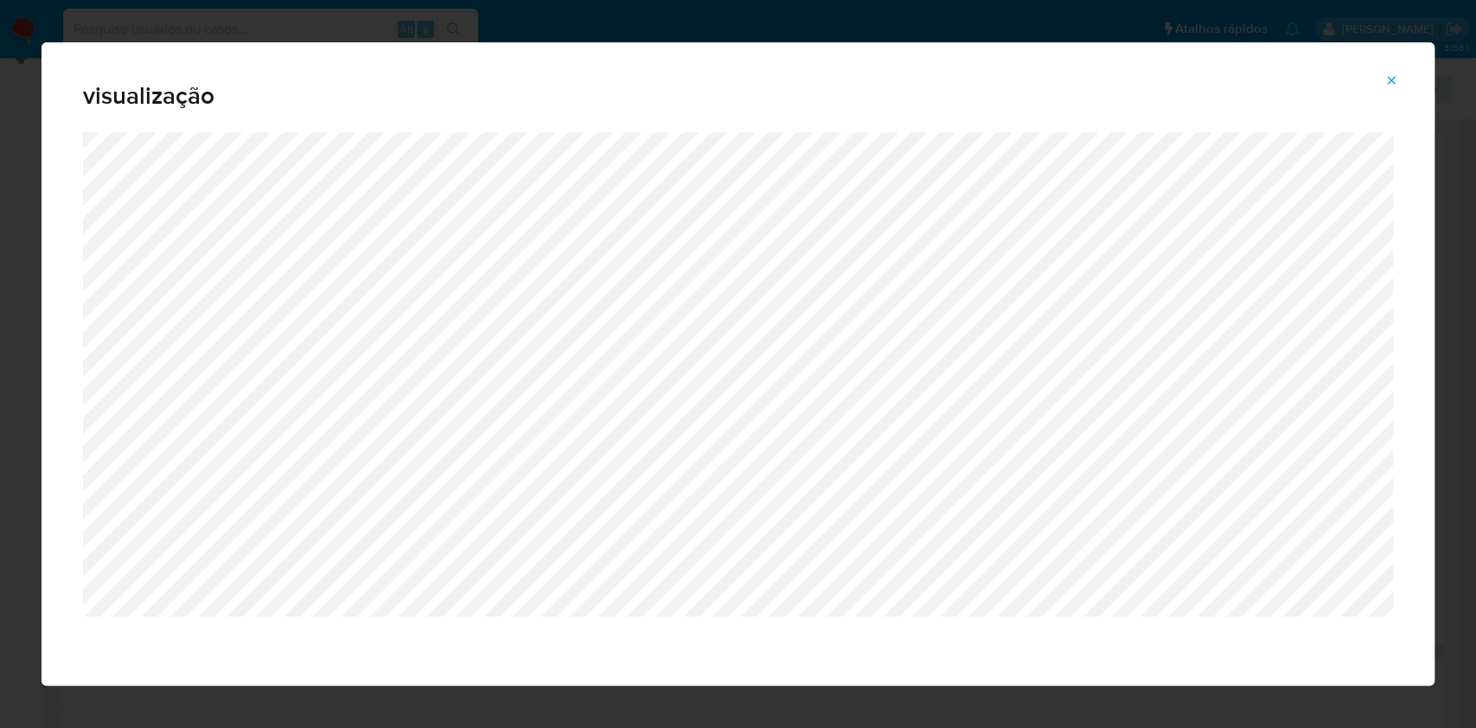
click at [0, 370] on div "visualização" at bounding box center [738, 364] width 1476 height 728
click at [1387, 81] on icon "Attachment preview" at bounding box center [1392, 81] width 14 height 14
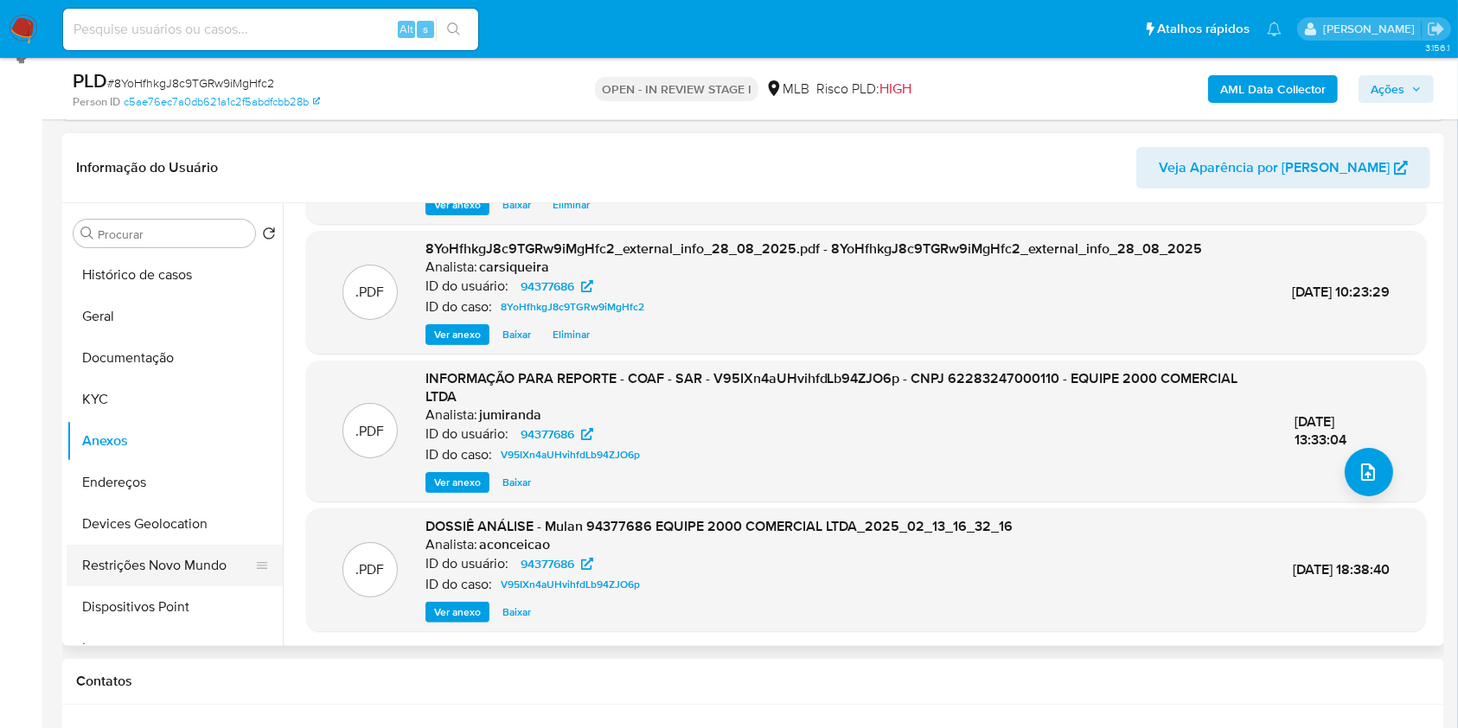
click at [139, 564] on button "Restrições Novo Mundo" at bounding box center [168, 566] width 202 height 42
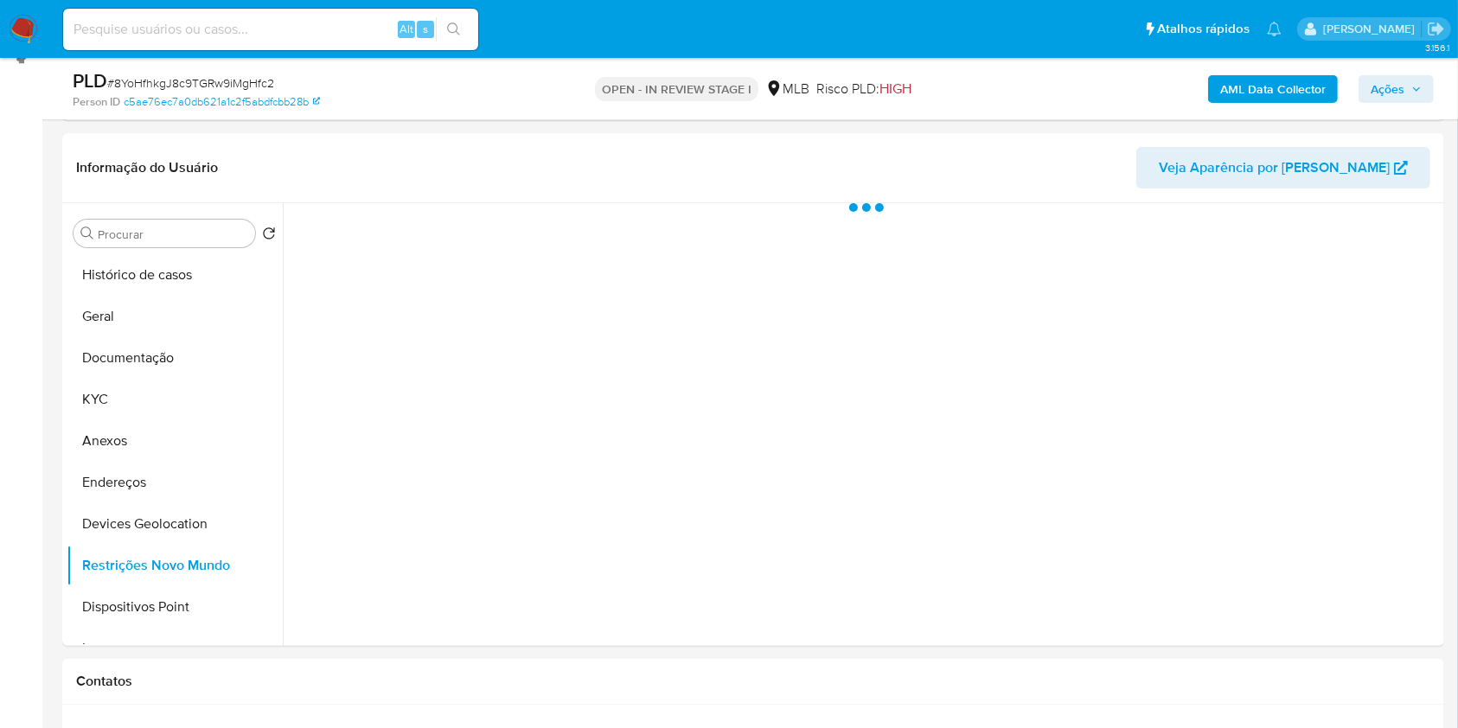
scroll to position [0, 0]
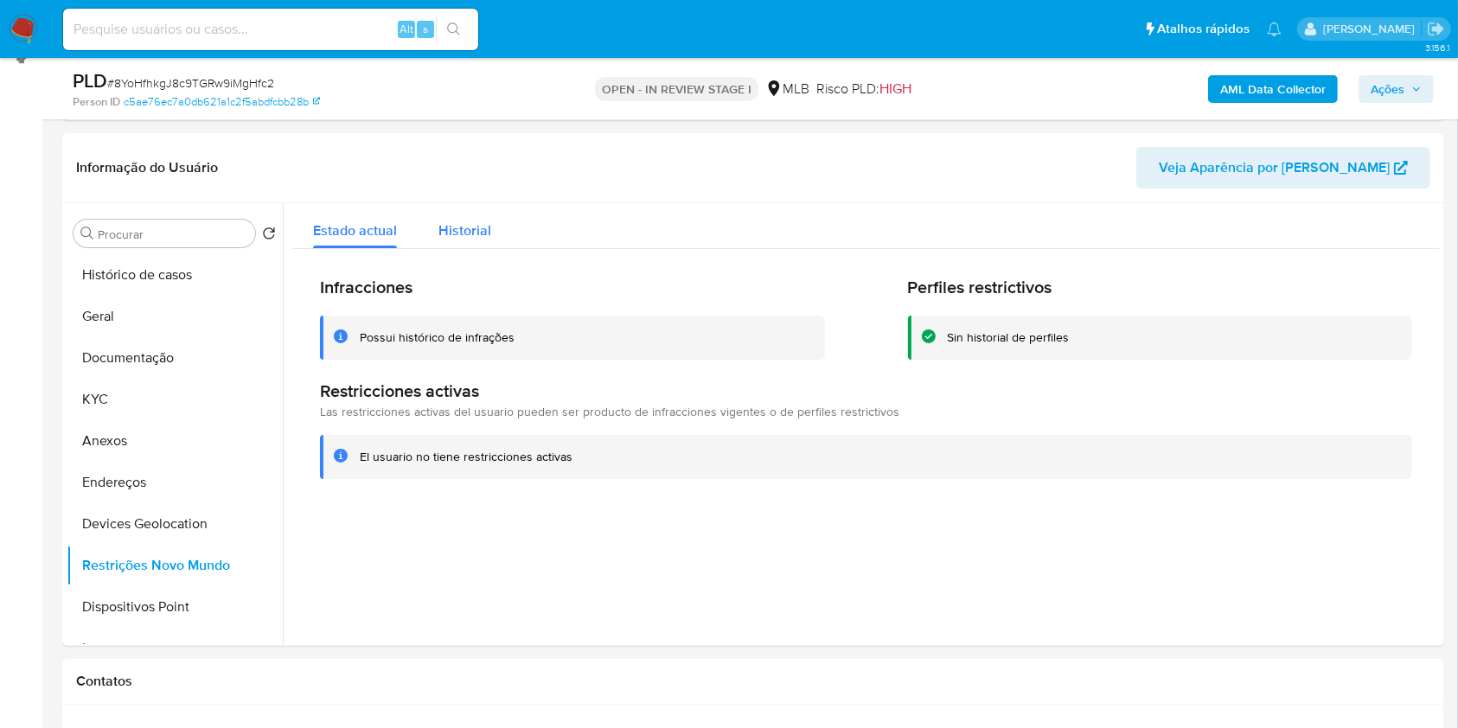
click at [432, 243] on button "Historial" at bounding box center [465, 226] width 94 height 46
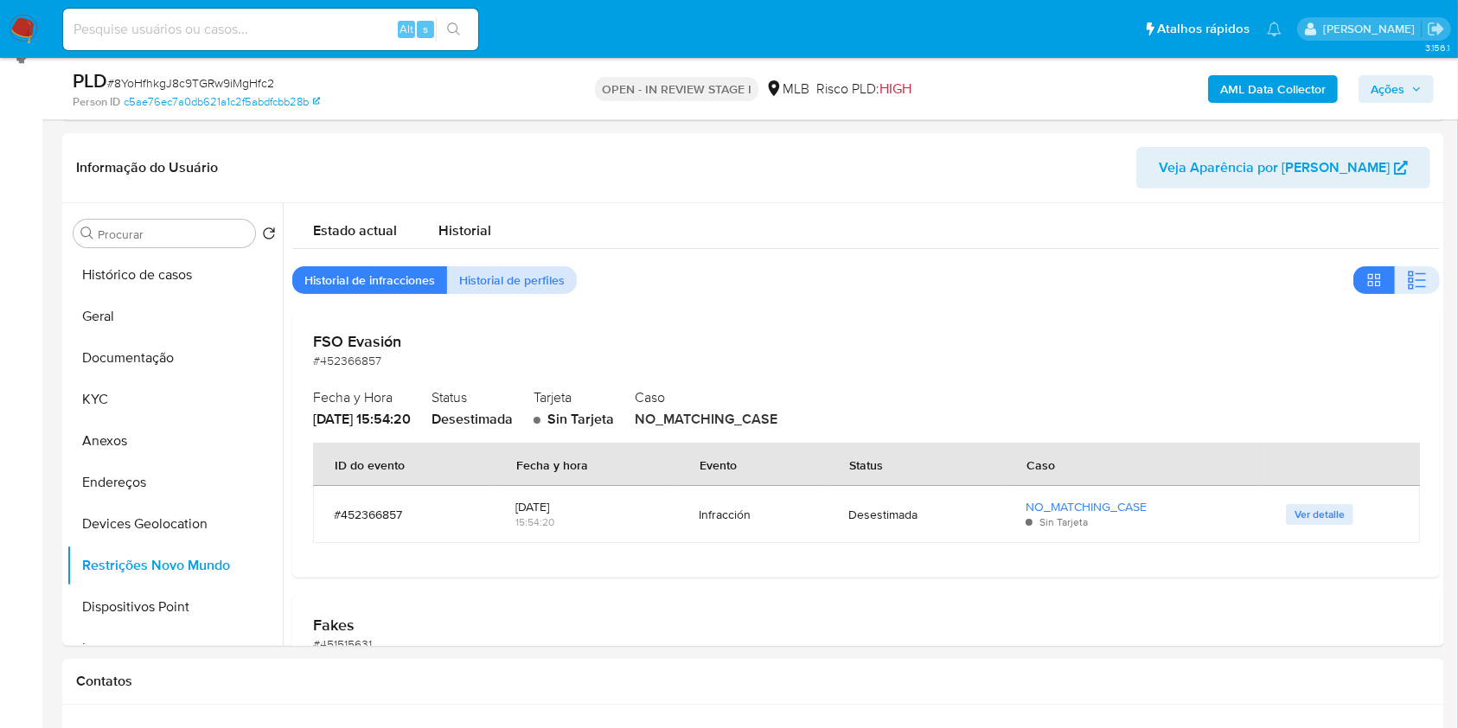
click at [465, 287] on span "Historial de perfiles" at bounding box center [512, 280] width 106 height 24
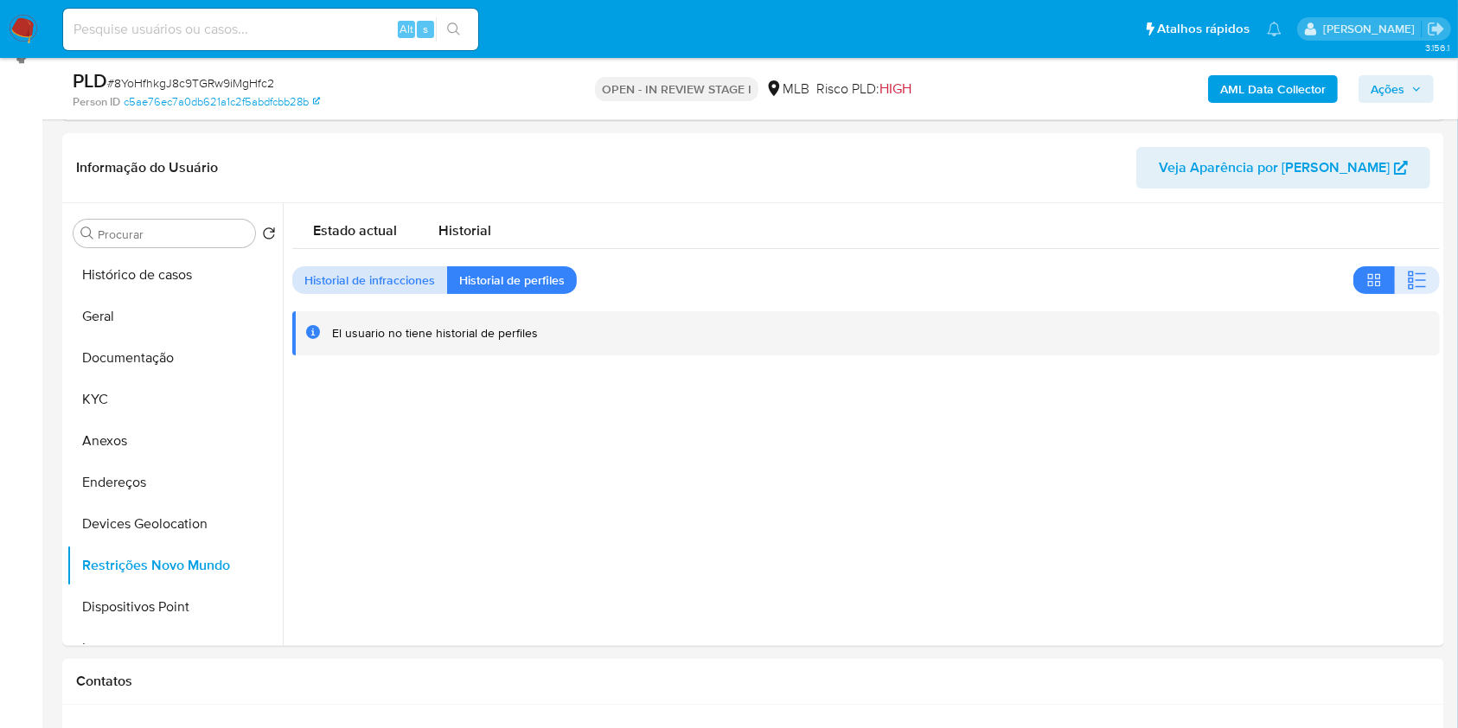
click at [413, 284] on span "Historial de infracciones" at bounding box center [369, 280] width 131 height 24
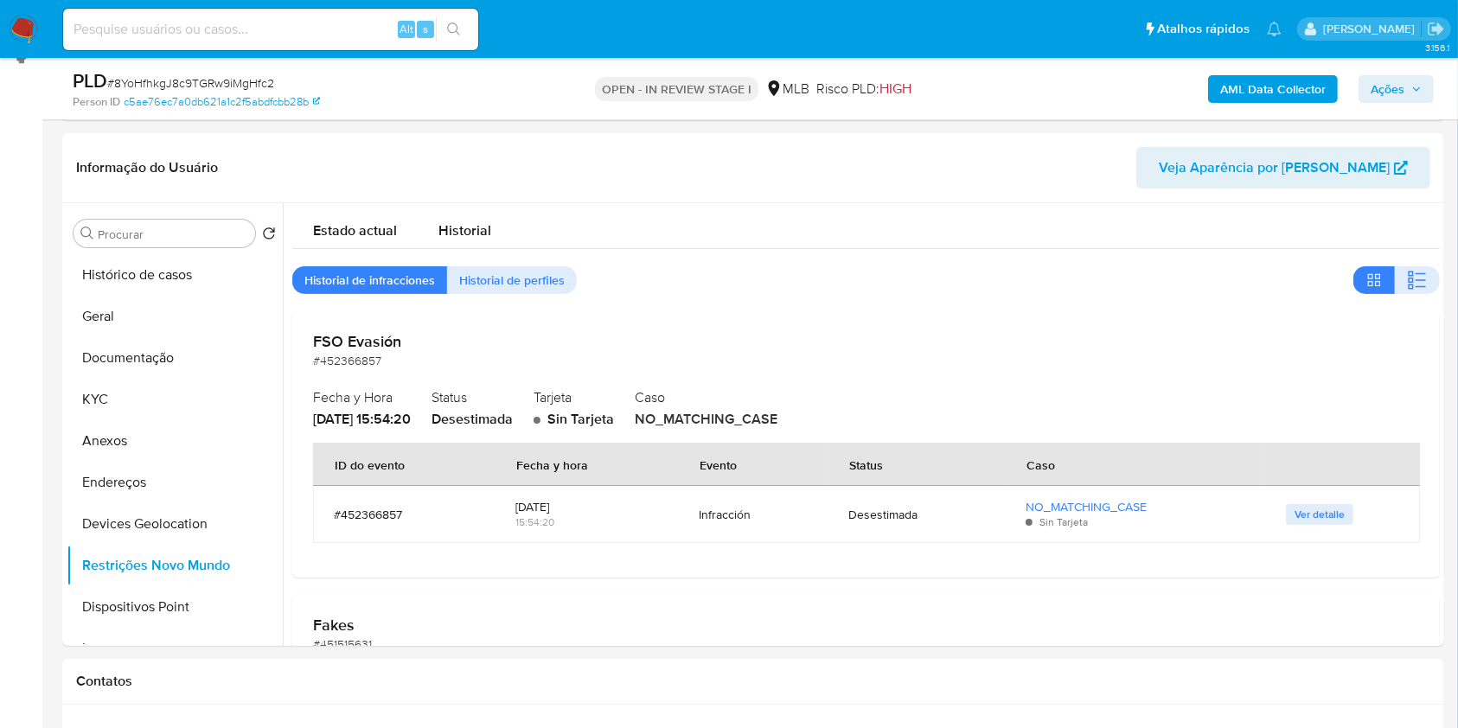
drag, startPoint x: 139, startPoint y: 365, endPoint x: 141, endPoint y: 9, distance: 356.3
click at [139, 363] on button "Documentação" at bounding box center [175, 358] width 216 height 42
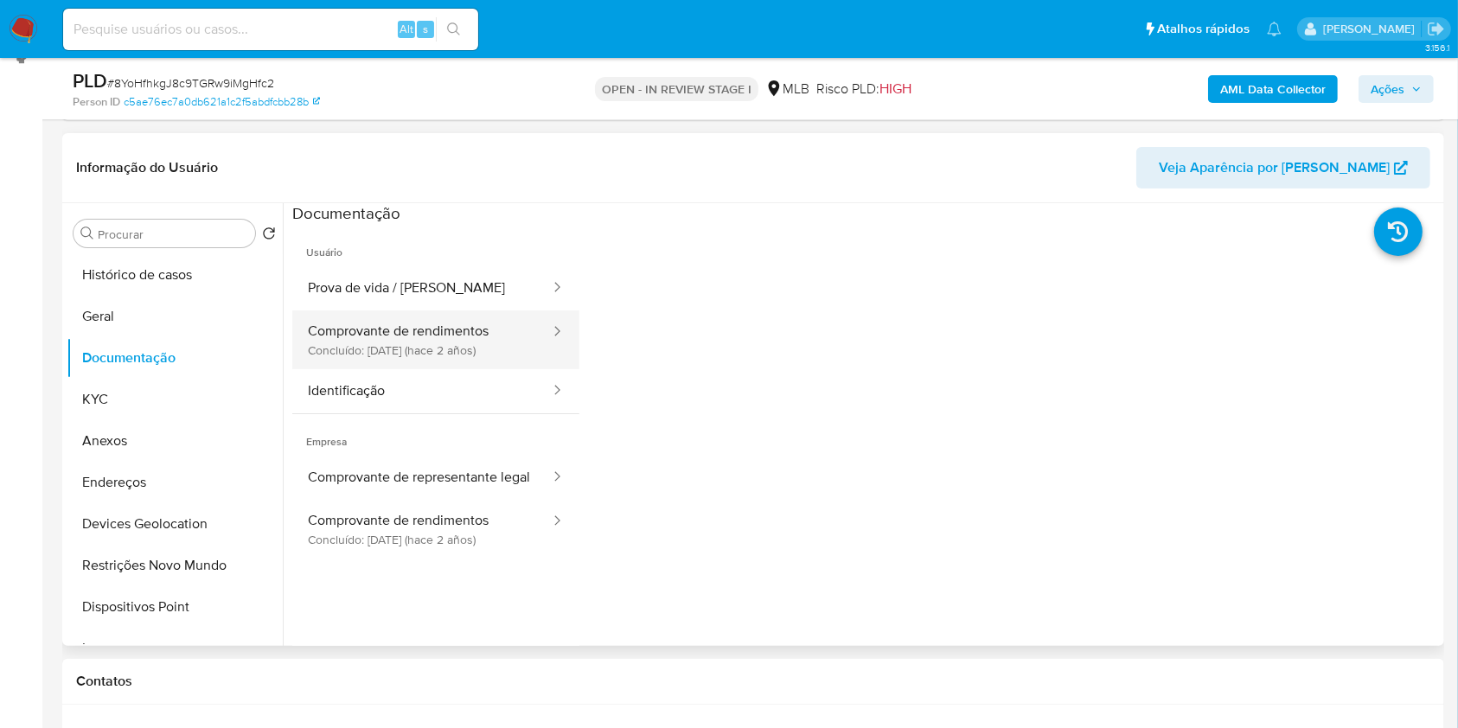
click at [458, 336] on button "Comprovante de rendimentos Concluído: 14/04/2023 (hace 2 años)" at bounding box center [421, 339] width 259 height 59
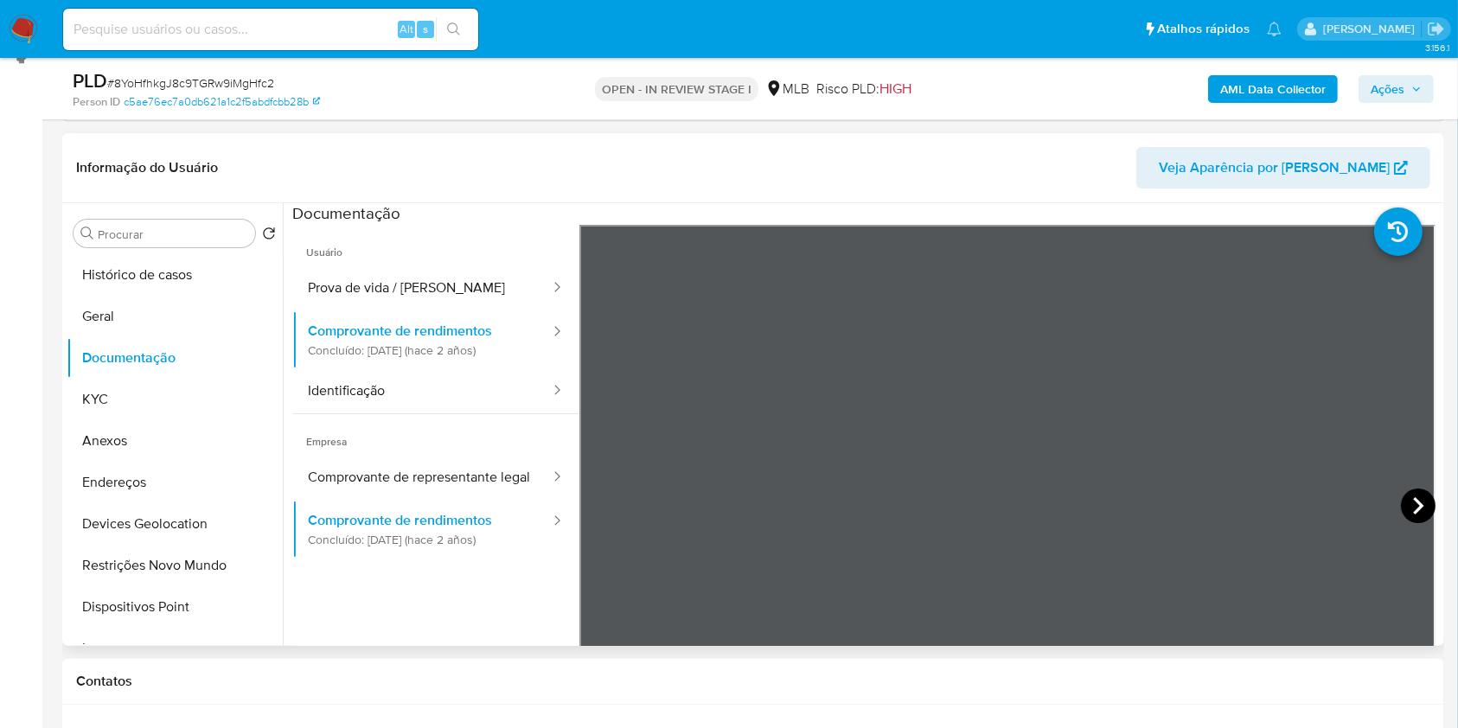
click at [1408, 507] on icon at bounding box center [1418, 506] width 35 height 35
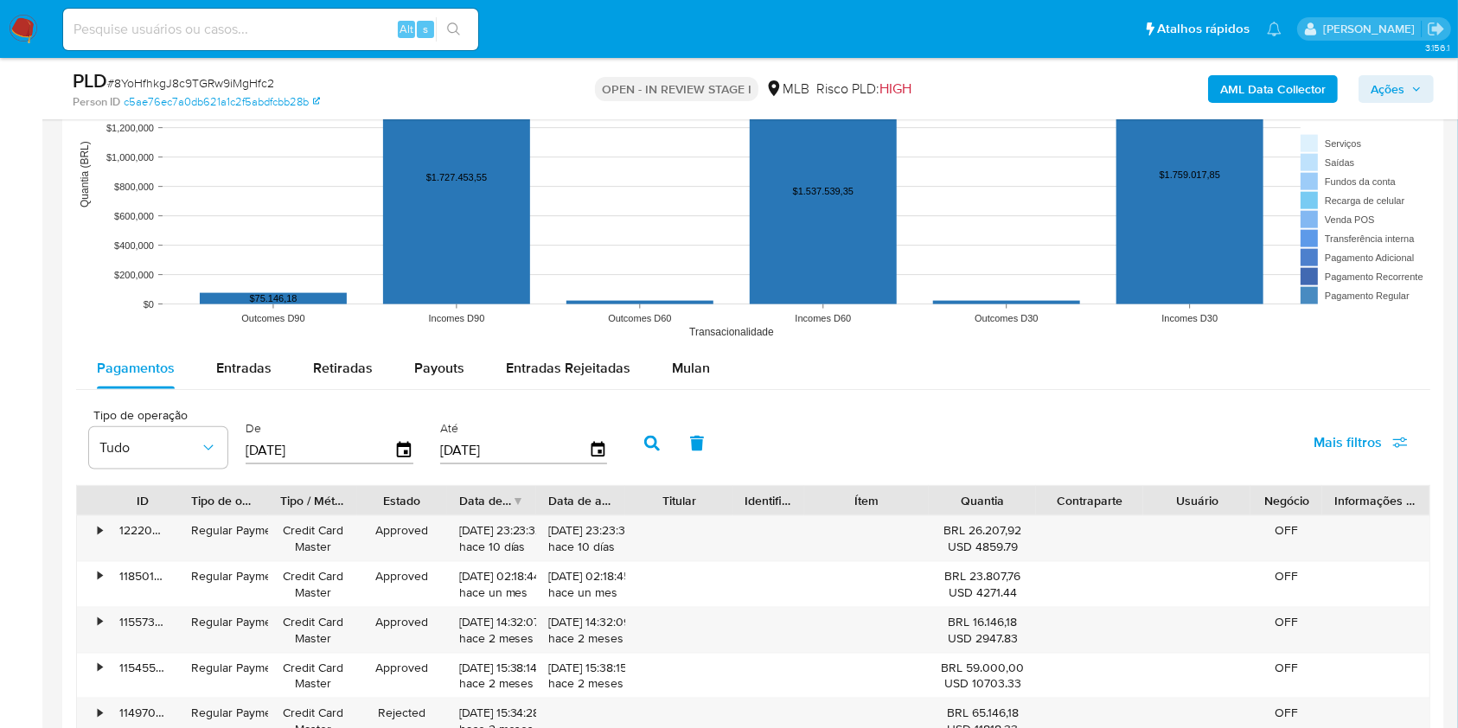
scroll to position [2048, 0]
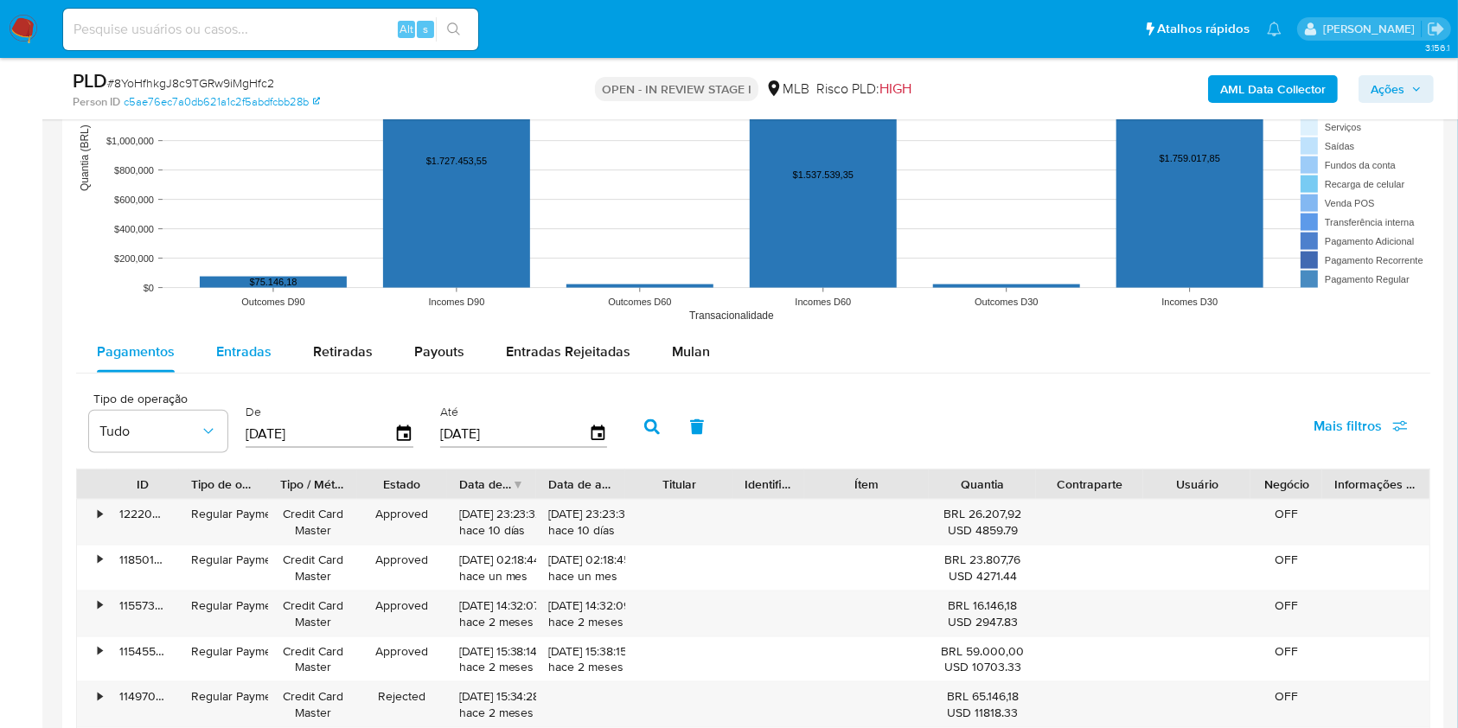
click at [202, 340] on button "Entradas" at bounding box center [243, 352] width 97 height 42
select select "10"
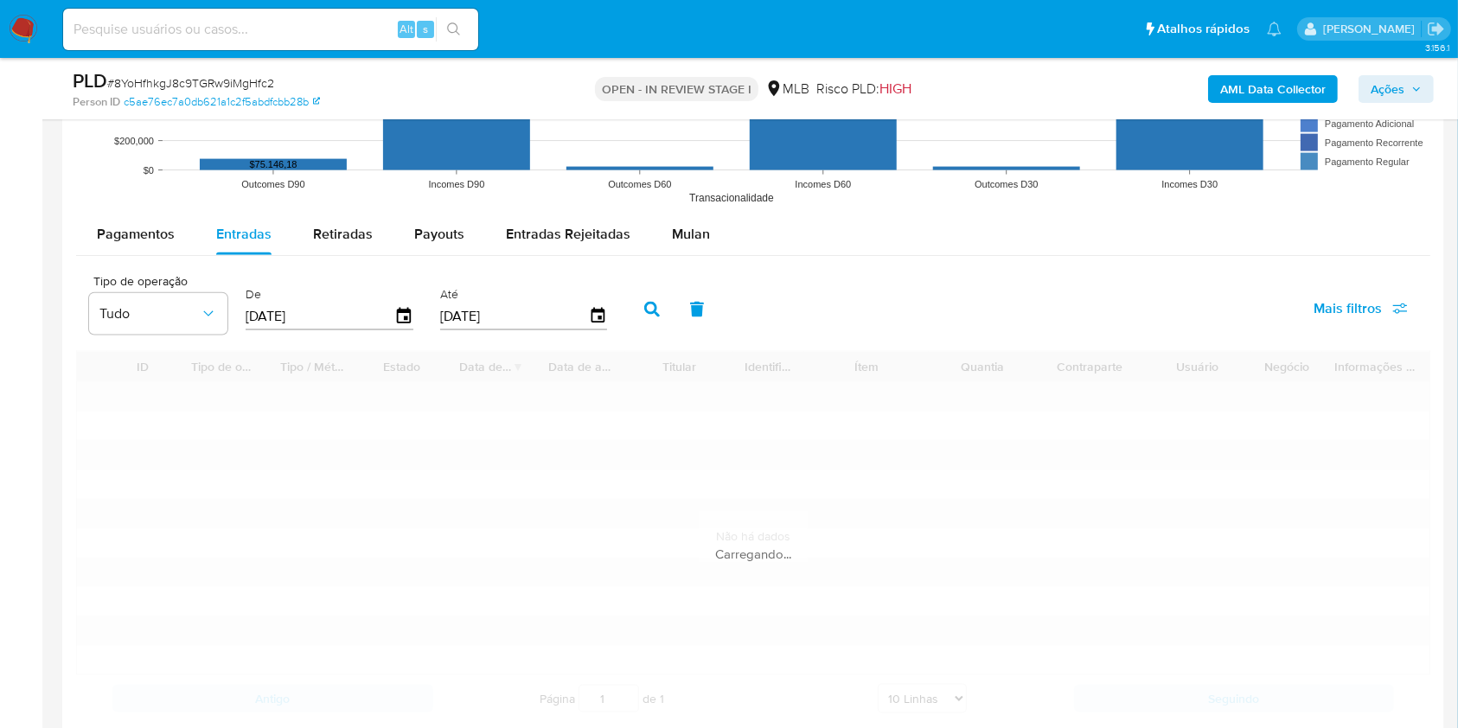
scroll to position [2279, 0]
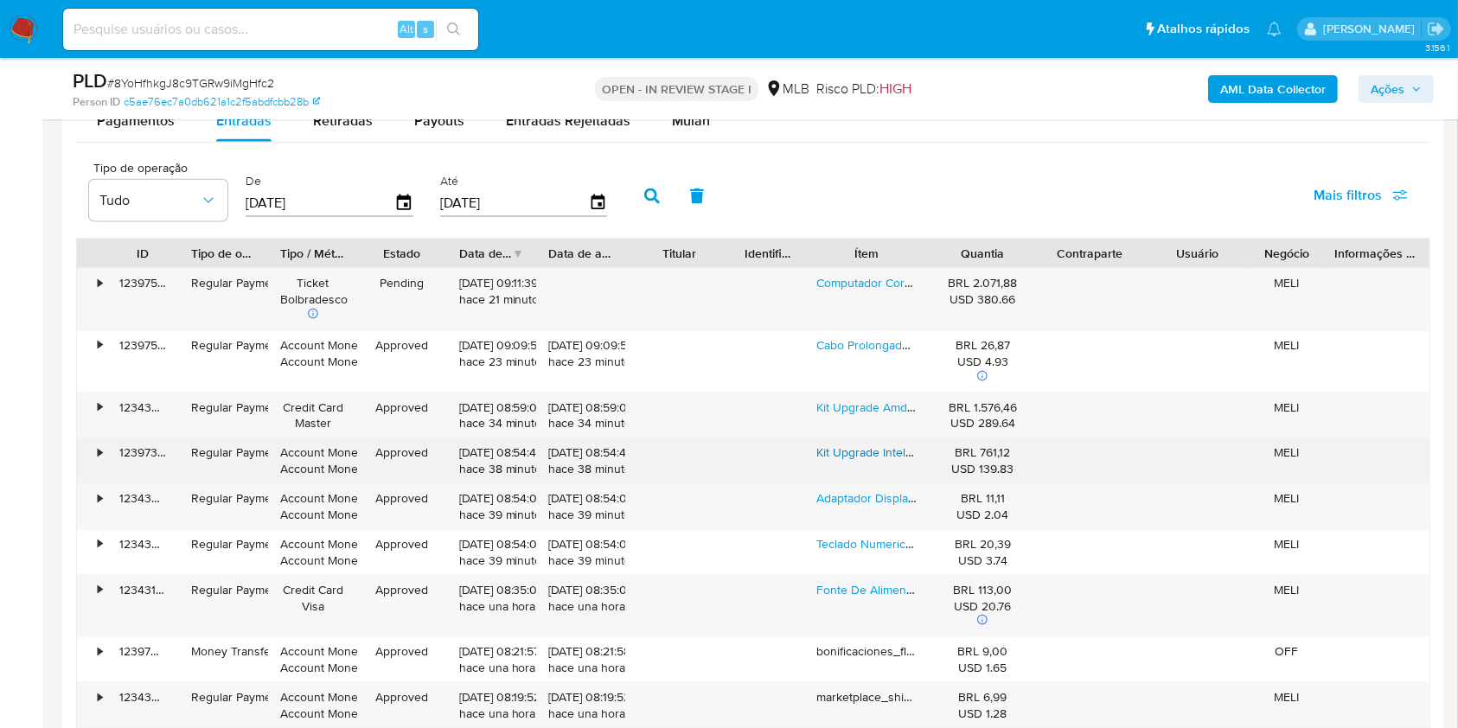
click at [874, 445] on link "Kit Upgrade Intel I5 3.1 + Placa Mãe Intel H61 C/memória 8gb Preto" at bounding box center [991, 452] width 351 height 17
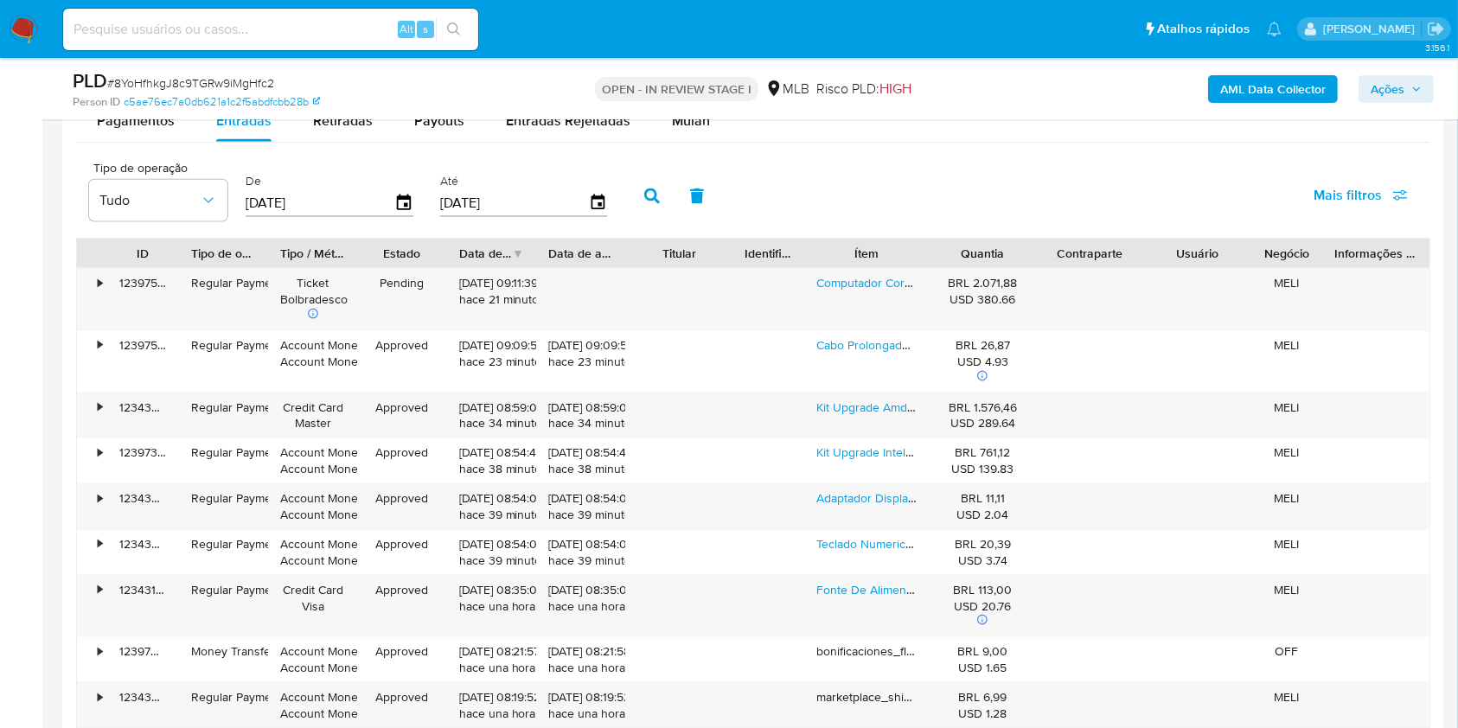
click at [1391, 93] on span "Ações" at bounding box center [1388, 89] width 34 height 28
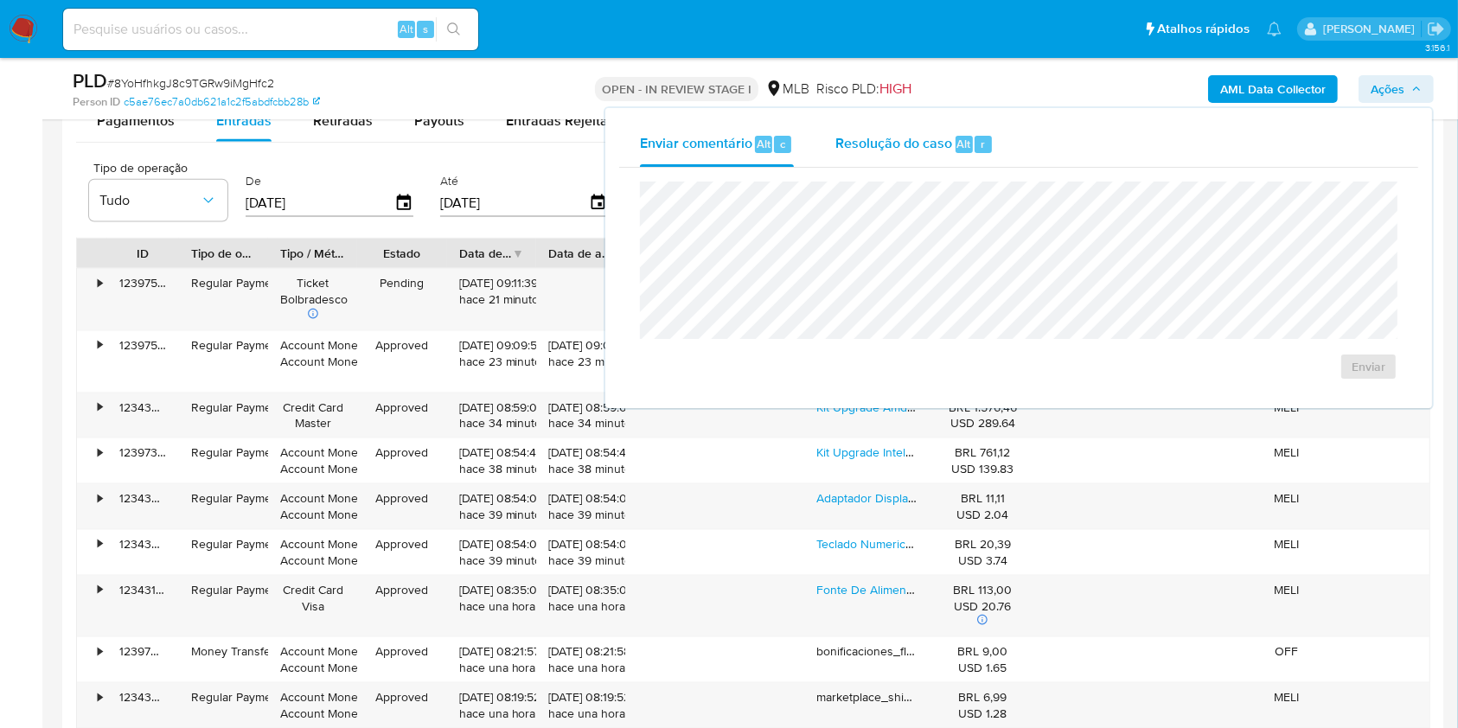
click at [927, 128] on div "Resolução do caso Alt r" at bounding box center [914, 144] width 158 height 45
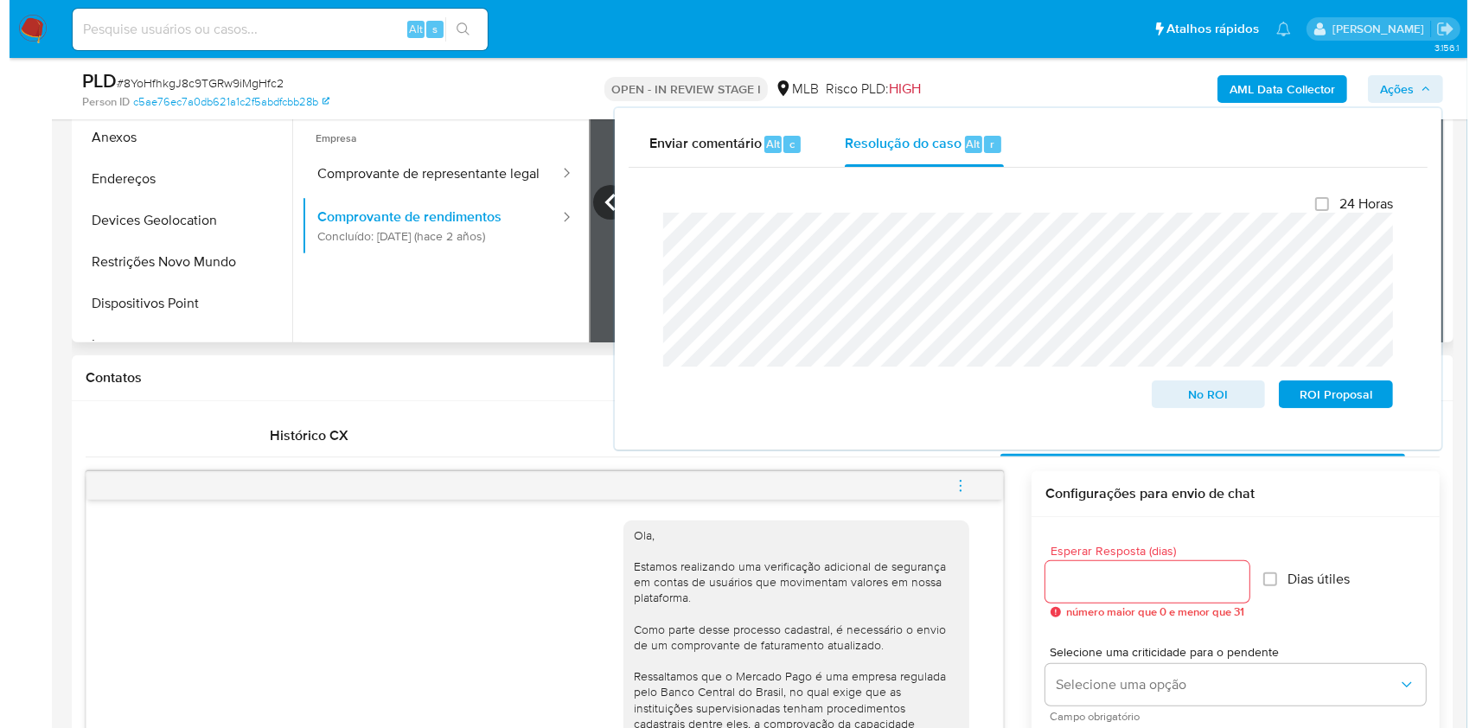
scroll to position [203, 0]
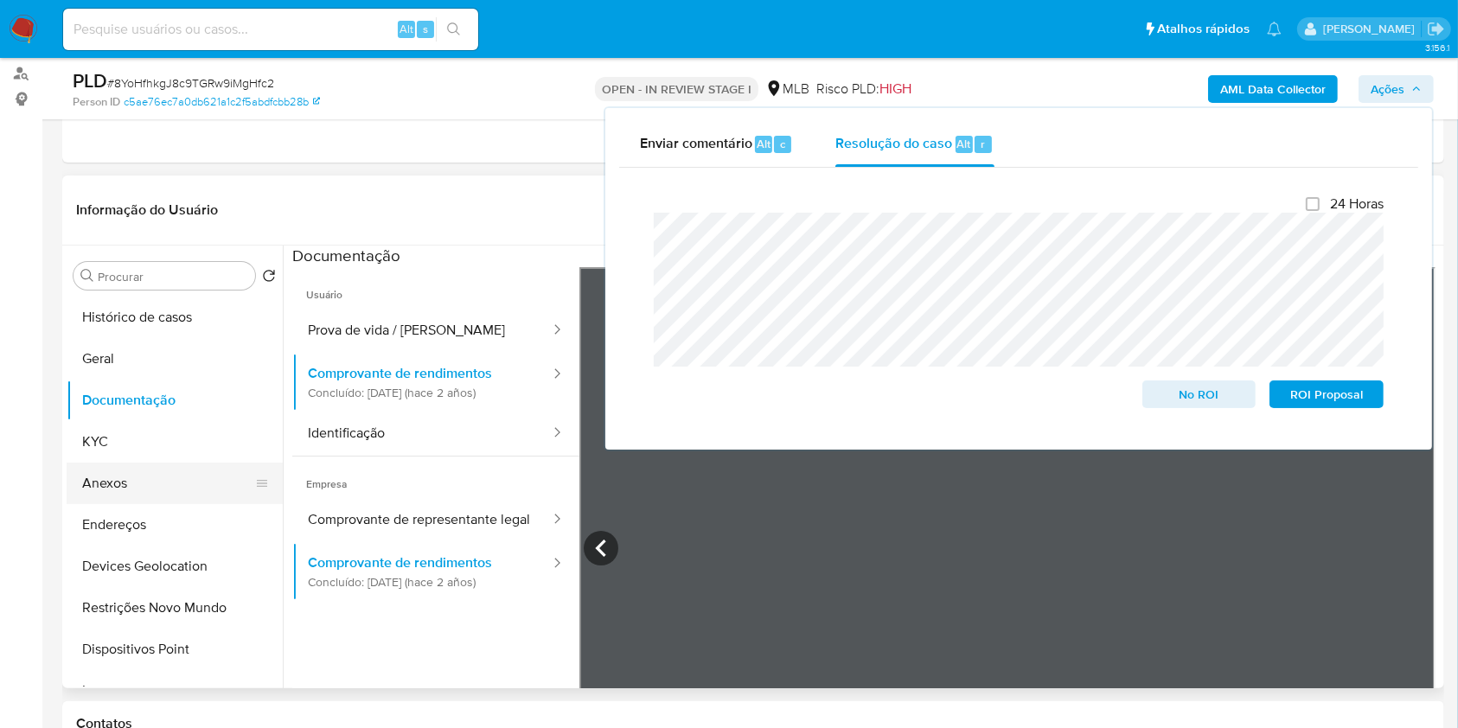
click at [128, 483] on button "Anexos" at bounding box center [168, 484] width 202 height 42
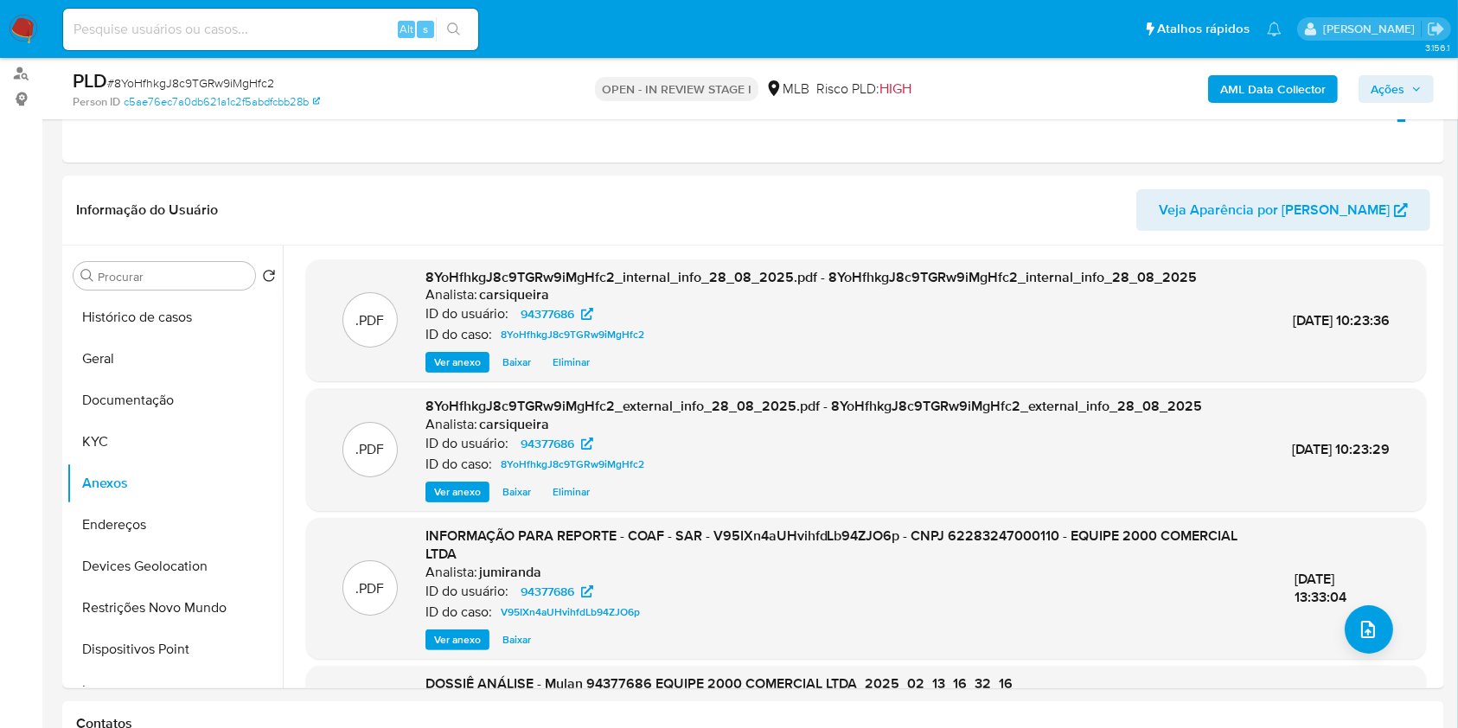
click at [1394, 80] on span "Ações" at bounding box center [1388, 89] width 34 height 28
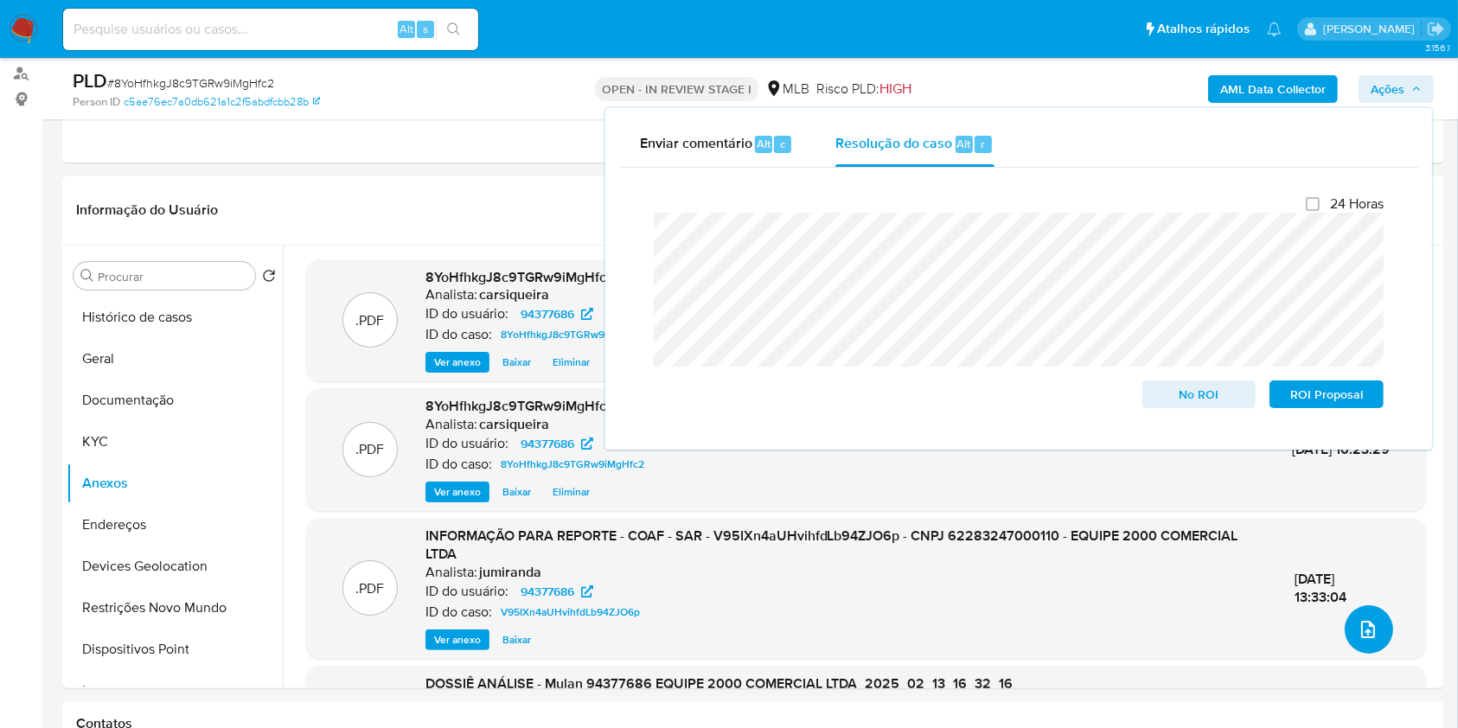
click at [1358, 632] on icon "upload-file" at bounding box center [1368, 629] width 21 height 21
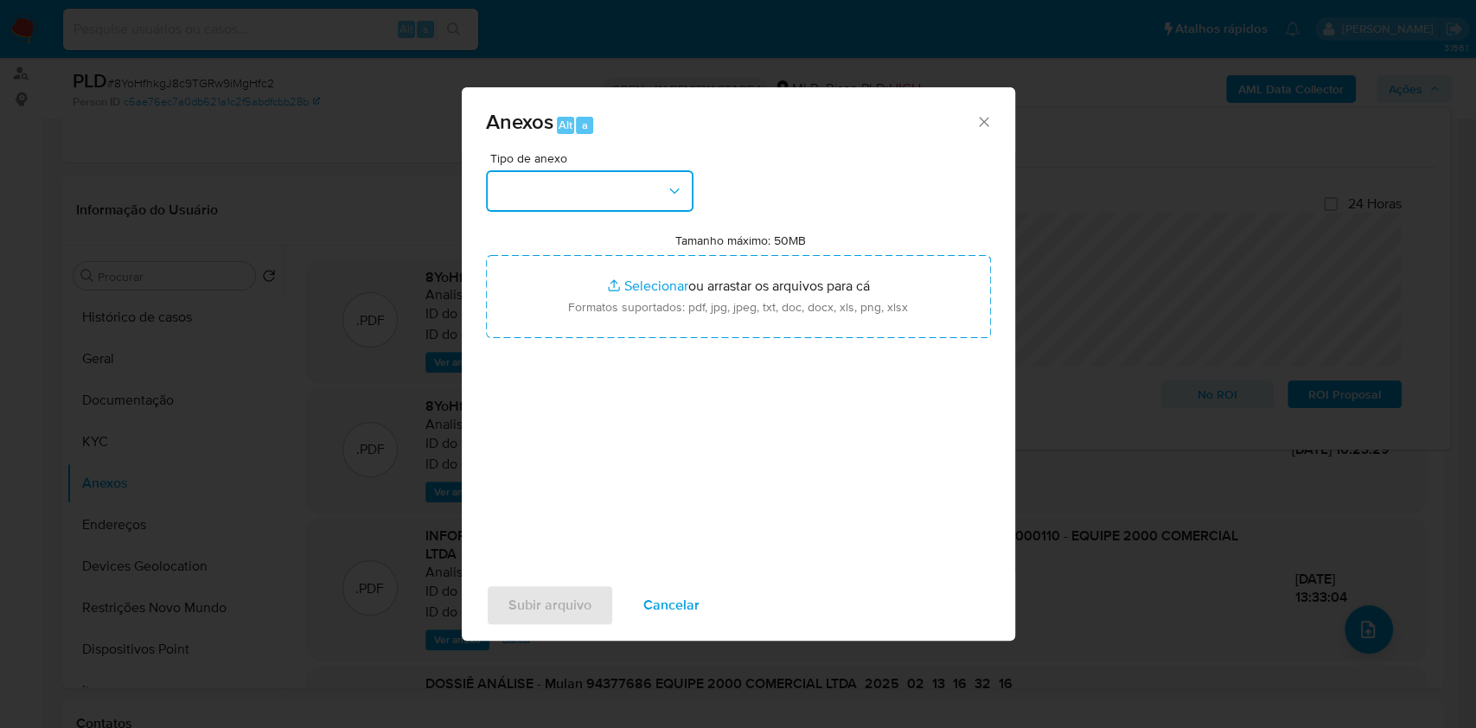
click at [532, 203] on button "button" at bounding box center [590, 191] width 208 height 42
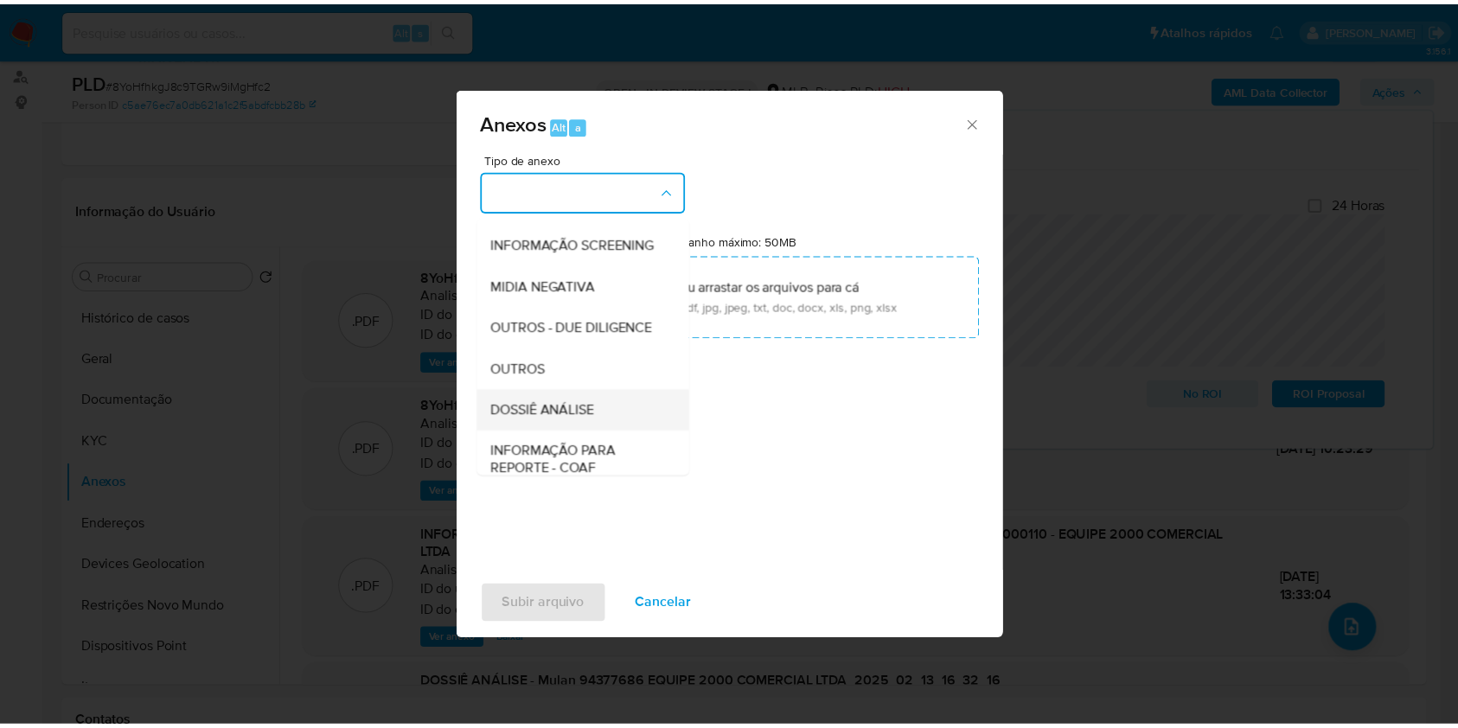
scroll to position [266, 0]
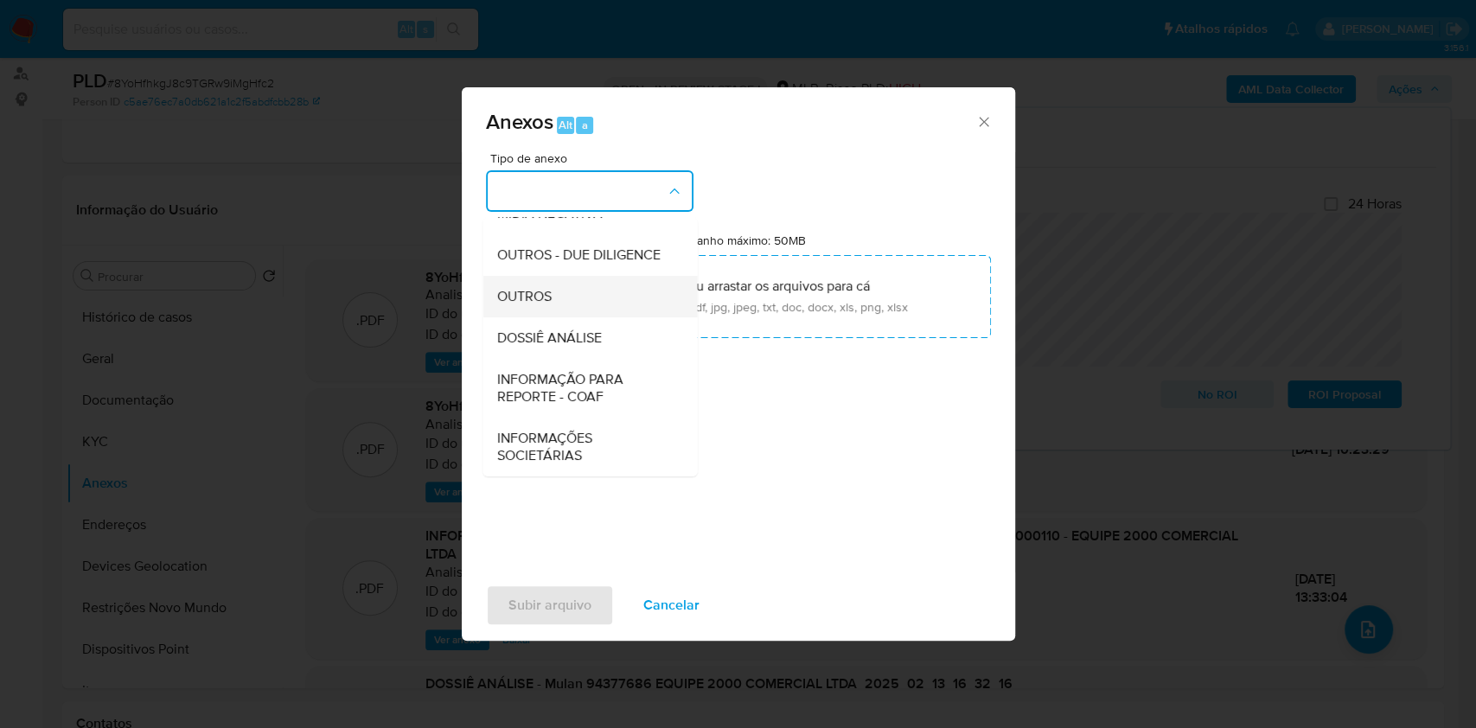
click at [558, 307] on div "OUTROS" at bounding box center [584, 297] width 176 height 42
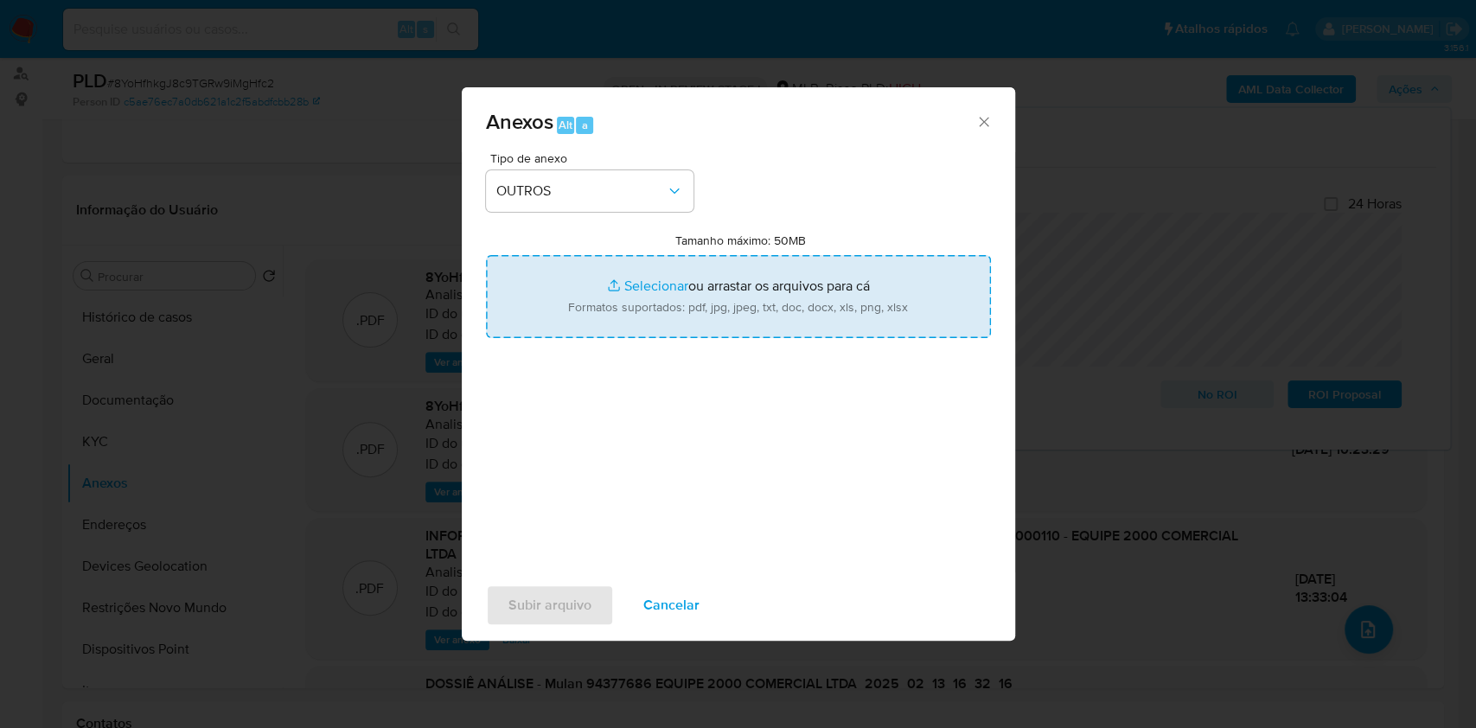
click at [656, 290] on input "Tamanho máximo: 50MB Selecionar arquivos" at bounding box center [738, 296] width 505 height 83
type input "C:\fakepath\2° SAR - CNPJ 62283247000110 - EQUIPE 2000 COMERCIAL LTDA - Documen…"
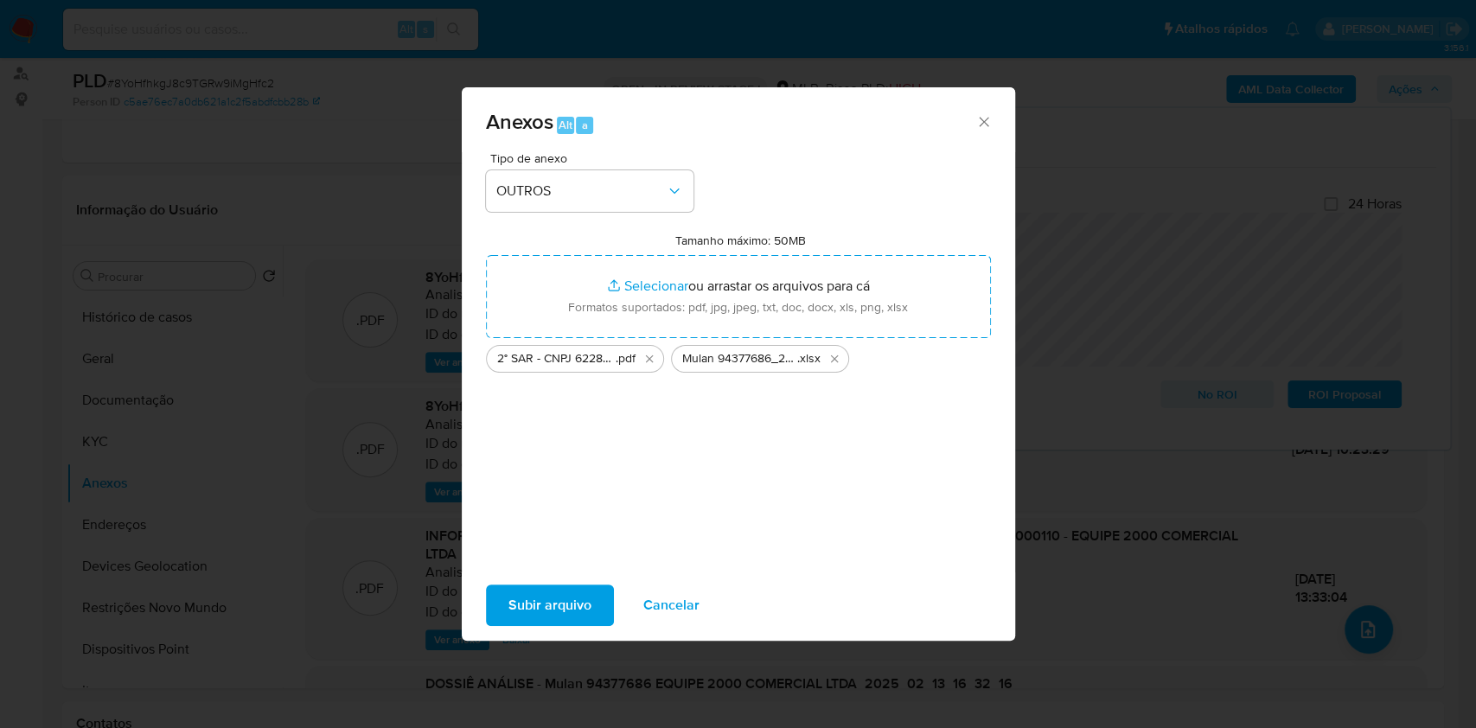
click at [541, 587] on span "Subir arquivo" at bounding box center [550, 605] width 83 height 38
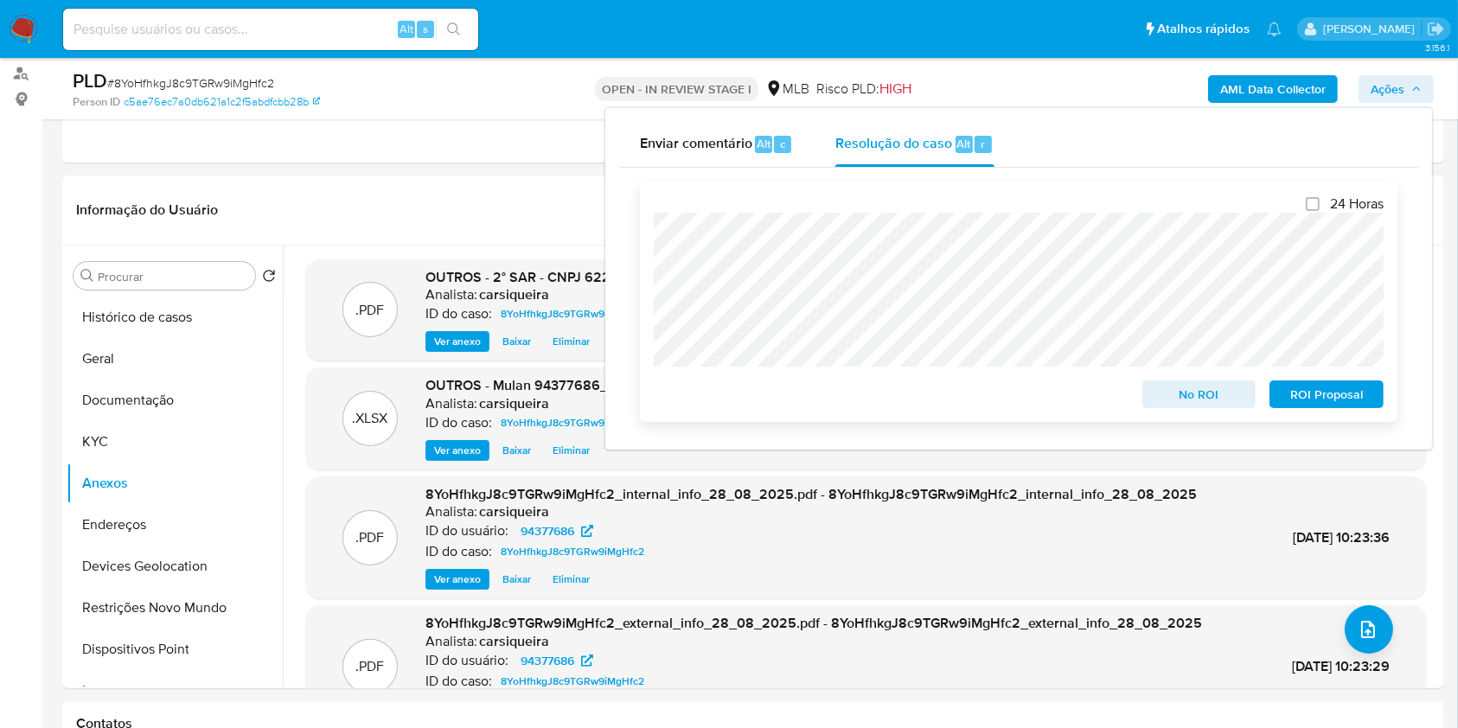
click at [1360, 392] on span "ROI Proposal" at bounding box center [1327, 394] width 90 height 24
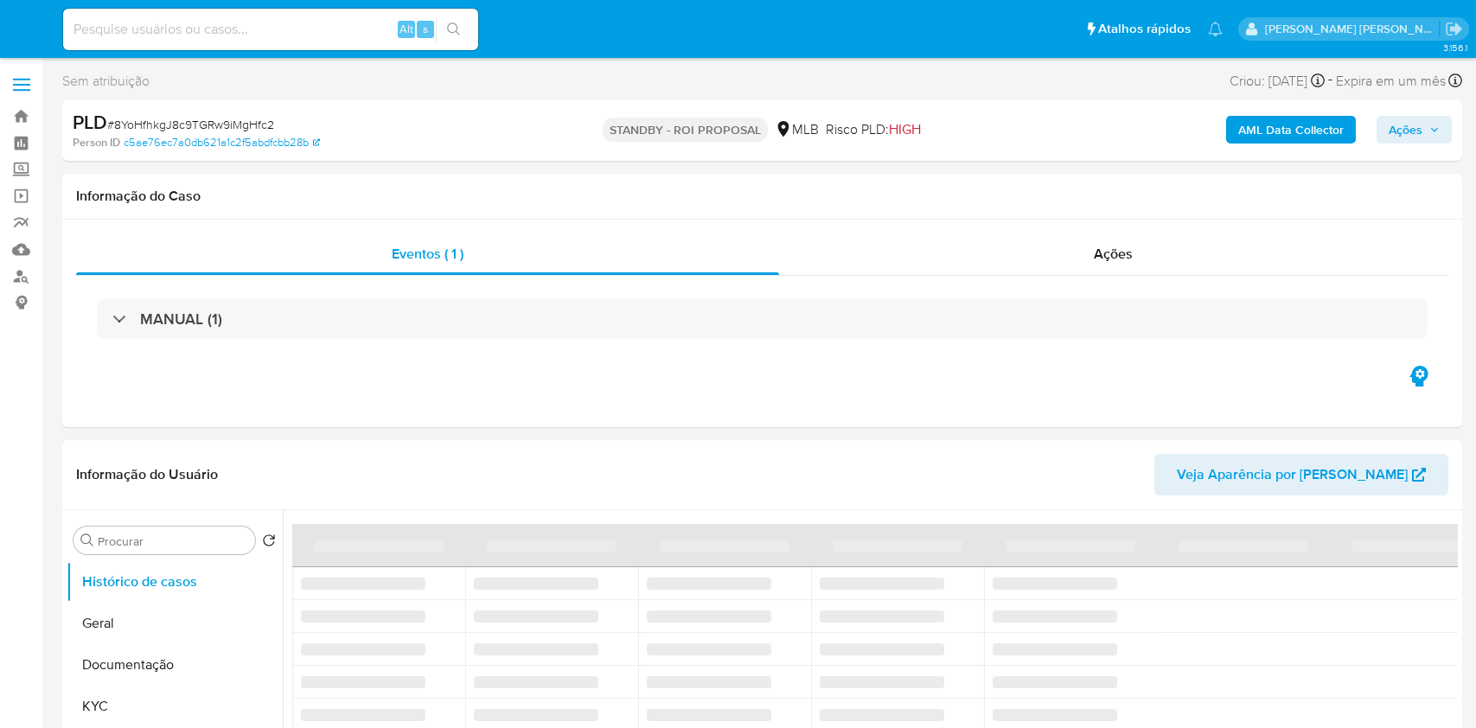
select select "10"
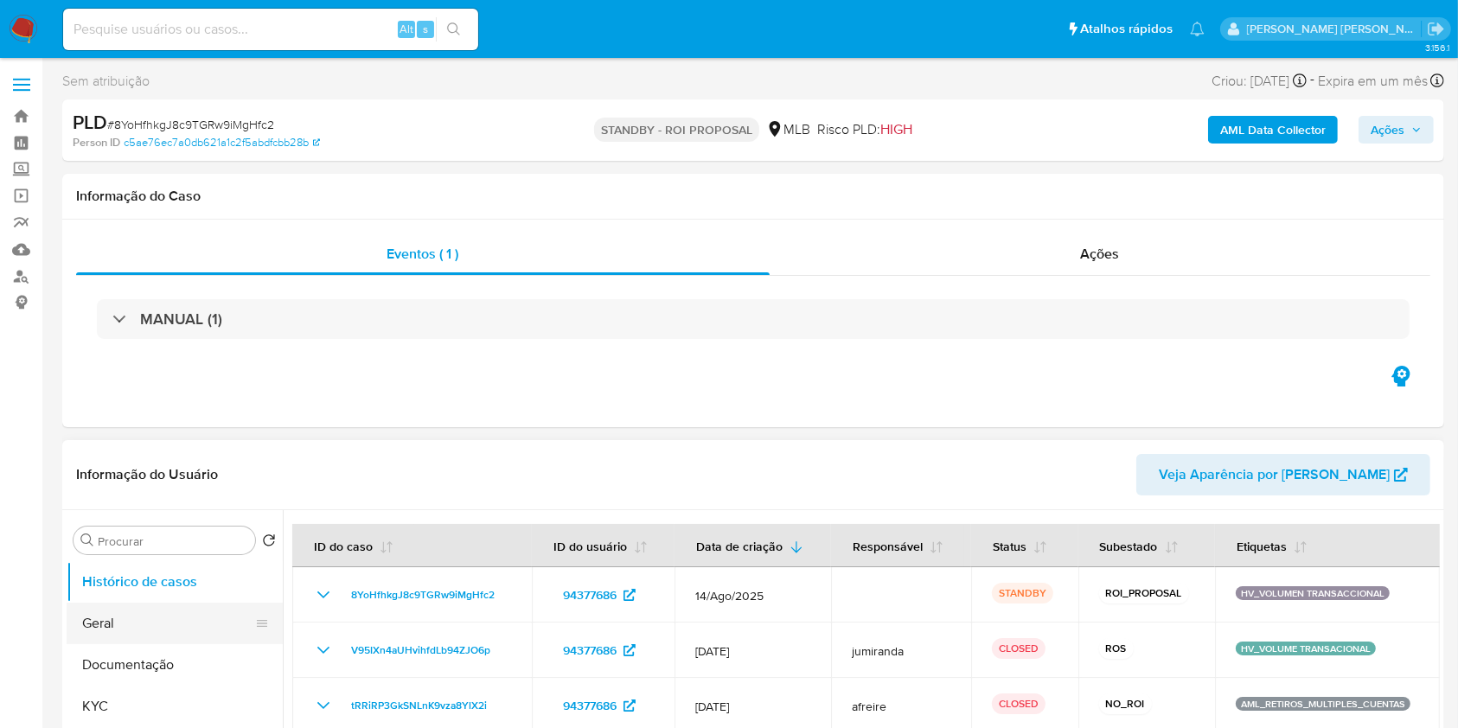
click at [157, 629] on button "Geral" at bounding box center [168, 624] width 202 height 42
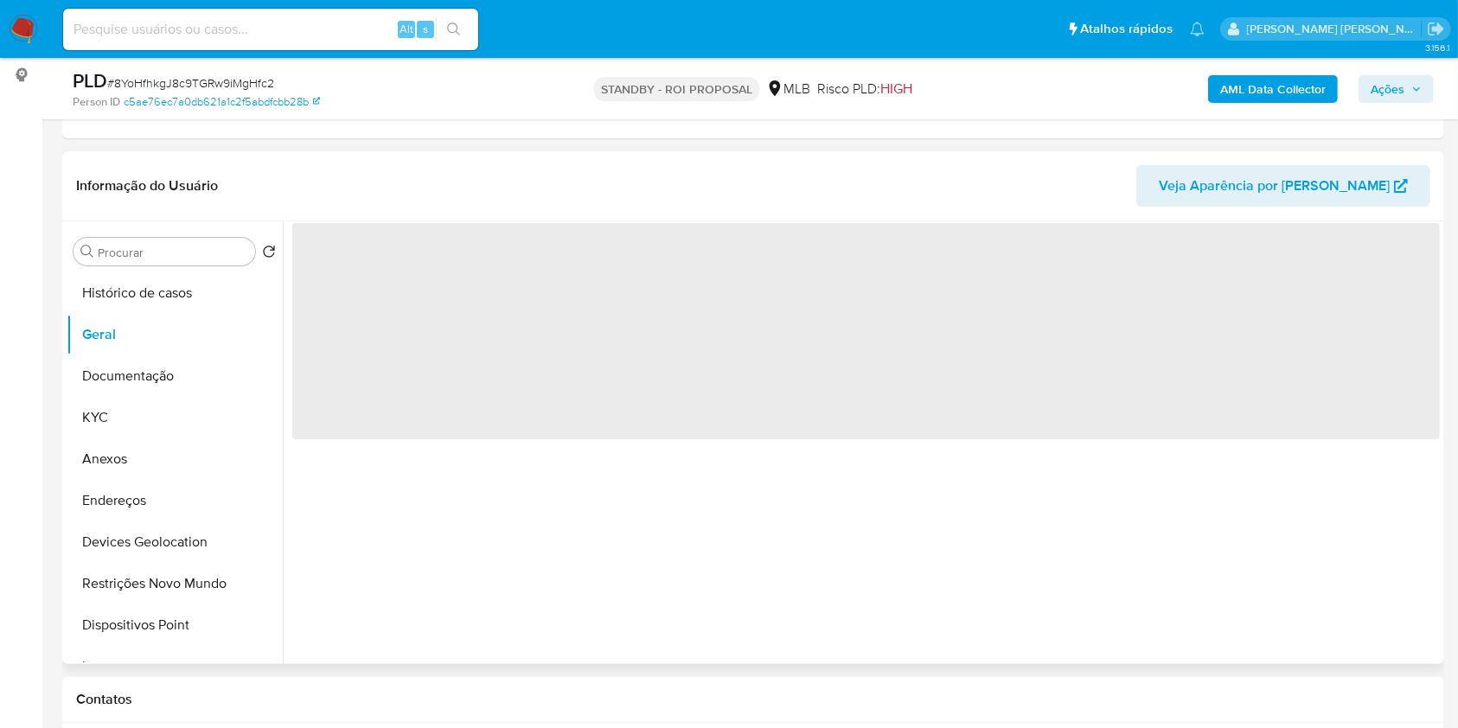
scroll to position [230, 0]
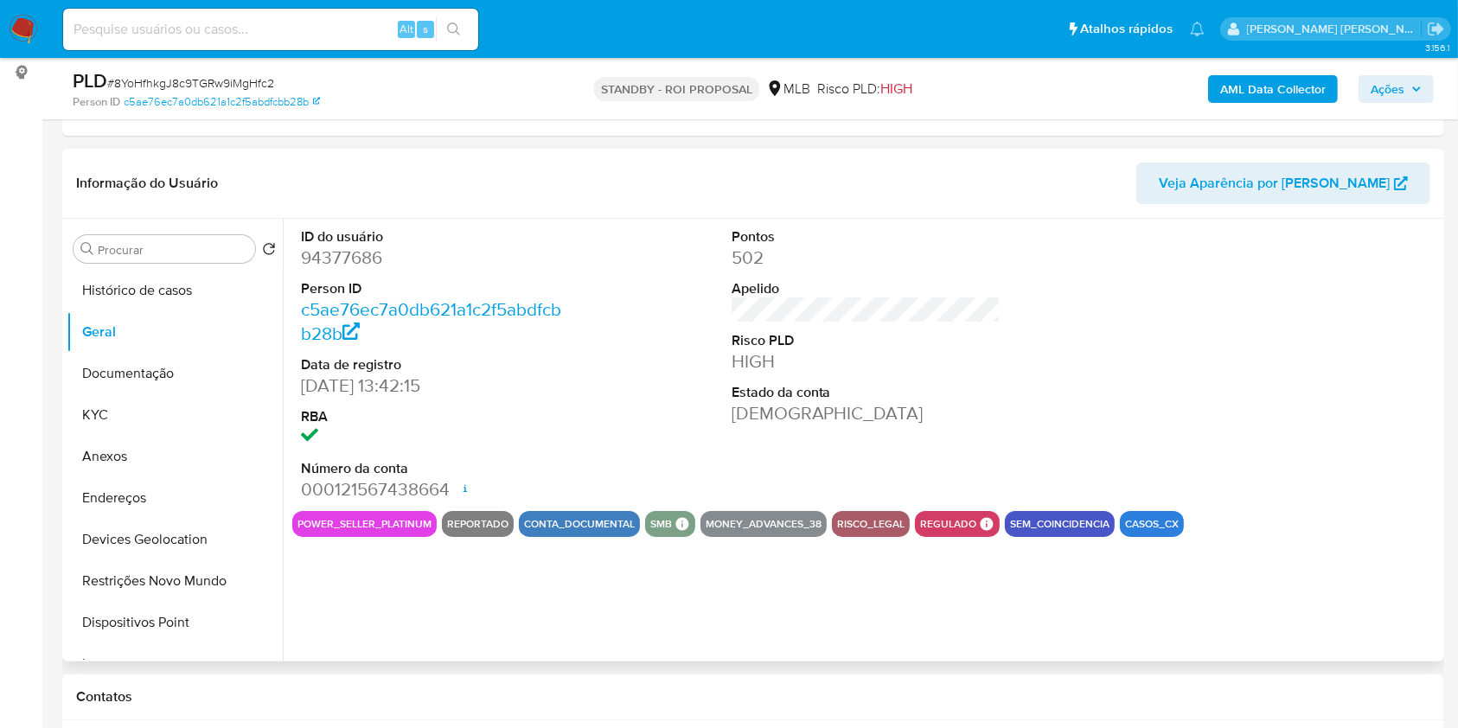
click at [361, 256] on dd "94377686" at bounding box center [436, 258] width 270 height 24
copy dd "94377686"
click at [11, 22] on img at bounding box center [23, 29] width 29 height 29
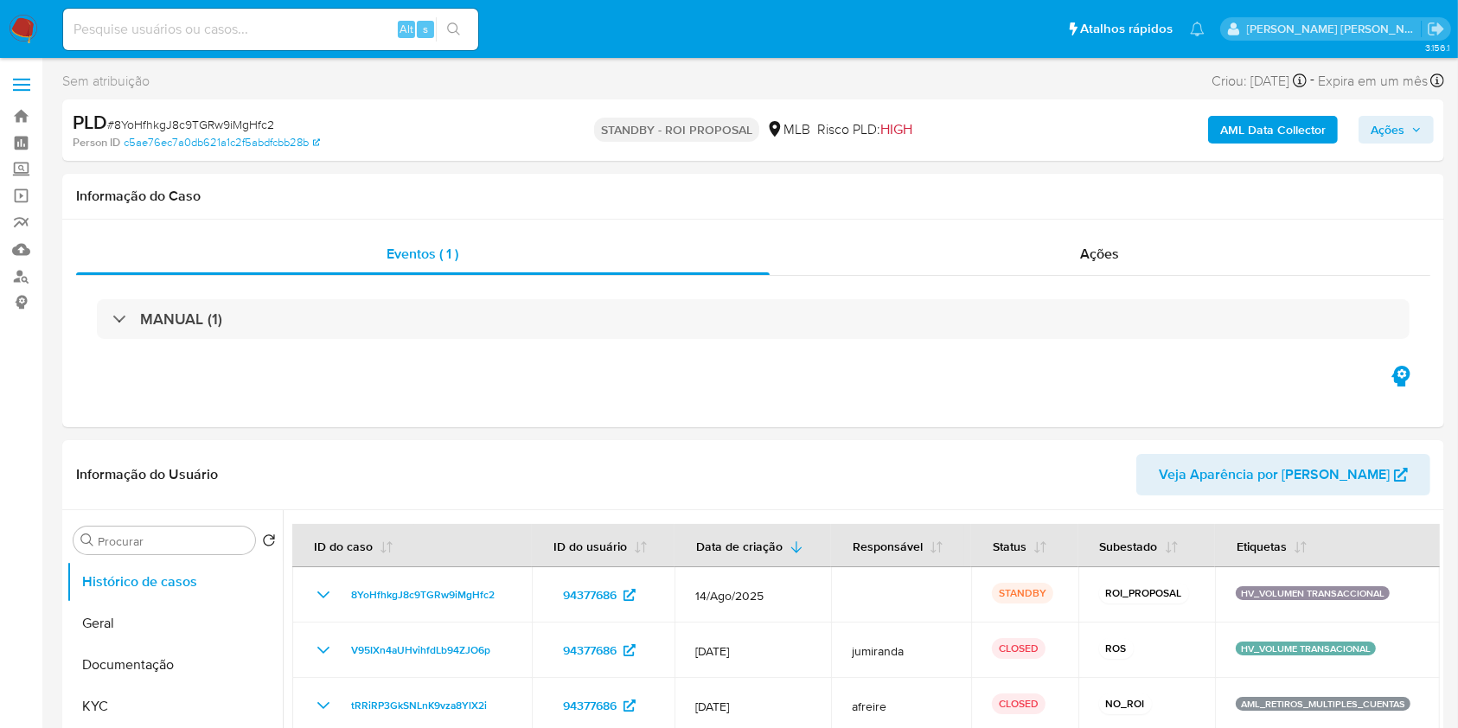
select select "10"
click at [16, 22] on img at bounding box center [23, 29] width 29 height 29
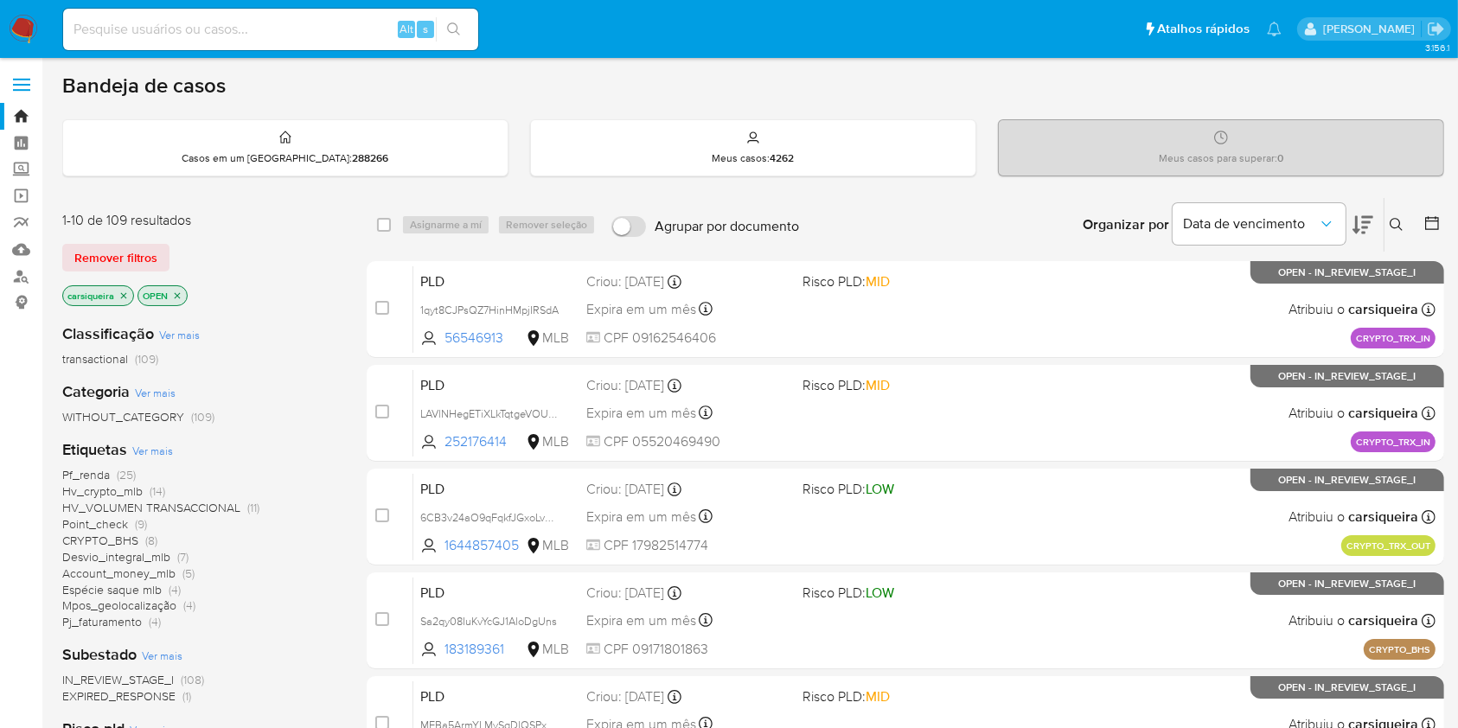
click at [242, 9] on div "Alt s" at bounding box center [270, 30] width 415 height 42
click at [258, 22] on input at bounding box center [270, 29] width 415 height 22
paste input "3SzFmWGllKj1L0aV5WpDO0wB"
type input "3SzFmWGllKj1L0aV5WpDO0wB"
click at [455, 24] on icon "search-icon" at bounding box center [454, 29] width 14 height 14
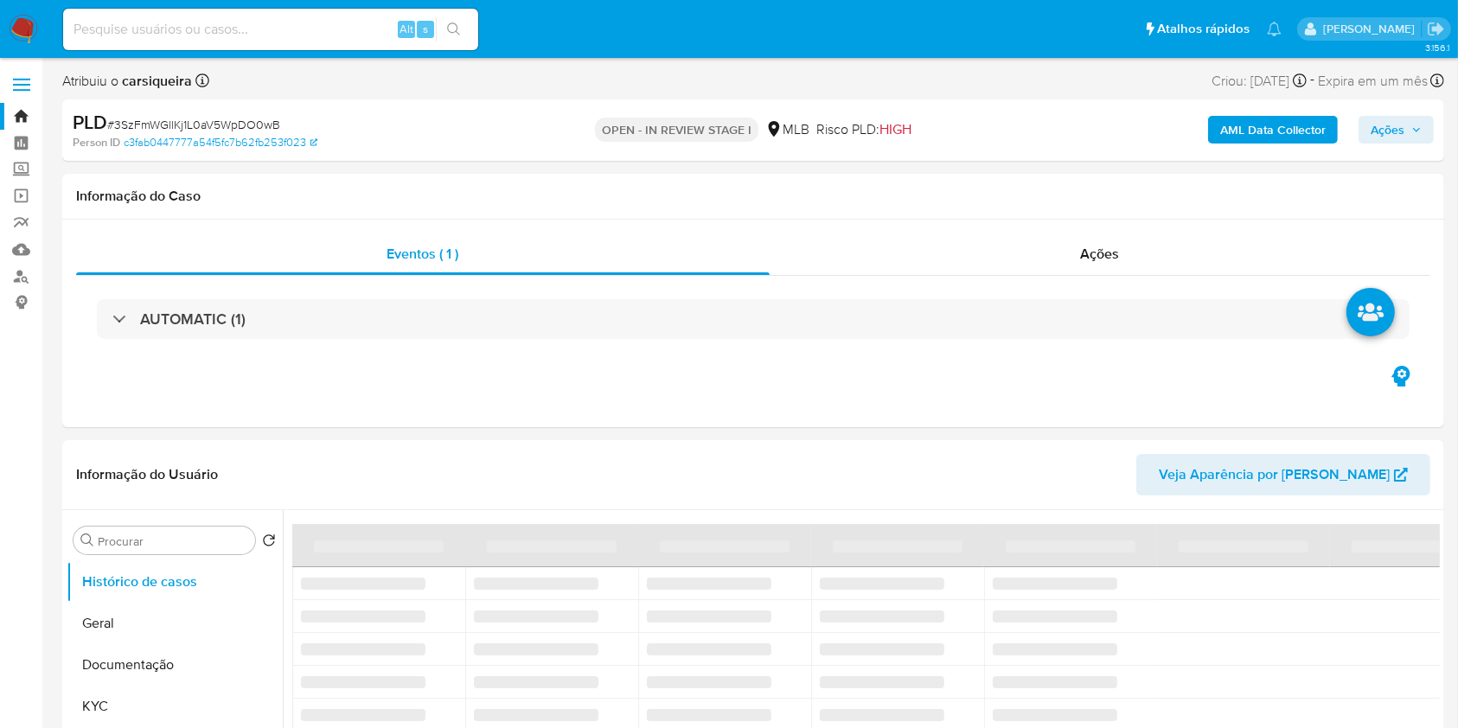
select select "10"
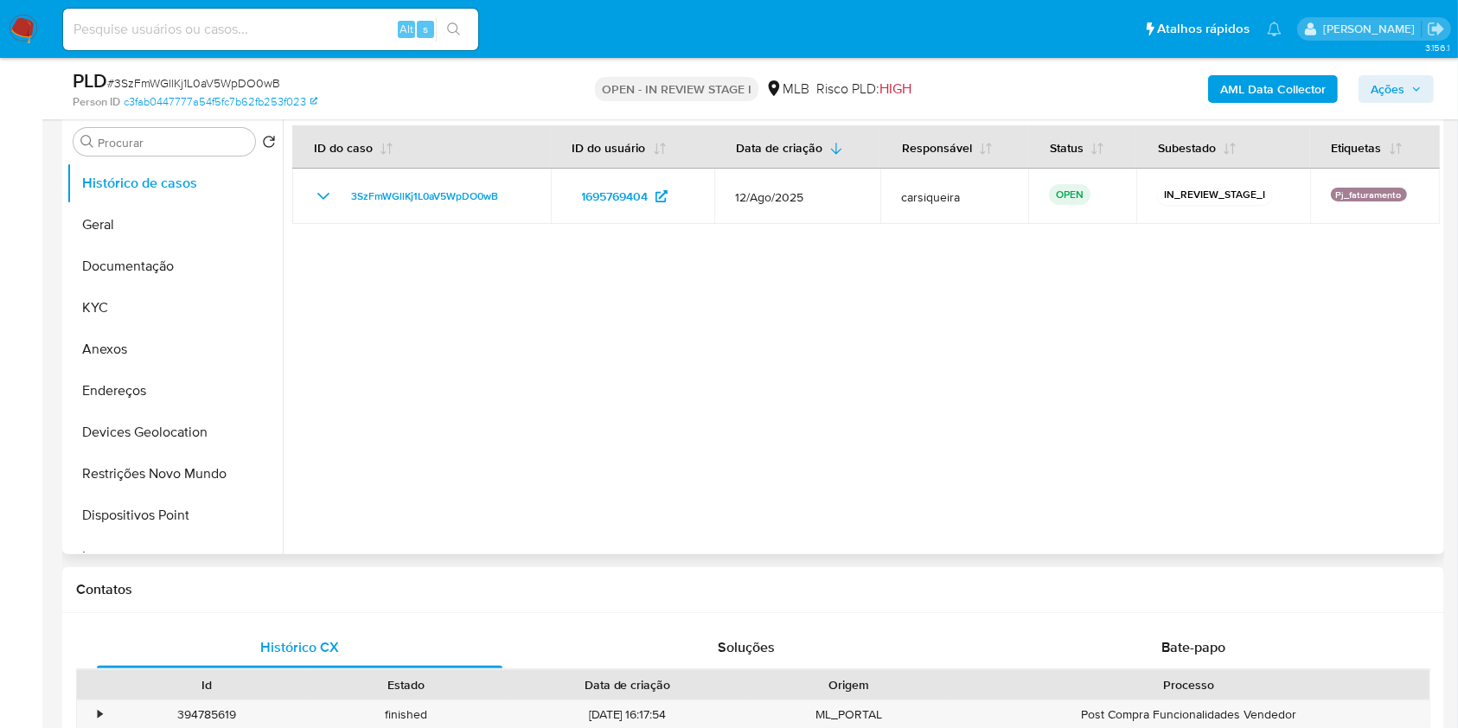
scroll to position [346, 0]
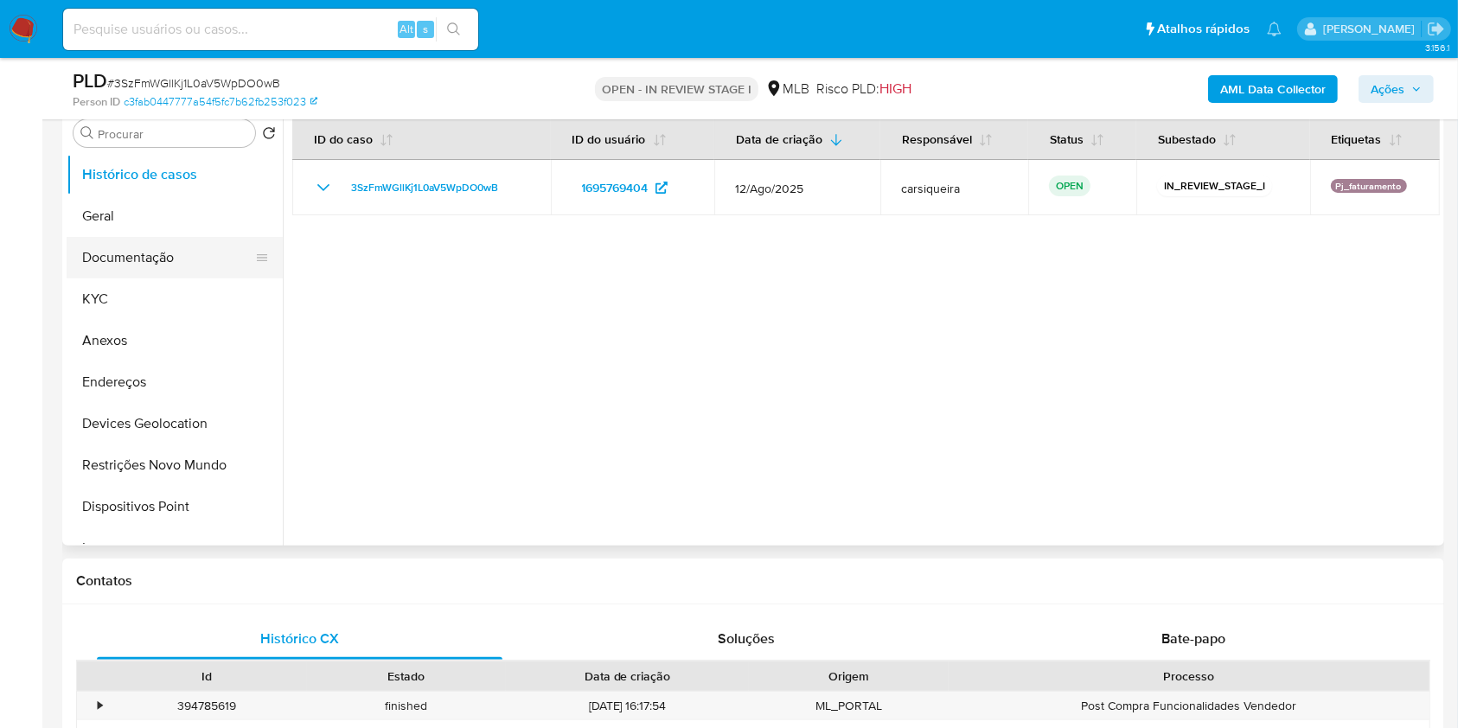
click at [158, 251] on button "Documentação" at bounding box center [168, 258] width 202 height 42
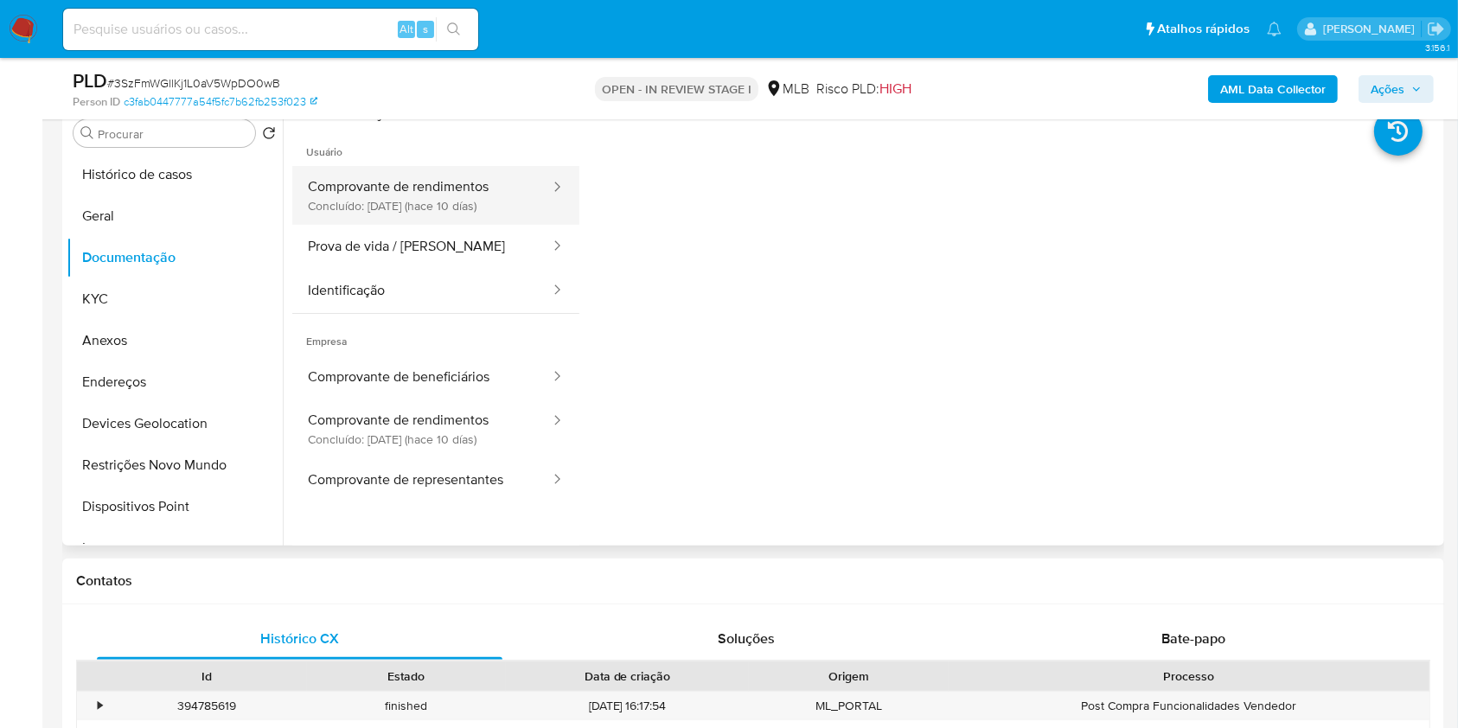
click at [458, 205] on button "Comprovante de rendimentos Concluído: [DATE] (hace 10 días)" at bounding box center [421, 195] width 259 height 59
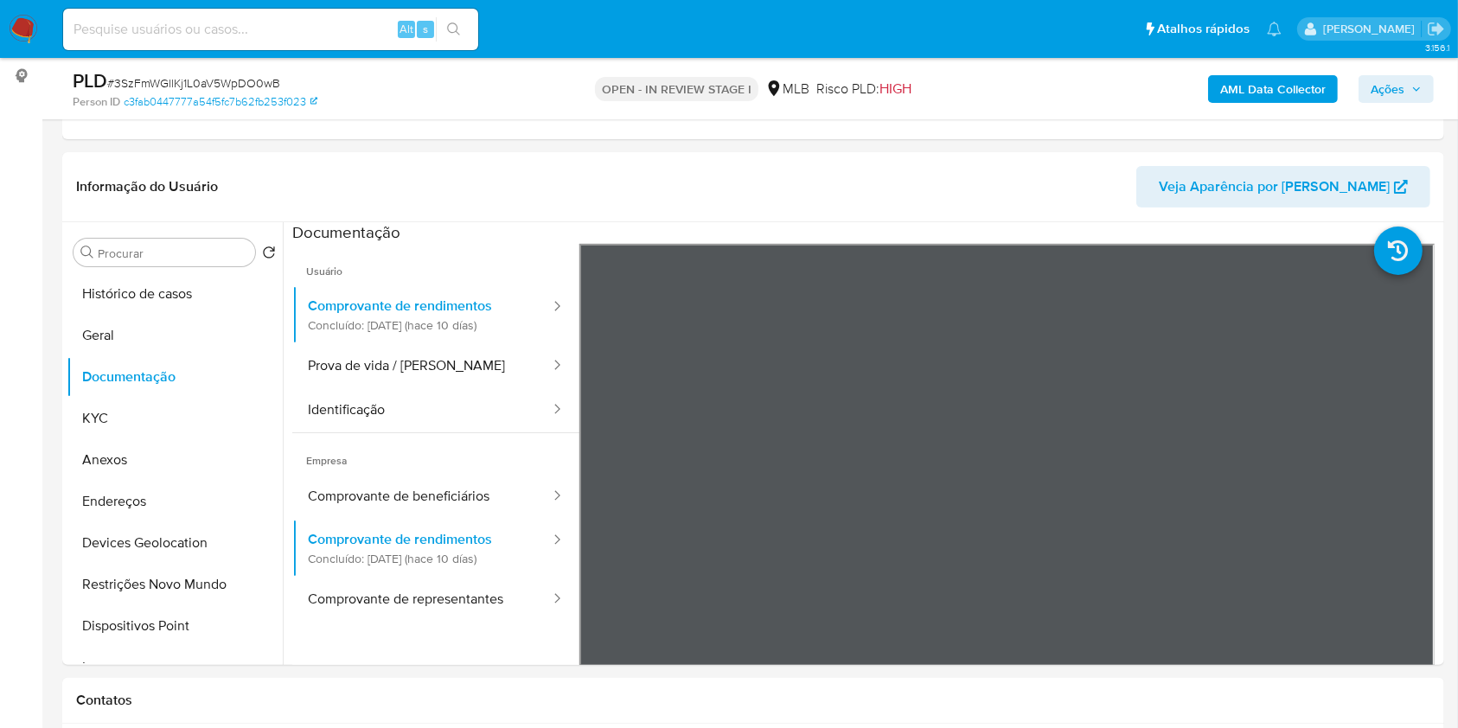
scroll to position [863, 0]
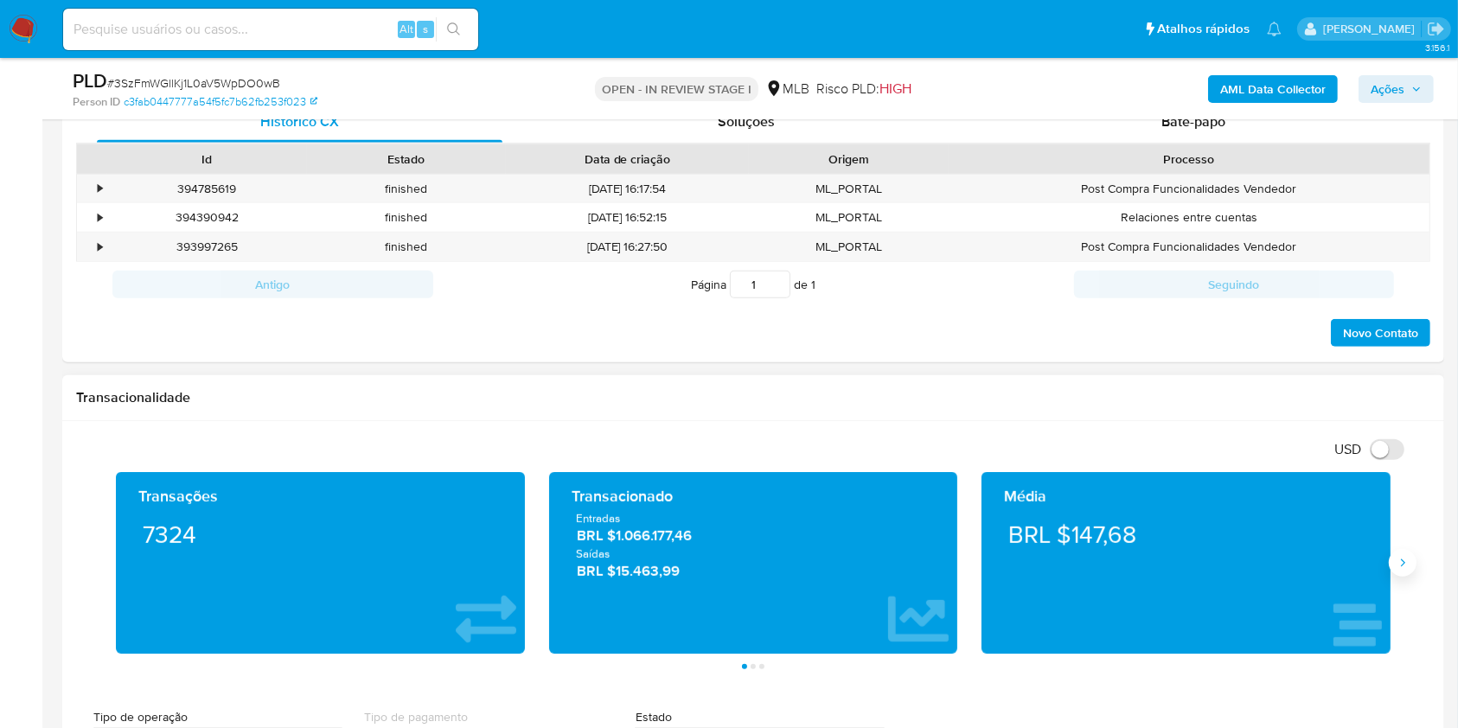
click at [1398, 567] on icon "Siguiente" at bounding box center [1403, 563] width 14 height 14
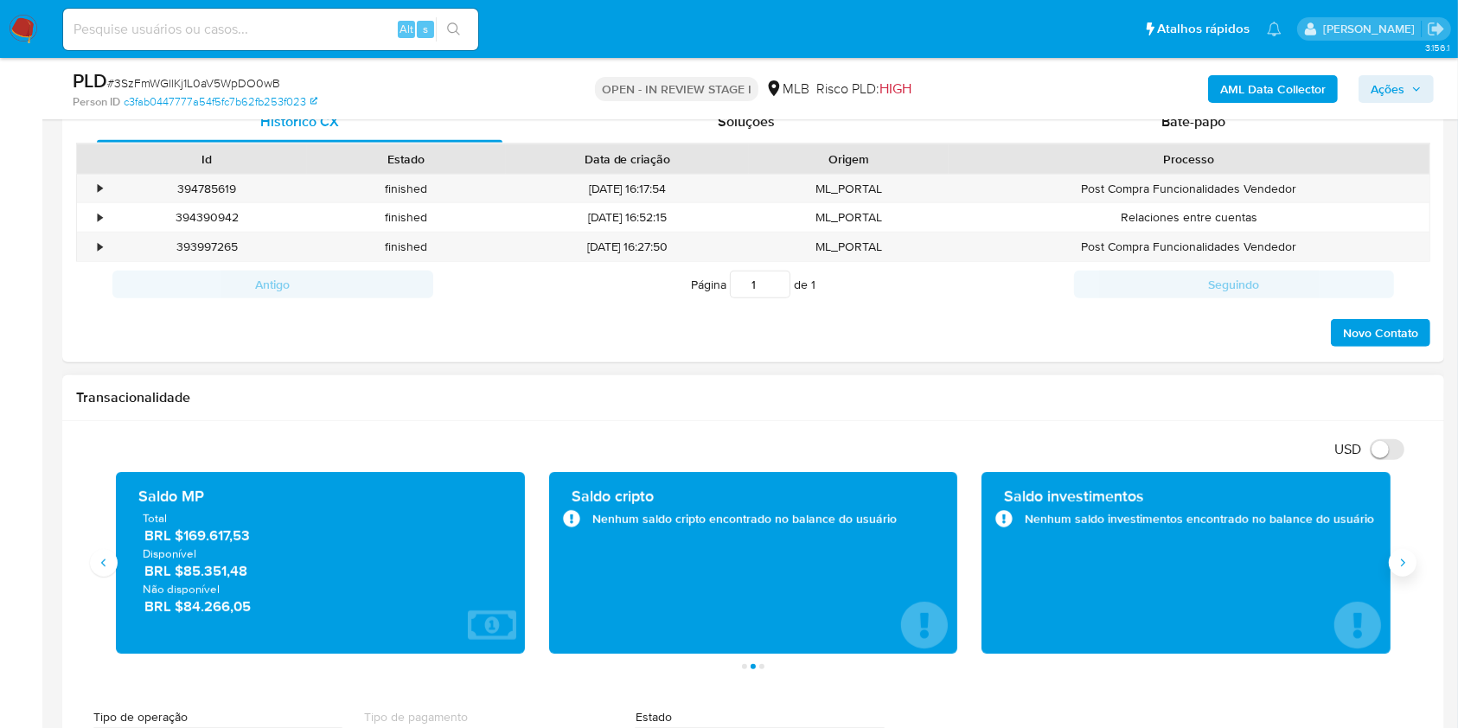
click at [1396, 564] on icon "Siguiente" at bounding box center [1403, 563] width 14 height 14
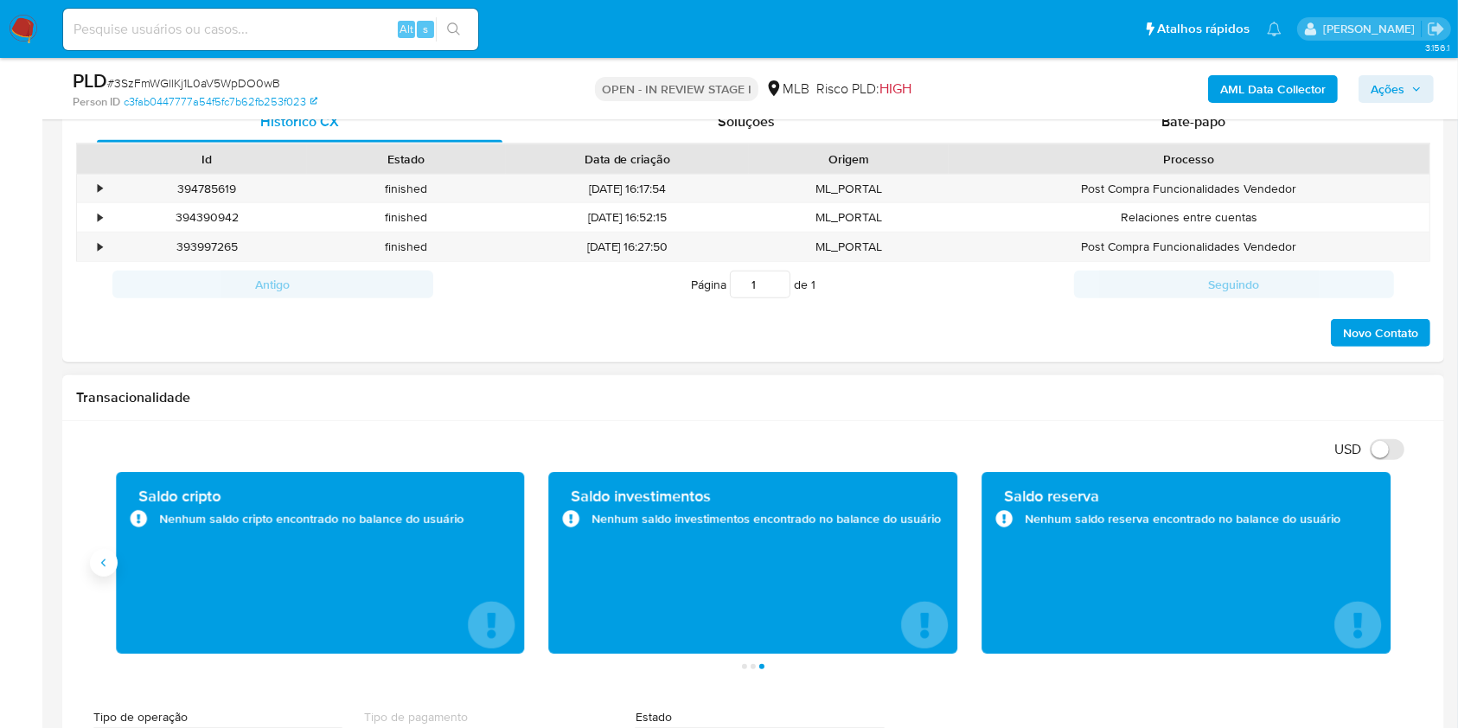
click at [111, 564] on button "Anterior" at bounding box center [104, 563] width 28 height 28
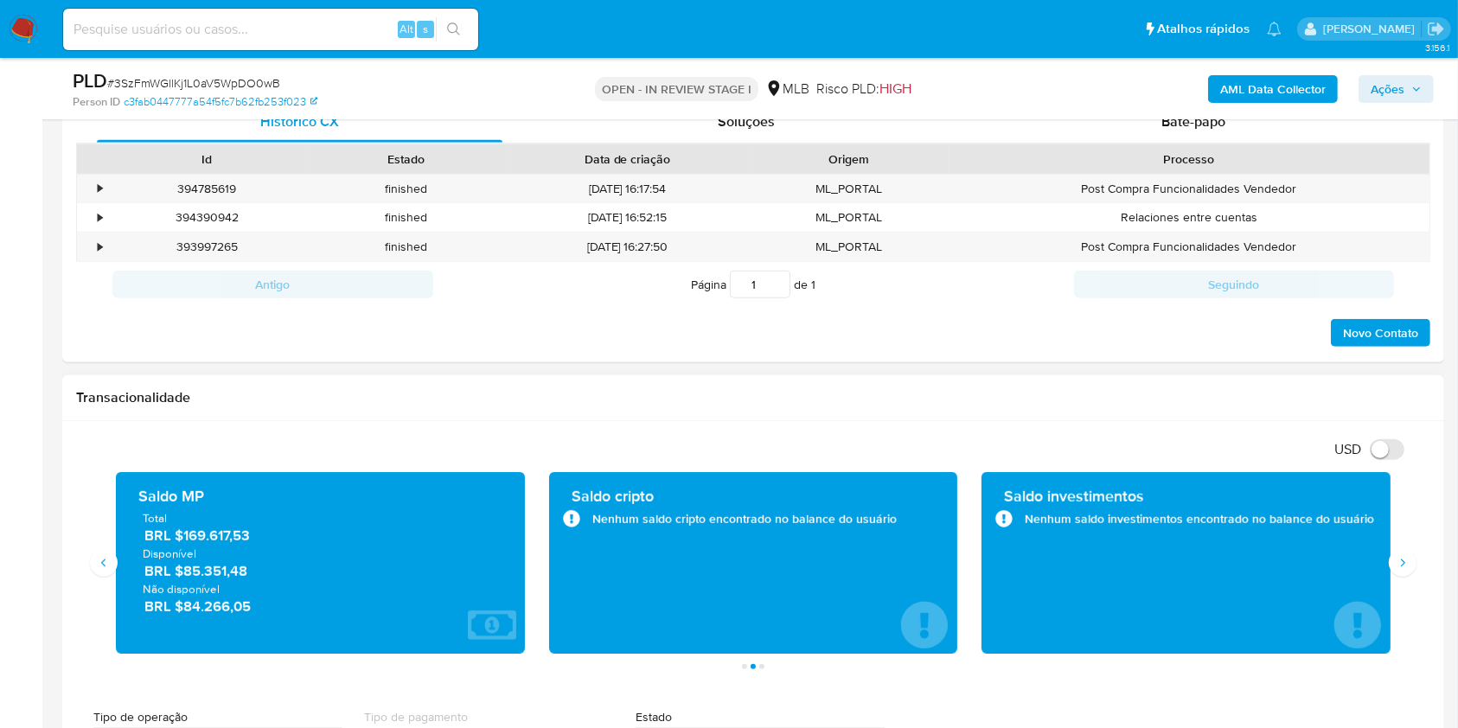
drag, startPoint x: 290, startPoint y: 571, endPoint x: 180, endPoint y: 577, distance: 110.0
click at [180, 577] on span "BRL $85.351,48" at bounding box center [321, 571] width 354 height 20
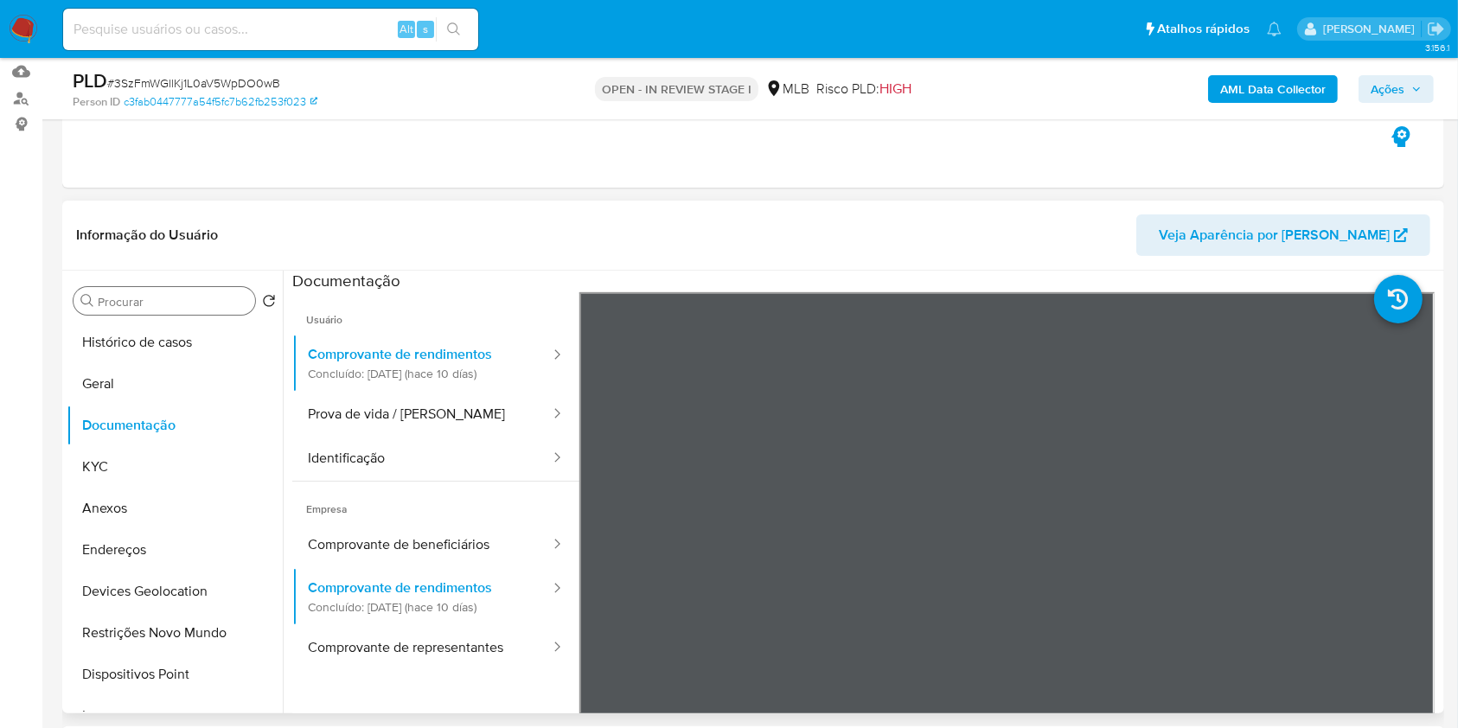
scroll to position [171, 0]
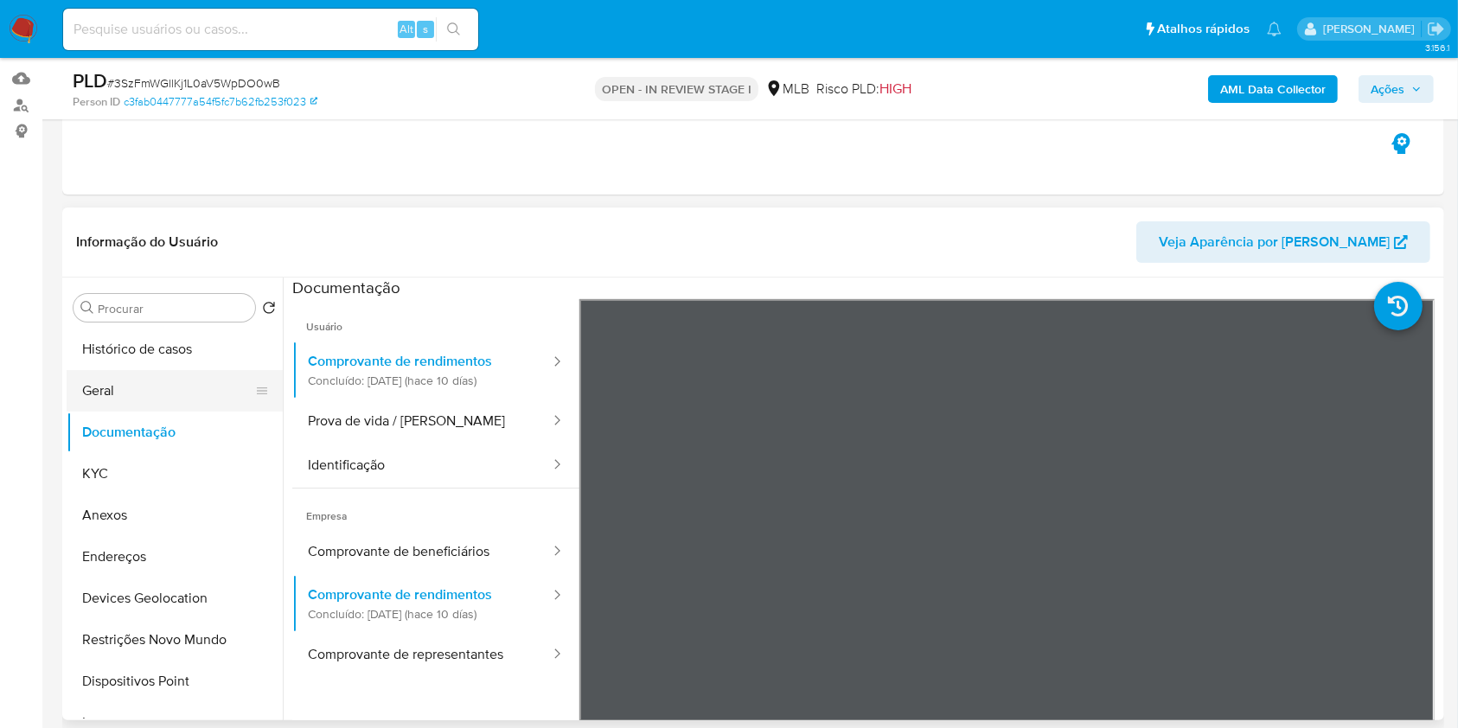
click at [112, 381] on button "Geral" at bounding box center [168, 391] width 202 height 42
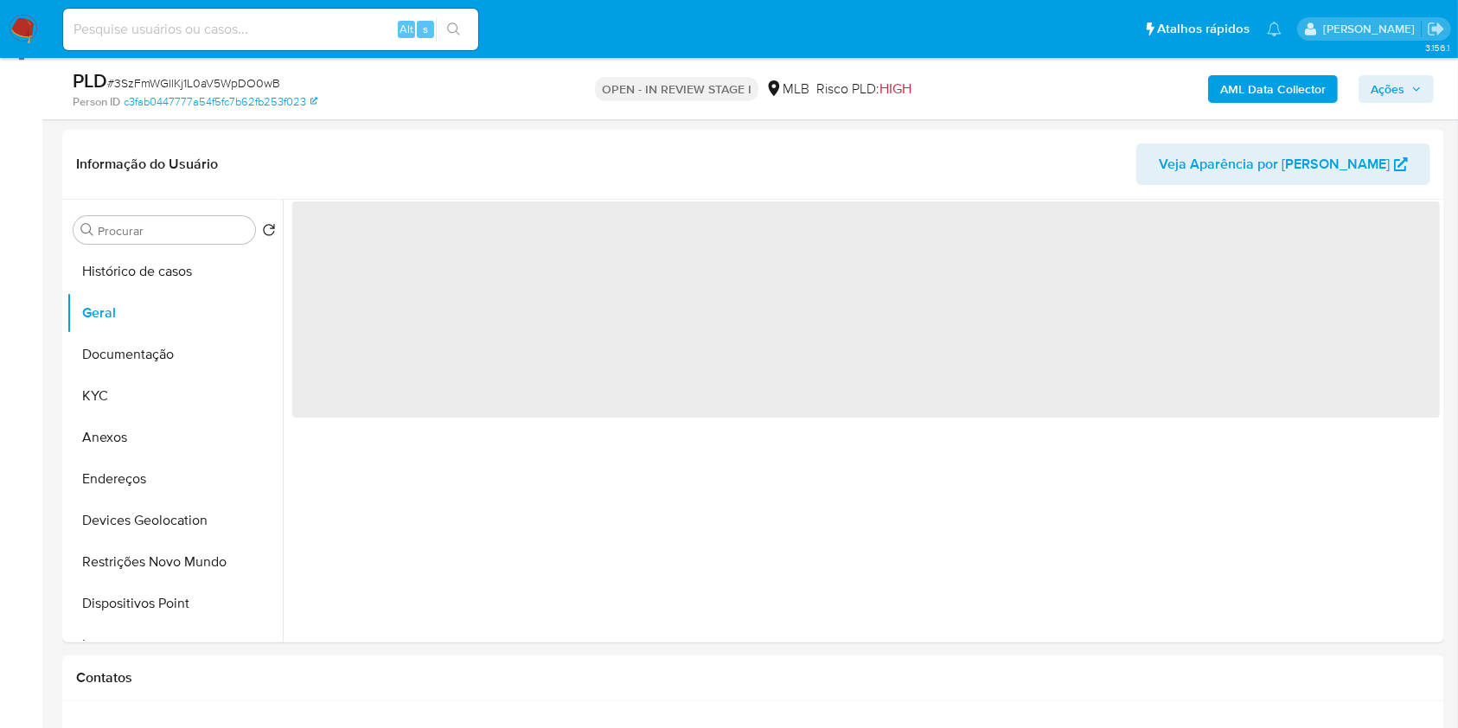
scroll to position [261, 0]
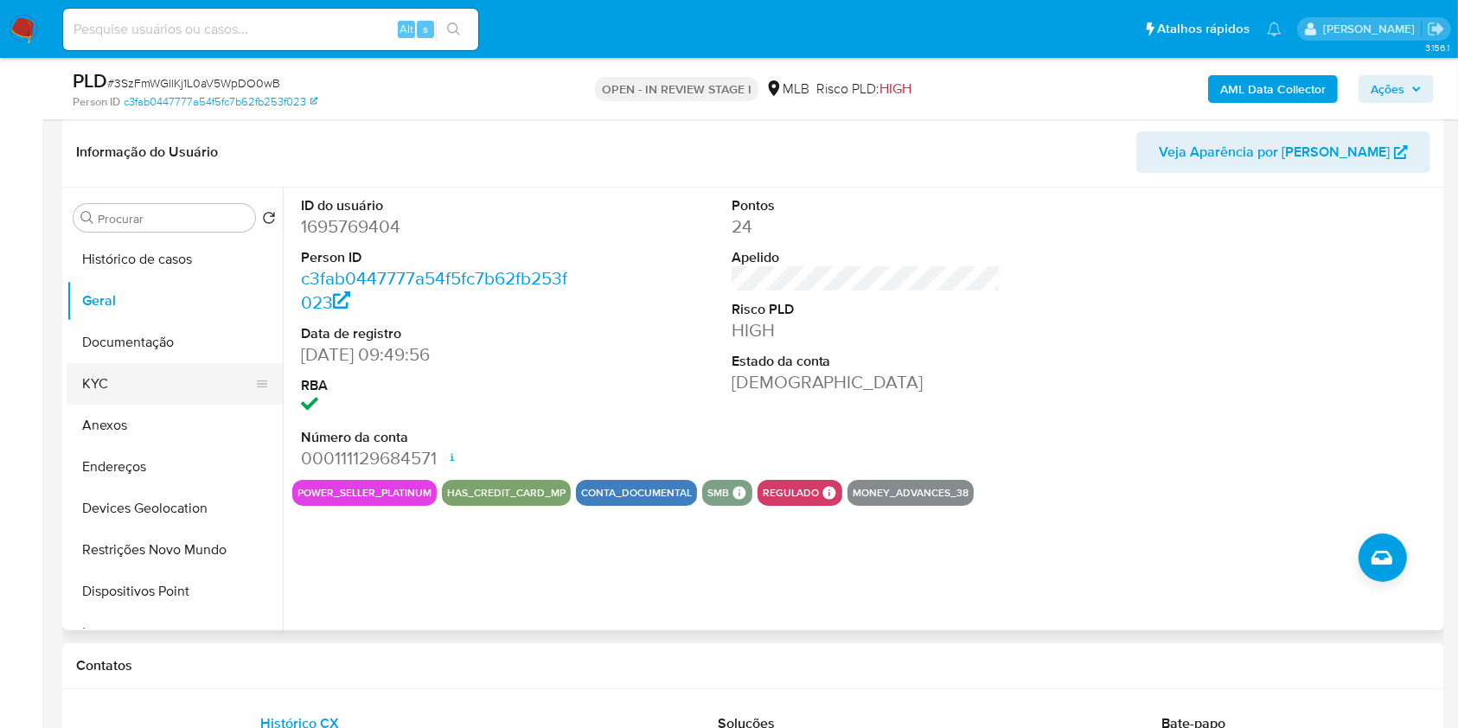
click at [140, 384] on button "KYC" at bounding box center [168, 384] width 202 height 42
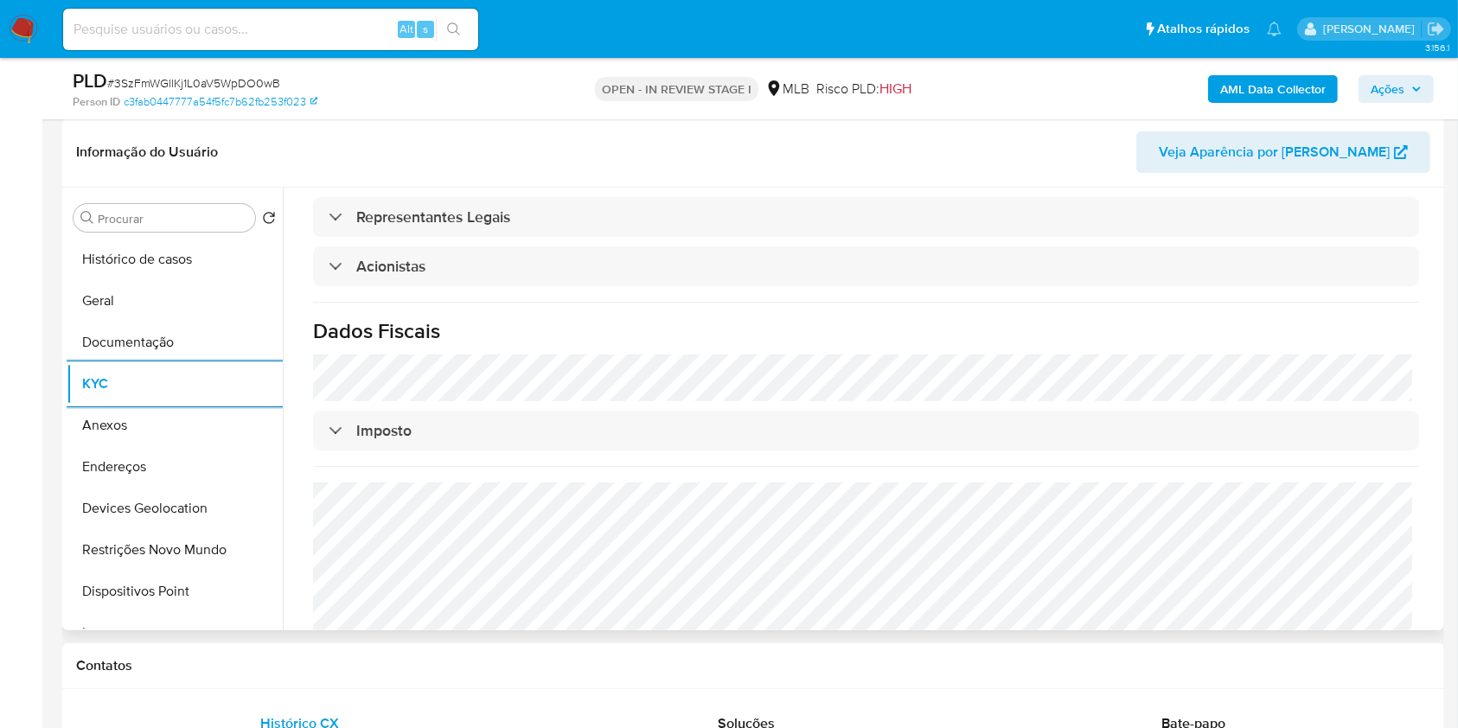
scroll to position [1002, 0]
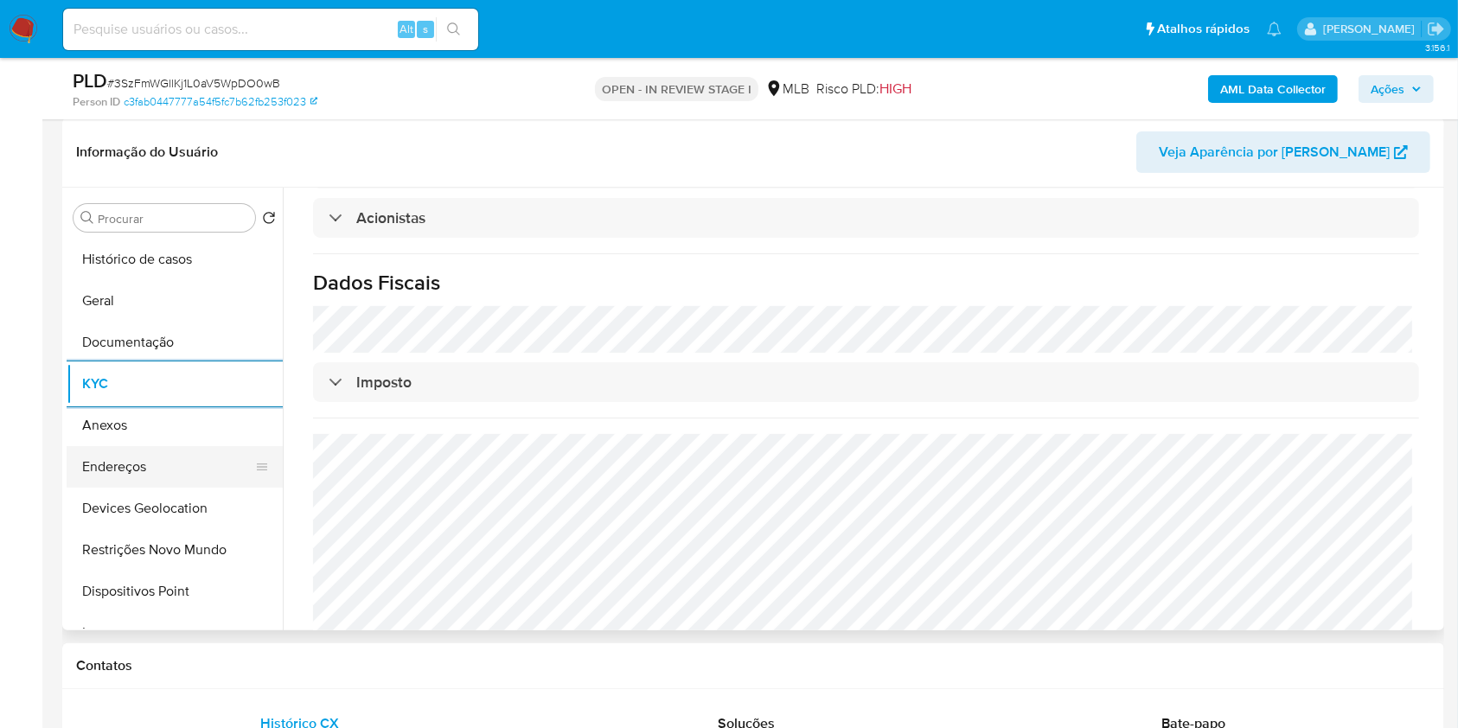
click at [138, 465] on button "Endereços" at bounding box center [168, 467] width 202 height 42
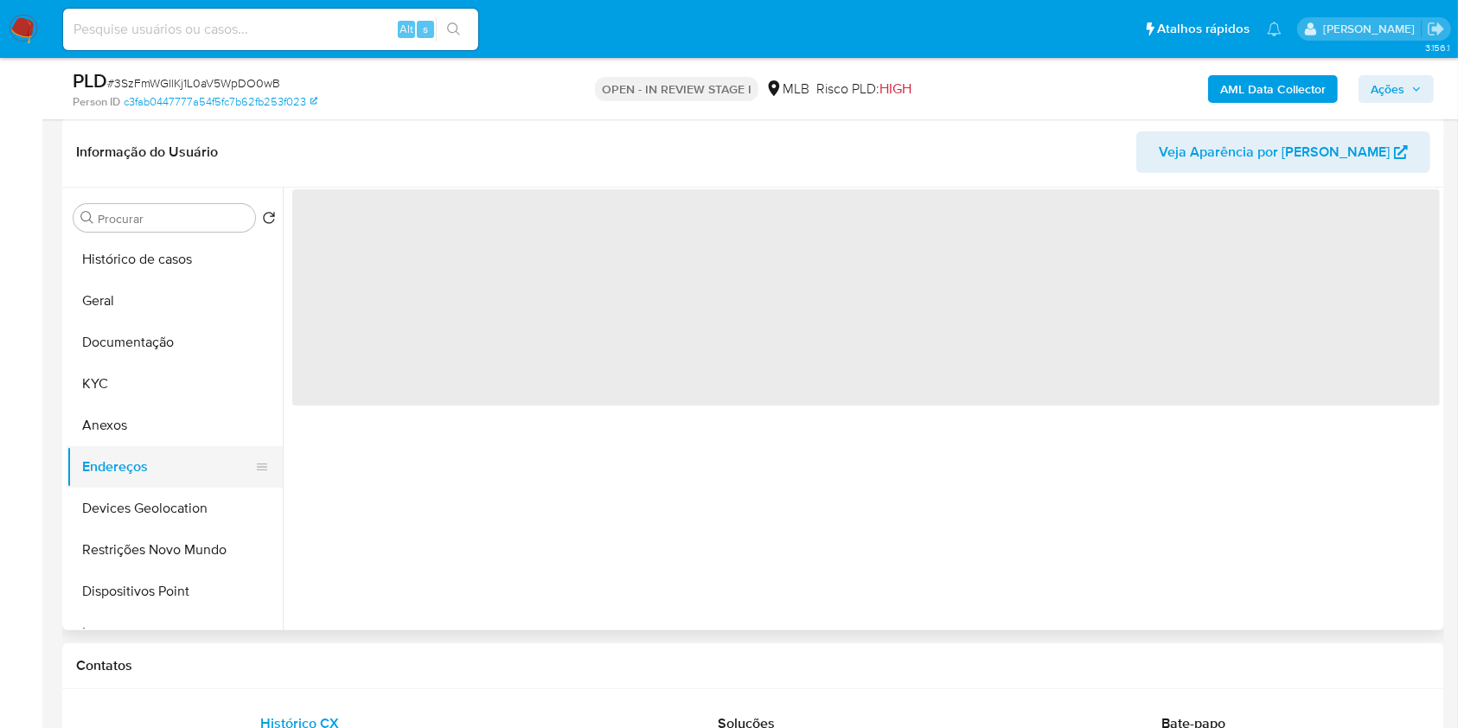
scroll to position [0, 0]
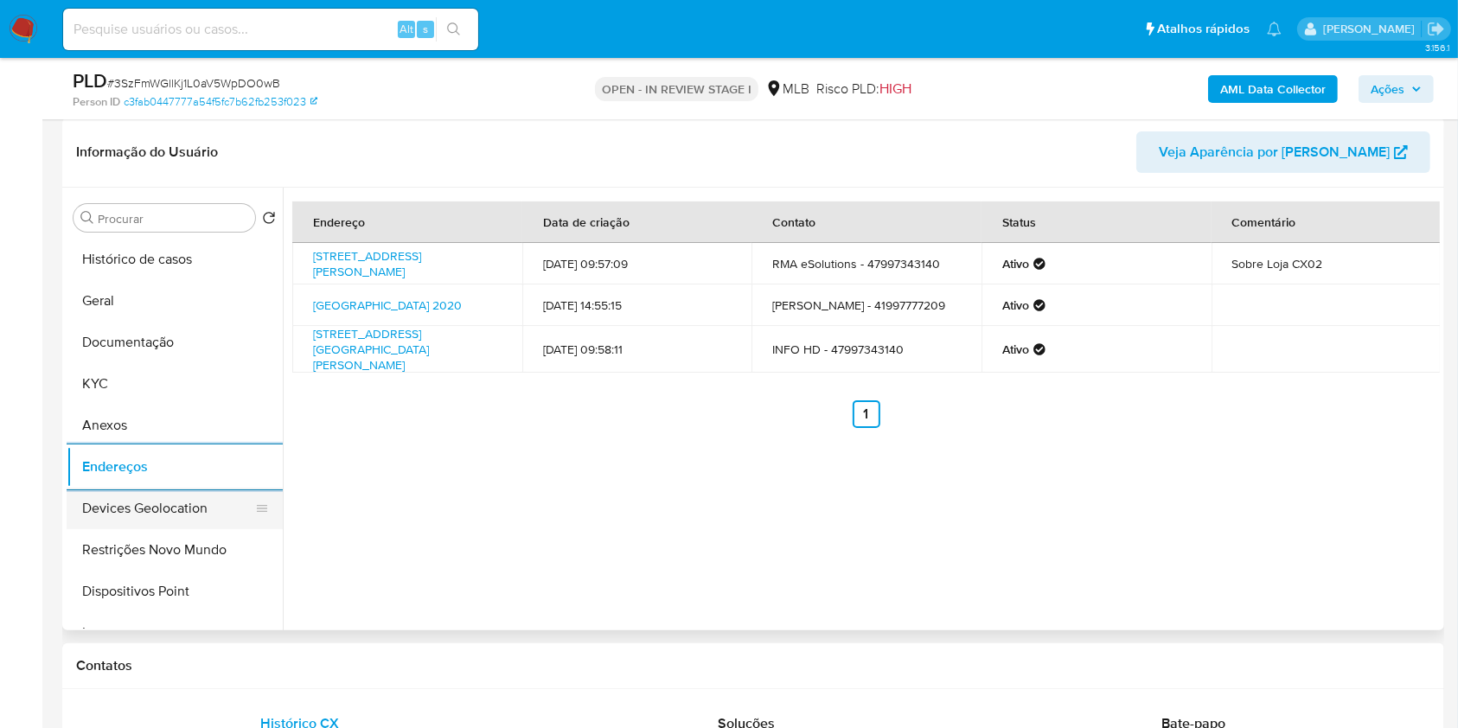
click at [201, 507] on button "Devices Geolocation" at bounding box center [168, 509] width 202 height 42
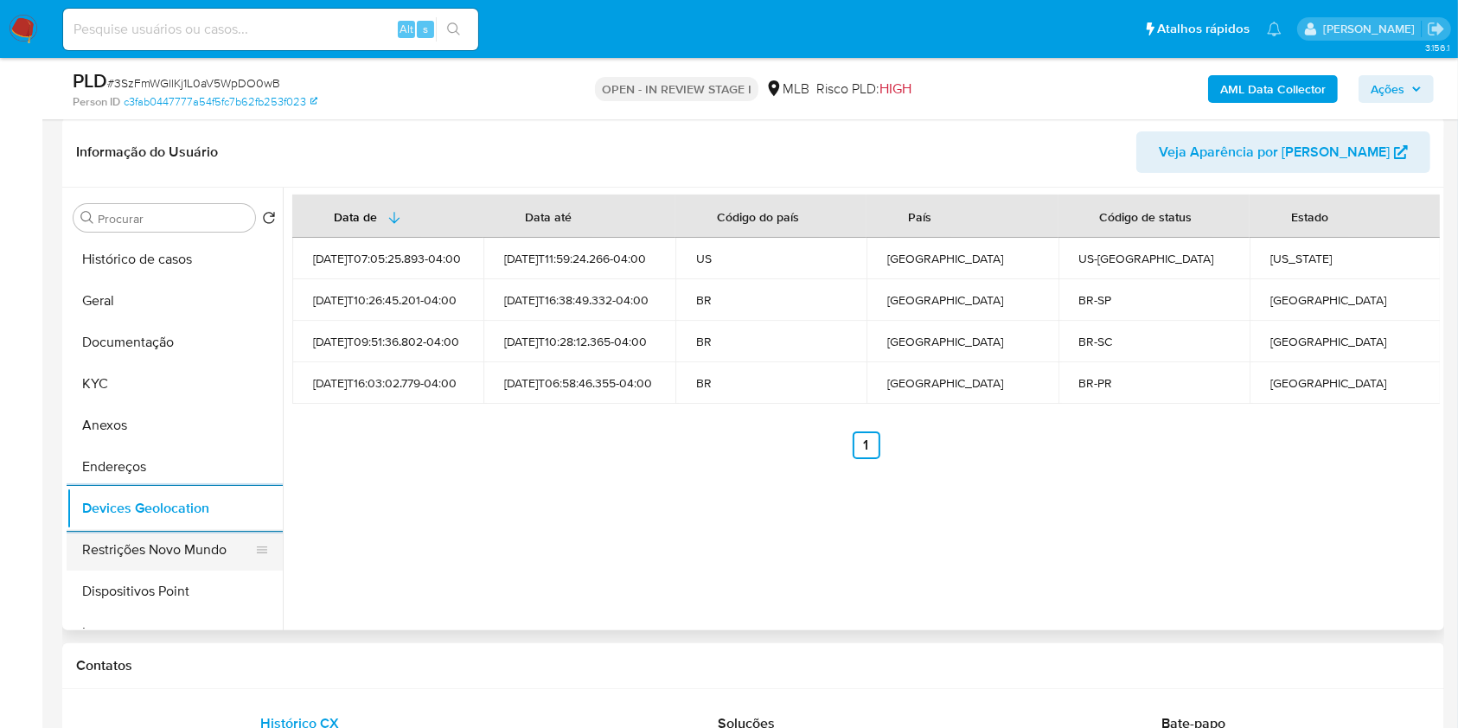
click at [163, 544] on button "Restrições Novo Mundo" at bounding box center [168, 550] width 202 height 42
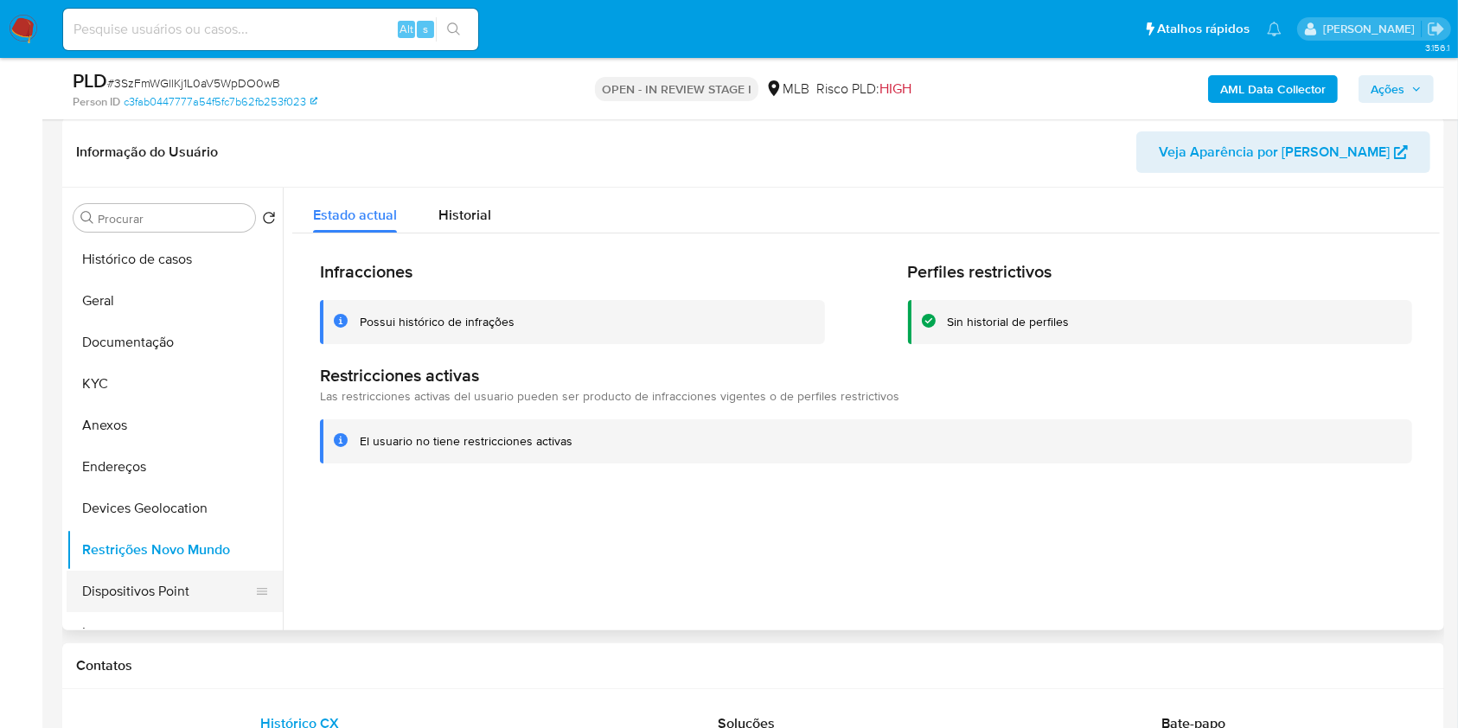
click at [182, 571] on button "Dispositivos Point" at bounding box center [168, 592] width 202 height 42
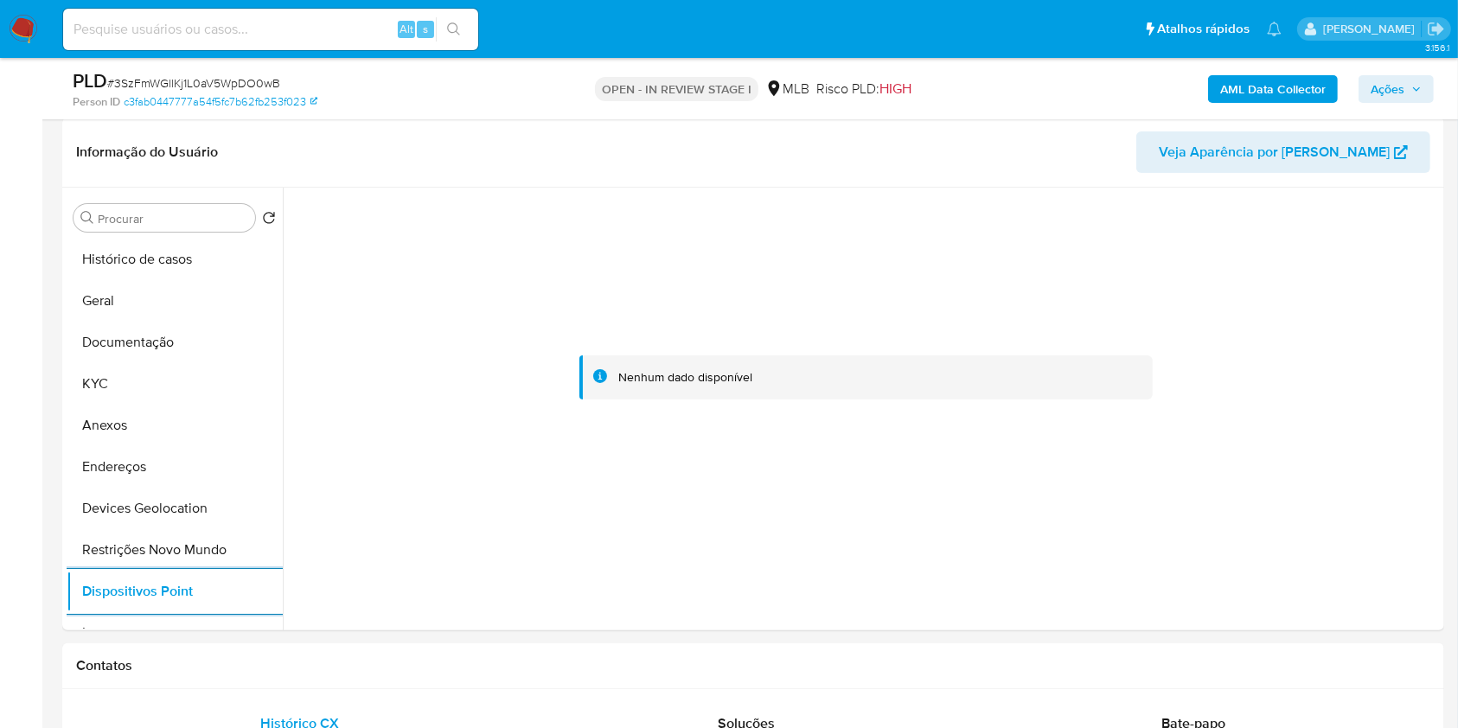
click at [1255, 86] on b "AML Data Collector" at bounding box center [1273, 89] width 106 height 28
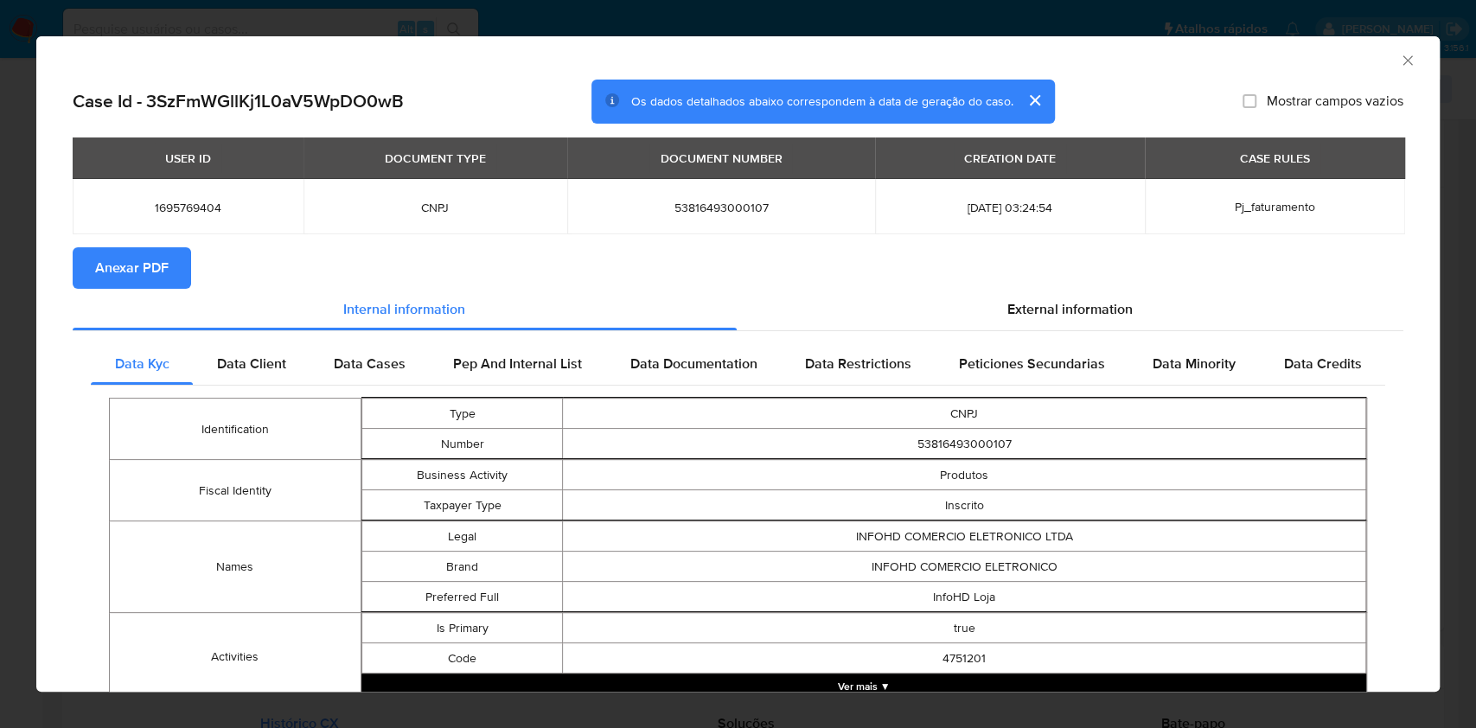
click at [128, 259] on span "Anexar PDF" at bounding box center [132, 268] width 74 height 38
click at [0, 323] on div "AML Data Collector Case Id - 3SzFmWGllKj1L0aV5WpDO0wB Os dados detalhados abaix…" at bounding box center [738, 364] width 1476 height 728
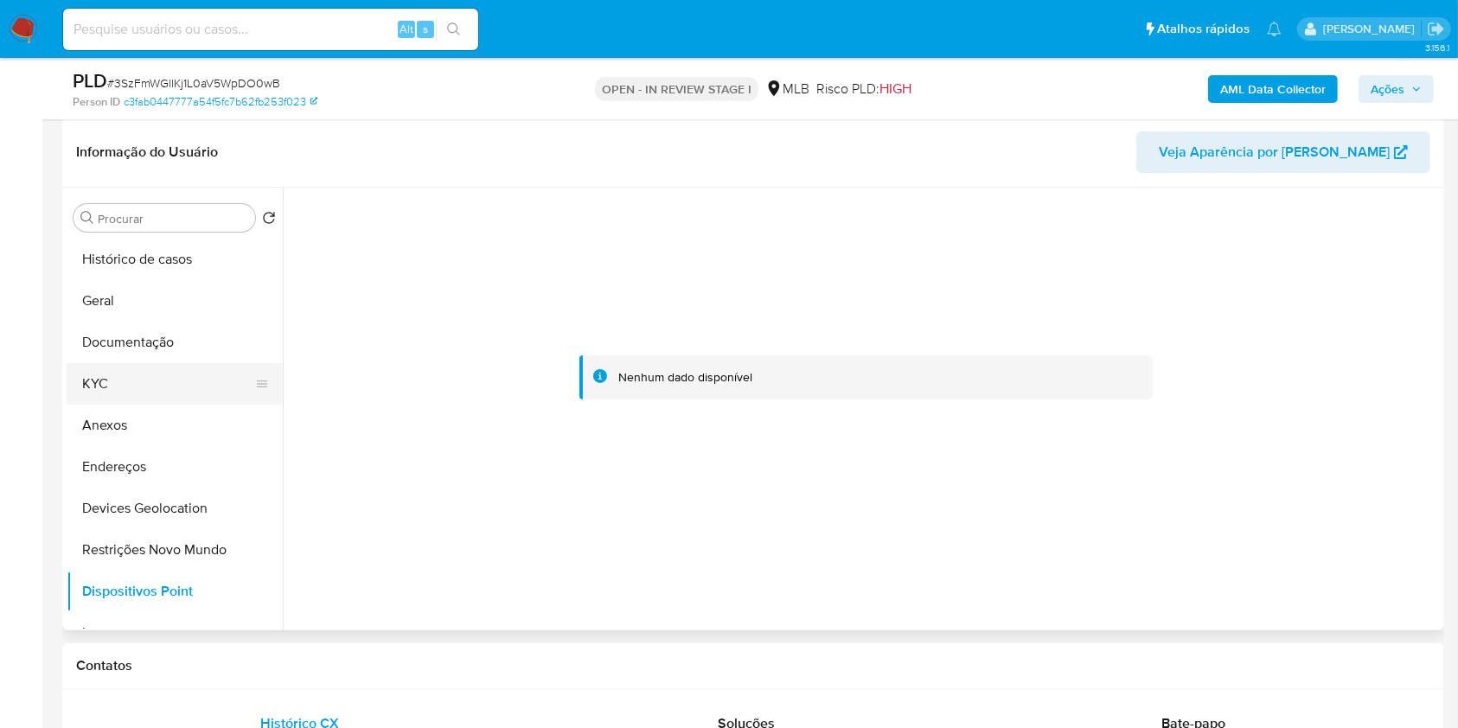
click at [140, 374] on button "KYC" at bounding box center [168, 384] width 202 height 42
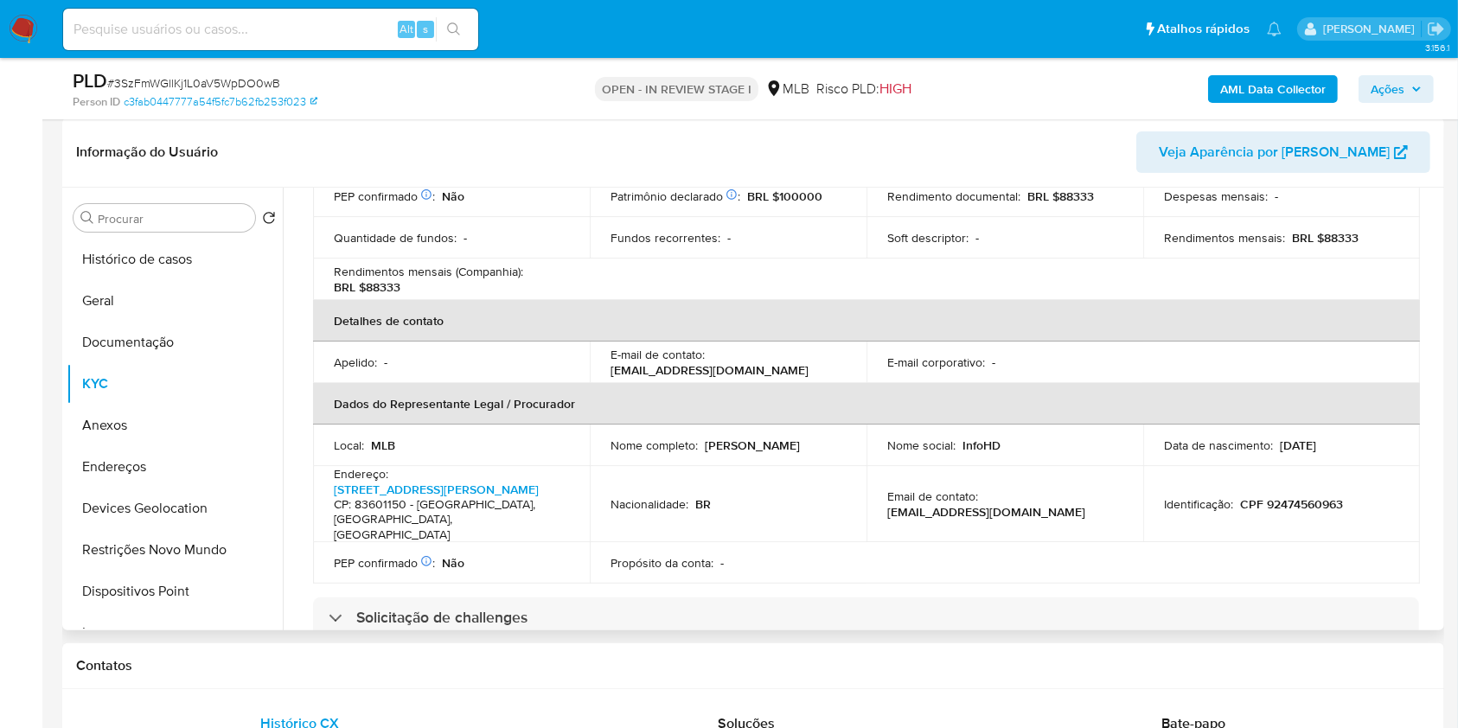
scroll to position [576, 0]
